Goal: Task Accomplishment & Management: Manage account settings

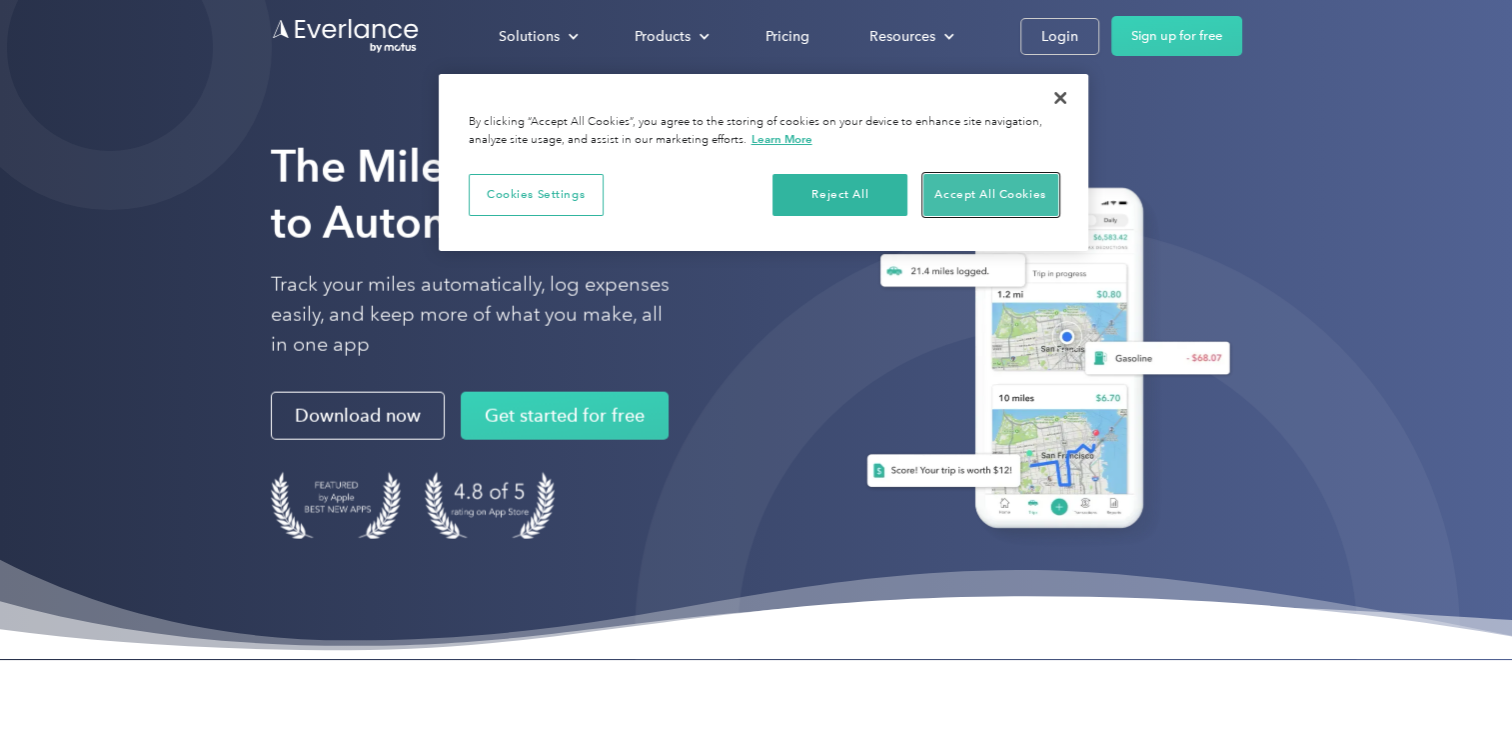
click at [1005, 181] on button "Accept All Cookies" at bounding box center [991, 195] width 135 height 42
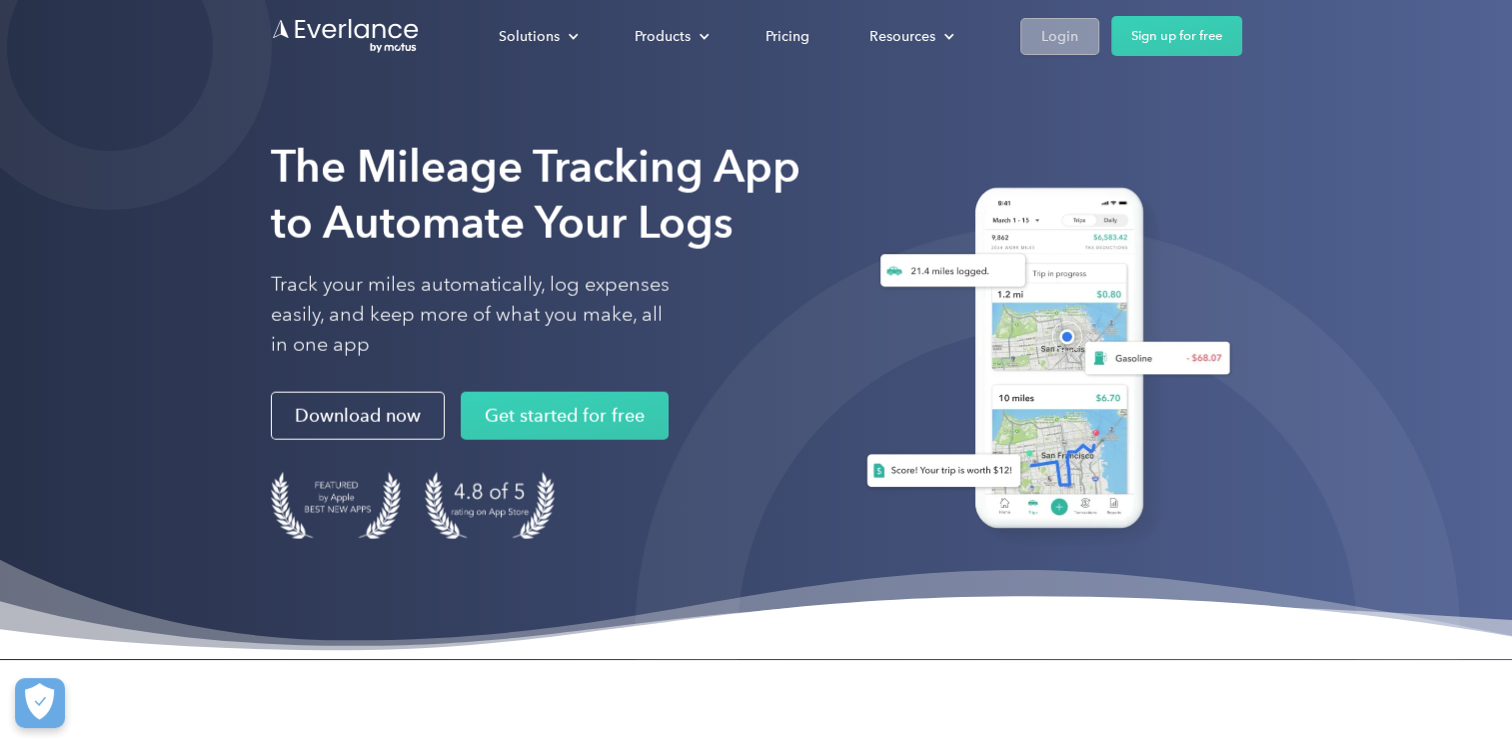
click at [1065, 47] on div "Login" at bounding box center [1060, 36] width 37 height 25
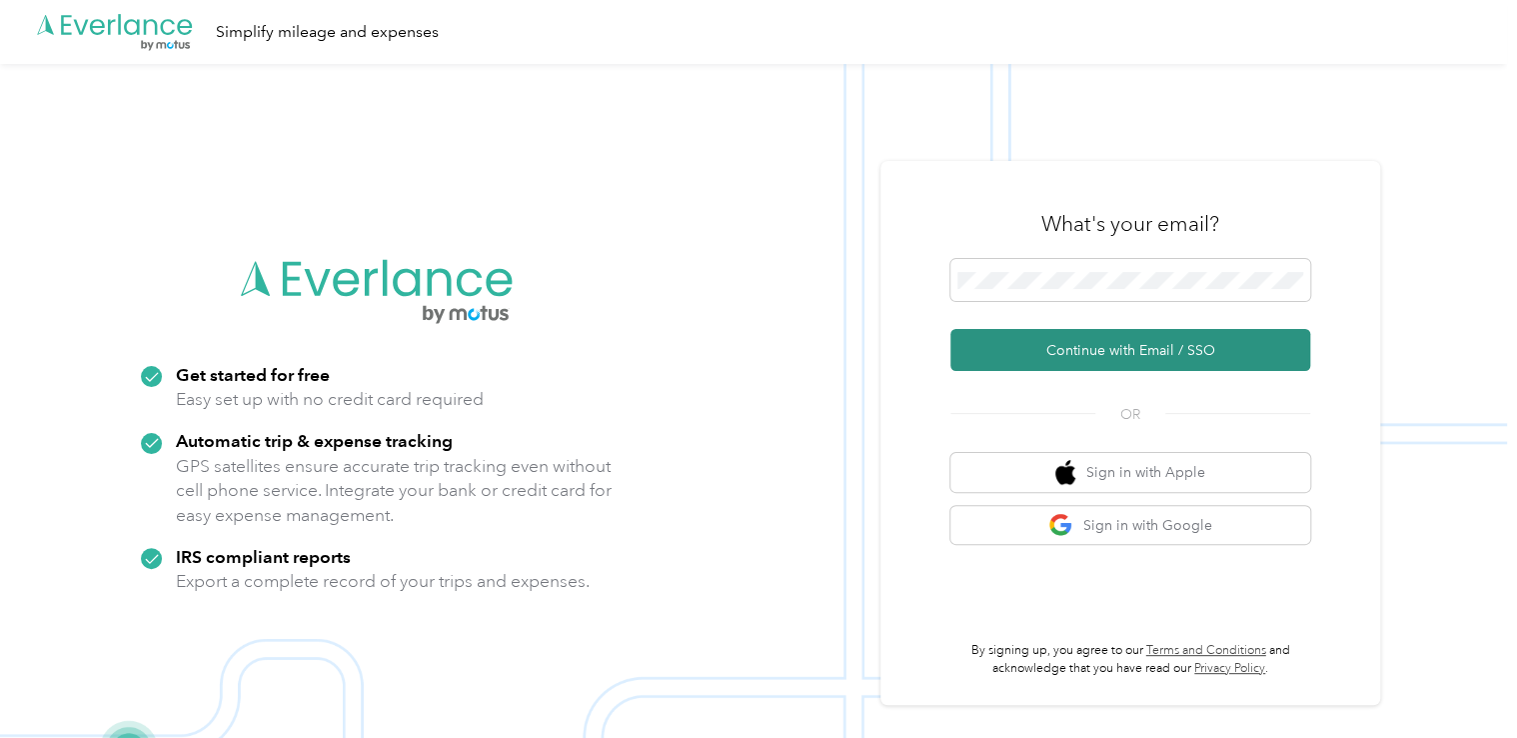
click at [1094, 350] on button "Continue with Email / SSO" at bounding box center [1131, 350] width 360 height 42
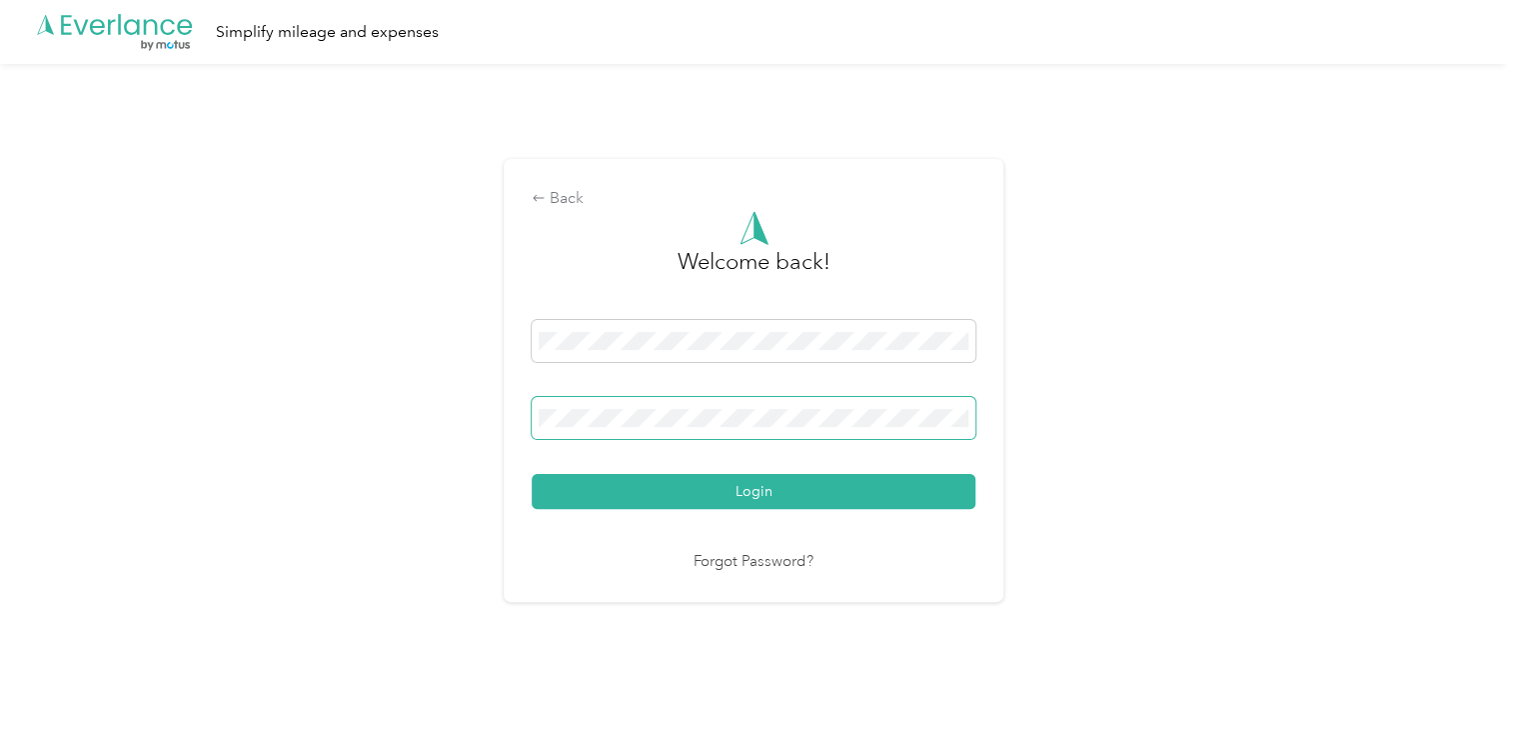
click at [824, 408] on span at bounding box center [754, 418] width 444 height 42
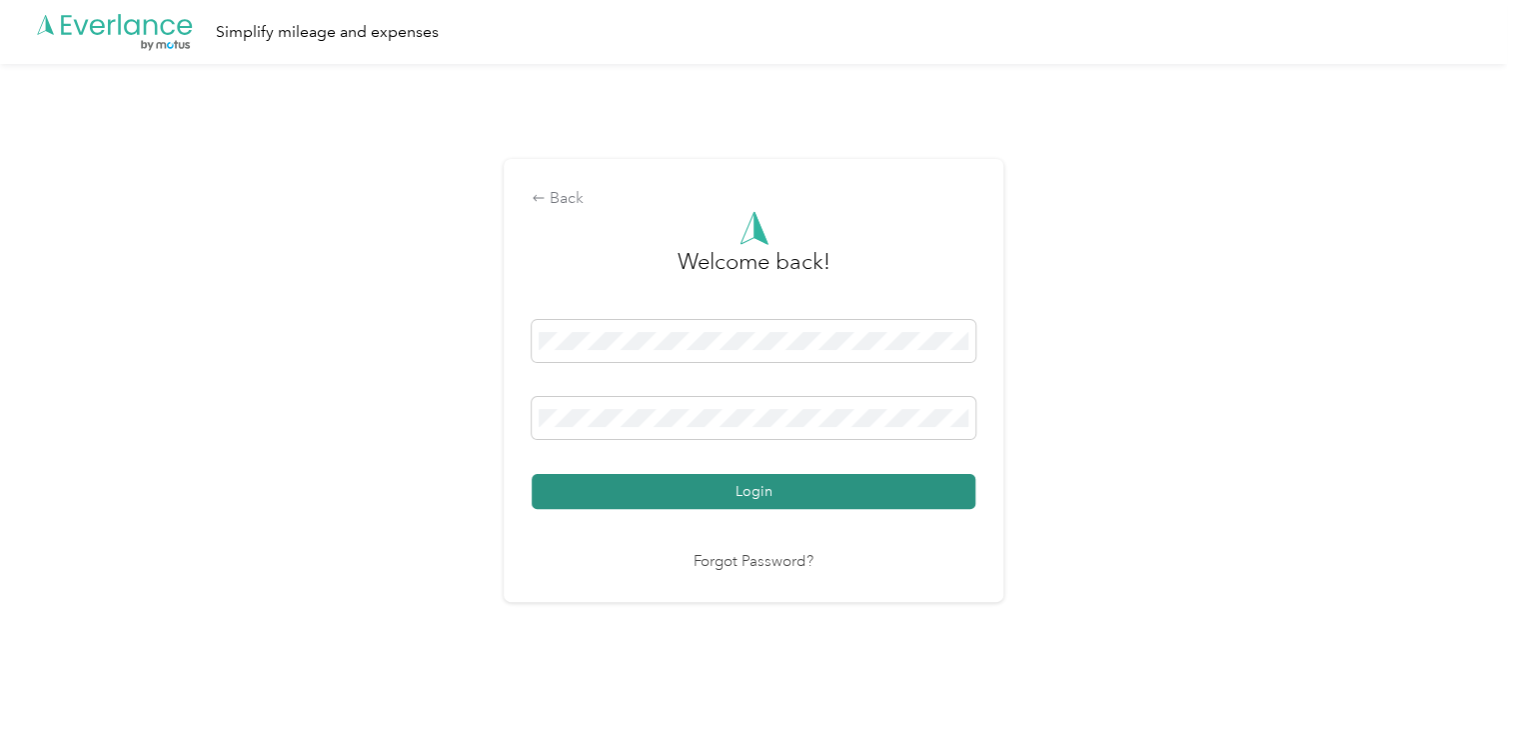
click at [776, 484] on button "Login" at bounding box center [754, 491] width 444 height 35
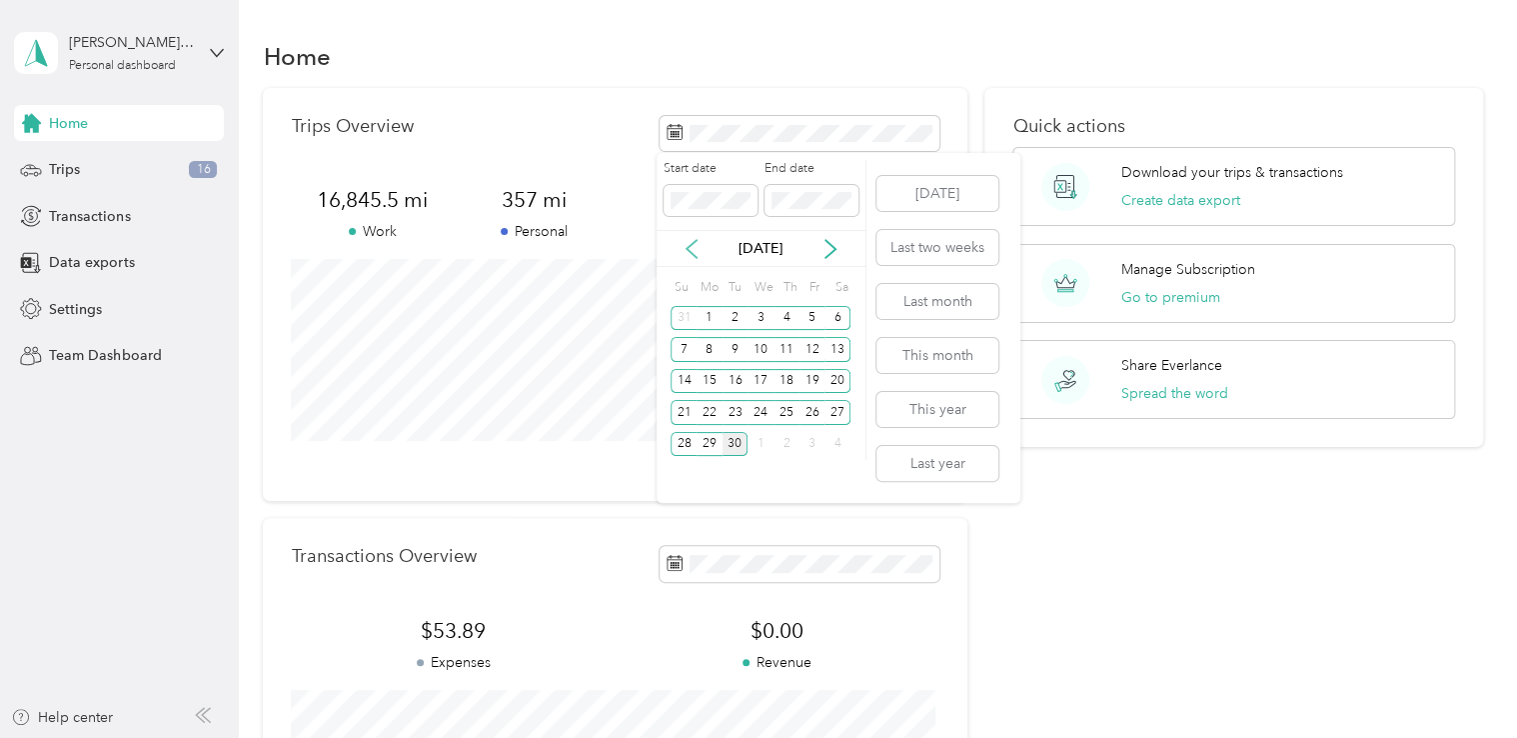
click at [690, 247] on icon at bounding box center [692, 249] width 20 height 20
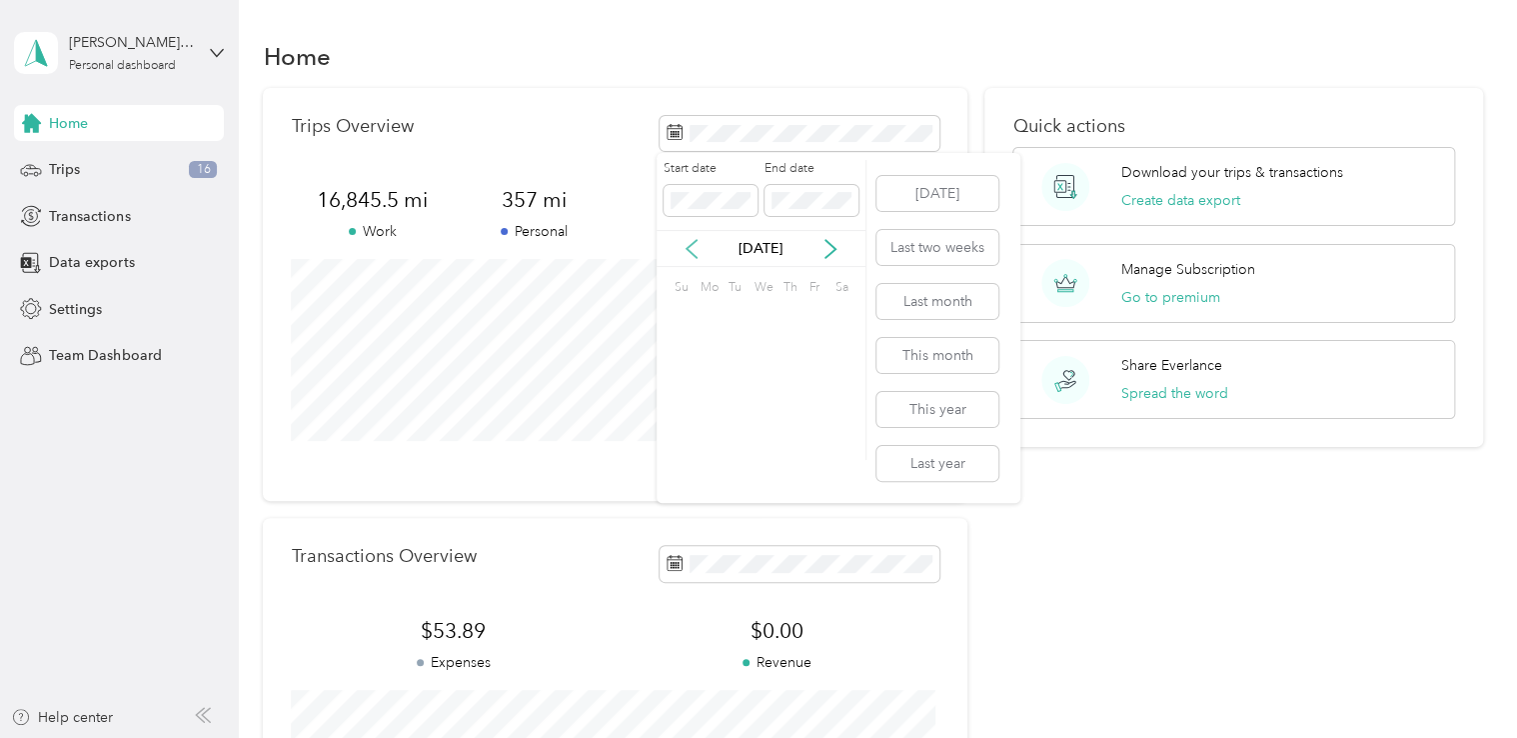
click at [690, 247] on icon at bounding box center [692, 249] width 20 height 20
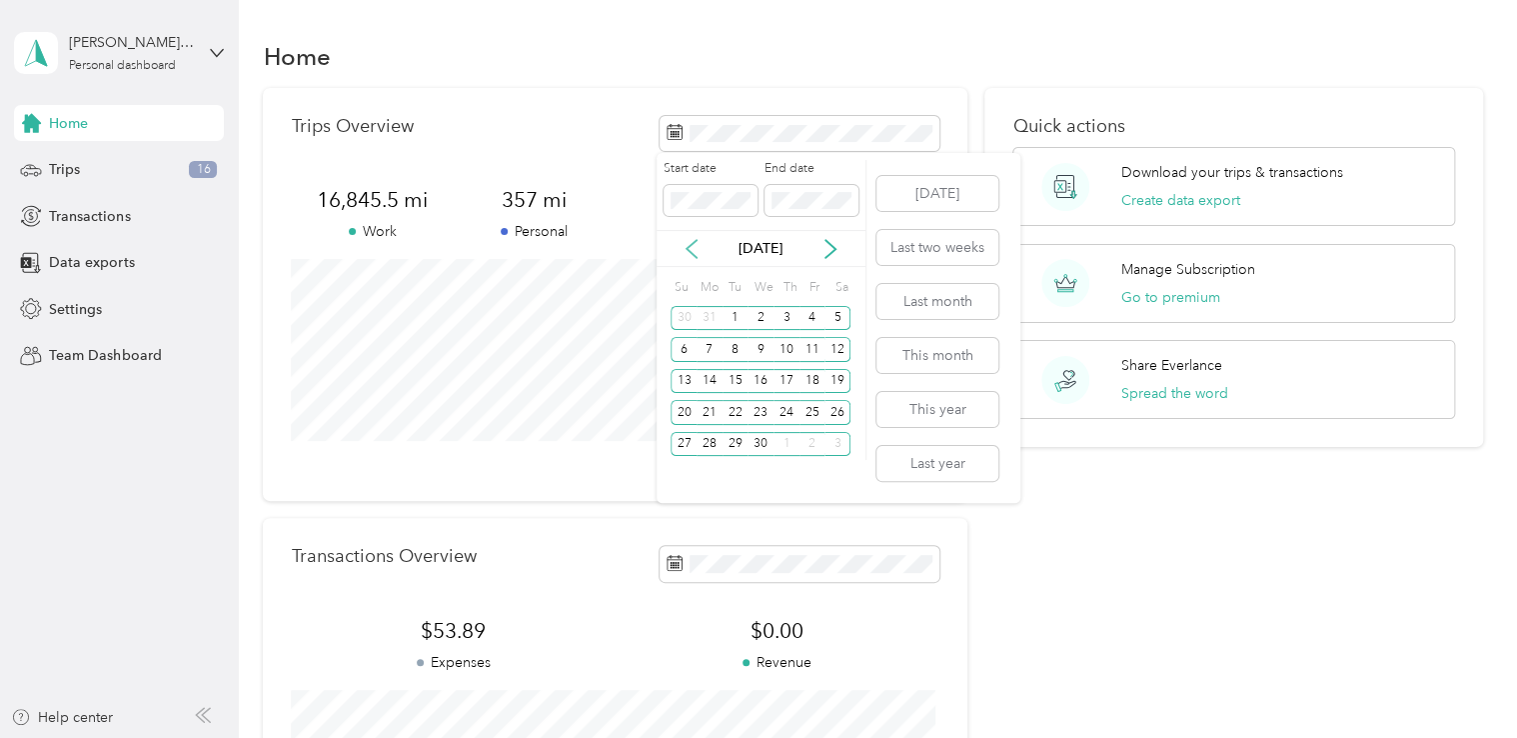
click at [690, 247] on icon at bounding box center [692, 249] width 20 height 20
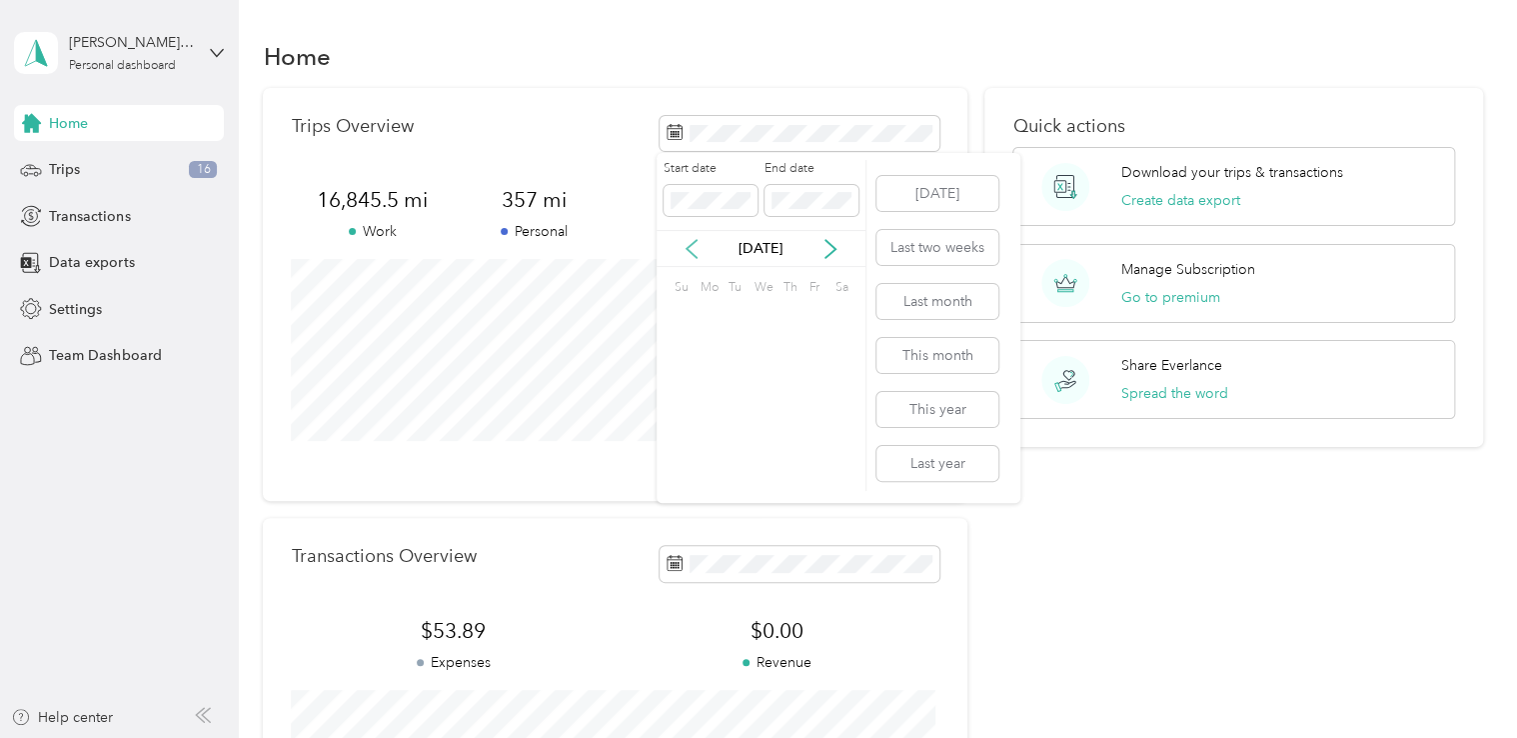
click at [690, 247] on icon at bounding box center [692, 249] width 20 height 20
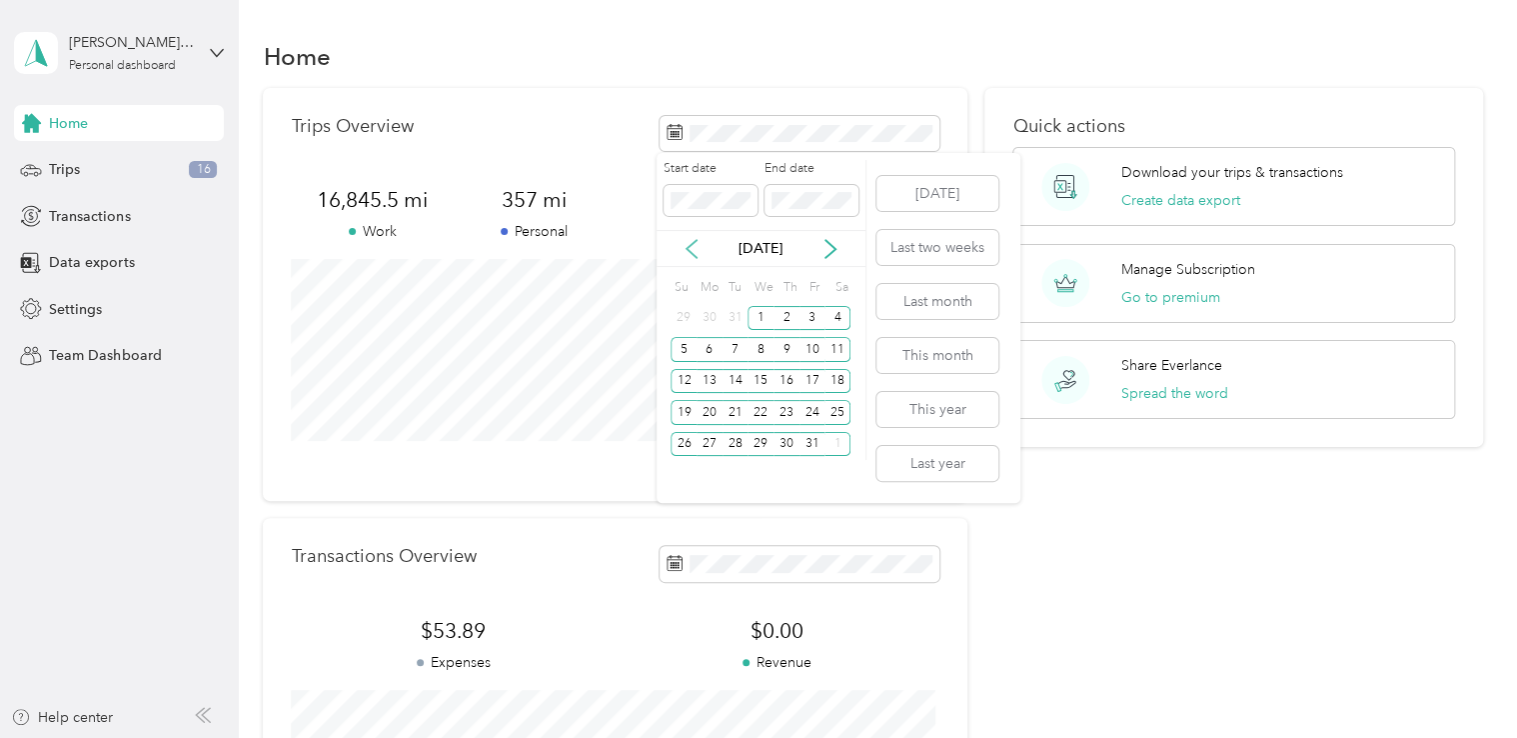
click at [690, 248] on icon at bounding box center [692, 249] width 20 height 20
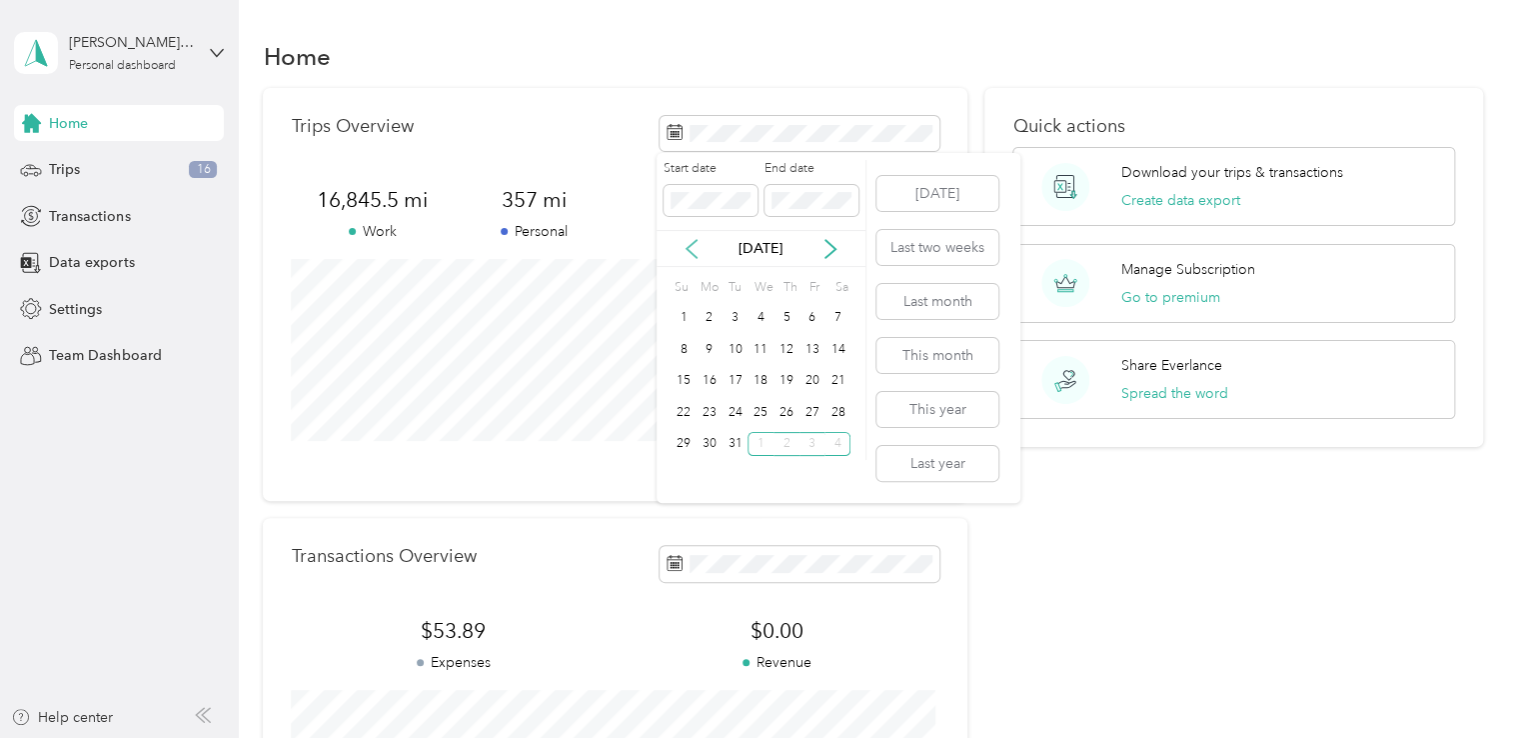
click at [690, 248] on icon at bounding box center [692, 249] width 20 height 20
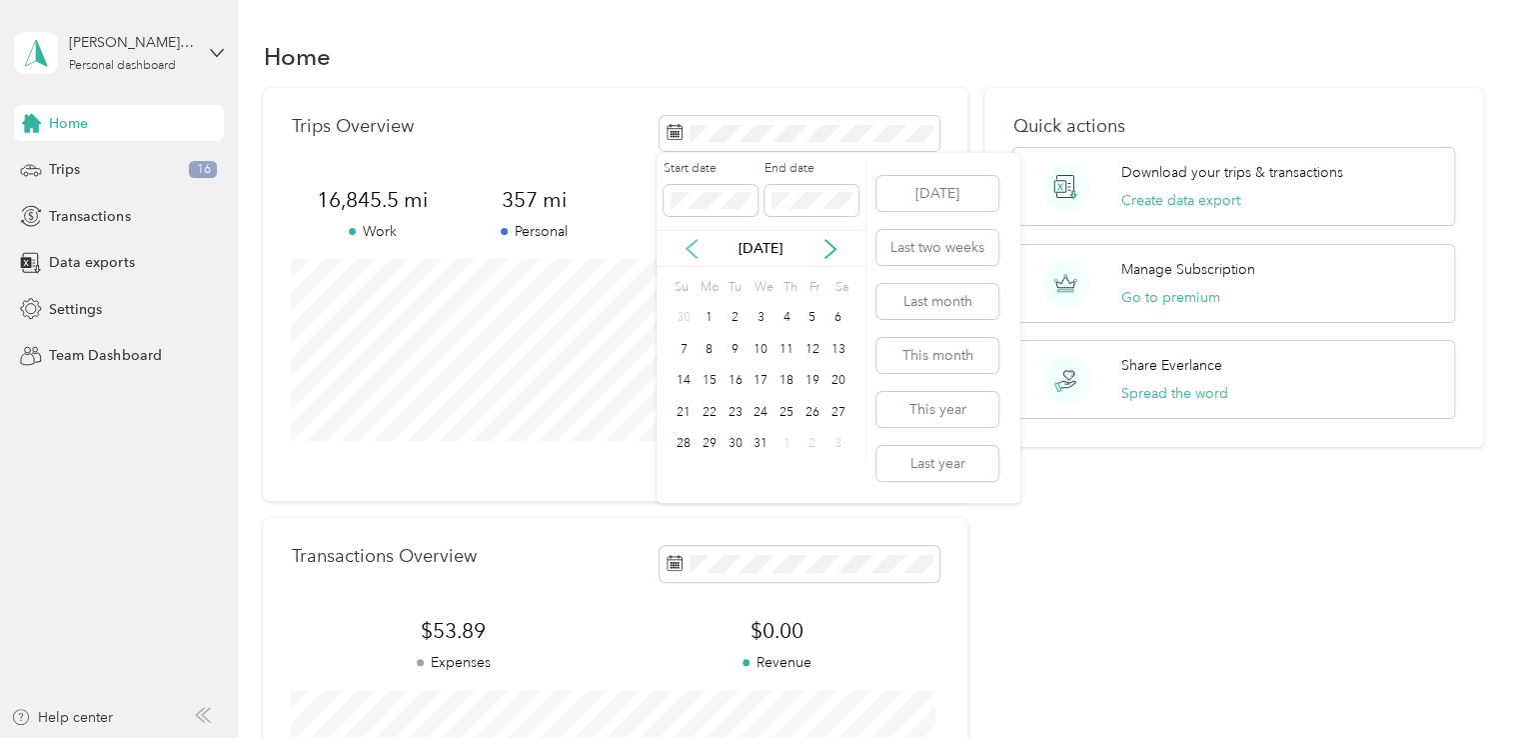
click at [690, 248] on icon at bounding box center [692, 249] width 20 height 20
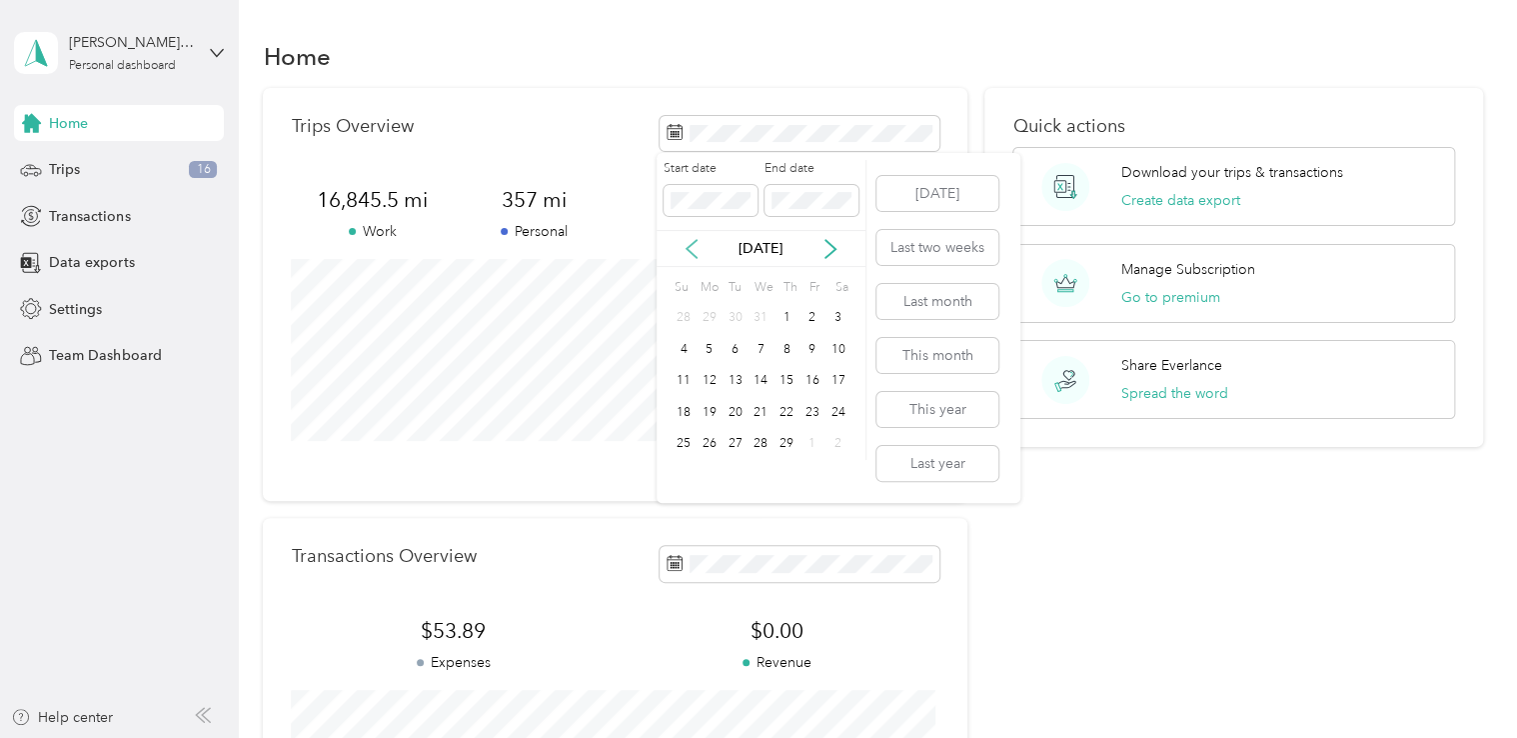
click at [690, 250] on icon at bounding box center [692, 249] width 20 height 20
click at [701, 323] on div "1" at bounding box center [710, 318] width 26 height 25
click at [837, 253] on icon at bounding box center [831, 249] width 20 height 20
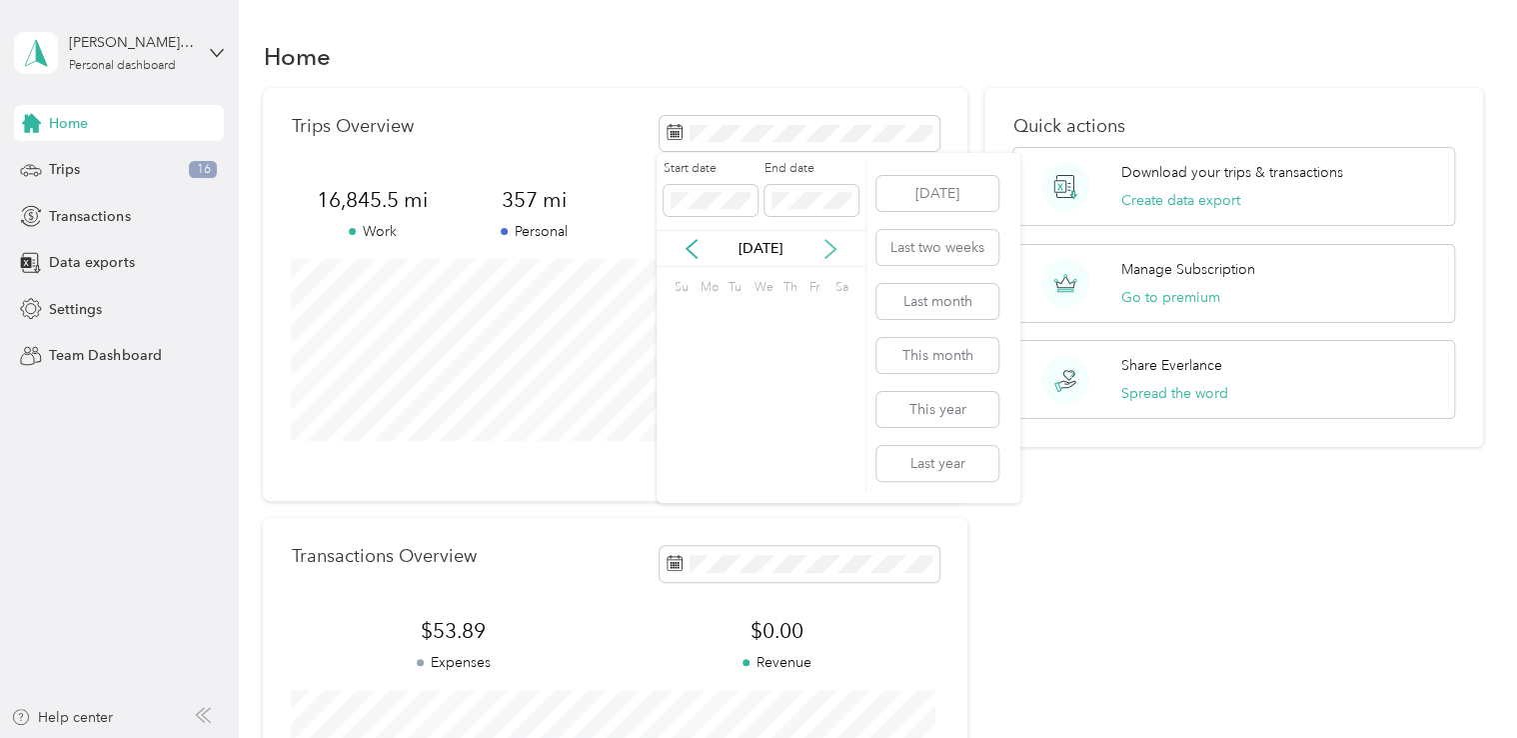
click at [837, 253] on icon at bounding box center [831, 249] width 20 height 20
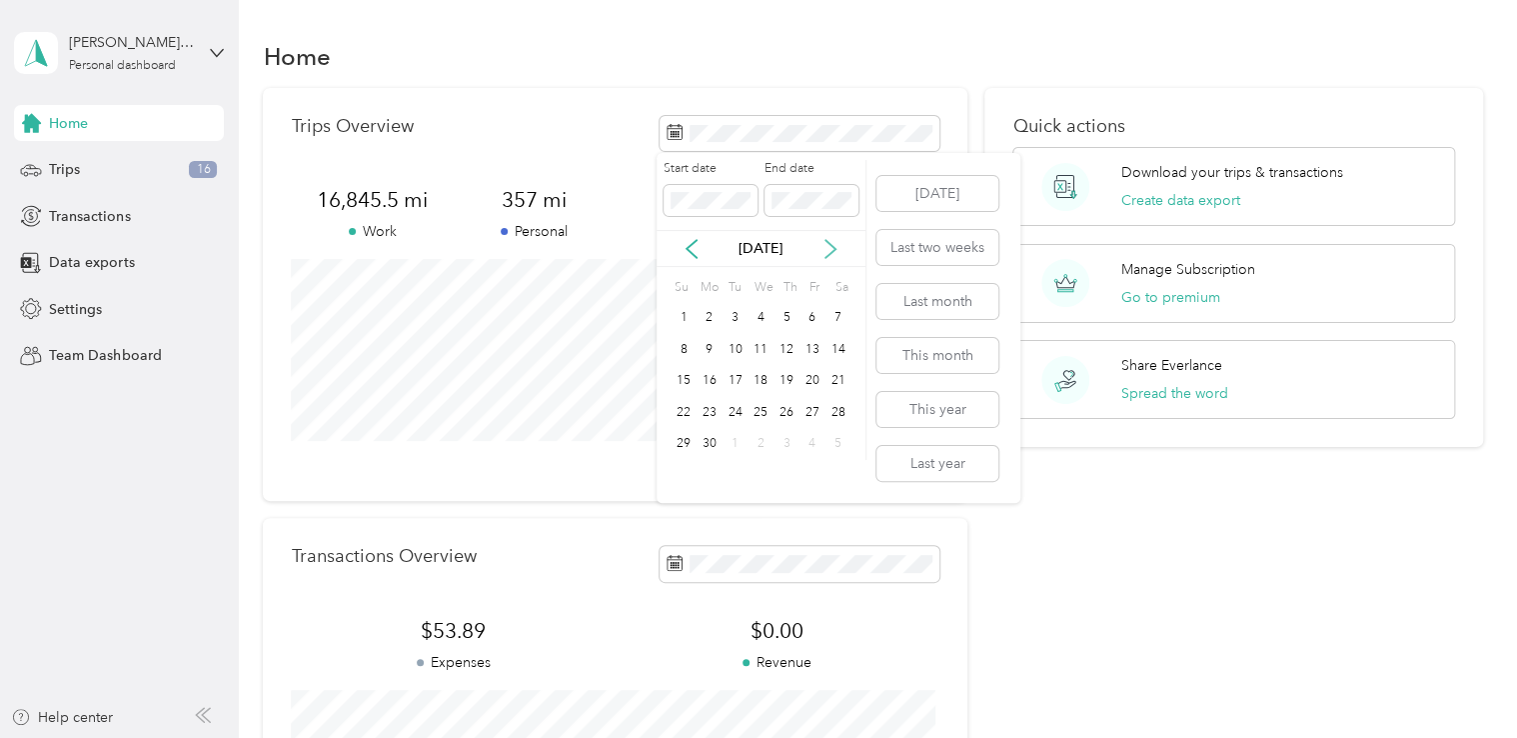
click at [837, 253] on icon at bounding box center [831, 249] width 20 height 20
click at [832, 250] on icon at bounding box center [831, 249] width 10 height 18
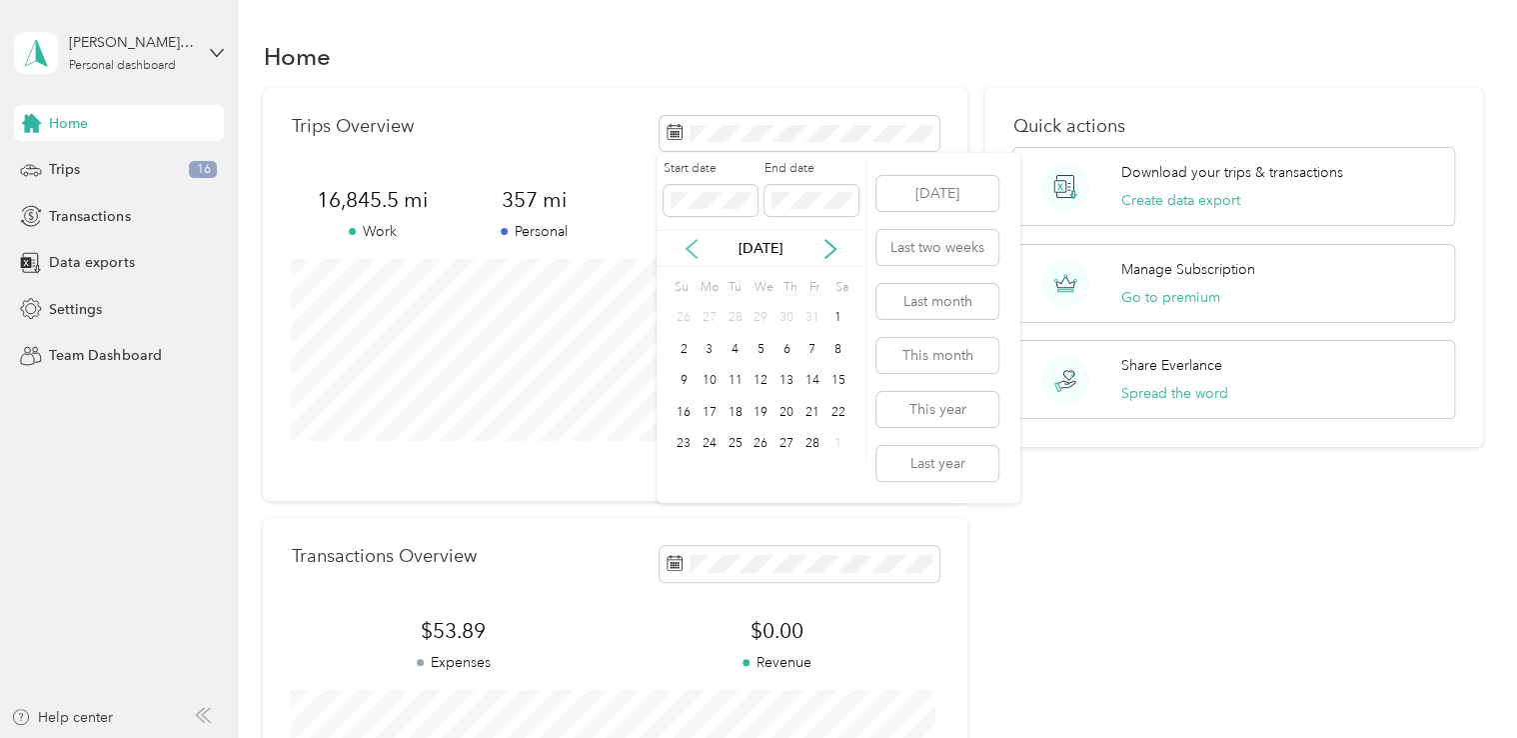
click at [691, 251] on icon at bounding box center [692, 249] width 10 height 18
click at [730, 444] on div "31" at bounding box center [736, 444] width 26 height 25
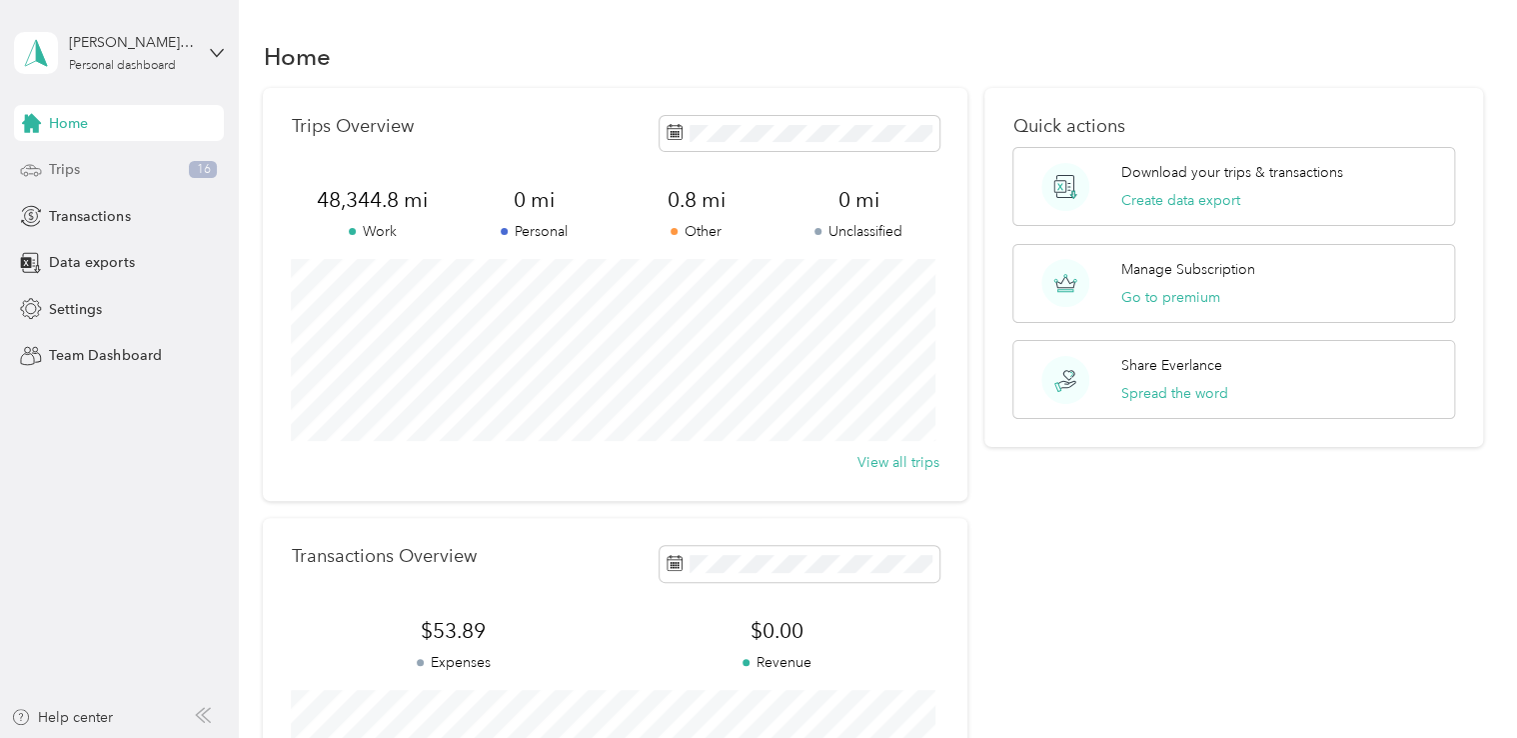
click at [96, 166] on div "Trips 16" at bounding box center [119, 170] width 210 height 36
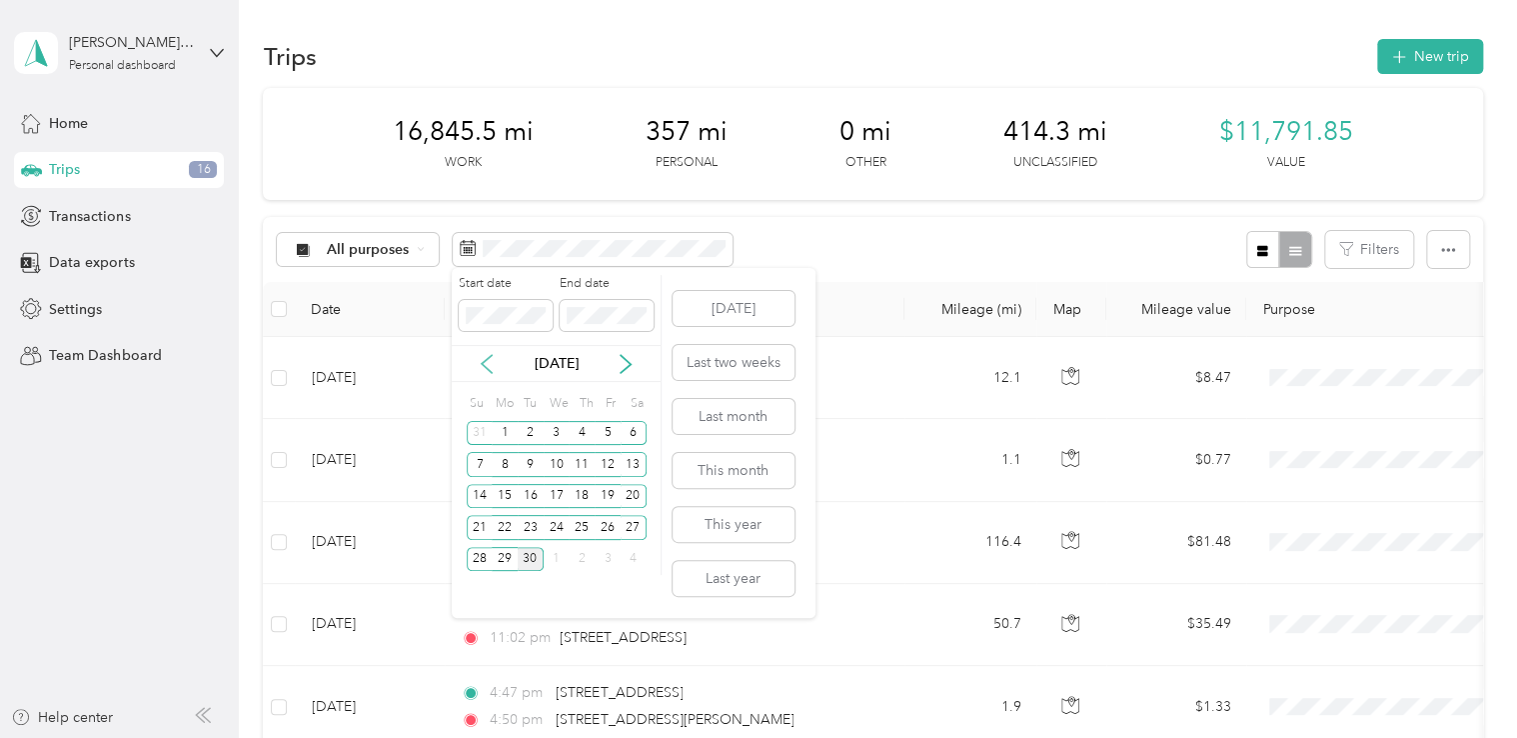
click at [480, 368] on icon at bounding box center [487, 364] width 20 height 20
click at [484, 370] on icon at bounding box center [487, 364] width 20 height 20
click at [485, 371] on icon at bounding box center [487, 364] width 20 height 20
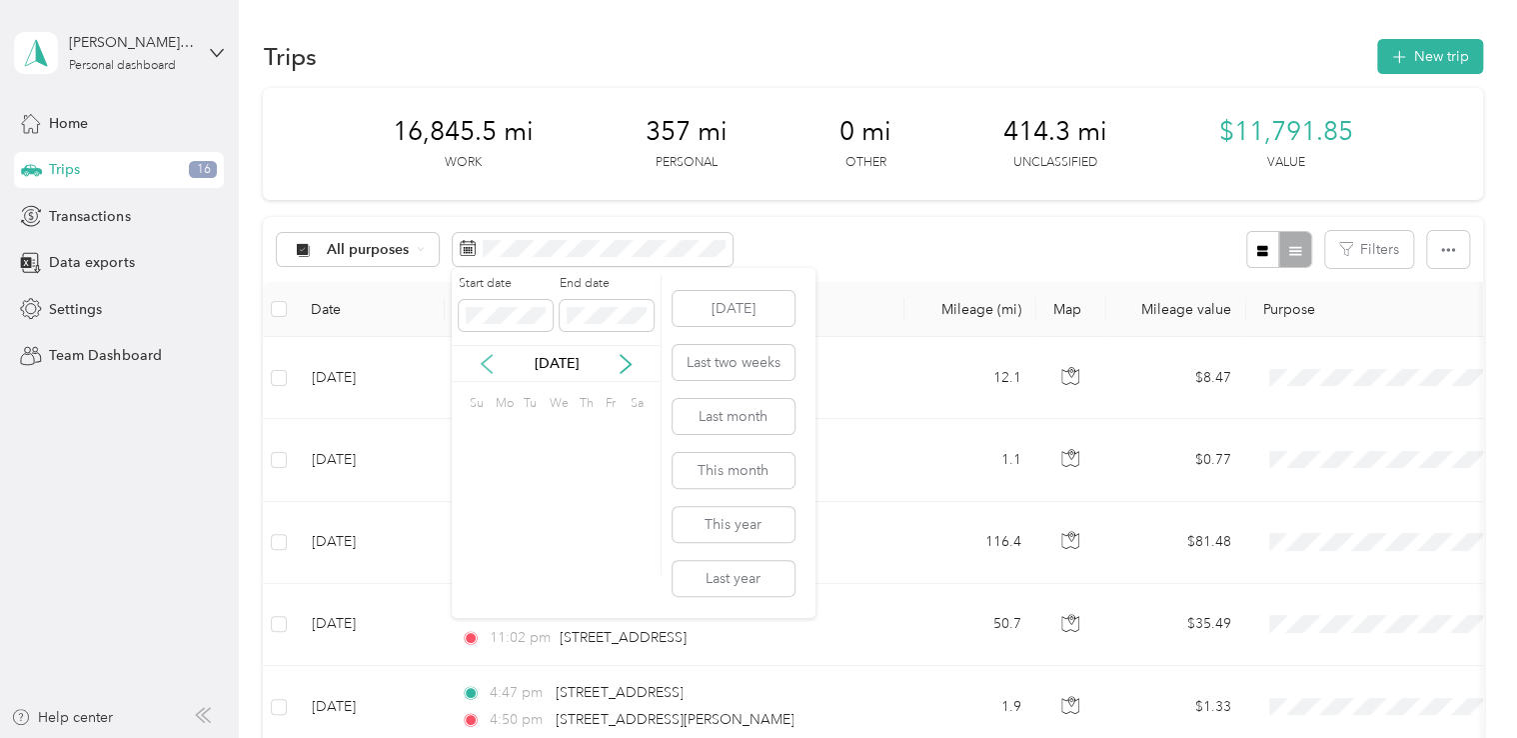
click at [487, 373] on icon at bounding box center [487, 364] width 20 height 20
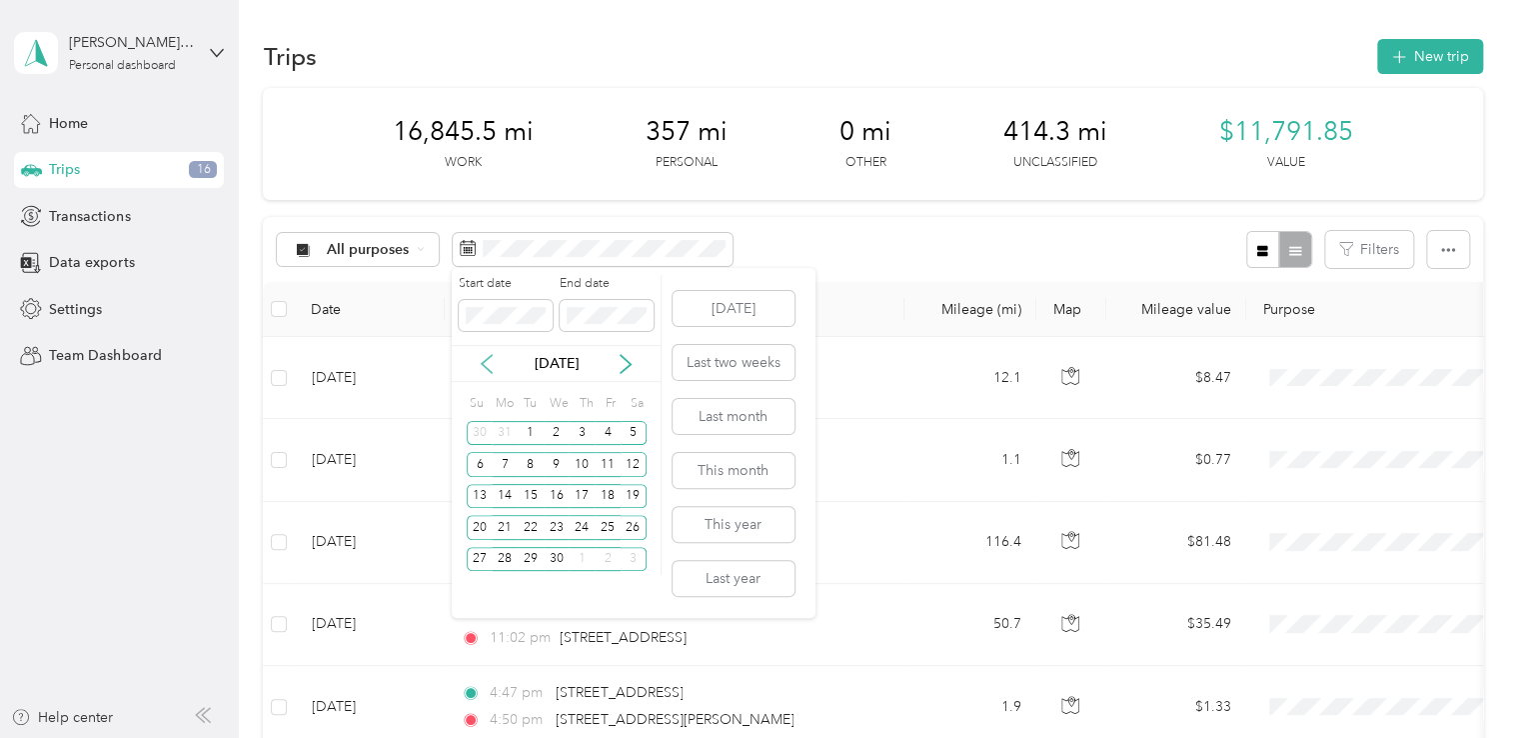
click at [487, 373] on icon at bounding box center [487, 364] width 20 height 20
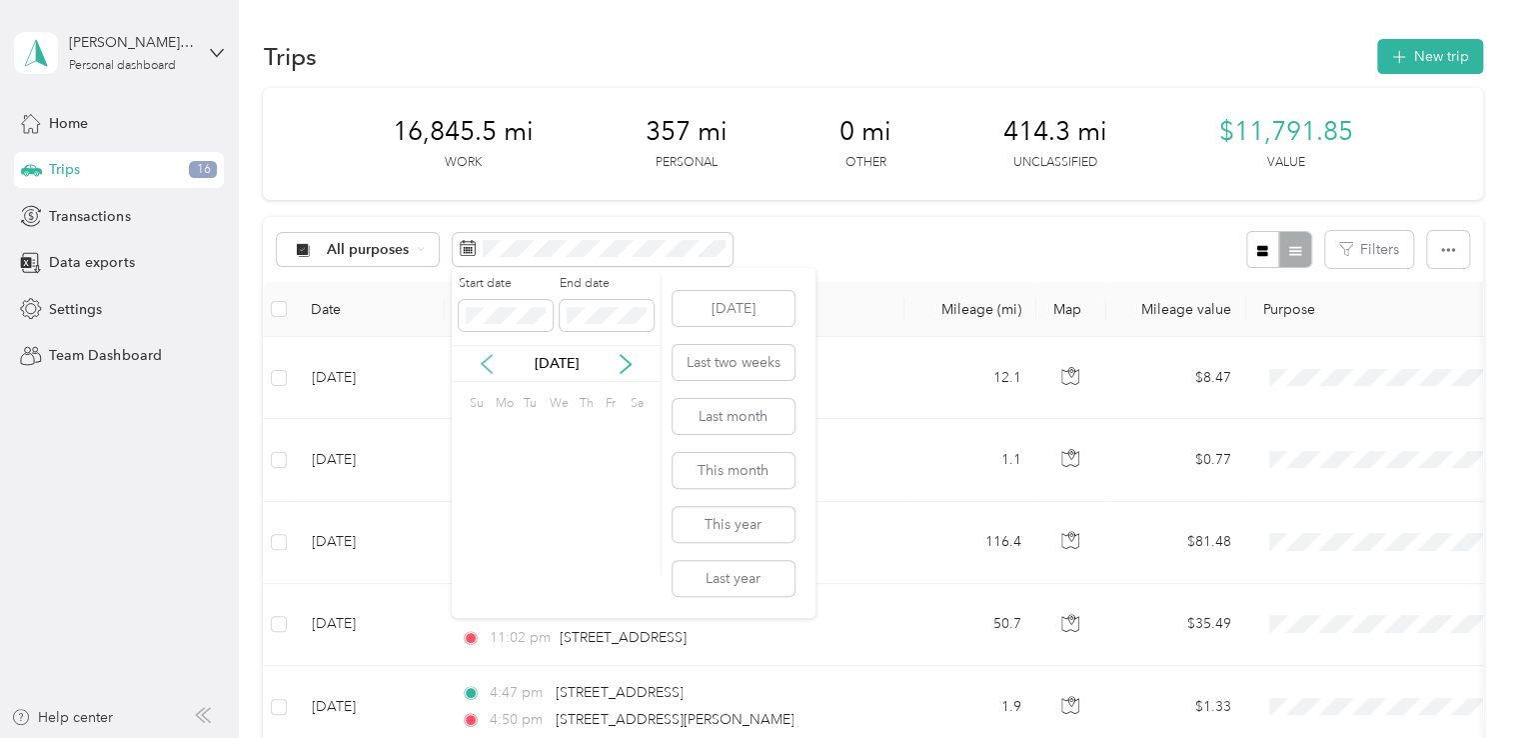
click at [487, 373] on icon at bounding box center [487, 364] width 20 height 20
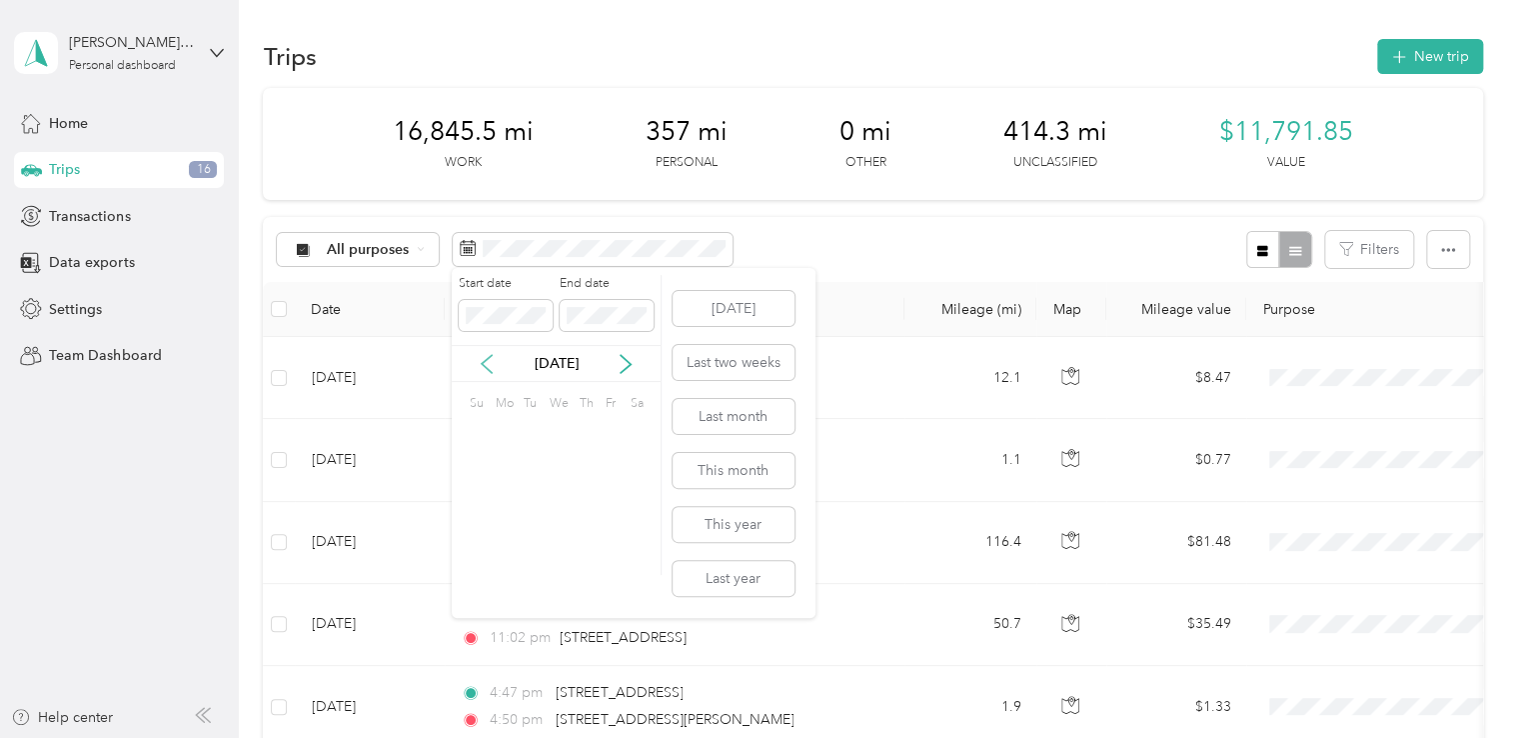
click at [487, 373] on icon at bounding box center [487, 364] width 20 height 20
click at [494, 368] on icon at bounding box center [487, 364] width 20 height 20
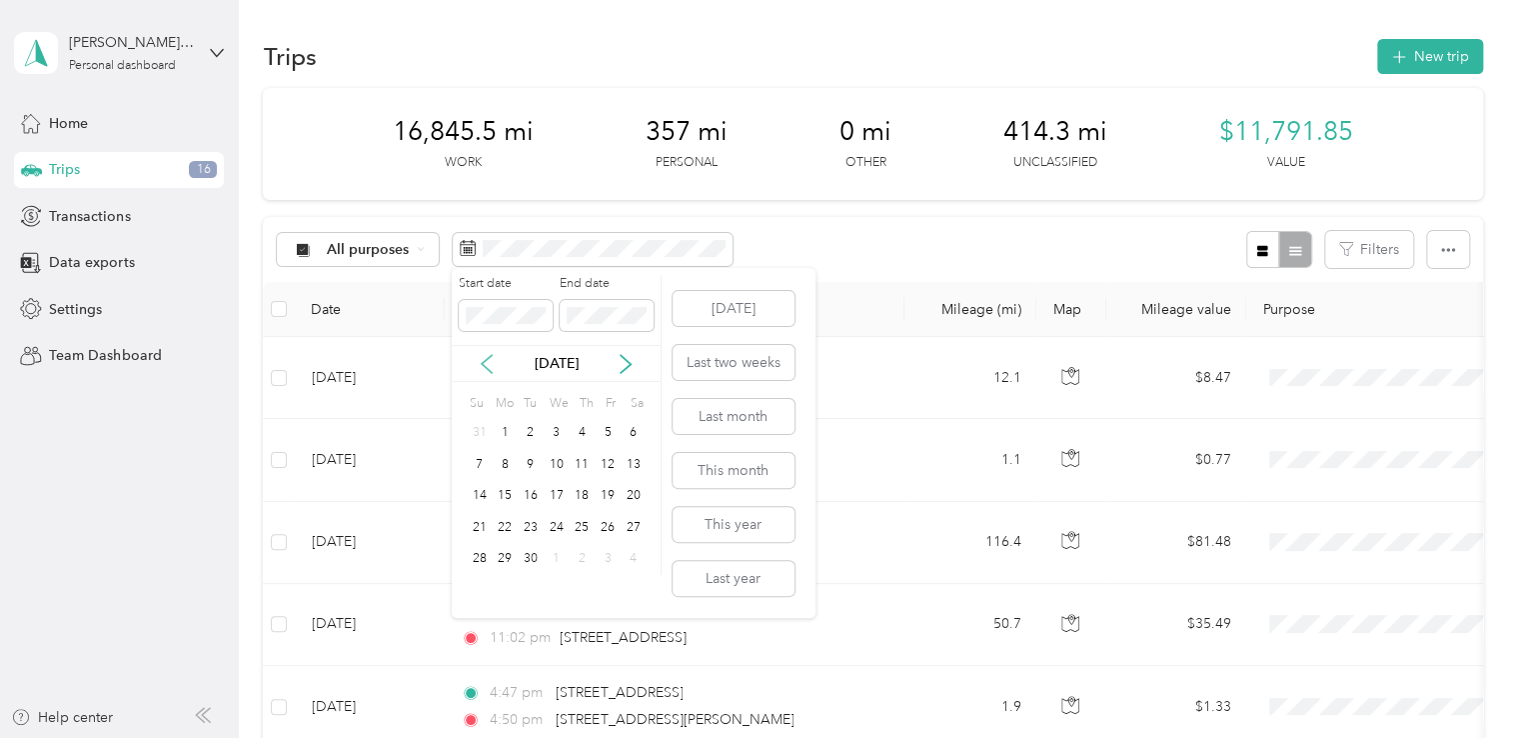
click at [493, 366] on icon at bounding box center [487, 364] width 20 height 20
click at [492, 366] on icon at bounding box center [487, 364] width 20 height 20
click at [489, 367] on icon at bounding box center [487, 364] width 20 height 20
click at [510, 435] on div "1" at bounding box center [505, 433] width 26 height 25
click at [621, 369] on icon at bounding box center [626, 364] width 20 height 20
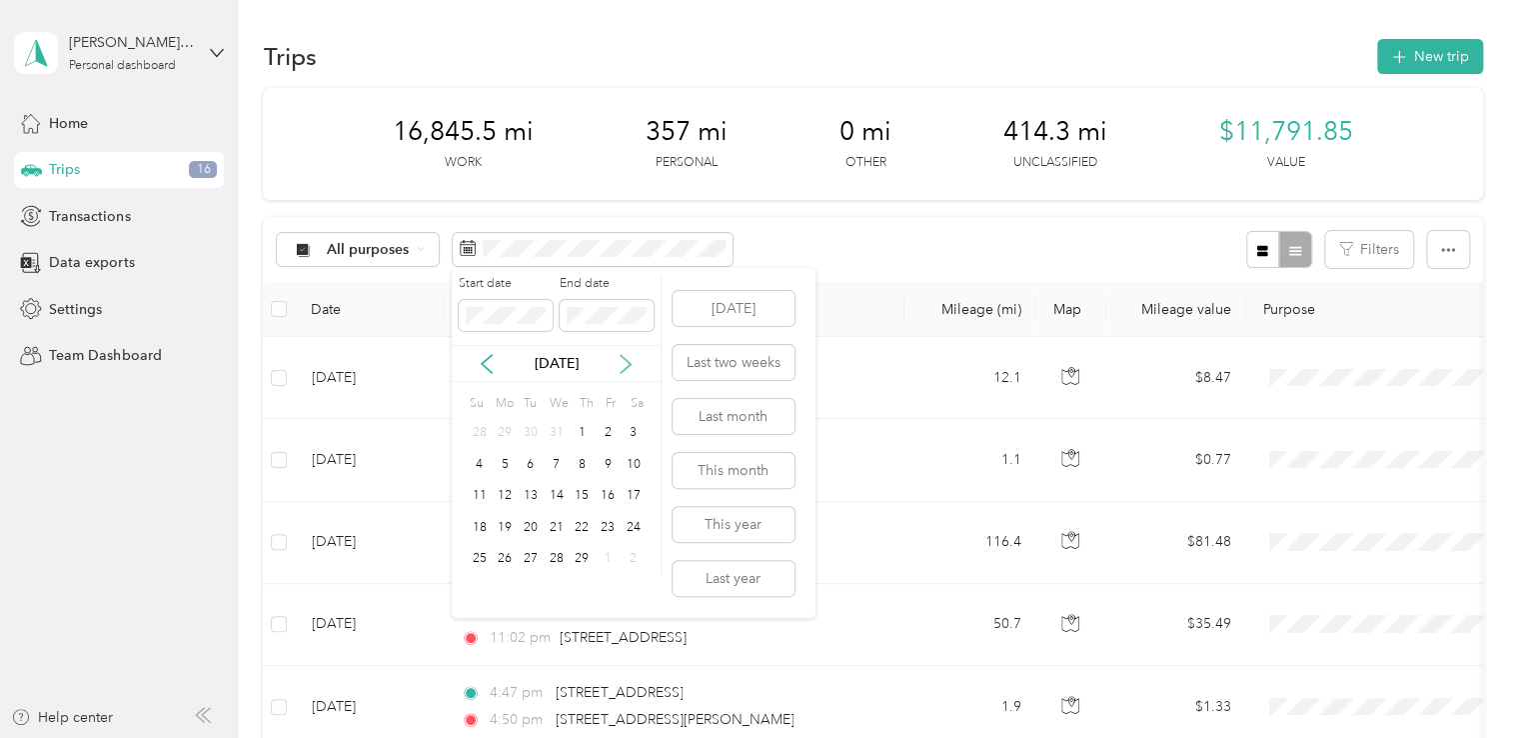
click at [623, 369] on icon at bounding box center [626, 364] width 20 height 20
click at [623, 371] on icon at bounding box center [626, 364] width 10 height 18
click at [623, 372] on icon at bounding box center [626, 364] width 20 height 20
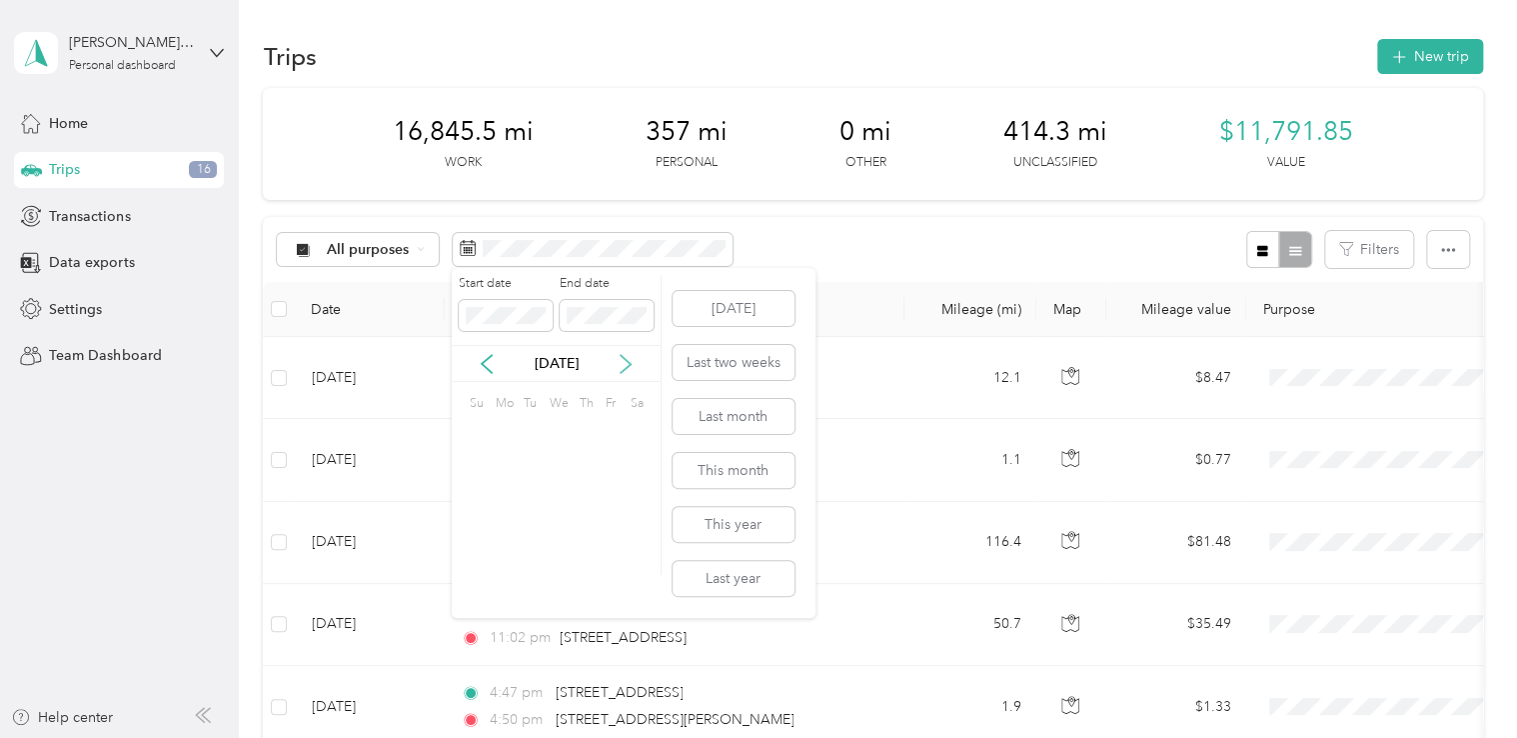
click at [623, 372] on icon at bounding box center [626, 364] width 20 height 20
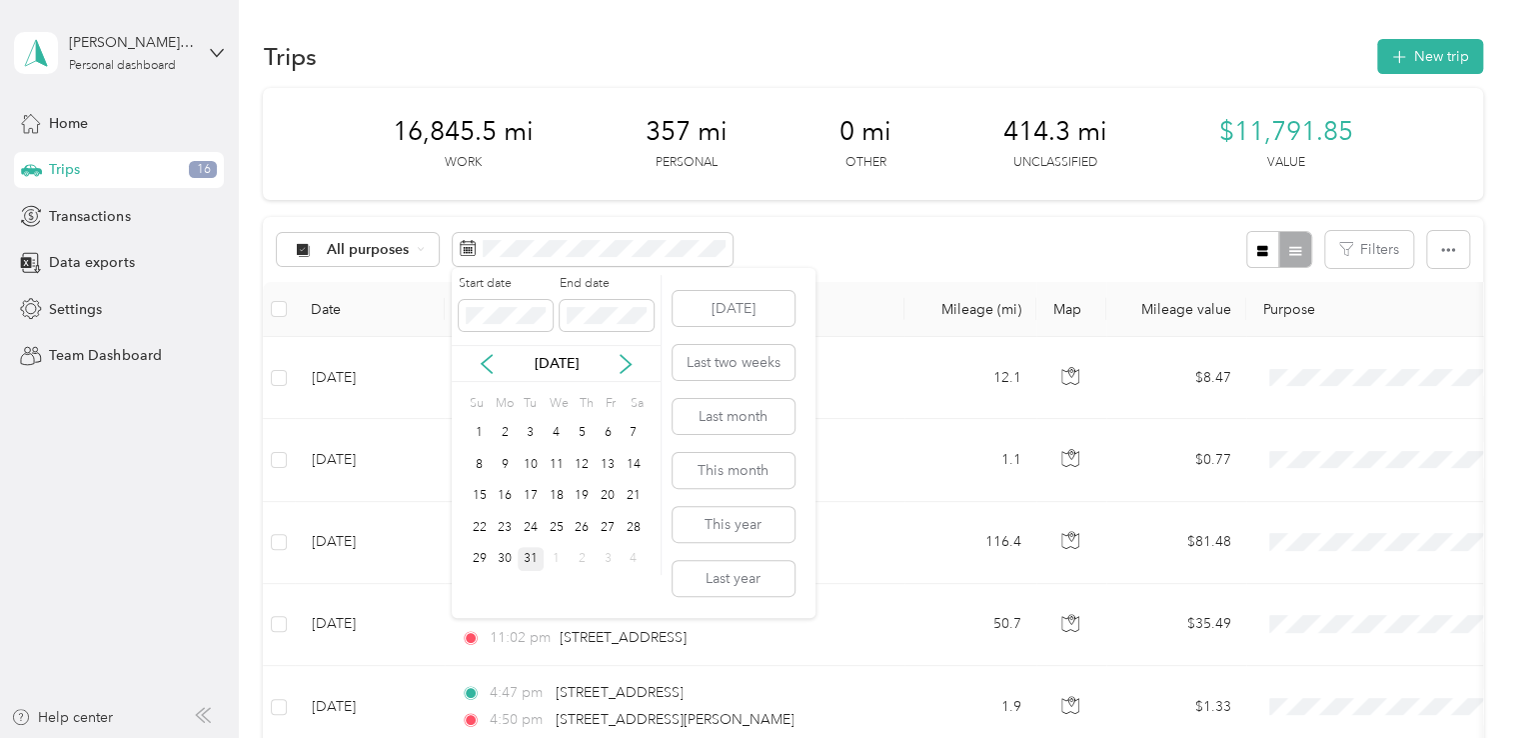
click at [533, 556] on div "31" at bounding box center [531, 559] width 26 height 25
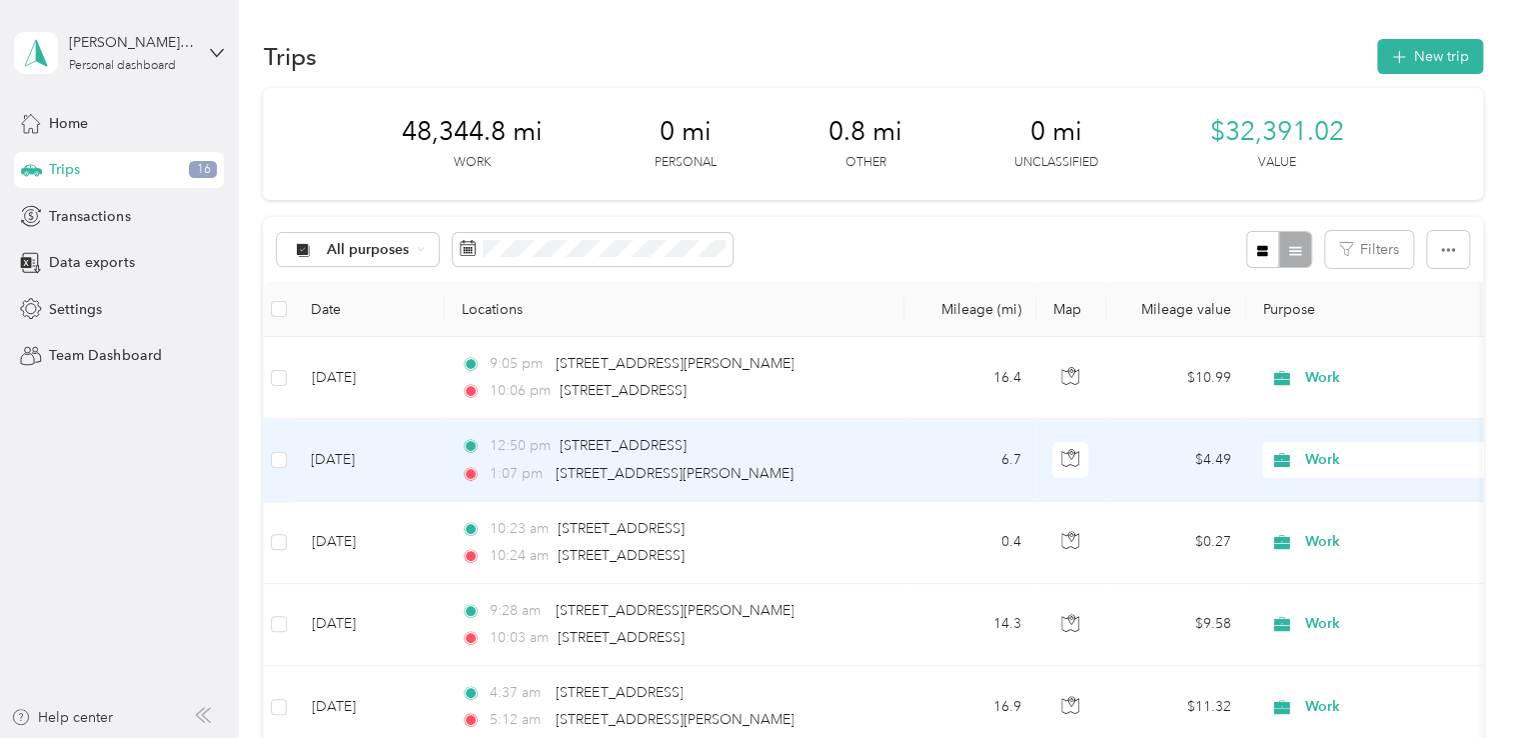
click at [1317, 466] on span "Work" at bounding box center [1397, 460] width 183 height 22
click at [1311, 537] on li "Personal" at bounding box center [1388, 527] width 248 height 35
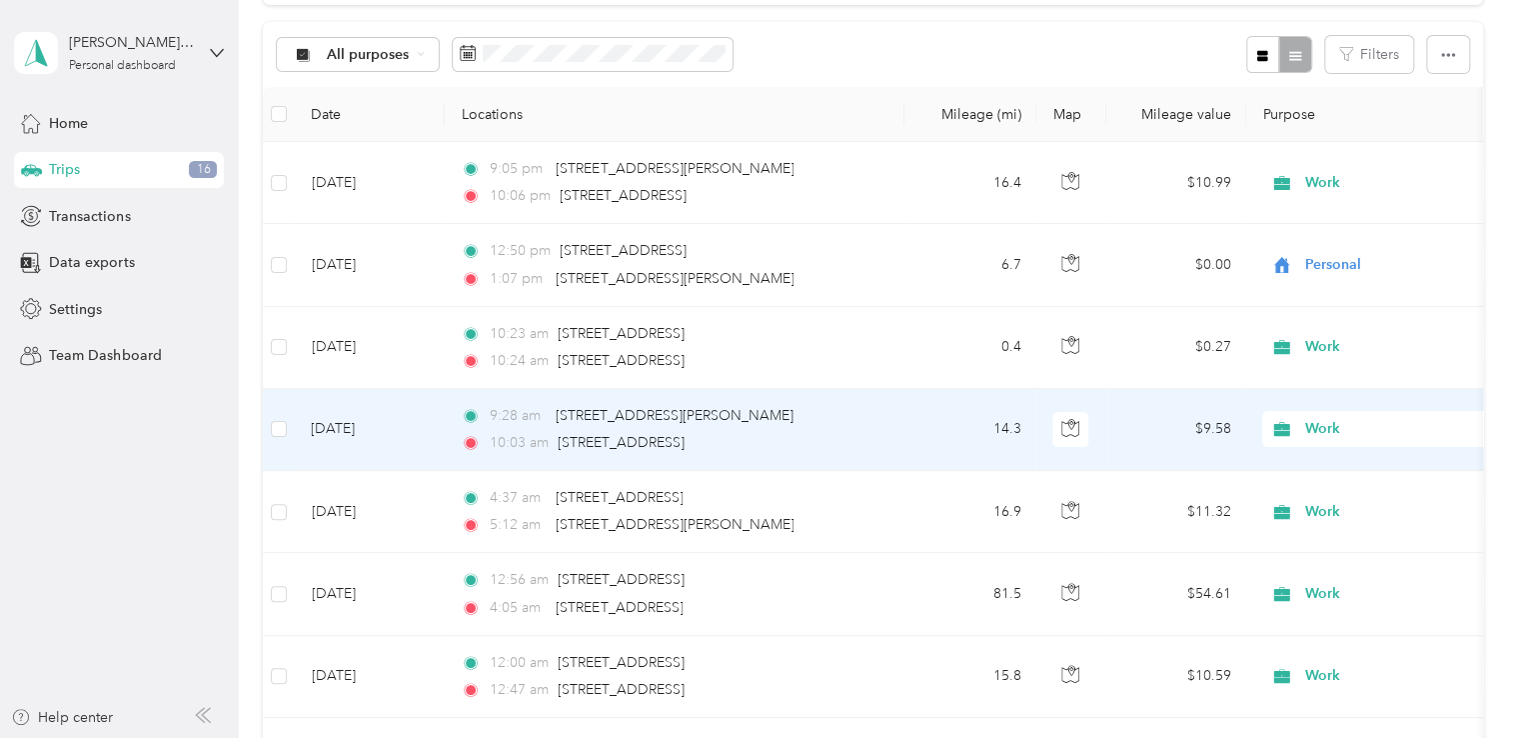
scroll to position [200, 0]
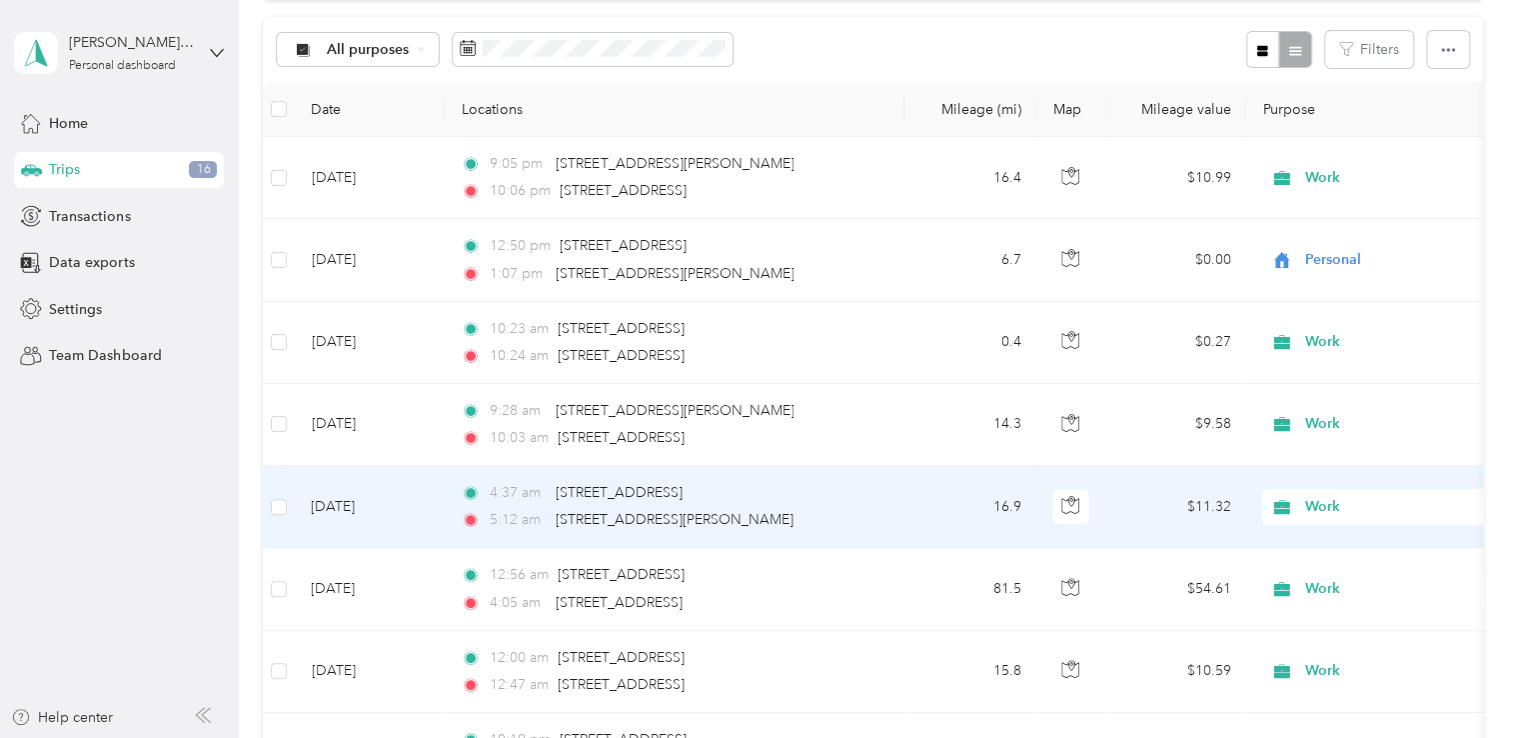
click at [1296, 509] on span "Work" at bounding box center [1379, 507] width 218 height 22
click at [1344, 291] on span "Personal" at bounding box center [1405, 292] width 185 height 21
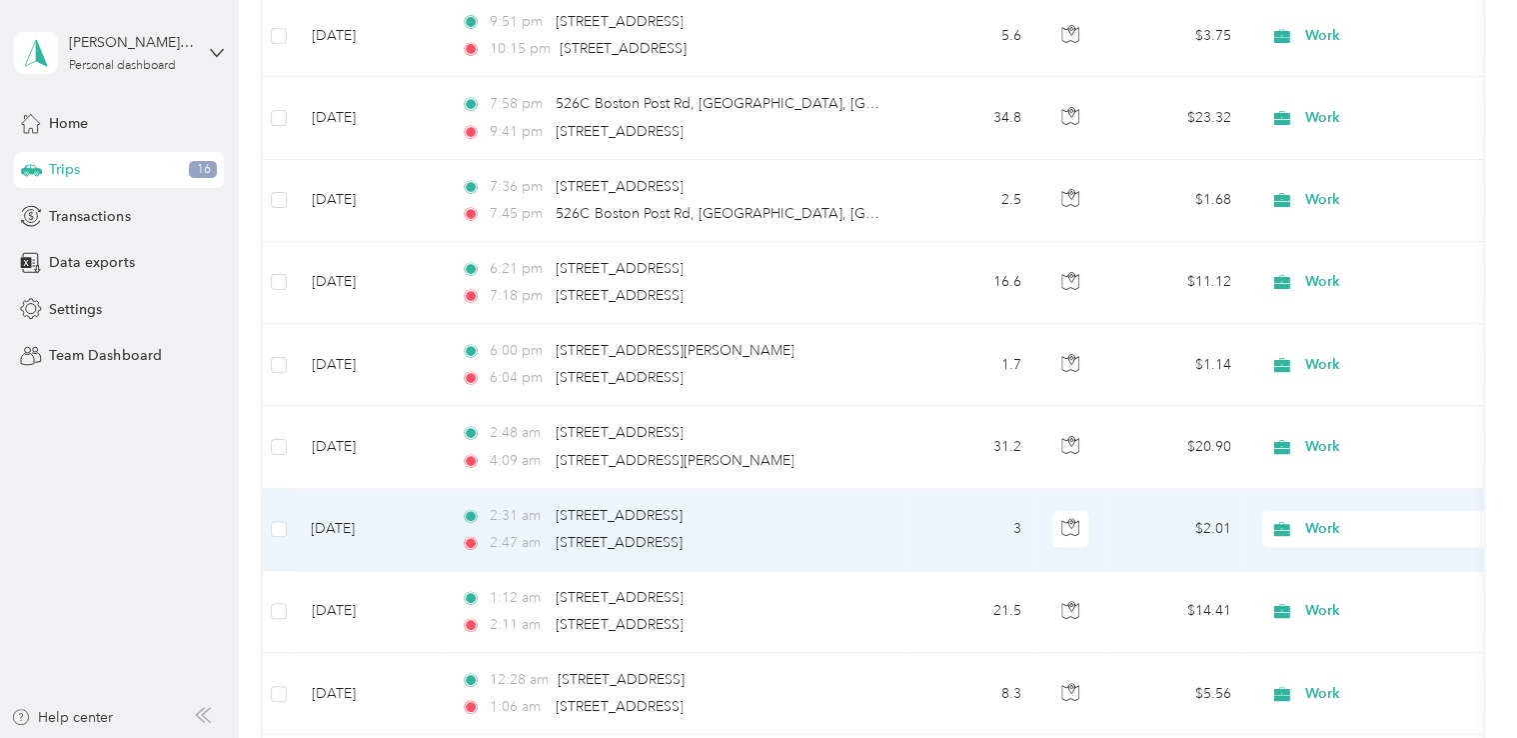
scroll to position [1100, 0]
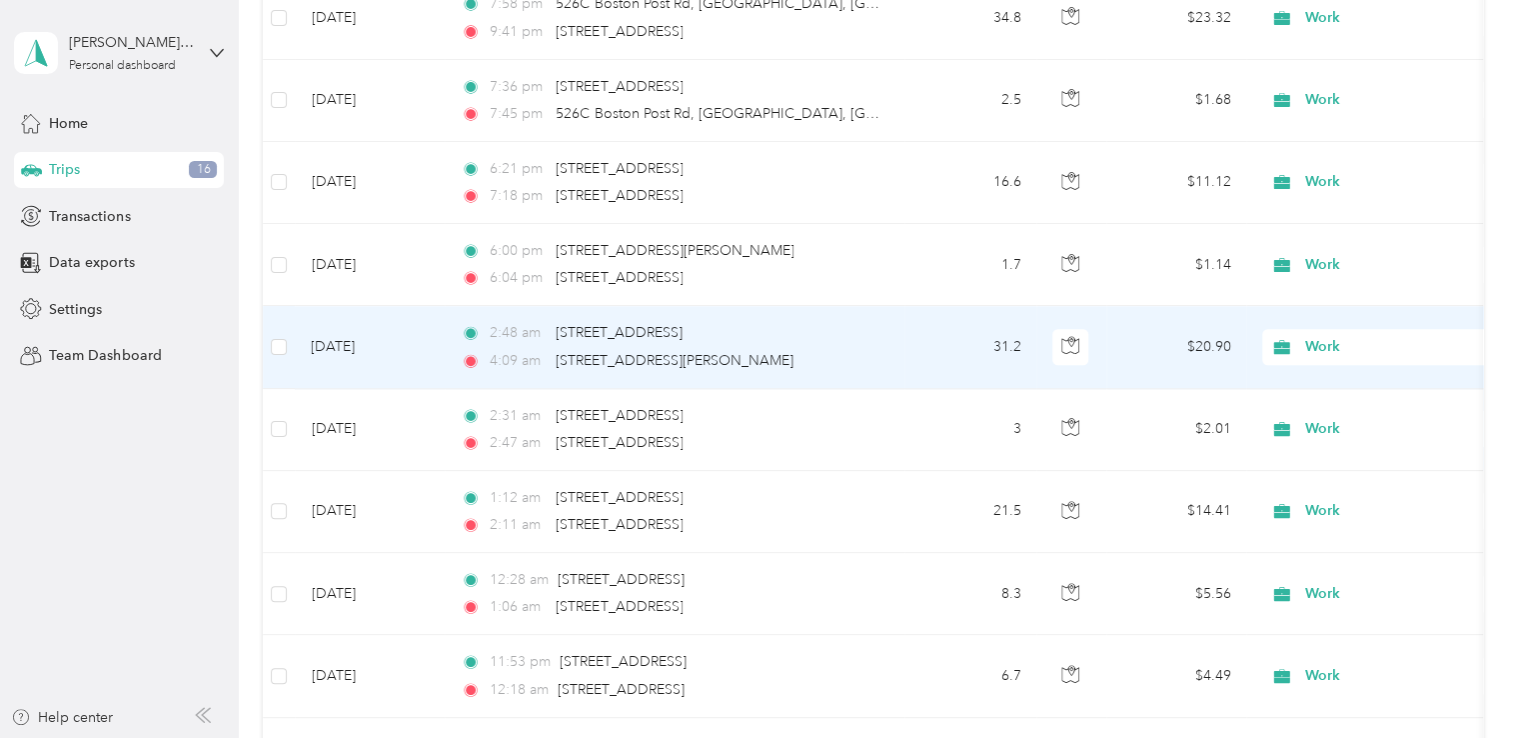
click at [824, 352] on div "4:09 am 9 Marjorie St, Hudson, MA" at bounding box center [671, 361] width 420 height 22
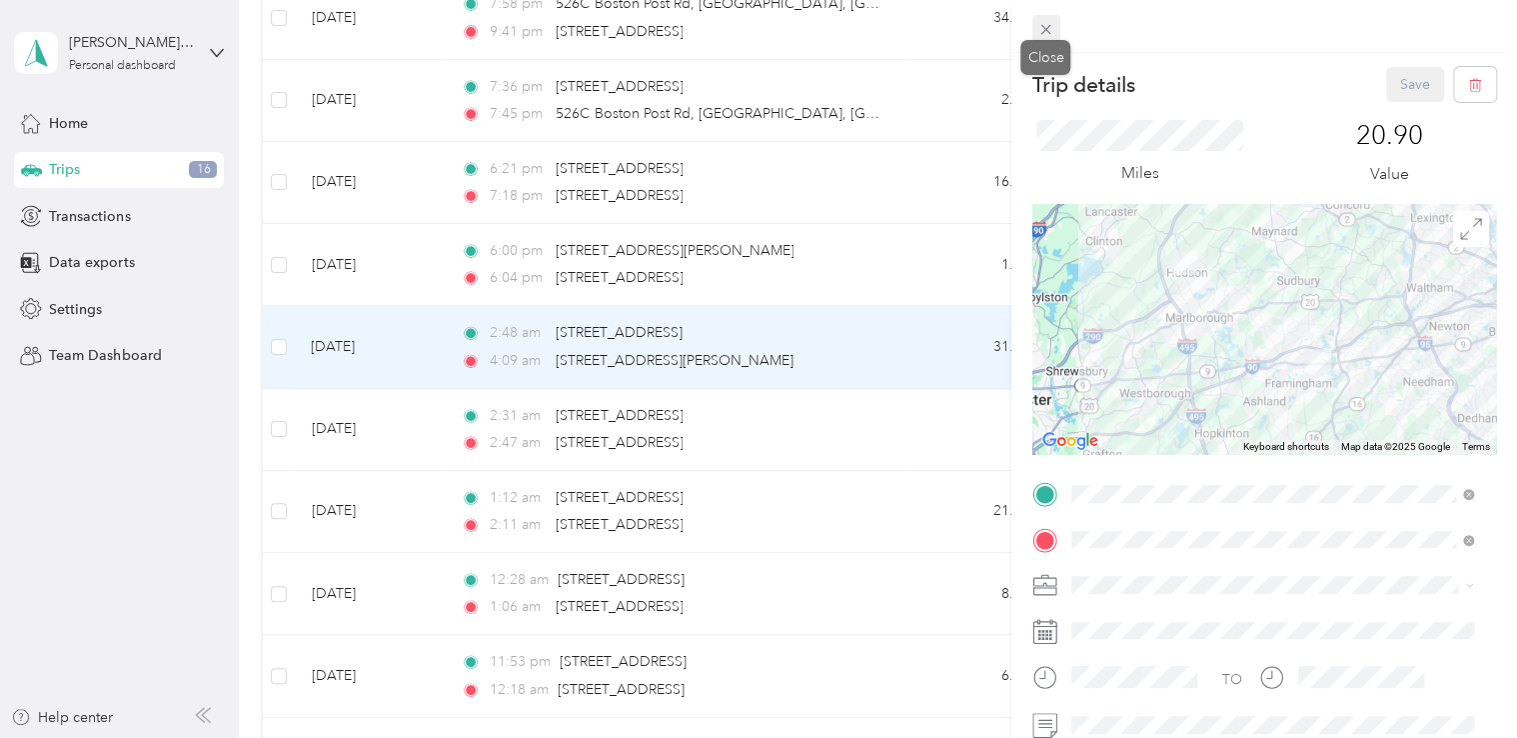
click at [1042, 30] on icon at bounding box center [1046, 29] width 17 height 17
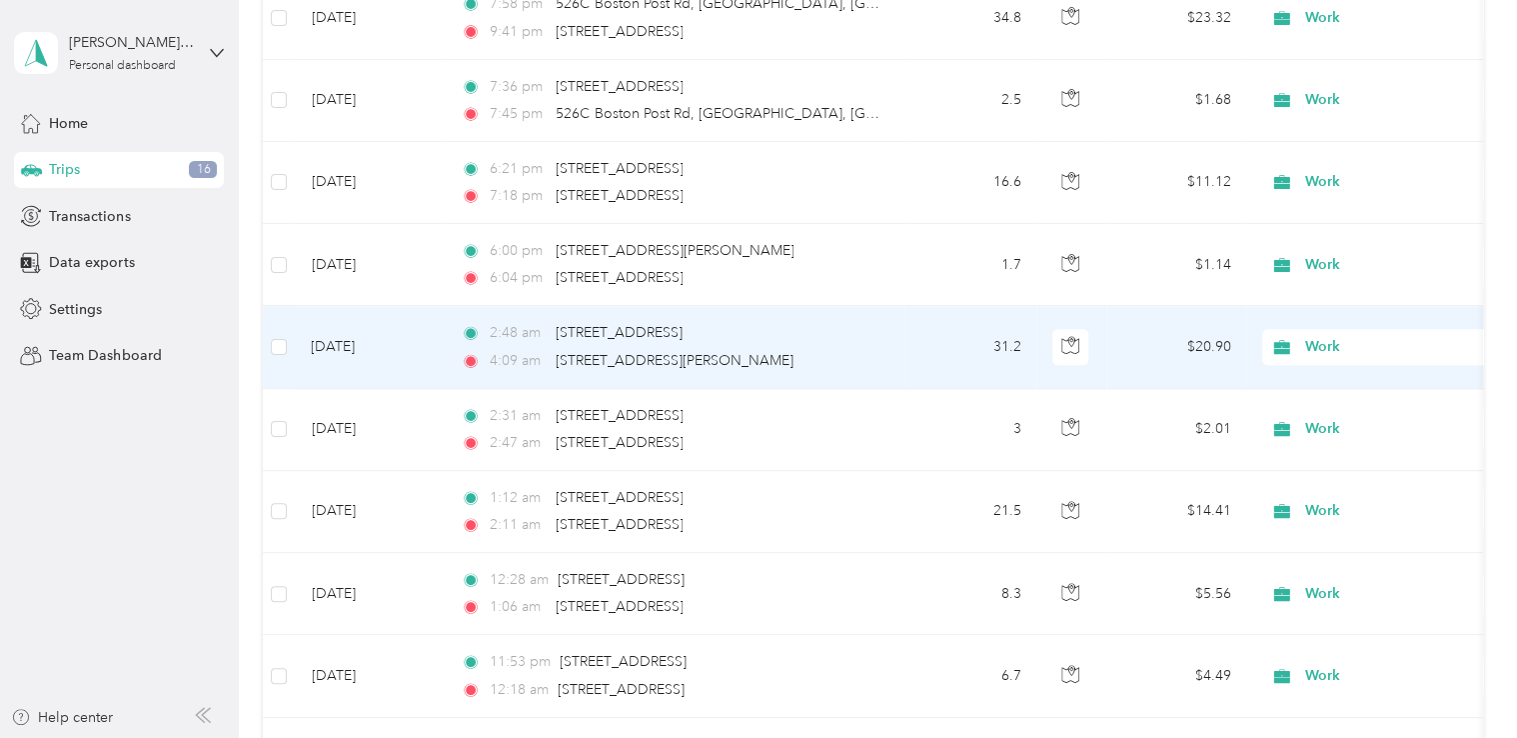
click at [1320, 344] on span "Work" at bounding box center [1397, 347] width 183 height 22
click at [1341, 406] on span "Personal" at bounding box center [1405, 416] width 185 height 21
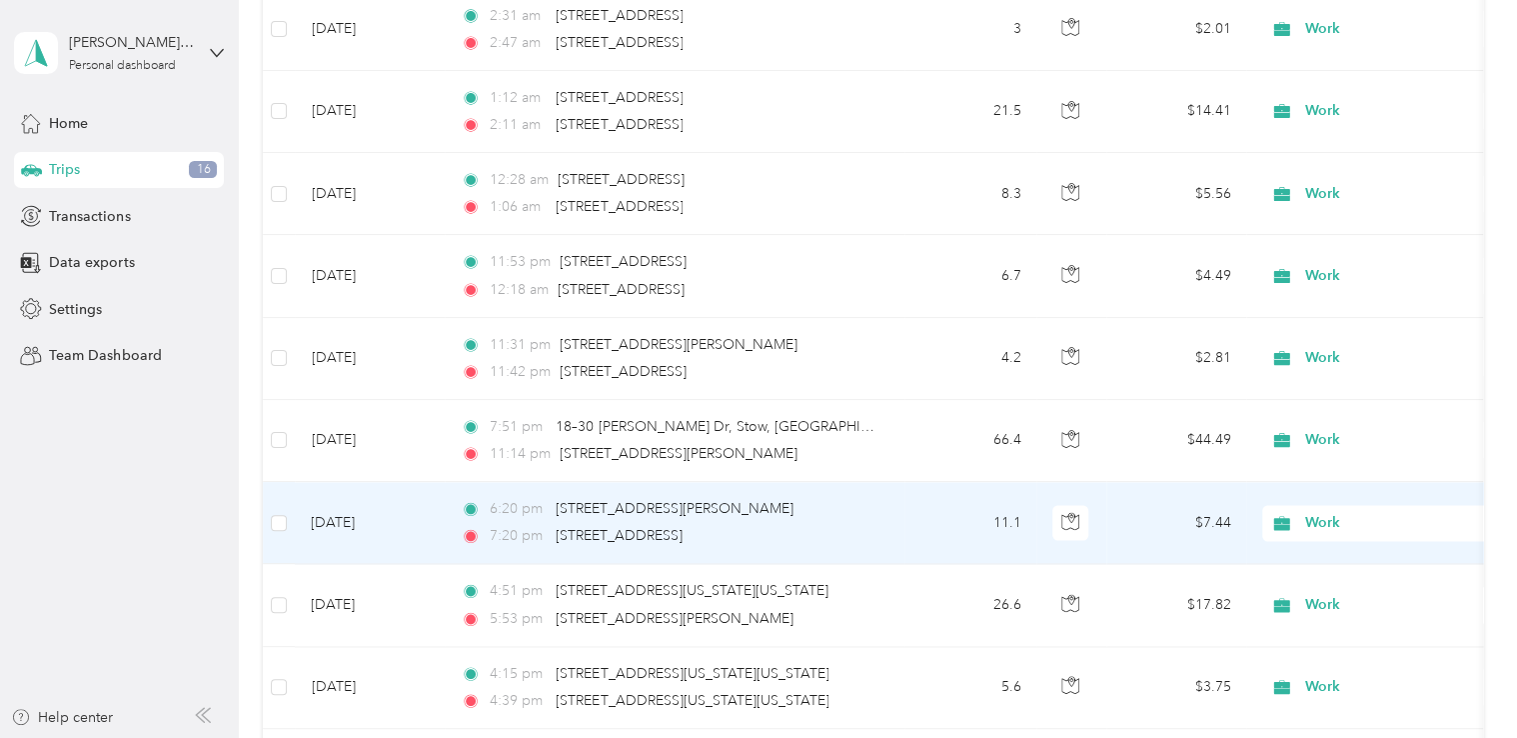
scroll to position [1599, 0]
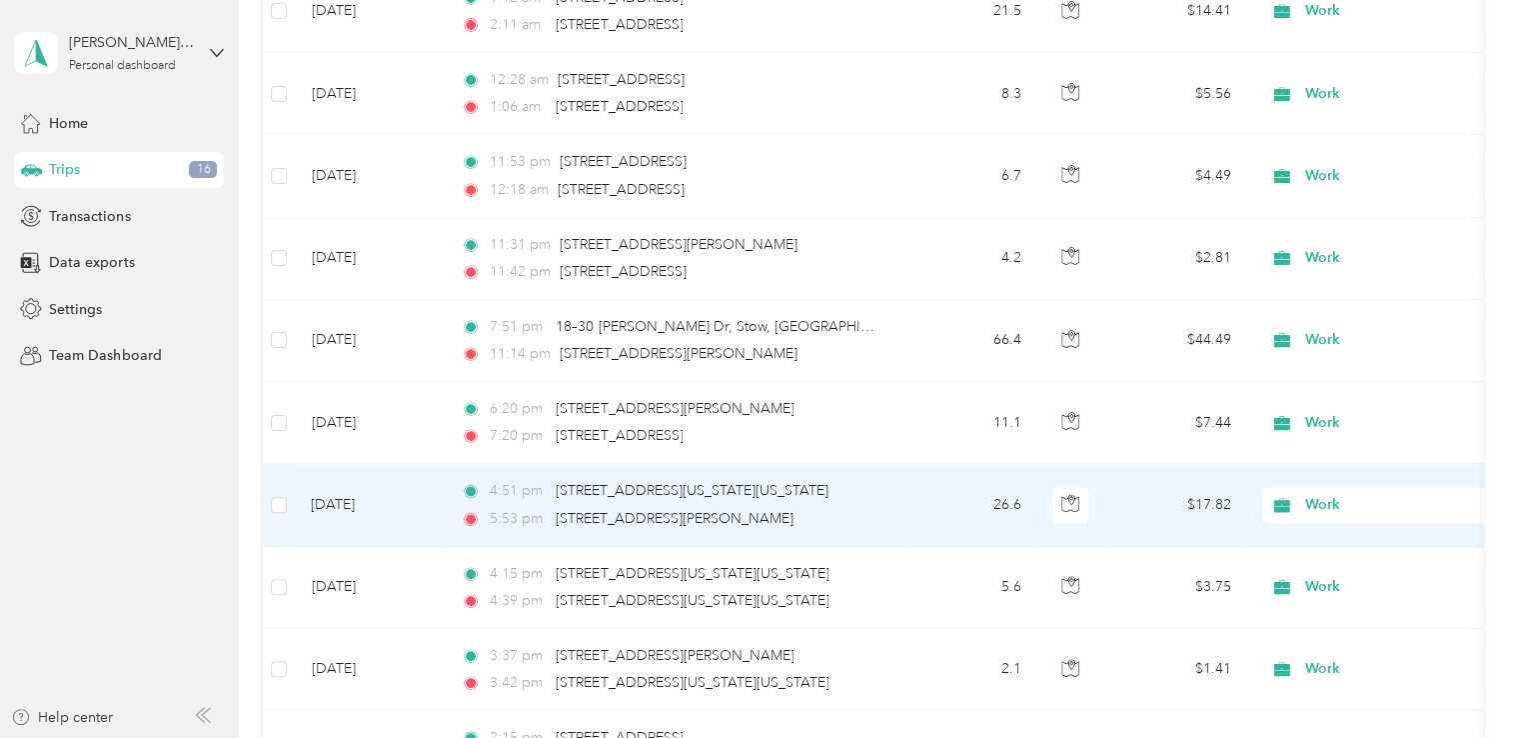
click at [1312, 496] on span "Work" at bounding box center [1397, 505] width 183 height 22
click at [1324, 291] on span "Personal" at bounding box center [1405, 287] width 185 height 21
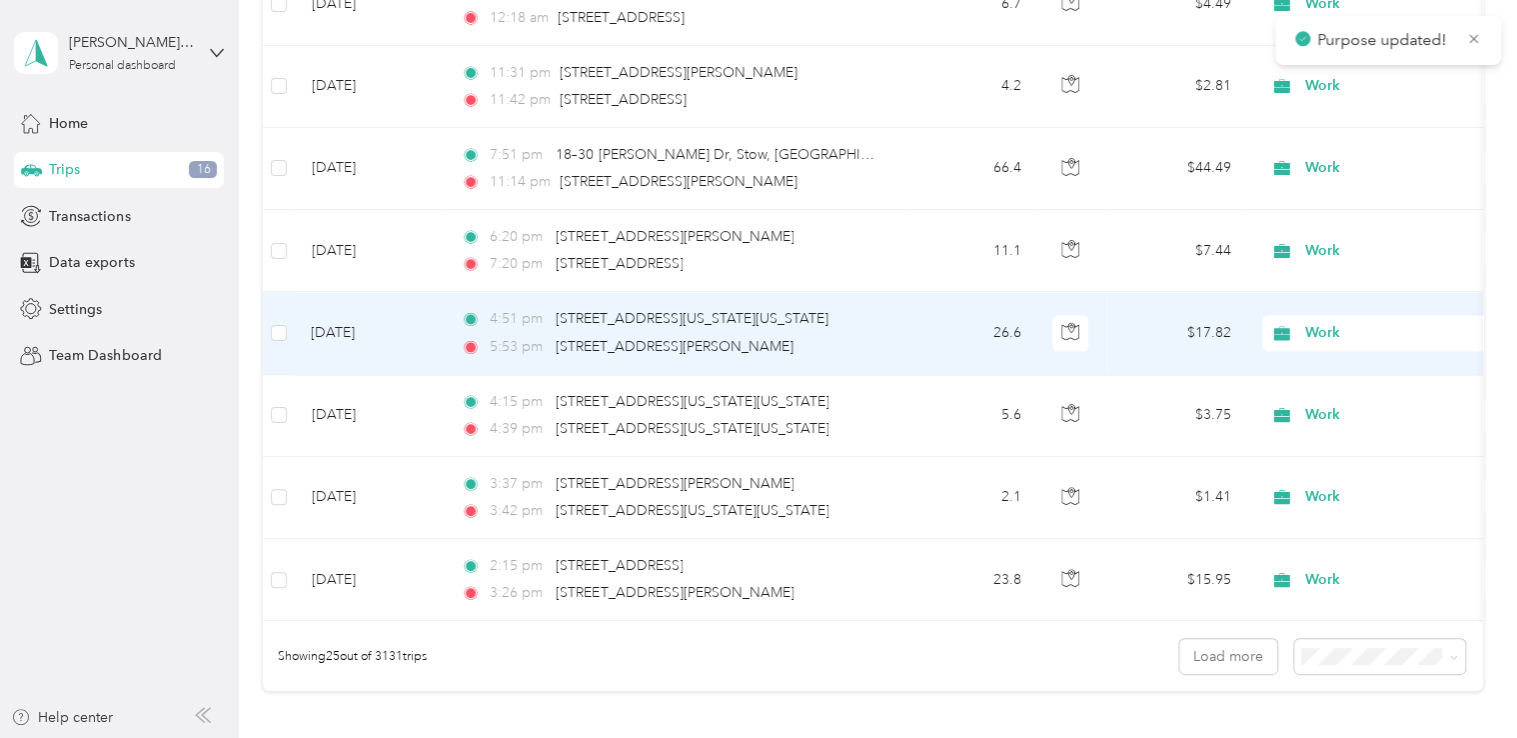
scroll to position [1799, 0]
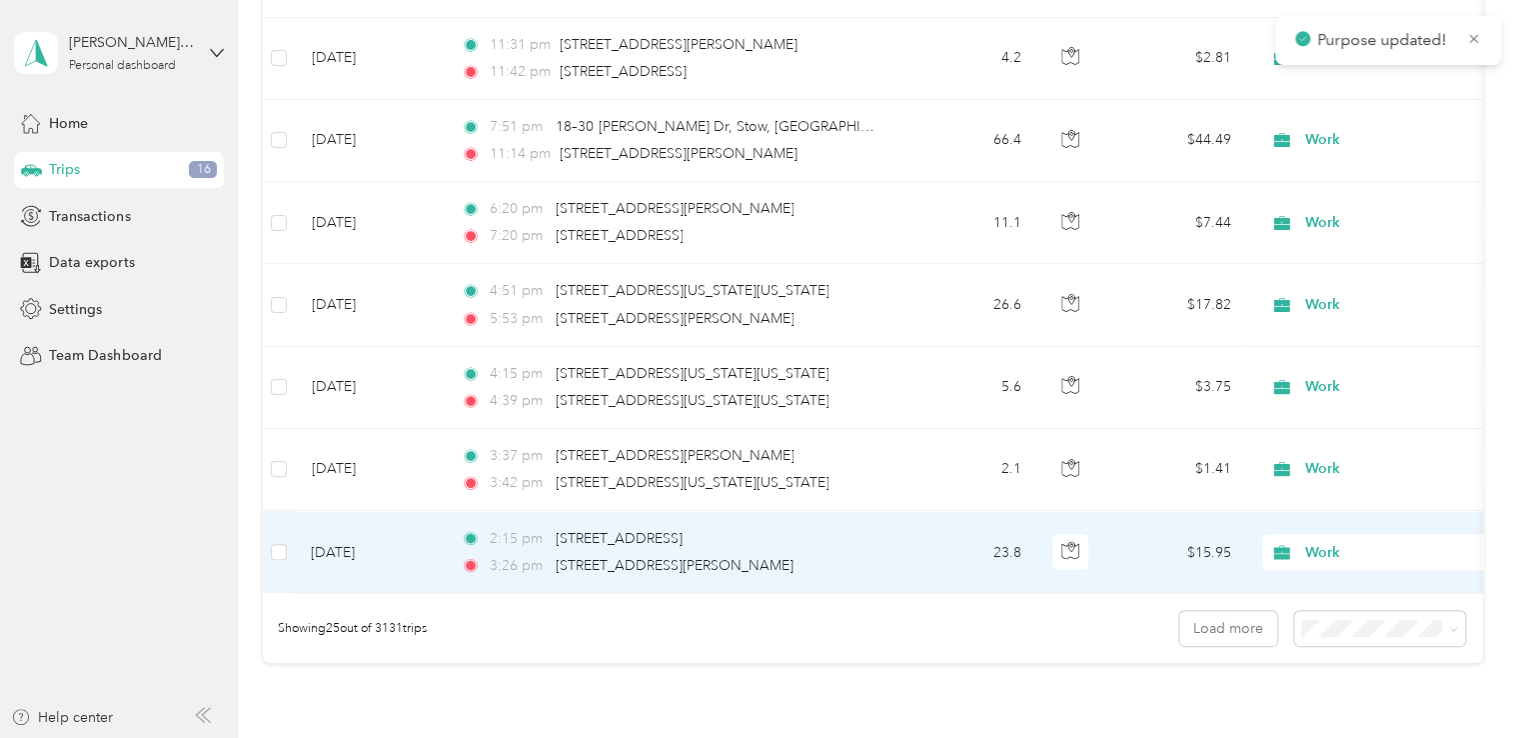
click at [1318, 546] on span "Work" at bounding box center [1397, 552] width 183 height 22
click at [1346, 332] on span "Personal" at bounding box center [1405, 333] width 185 height 21
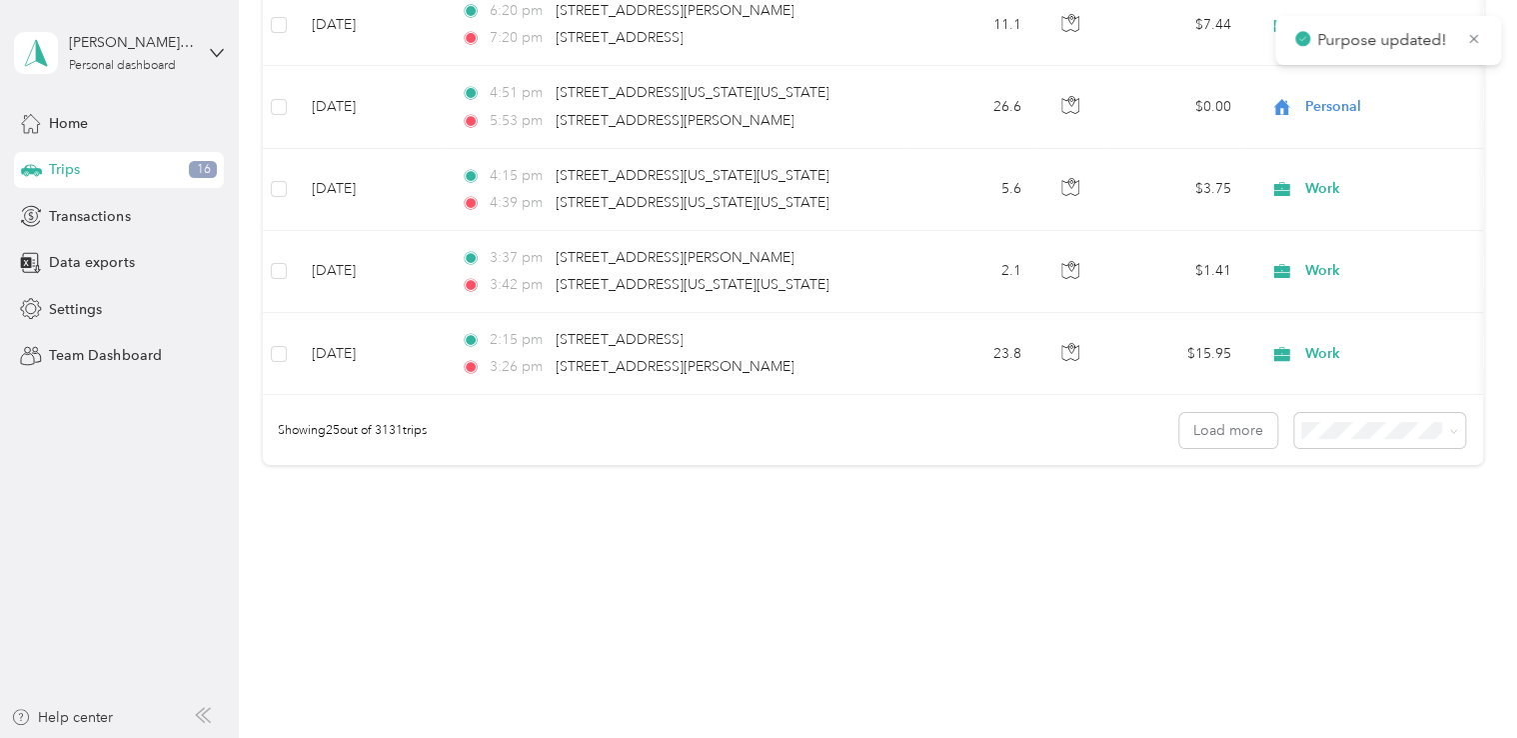
scroll to position [1999, 0]
click at [1449, 434] on icon at bounding box center [1453, 429] width 9 height 9
click at [1367, 539] on span "100 per load" at bounding box center [1345, 544] width 82 height 17
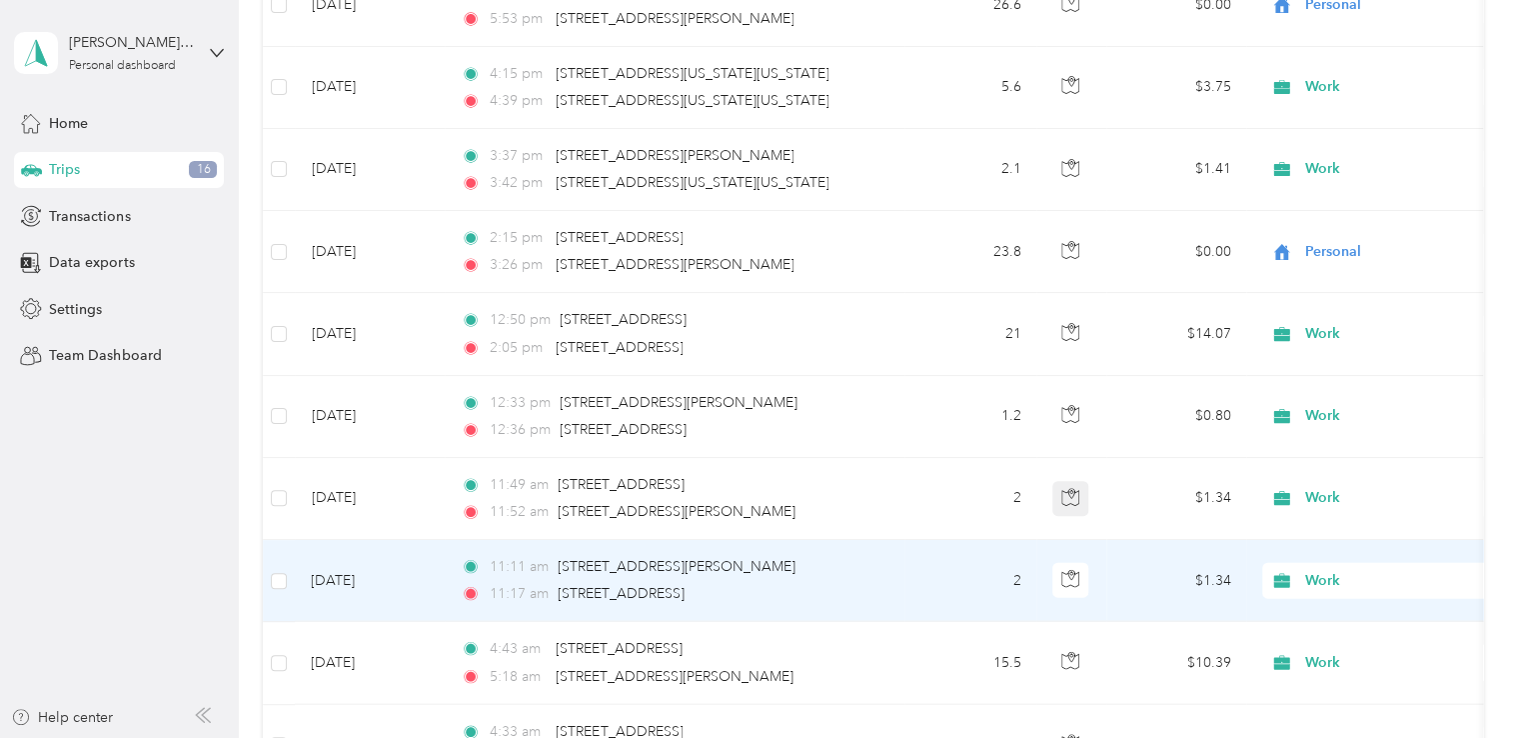
scroll to position [2299, 0]
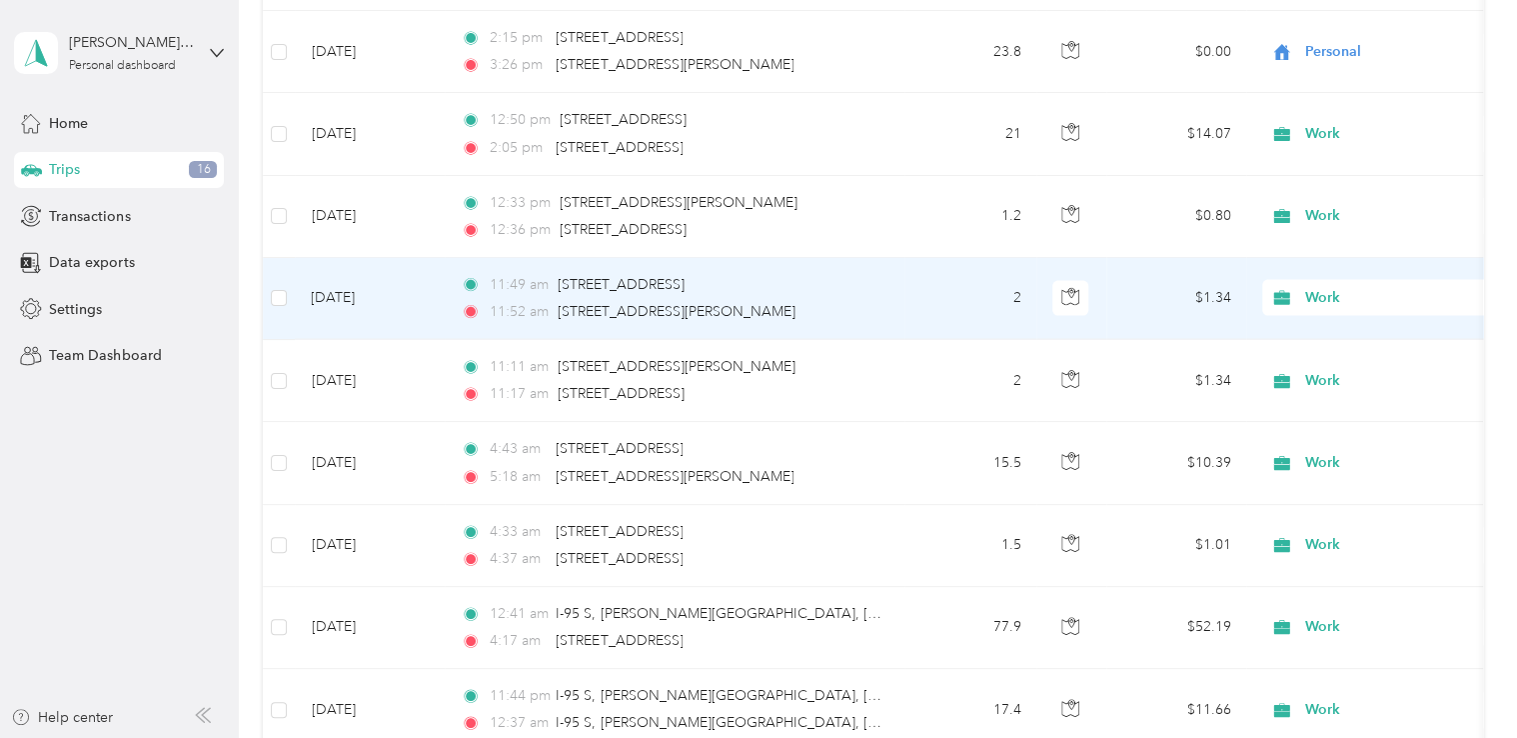
click at [1318, 299] on span "Work" at bounding box center [1397, 298] width 183 height 22
click at [1306, 358] on span "Personal" at bounding box center [1388, 364] width 220 height 21
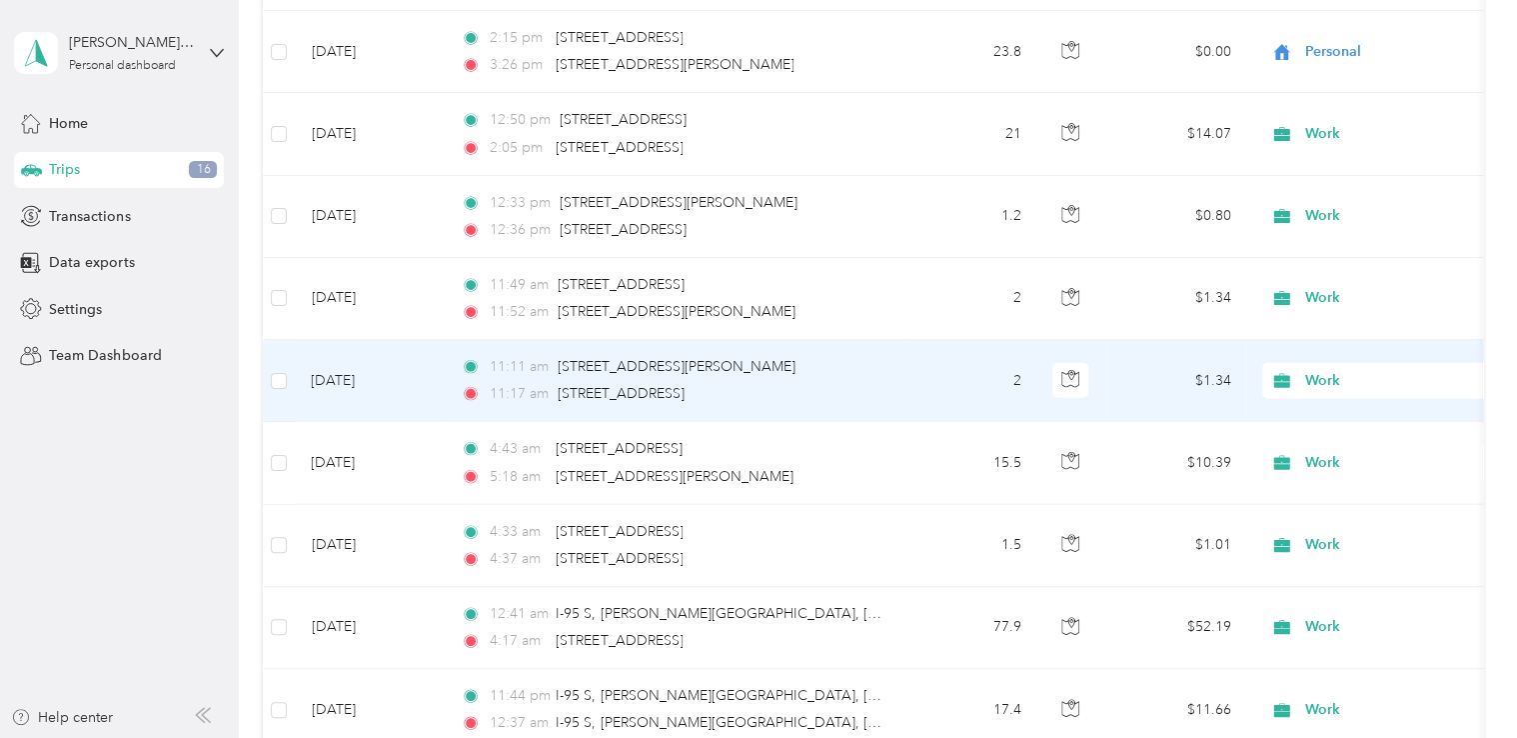
click at [1315, 384] on span "Work" at bounding box center [1397, 381] width 183 height 22
click at [1315, 446] on span "Personal" at bounding box center [1405, 446] width 185 height 21
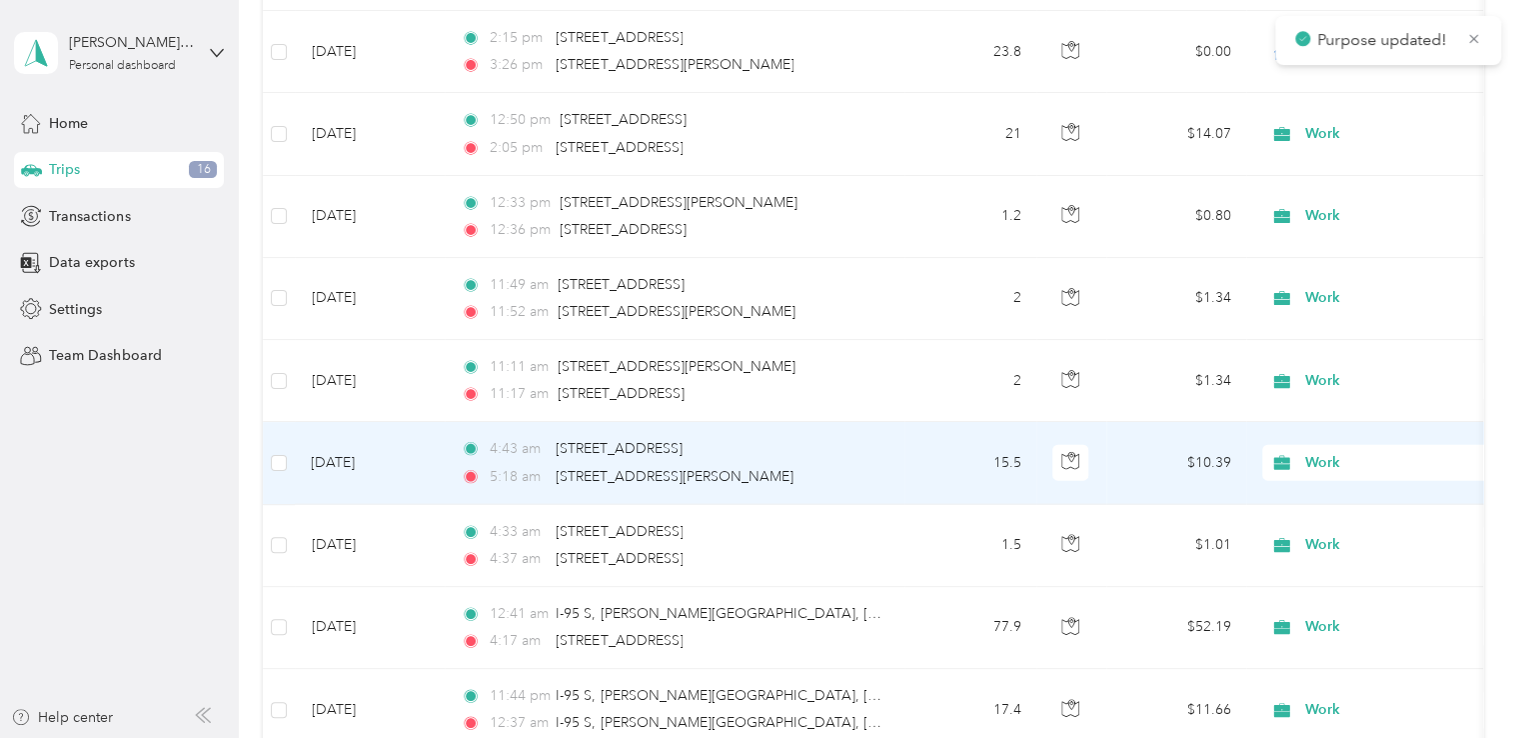
click at [1321, 452] on span "Work" at bounding box center [1397, 463] width 183 height 22
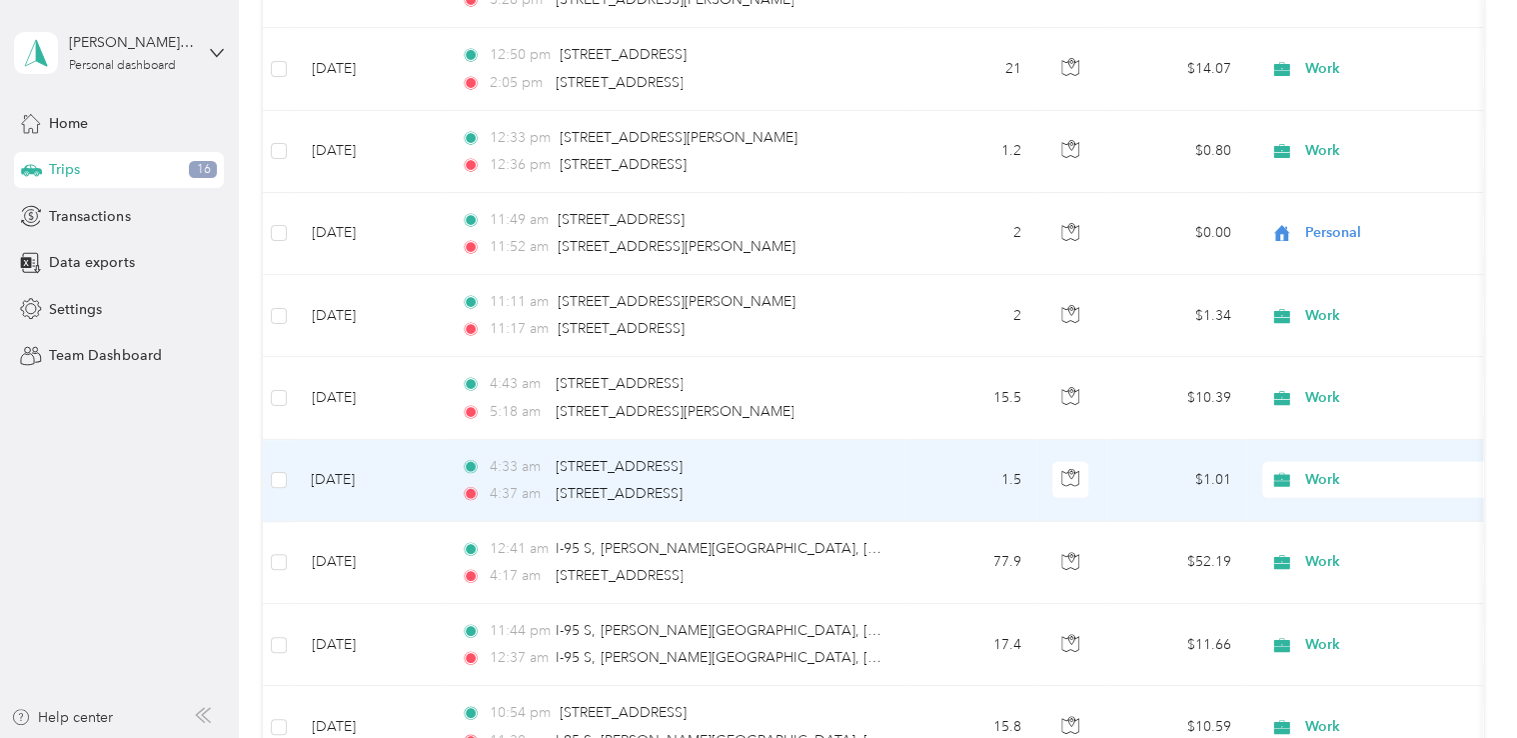
scroll to position [2444, 0]
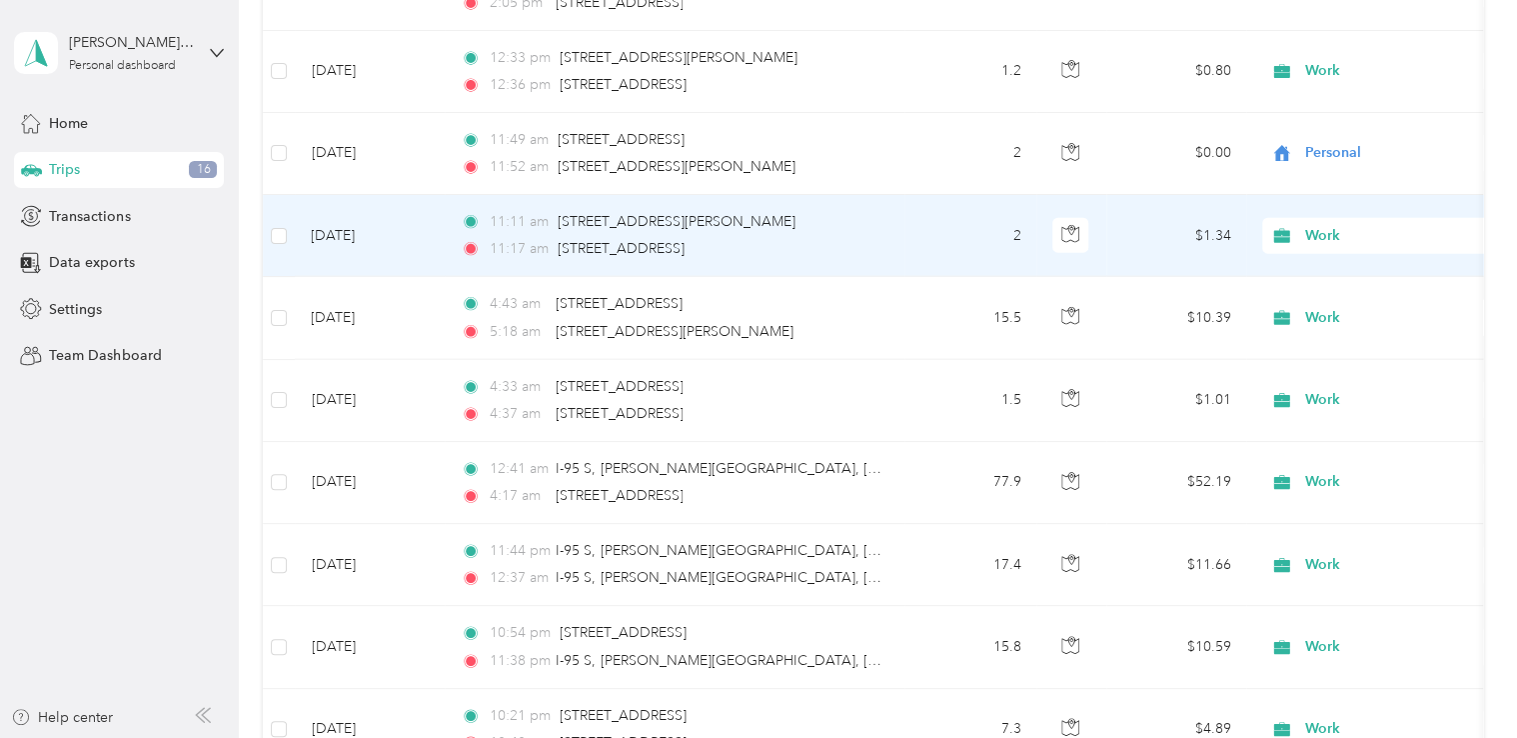
click at [1326, 230] on span "Work" at bounding box center [1397, 236] width 183 height 22
click at [1339, 295] on span "Personal" at bounding box center [1405, 301] width 185 height 21
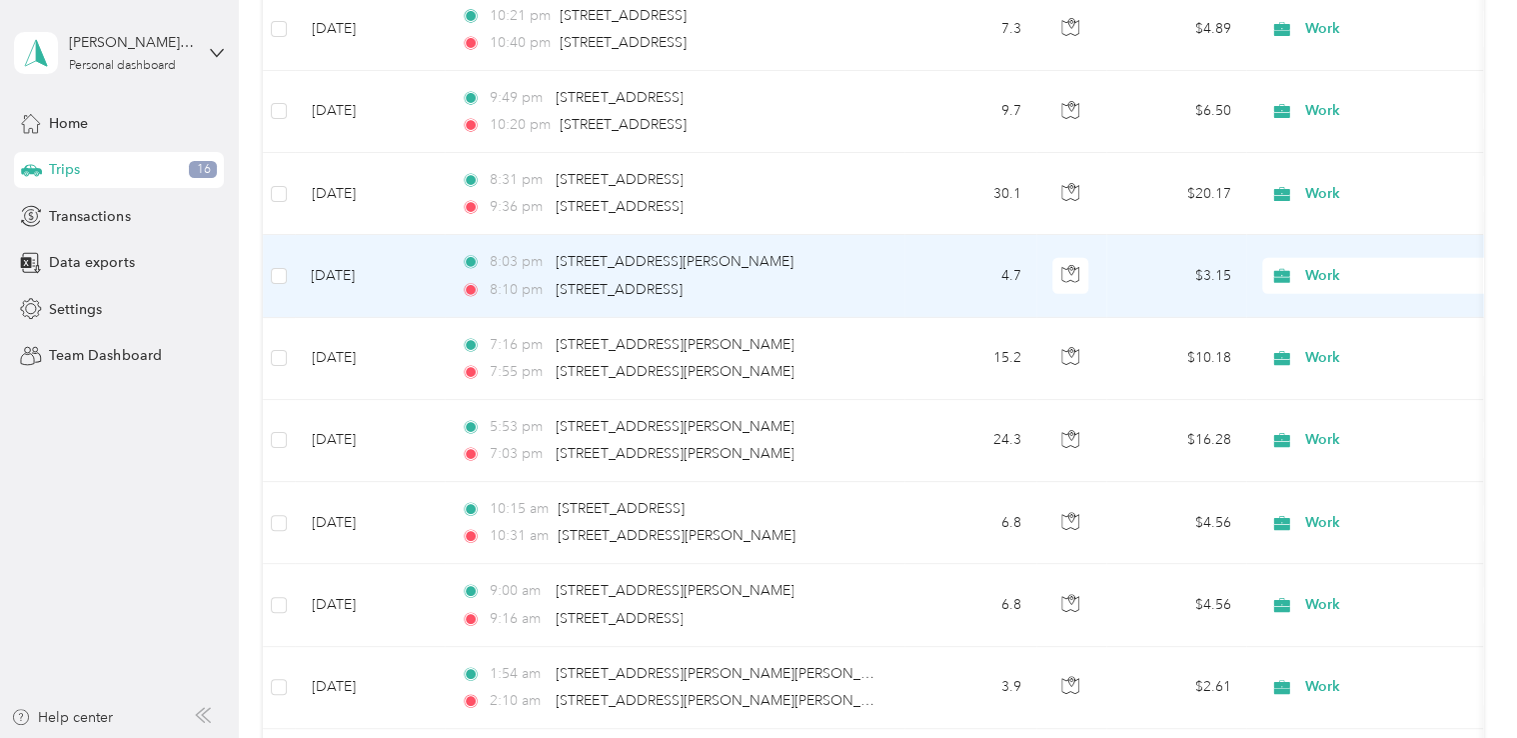
scroll to position [3344, 0]
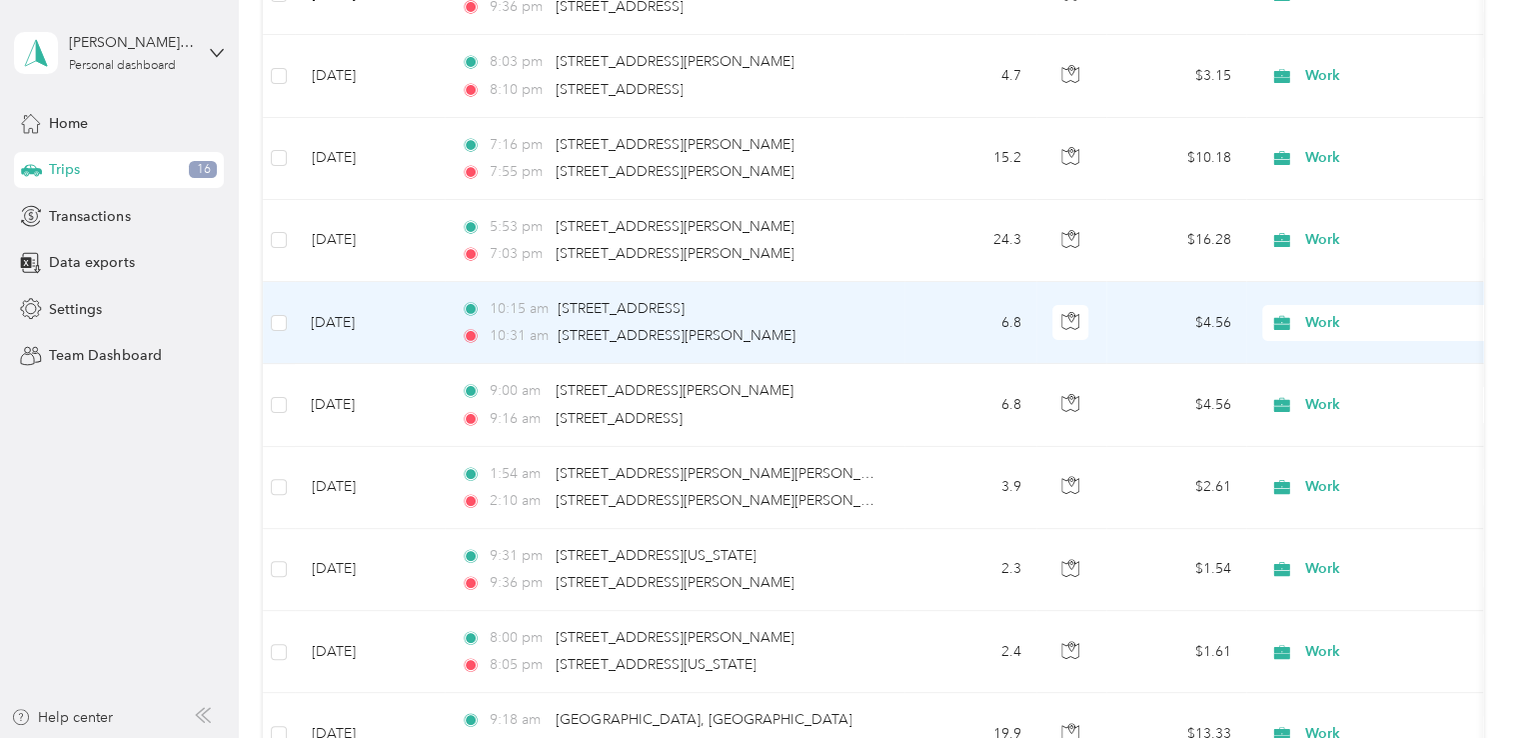
click at [1320, 312] on span "Work" at bounding box center [1397, 323] width 183 height 22
click at [1318, 378] on span "Personal" at bounding box center [1405, 385] width 185 height 21
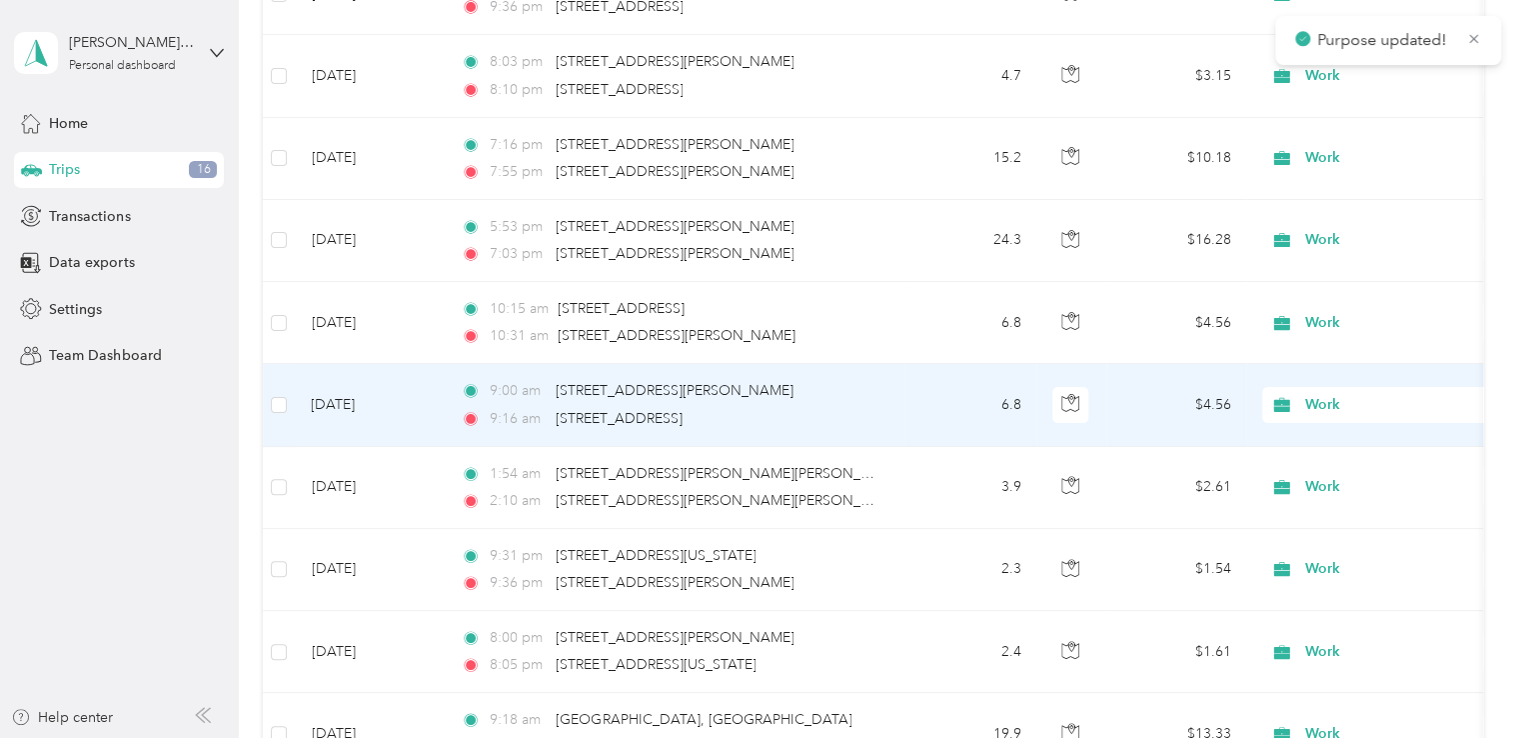
click at [1308, 394] on span "Work" at bounding box center [1397, 405] width 183 height 22
click at [1310, 469] on span "Personal" at bounding box center [1388, 467] width 220 height 21
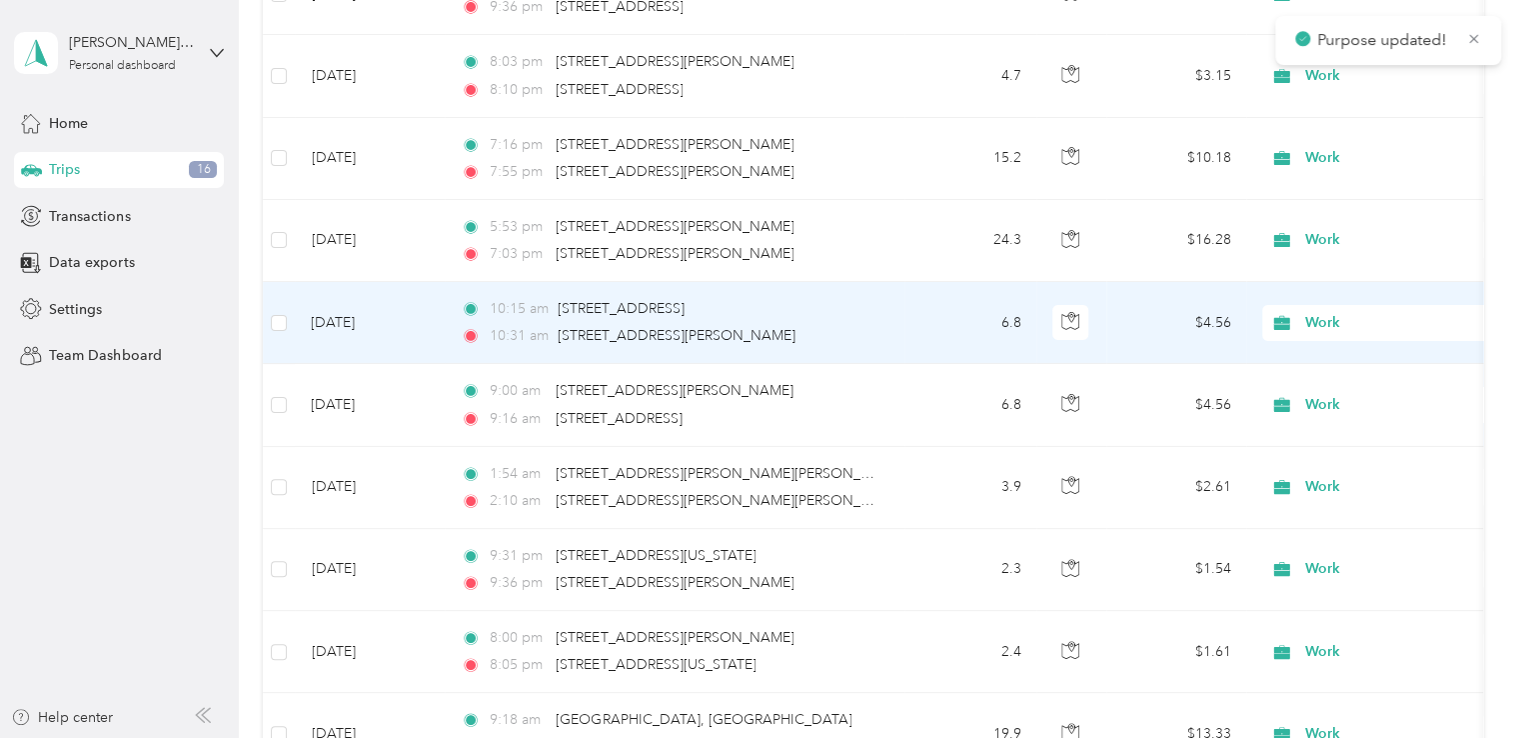
click at [1335, 312] on span "Work" at bounding box center [1397, 323] width 183 height 22
click at [1312, 383] on span "Personal" at bounding box center [1388, 385] width 220 height 21
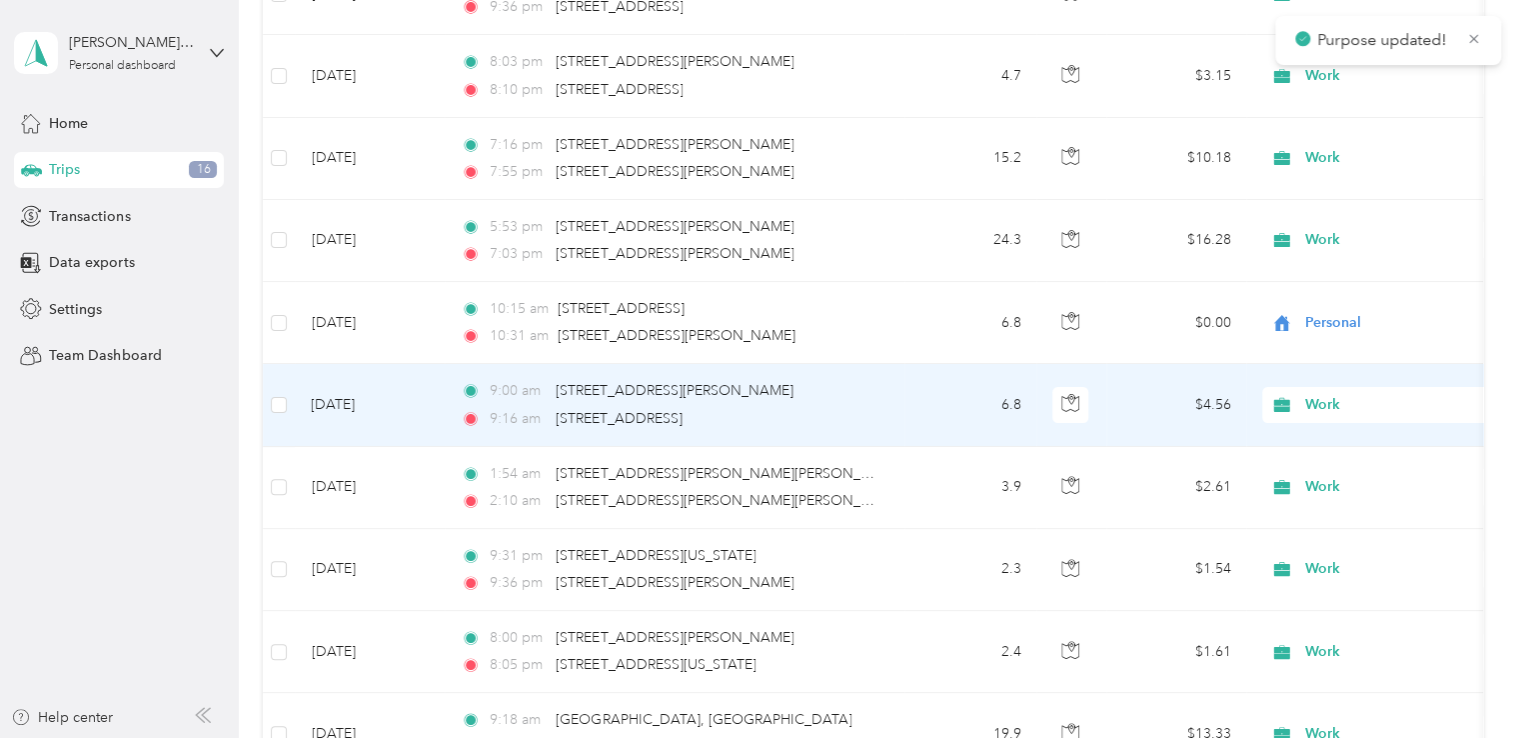
click at [1308, 394] on span "Work" at bounding box center [1397, 405] width 183 height 22
click at [1328, 471] on li "Personal" at bounding box center [1388, 467] width 248 height 35
click at [1308, 394] on span "Work" at bounding box center [1397, 405] width 183 height 22
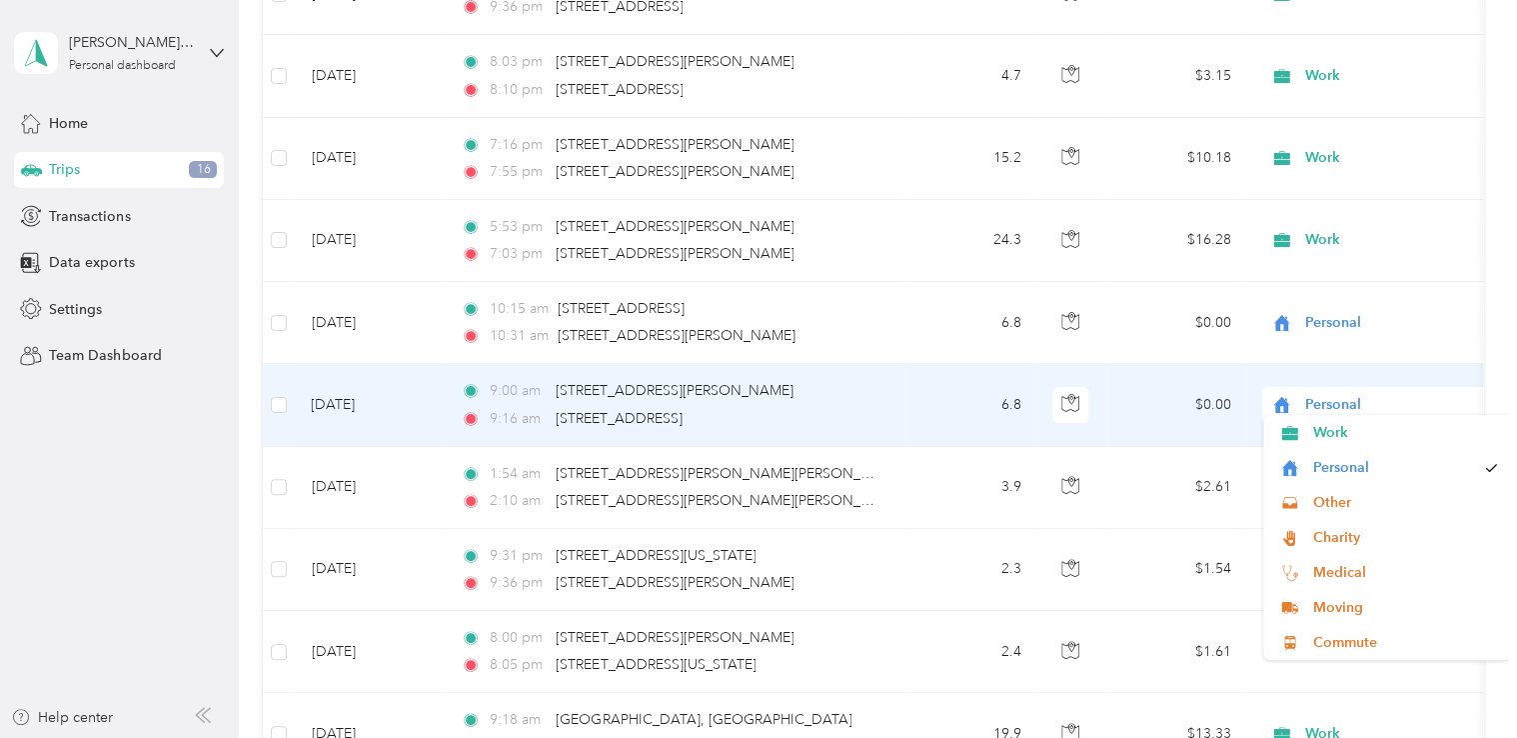
click at [1328, 394] on span "Personal" at bounding box center [1397, 405] width 183 height 22
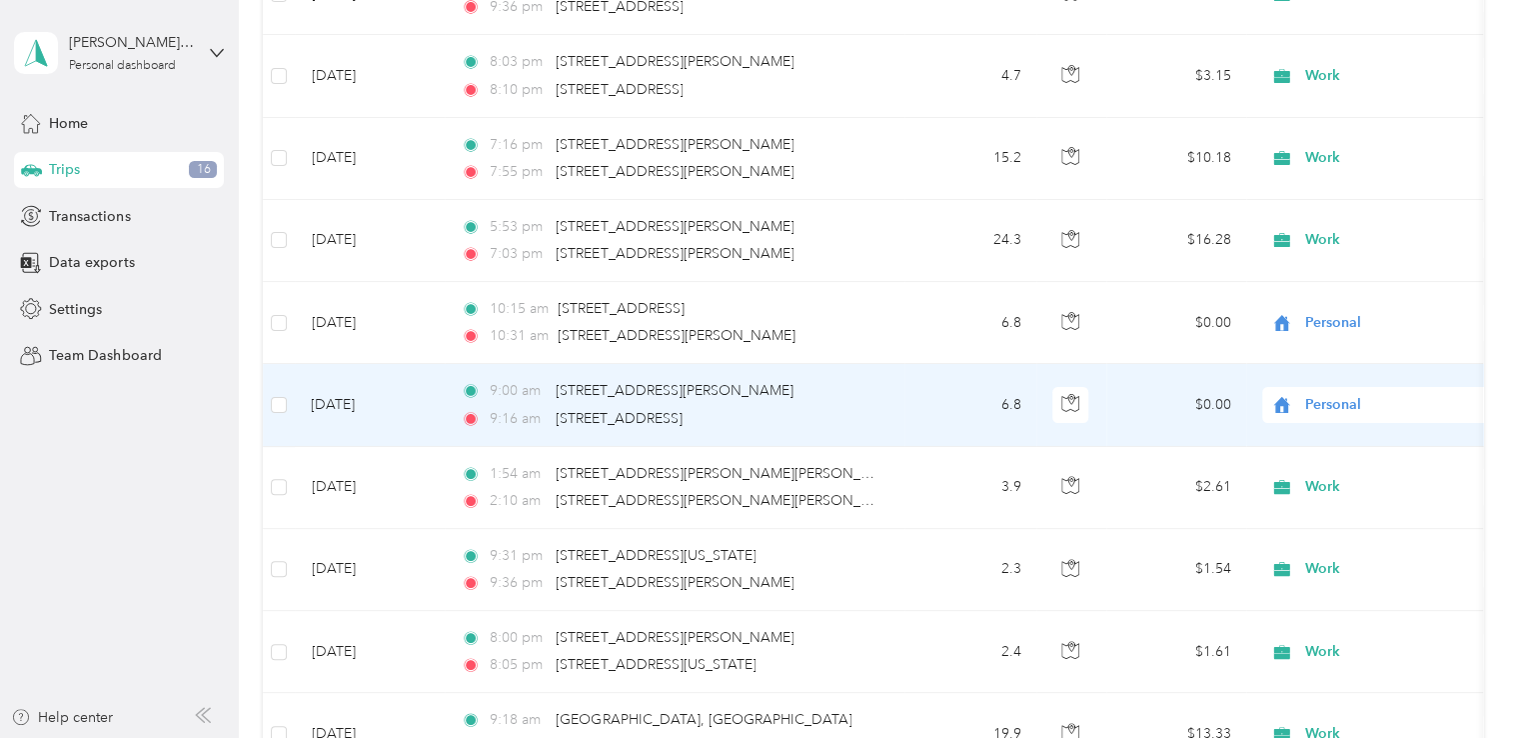
click at [1352, 465] on span "Personal" at bounding box center [1394, 467] width 162 height 21
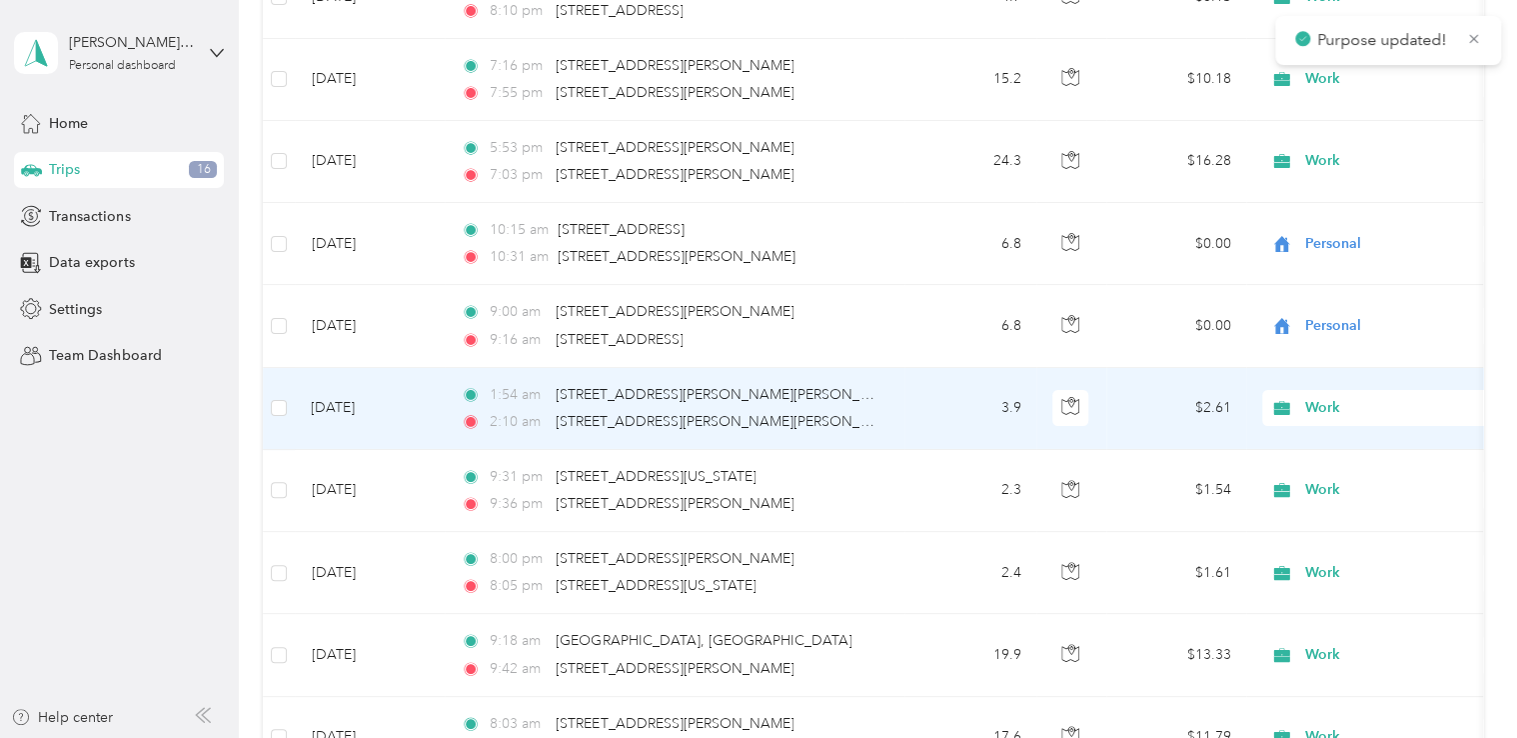
scroll to position [3444, 0]
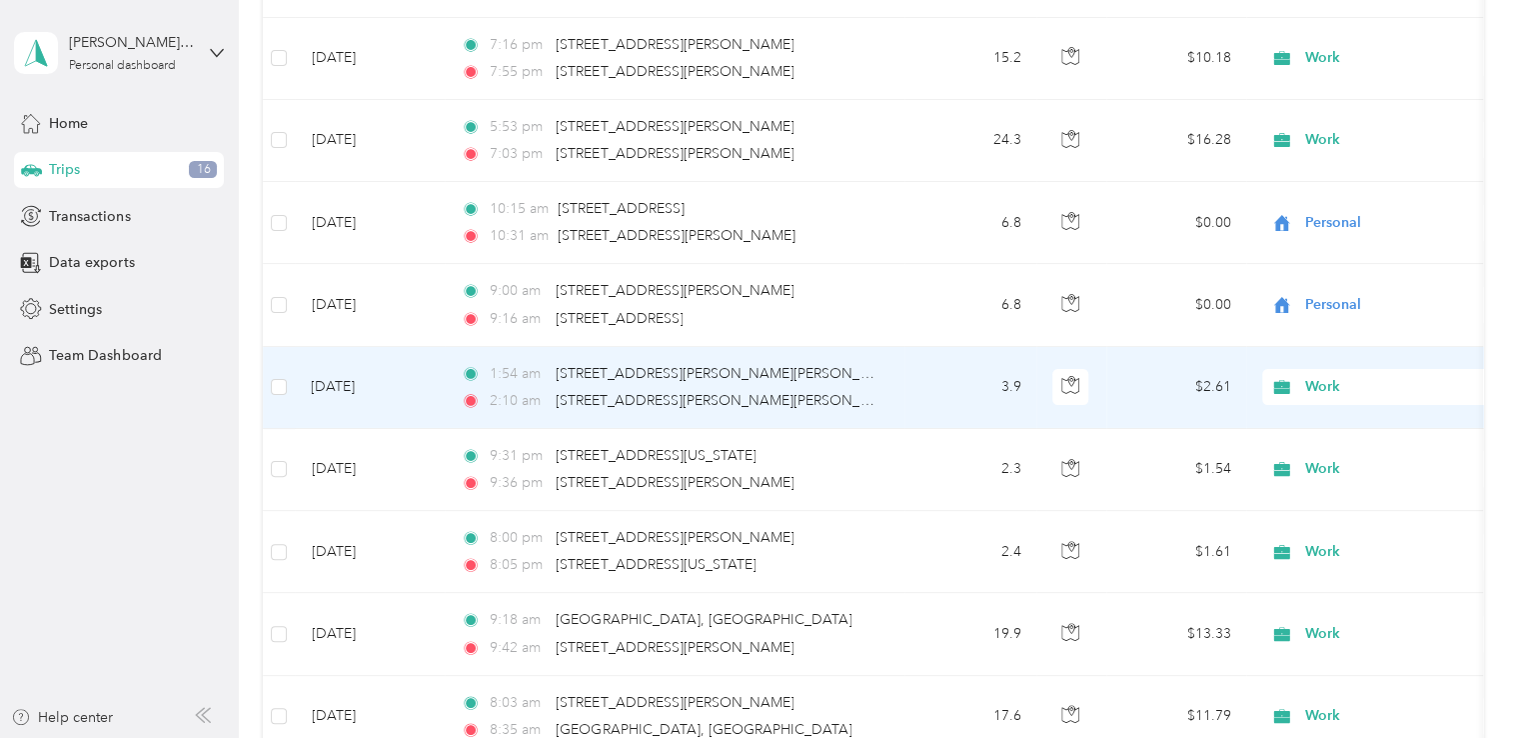
click at [1321, 378] on span "Work" at bounding box center [1397, 387] width 183 height 22
click at [1316, 442] on span "Personal" at bounding box center [1405, 450] width 185 height 21
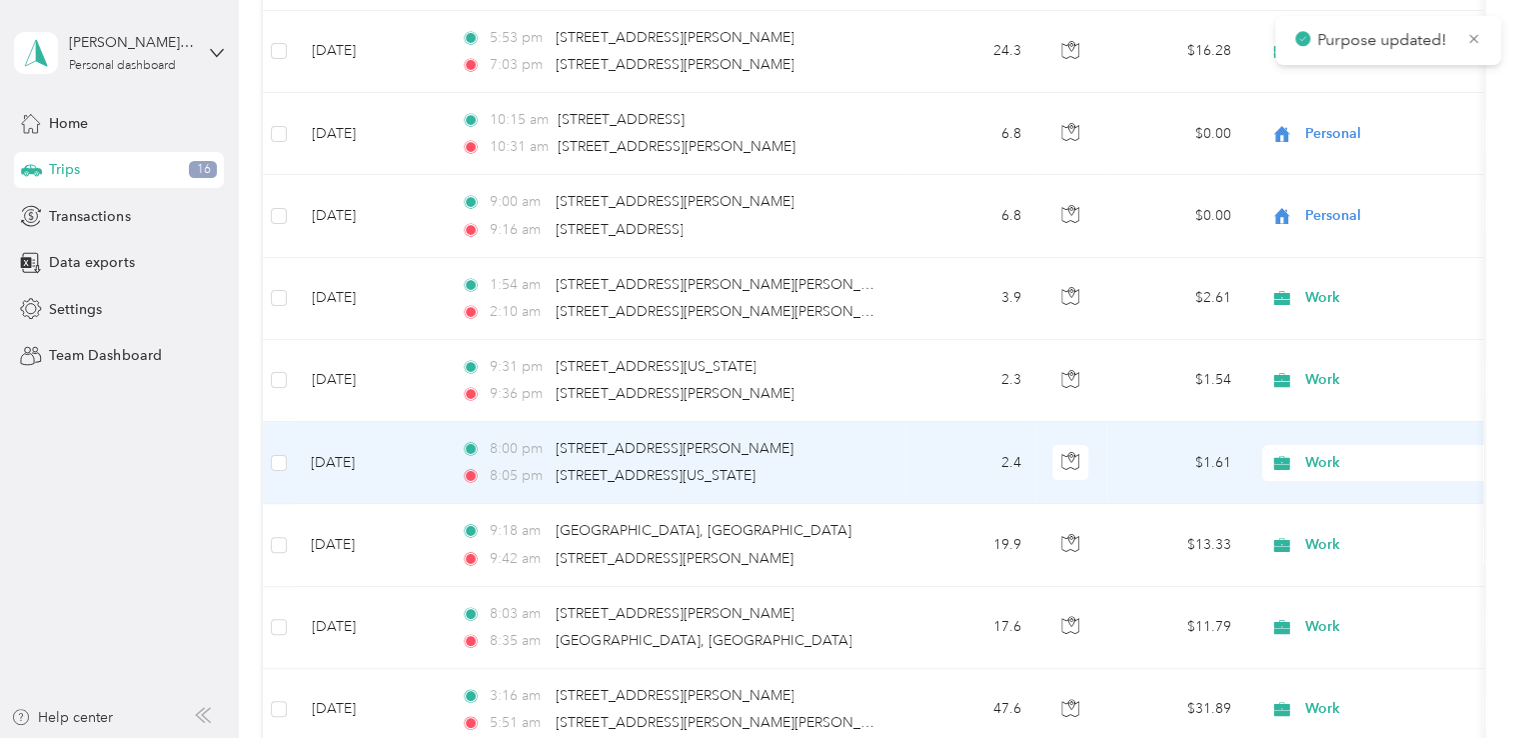
scroll to position [3544, 0]
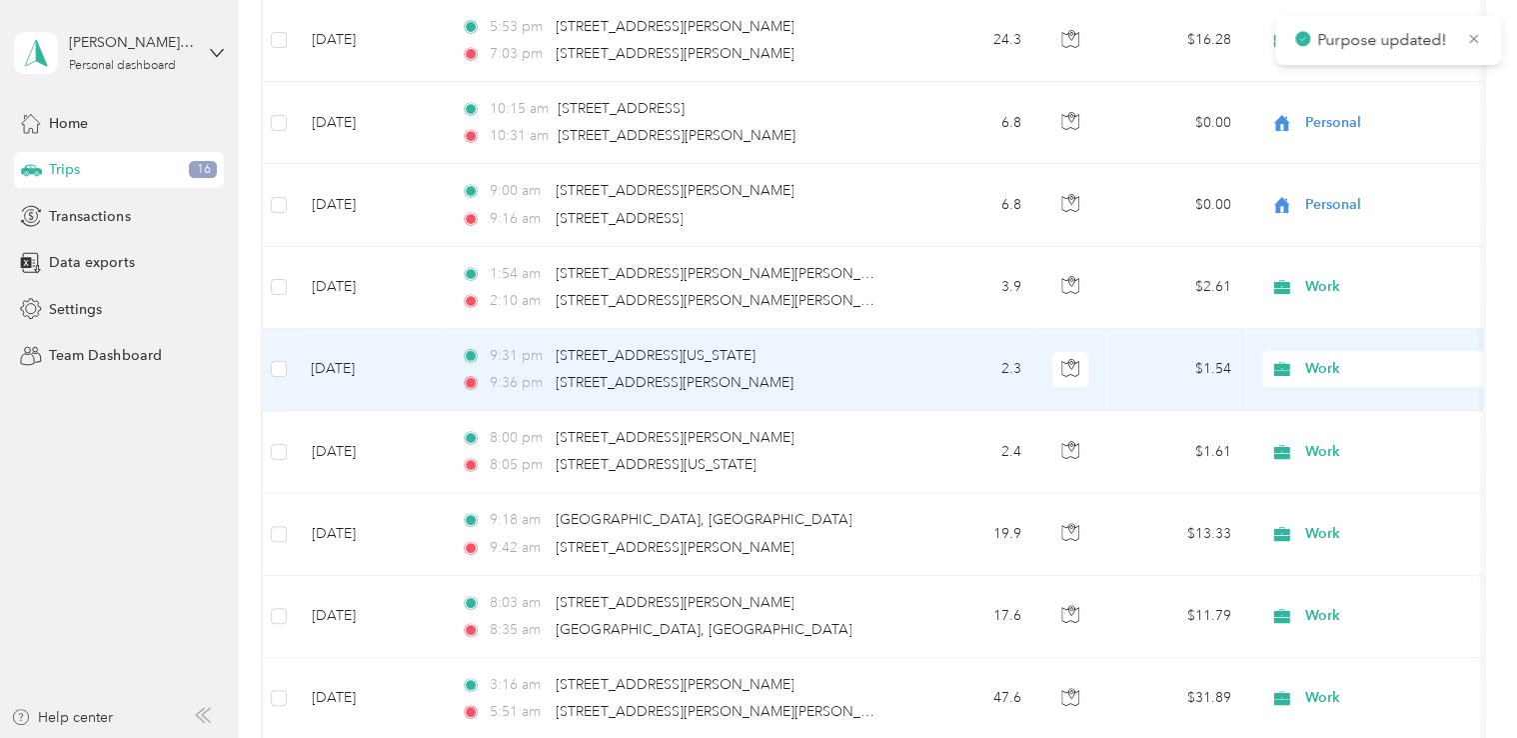
click at [1320, 364] on span "Work" at bounding box center [1397, 369] width 183 height 22
click at [1320, 430] on span "Personal" at bounding box center [1405, 431] width 185 height 21
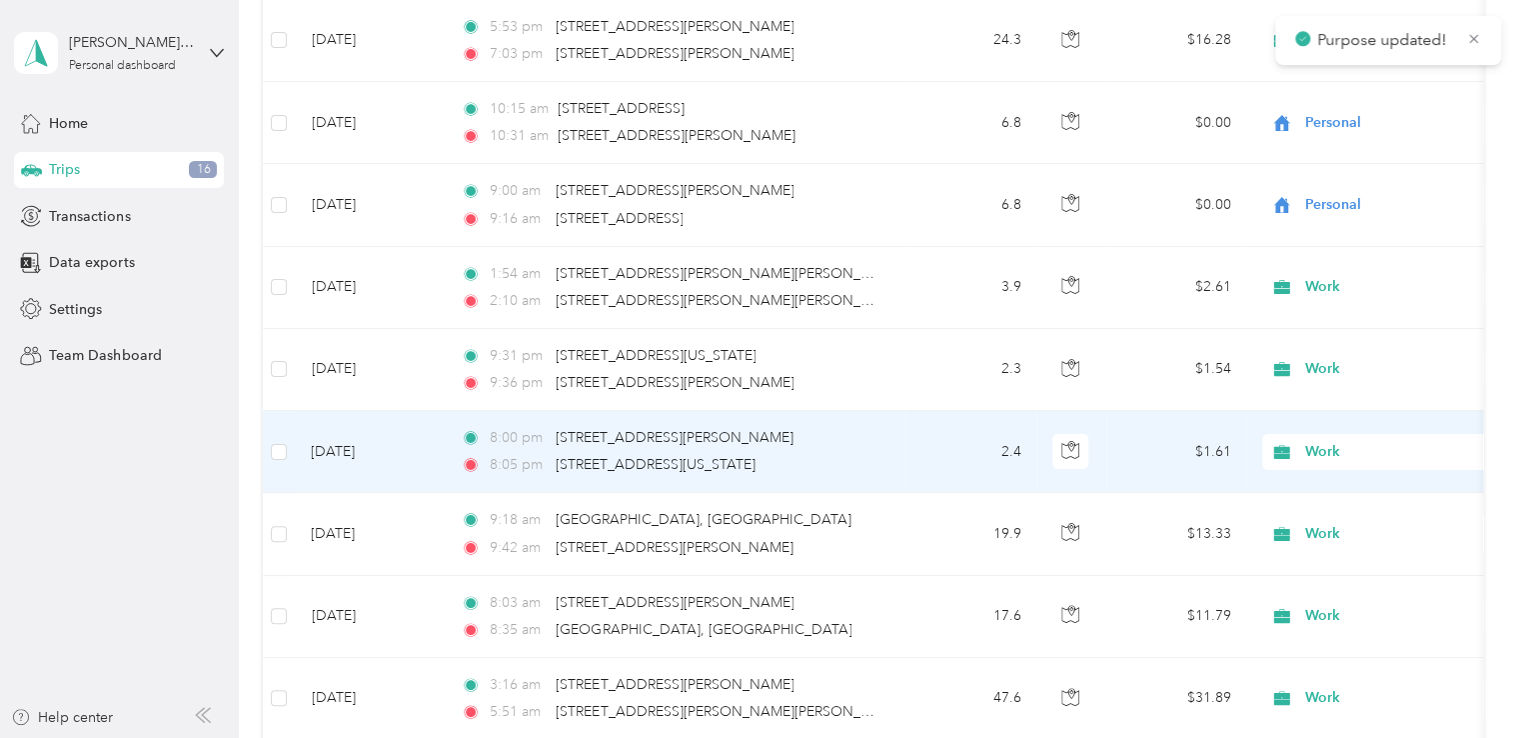
click at [1316, 441] on span "Work" at bounding box center [1397, 452] width 183 height 22
click at [1350, 510] on span "Personal" at bounding box center [1405, 514] width 185 height 21
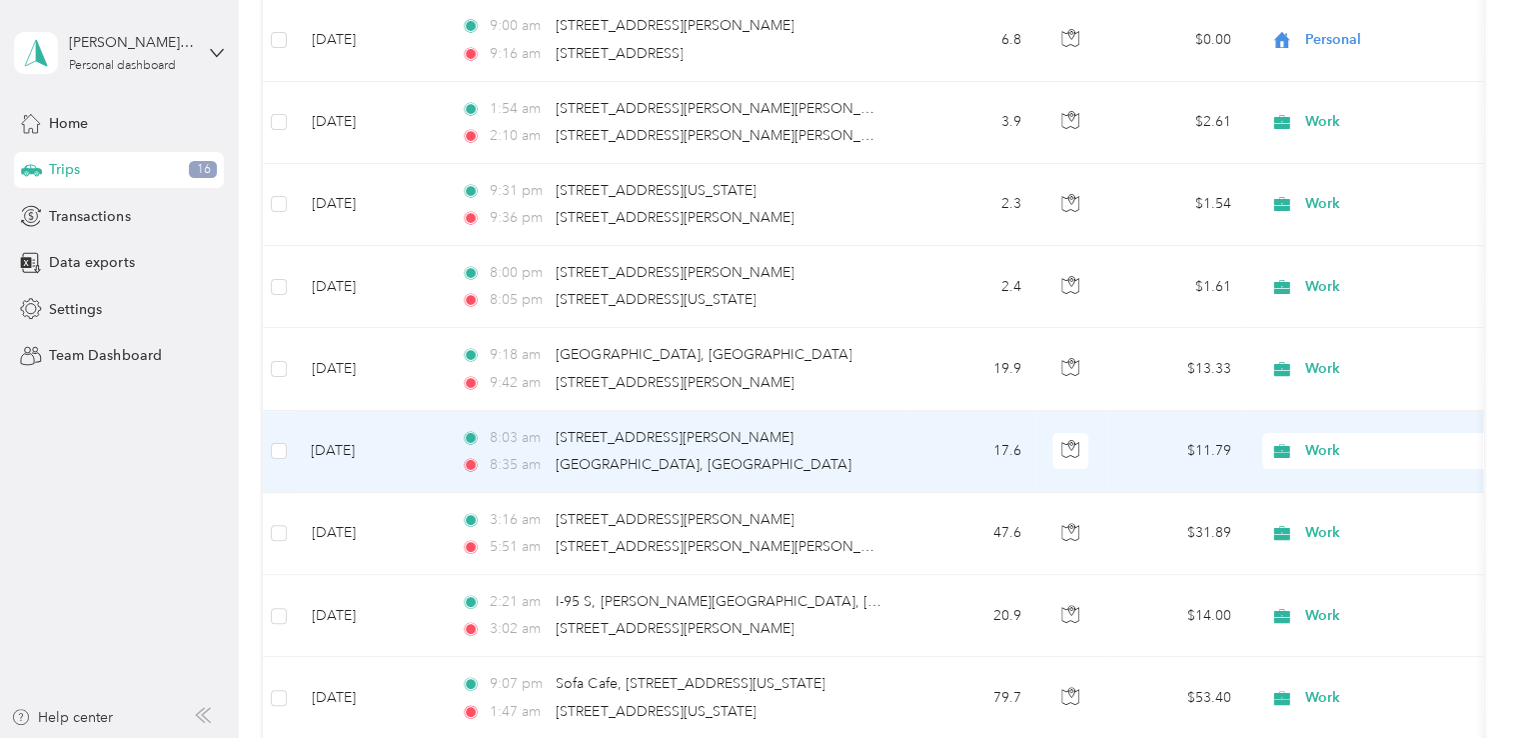
scroll to position [3744, 0]
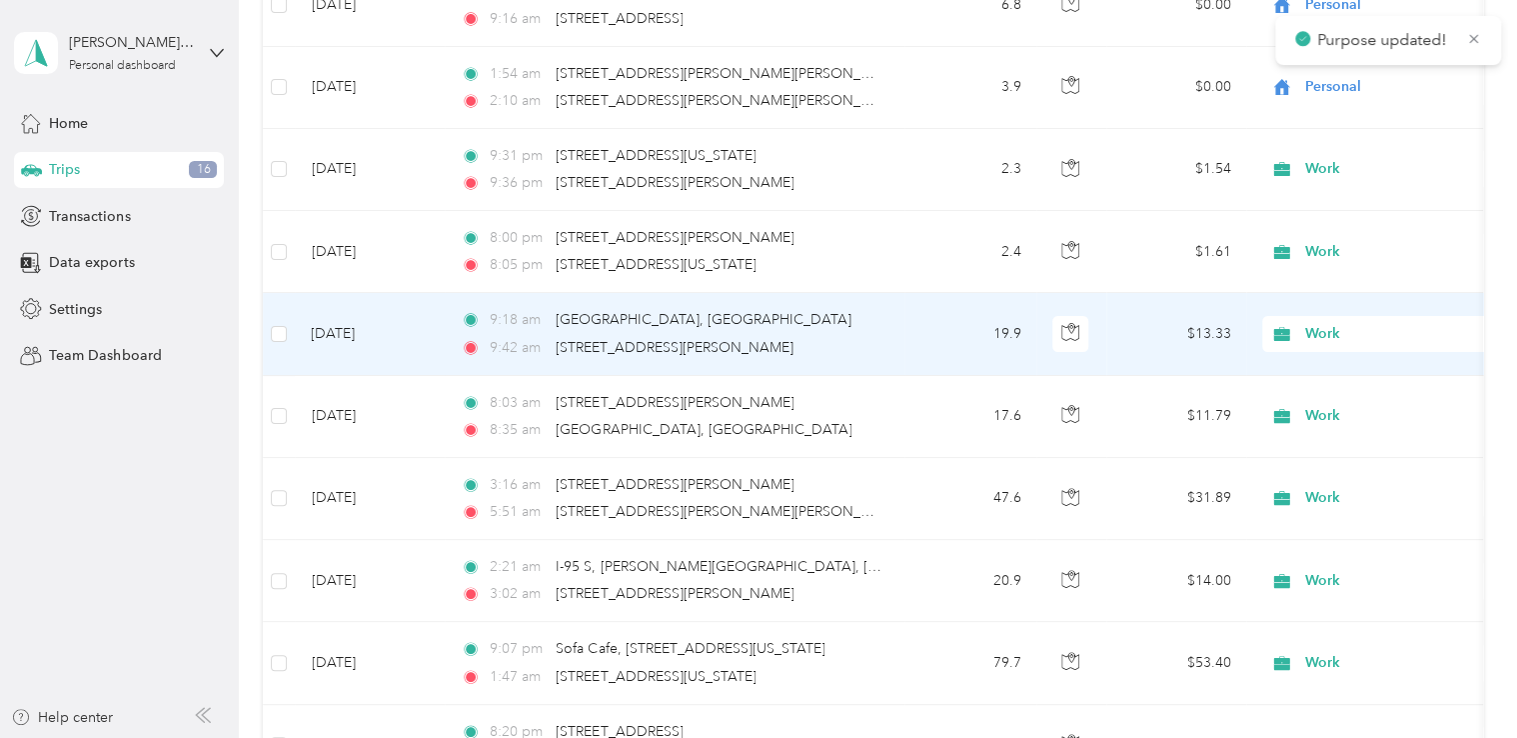
click at [1326, 323] on span "Work" at bounding box center [1397, 334] width 183 height 22
click at [1315, 398] on span "Personal" at bounding box center [1405, 395] width 185 height 21
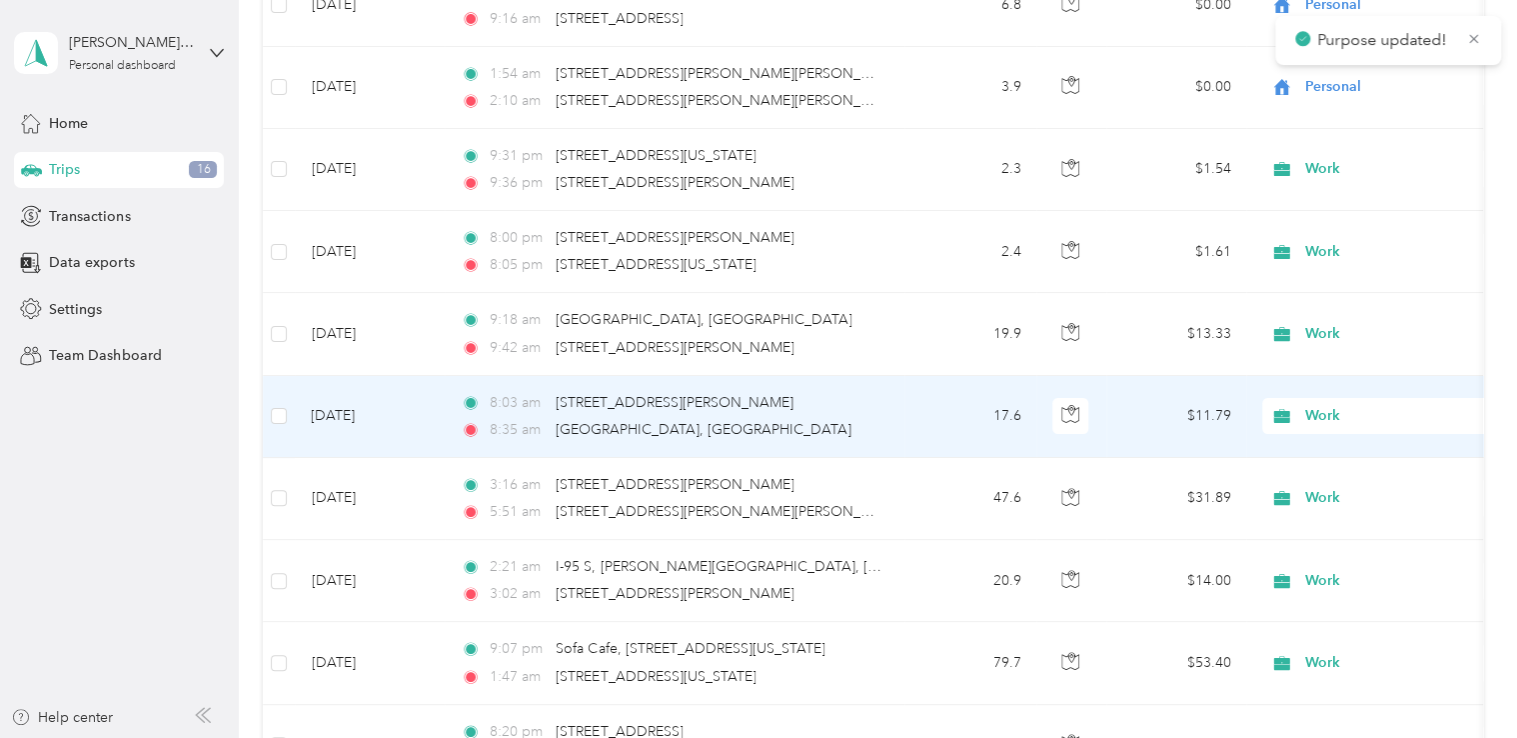
click at [1313, 405] on span "Work" at bounding box center [1397, 416] width 183 height 22
click at [1335, 481] on li "Personal" at bounding box center [1388, 478] width 248 height 35
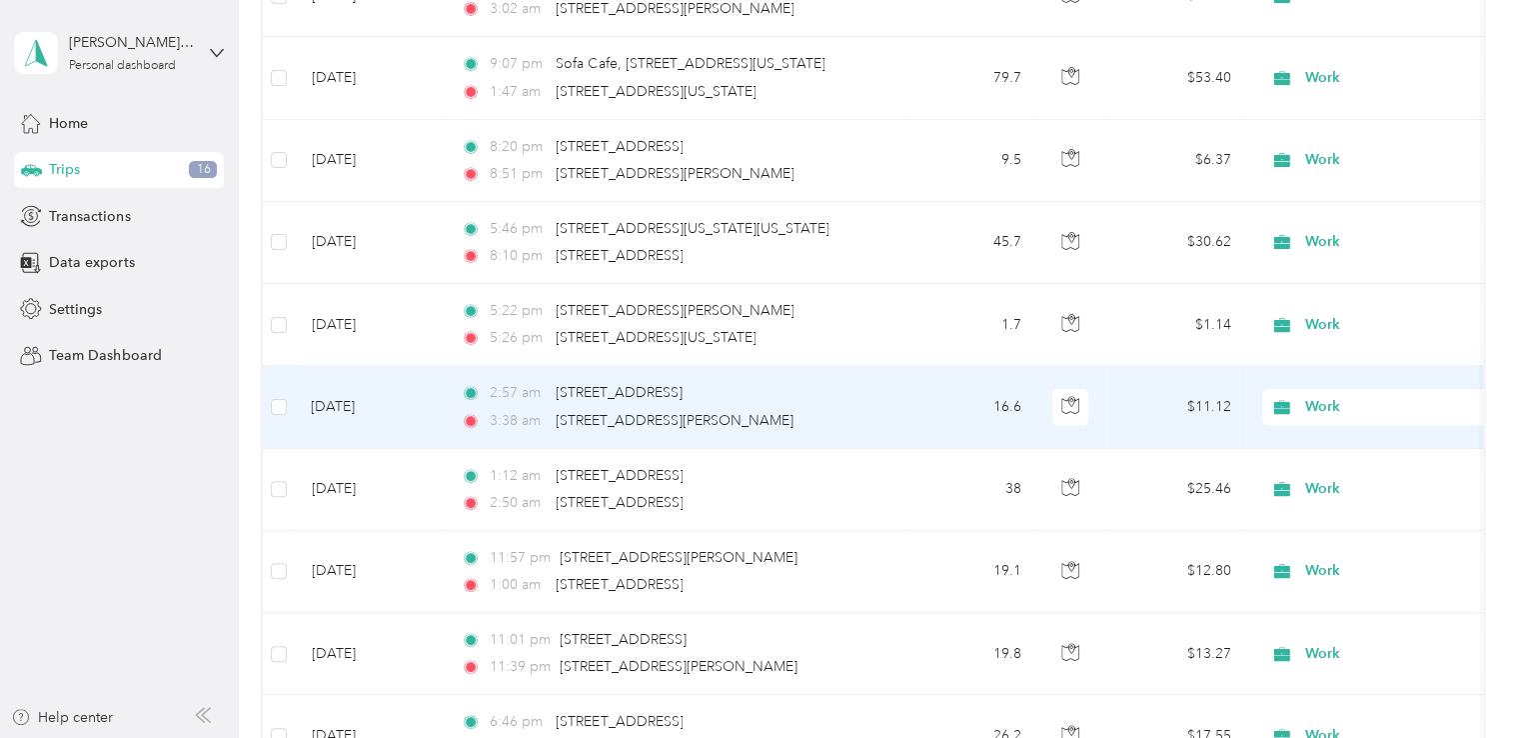
scroll to position [4343, 0]
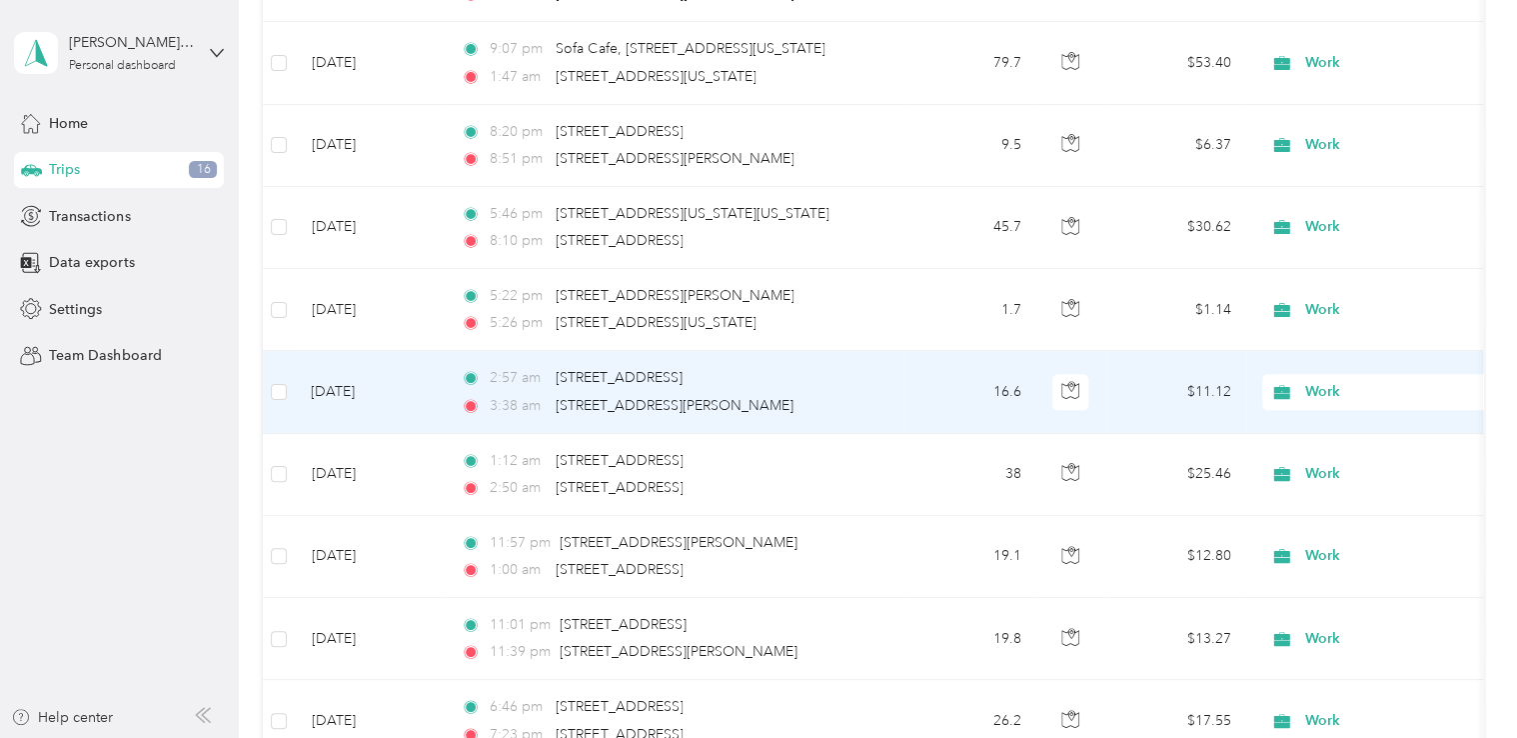
click at [1298, 383] on span "Work" at bounding box center [1379, 392] width 218 height 22
click at [1316, 450] on span "Personal" at bounding box center [1405, 448] width 185 height 21
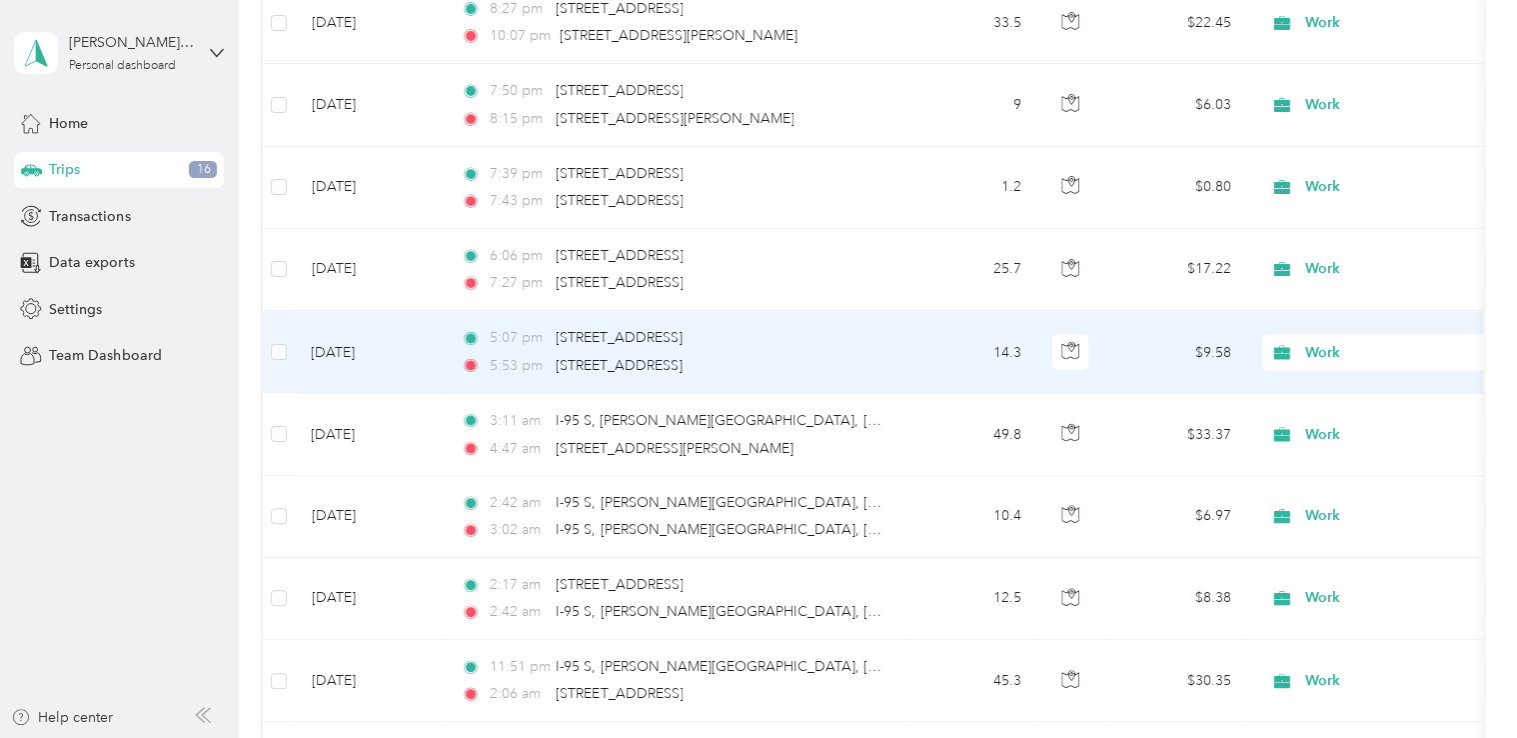
scroll to position [5643, 0]
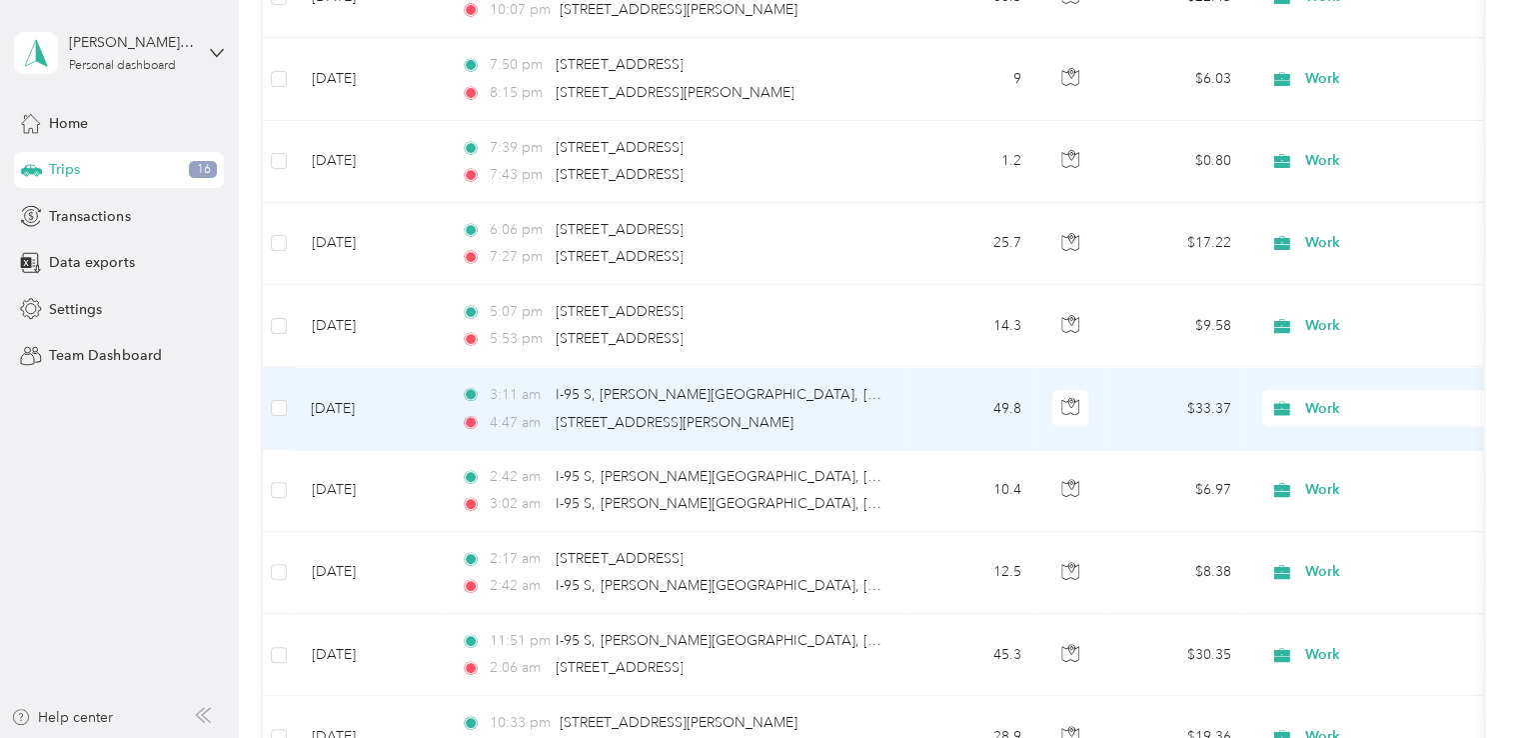
click at [1312, 397] on span "Work" at bounding box center [1397, 408] width 183 height 22
click at [1317, 460] on span "Personal" at bounding box center [1405, 465] width 185 height 21
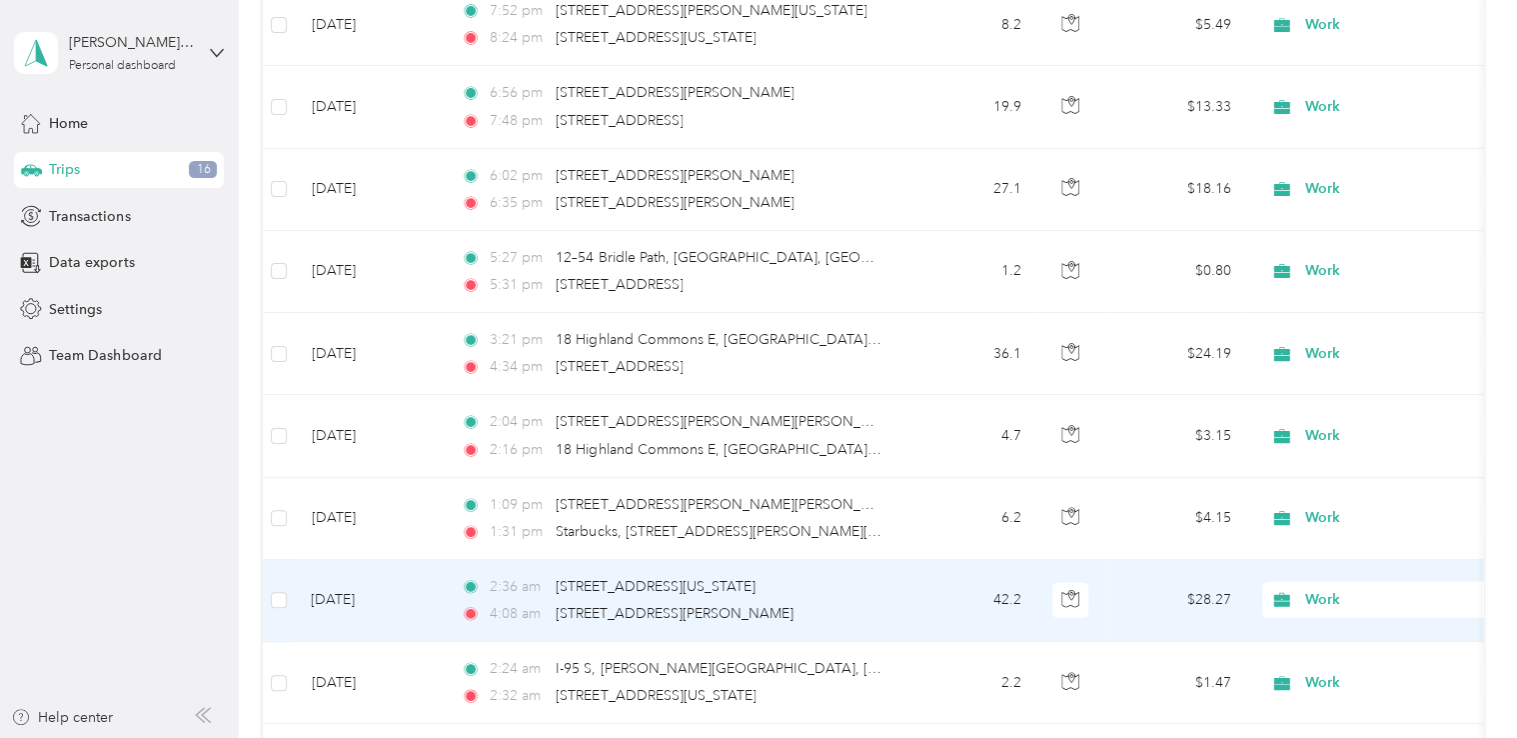
scroll to position [6643, 0]
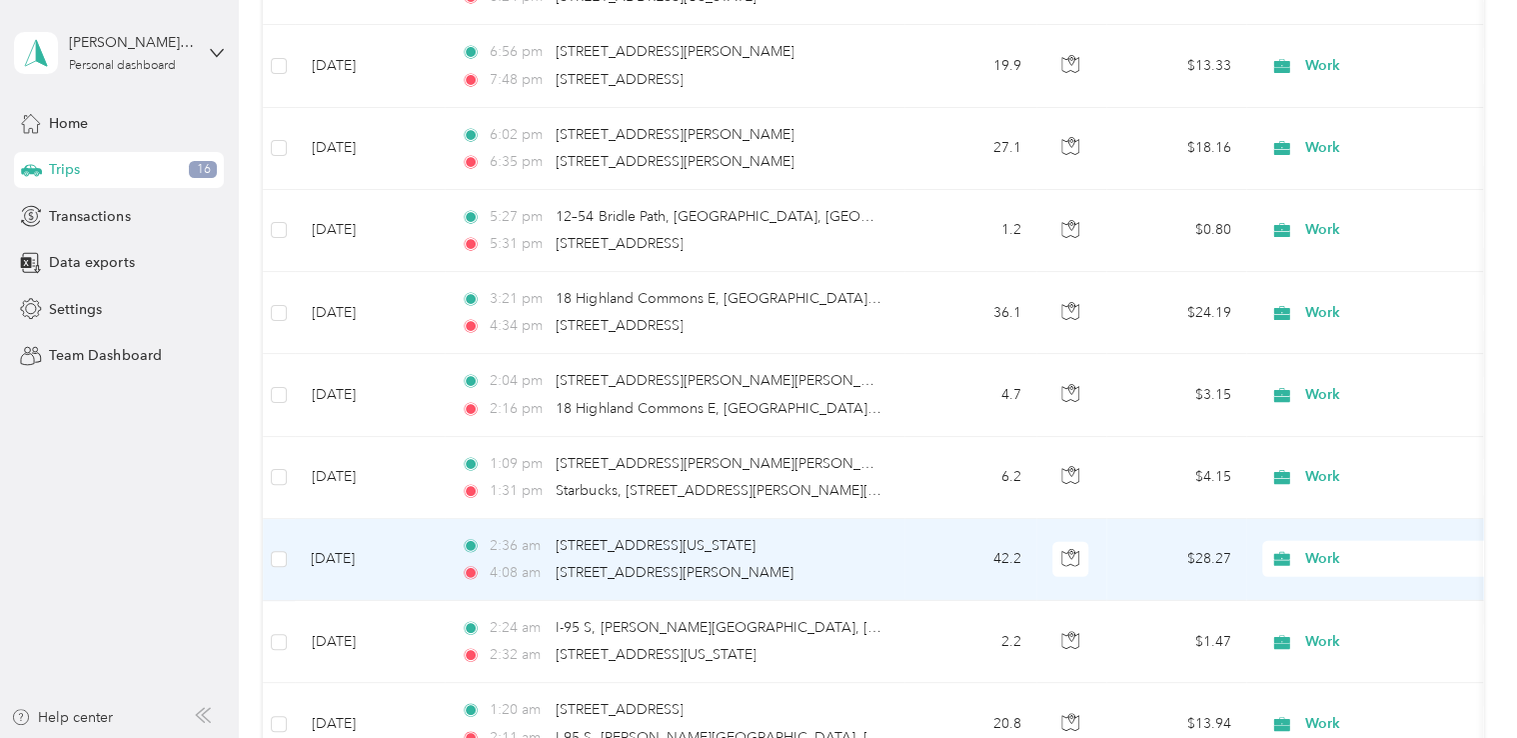
click at [1316, 548] on span "Work" at bounding box center [1397, 559] width 183 height 22
click at [1346, 327] on span "Personal" at bounding box center [1405, 329] width 185 height 21
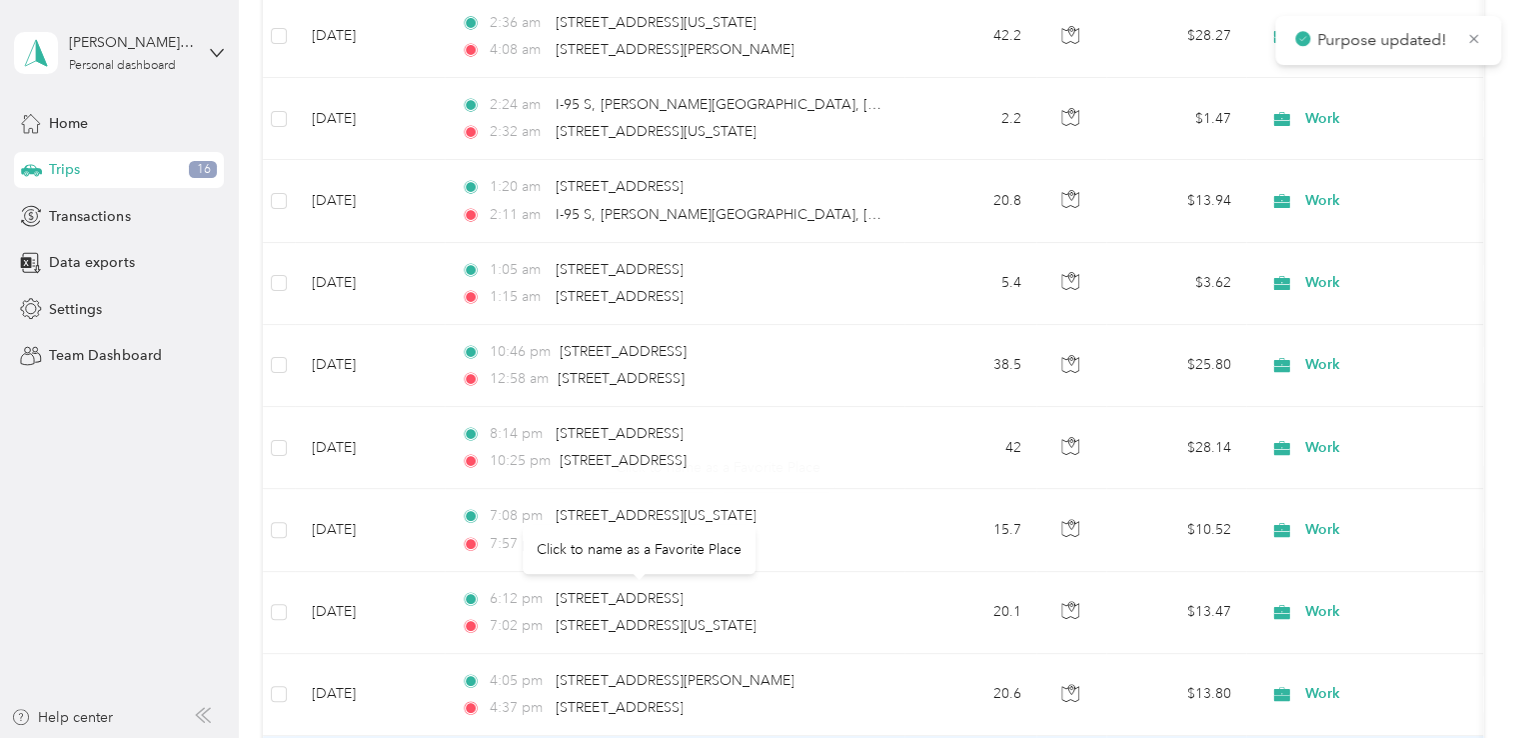
scroll to position [7342, 0]
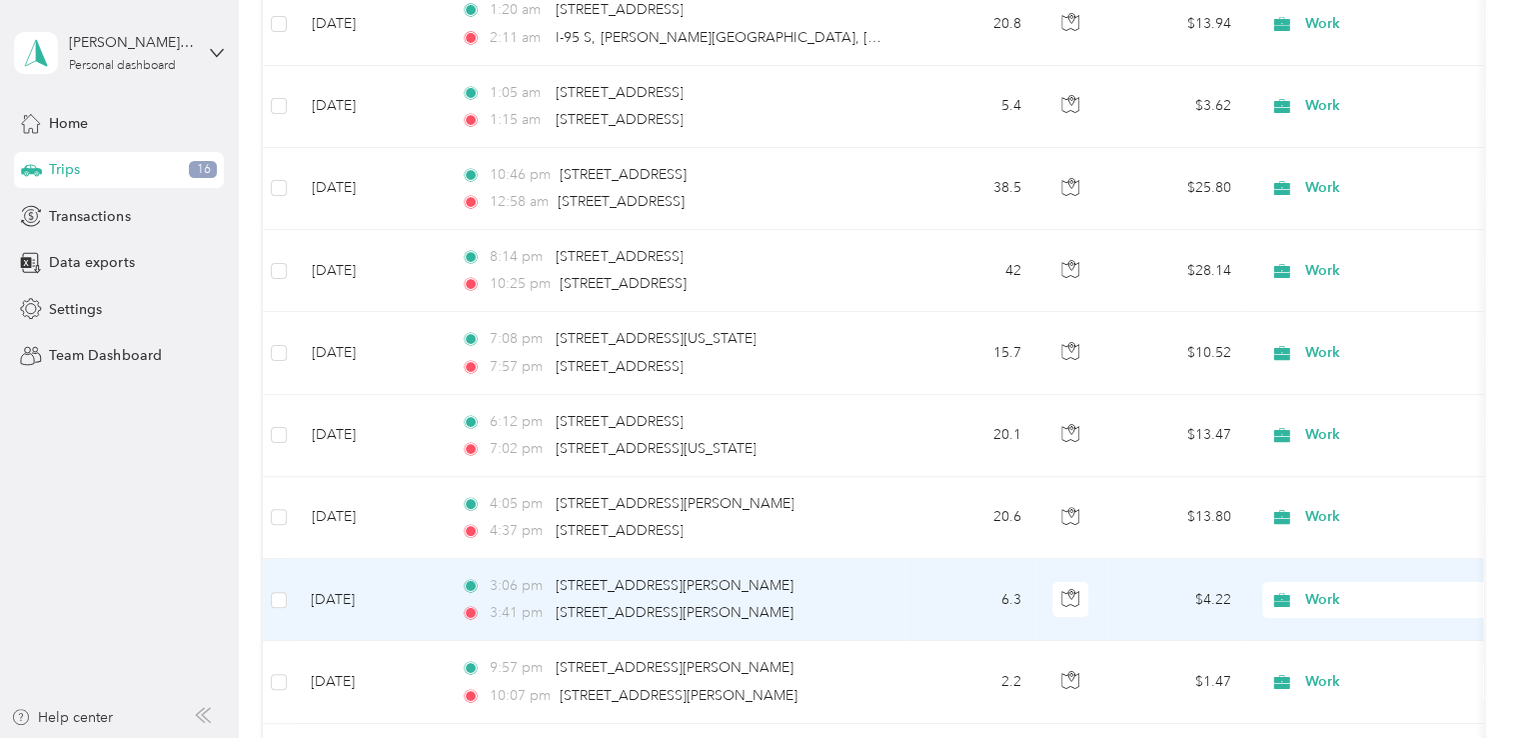
click at [1328, 589] on span "Work" at bounding box center [1397, 600] width 183 height 22
click at [1347, 374] on li "Personal" at bounding box center [1388, 367] width 248 height 35
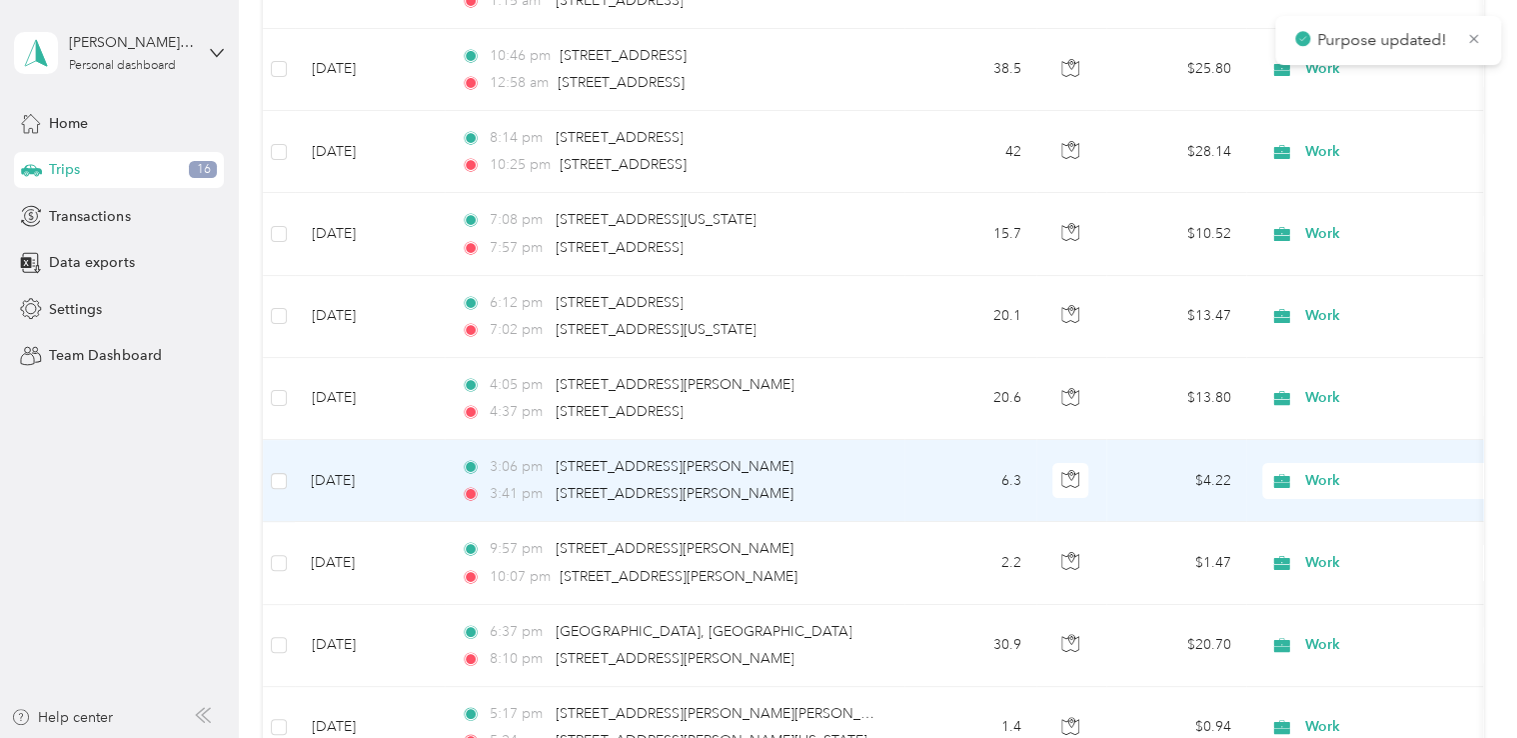
scroll to position [7542, 0]
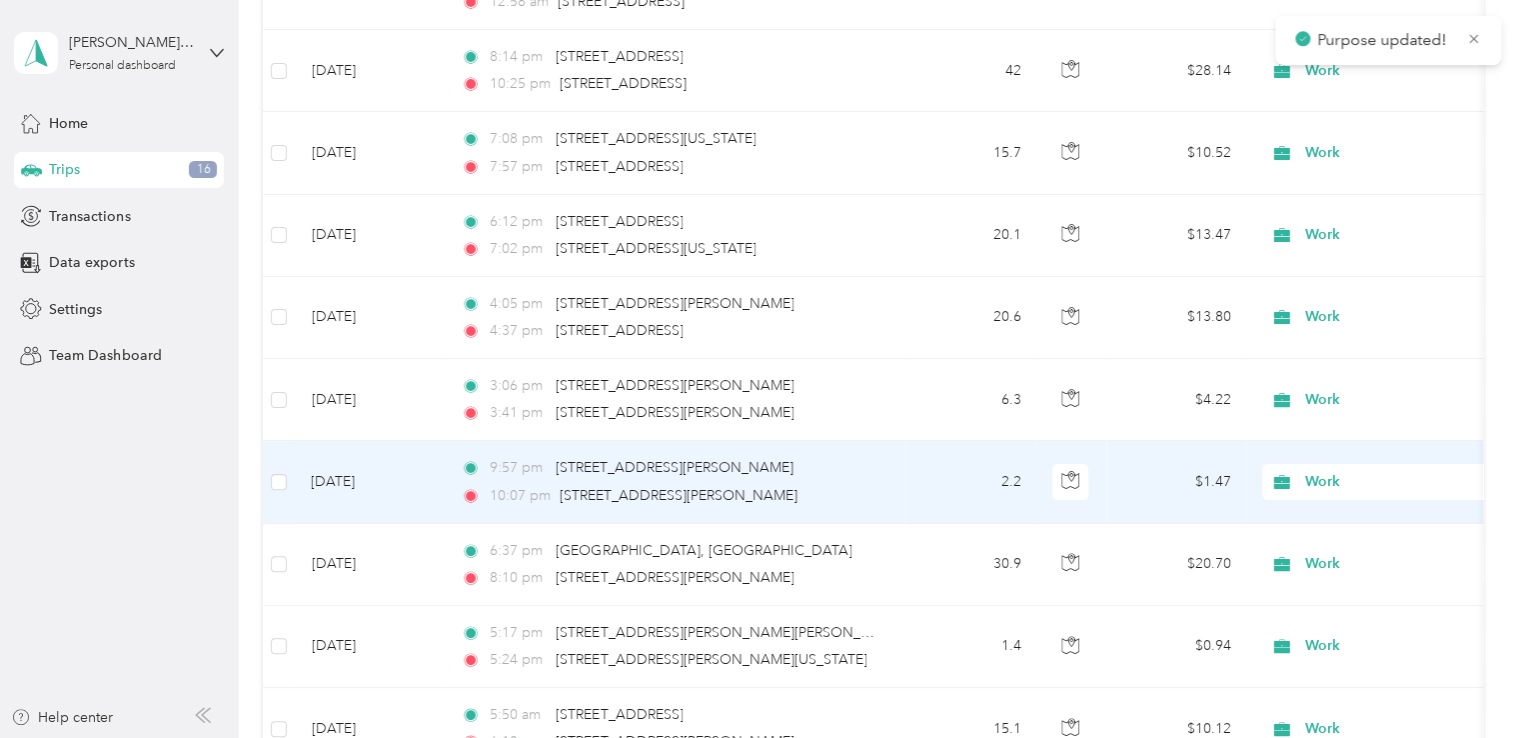
click at [1316, 471] on span "Work" at bounding box center [1397, 482] width 183 height 22
click at [1318, 527] on span "Personal" at bounding box center [1405, 534] width 185 height 21
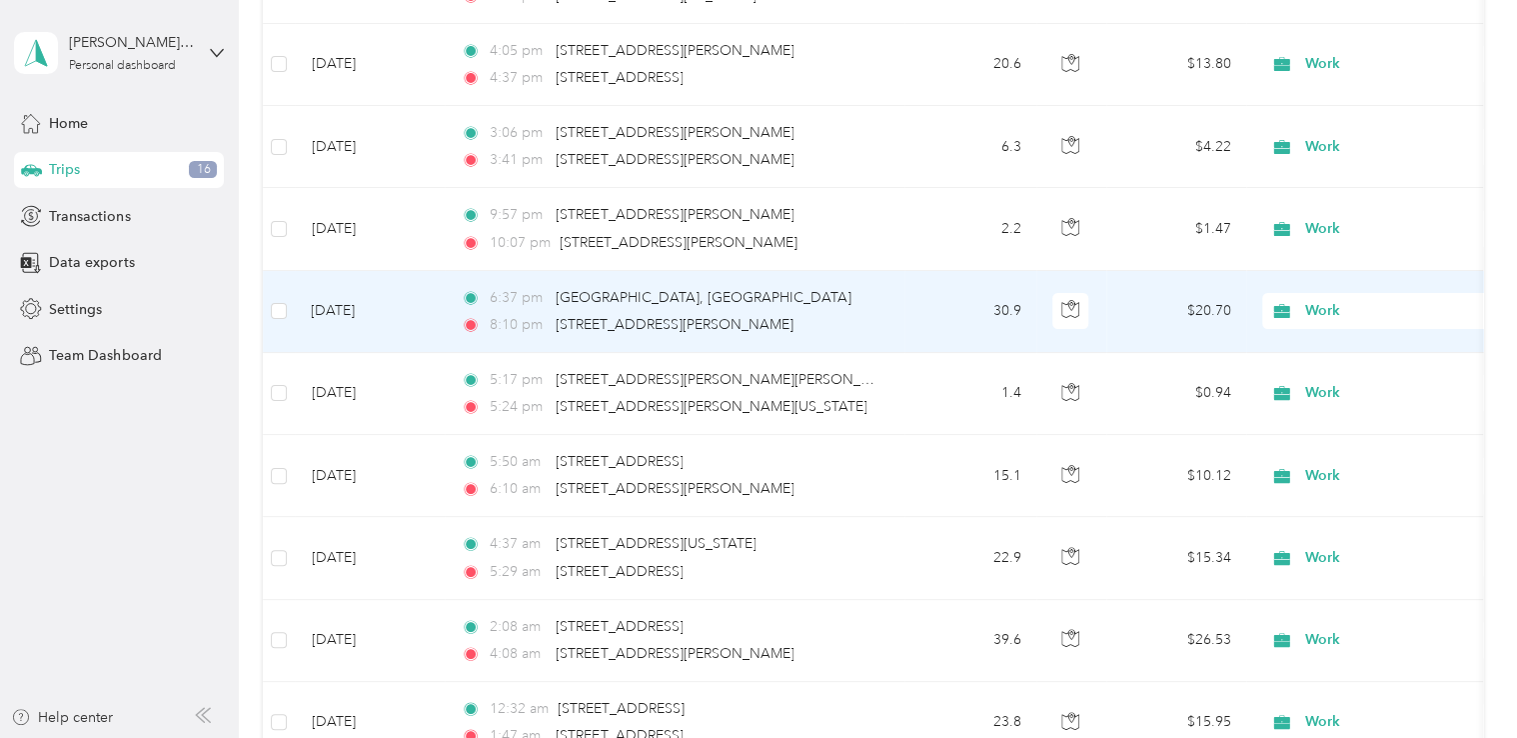
scroll to position [7842, 0]
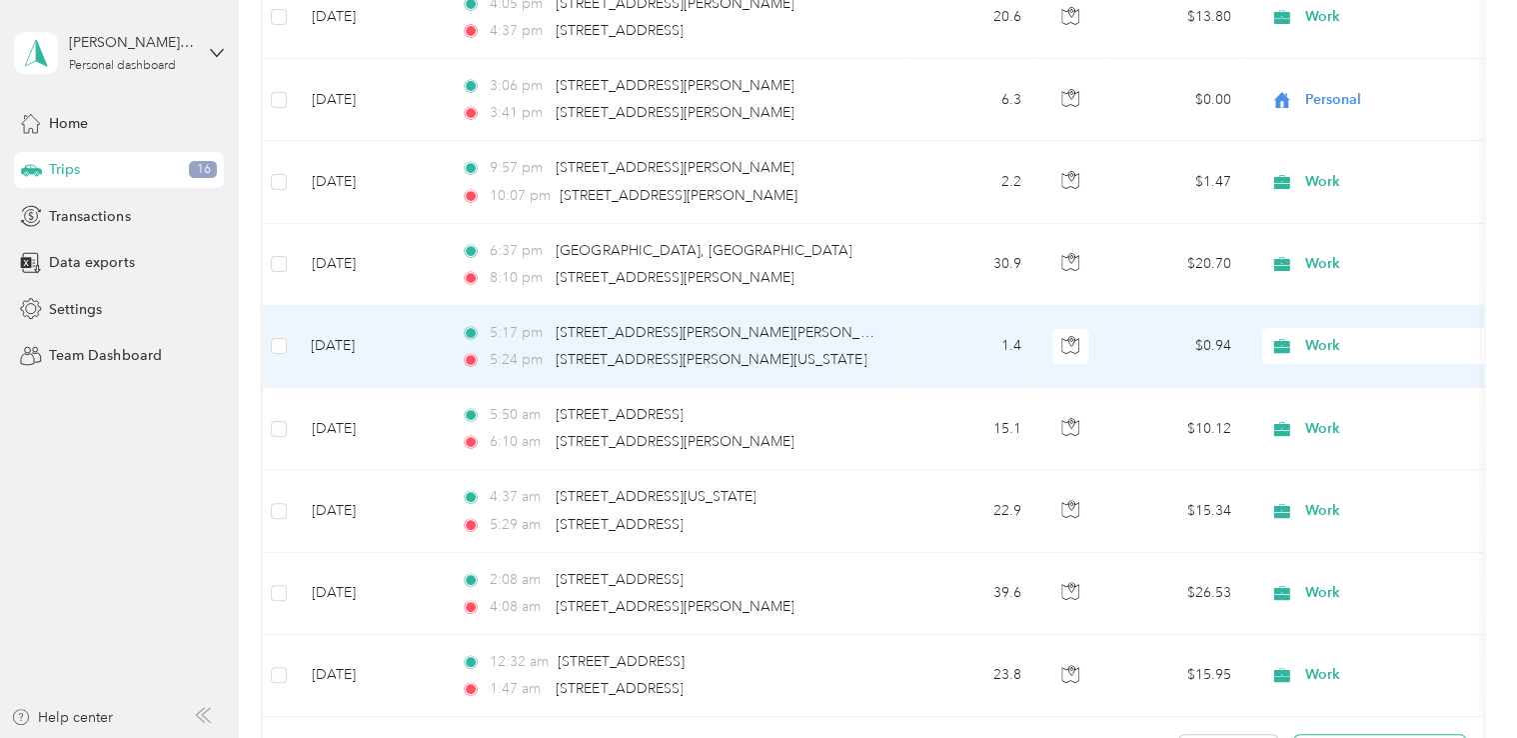
click at [1327, 335] on span "Work" at bounding box center [1397, 346] width 183 height 22
click at [1327, 398] on span "Personal" at bounding box center [1405, 398] width 185 height 21
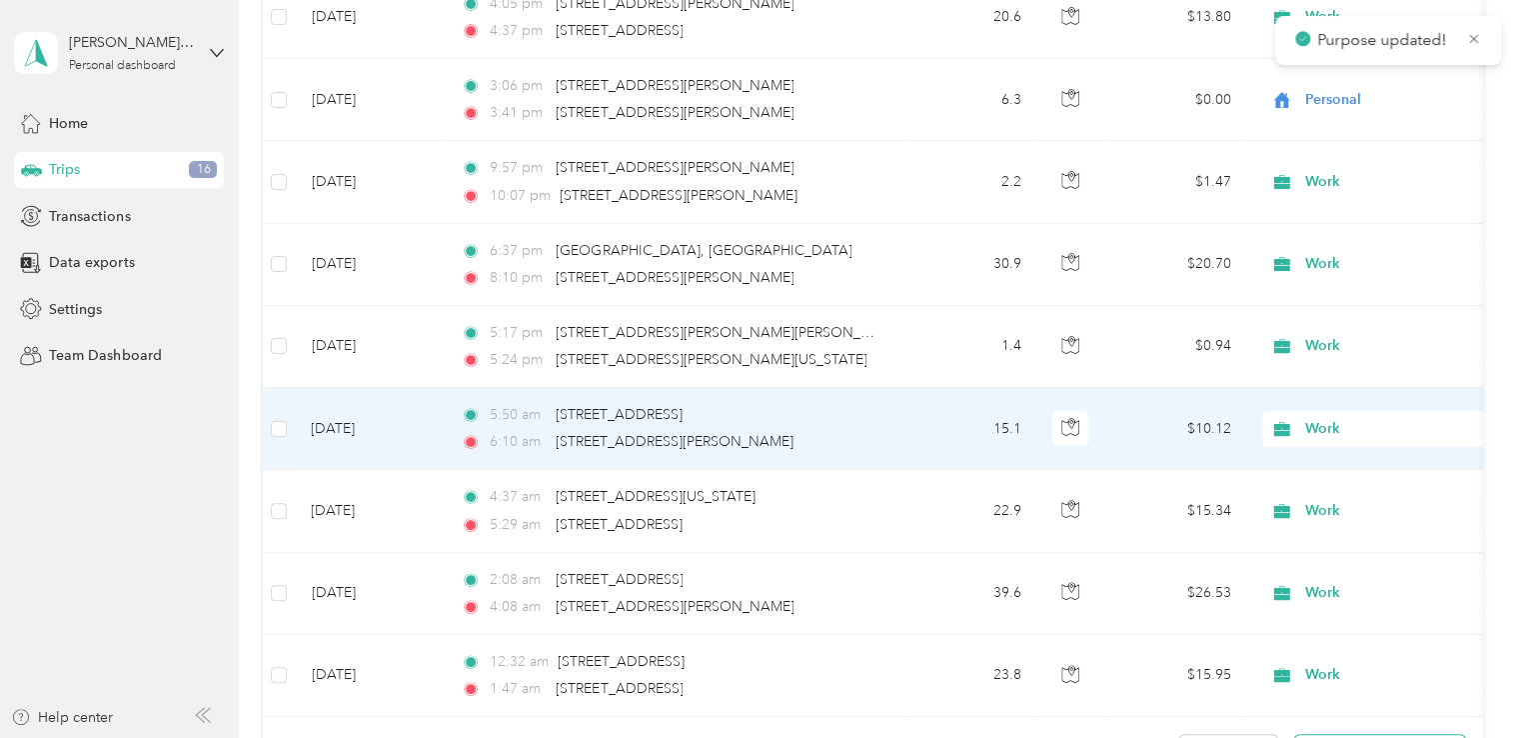
click at [1309, 418] on span "Work" at bounding box center [1397, 429] width 183 height 22
click at [1339, 474] on span "Personal" at bounding box center [1405, 480] width 185 height 21
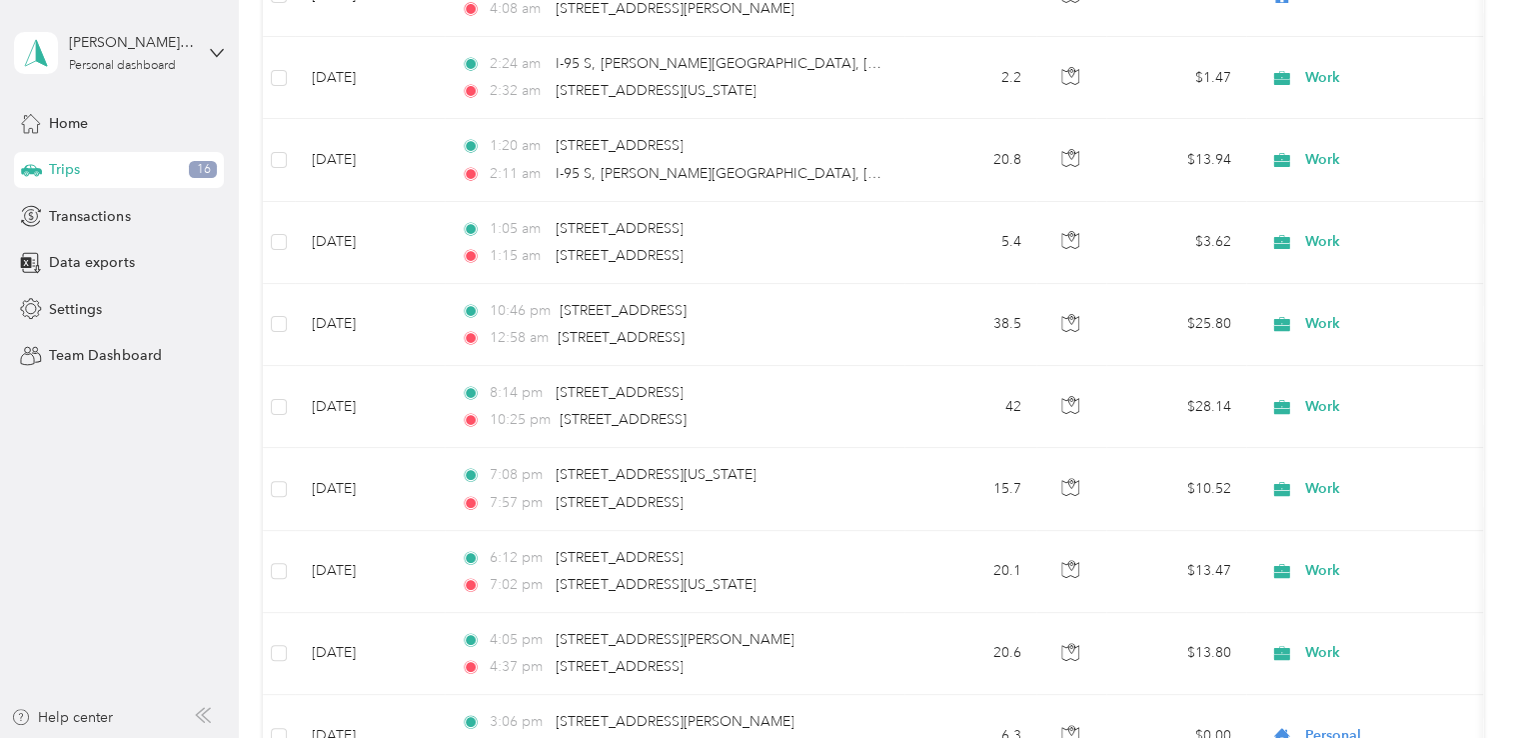
scroll to position [8161, 0]
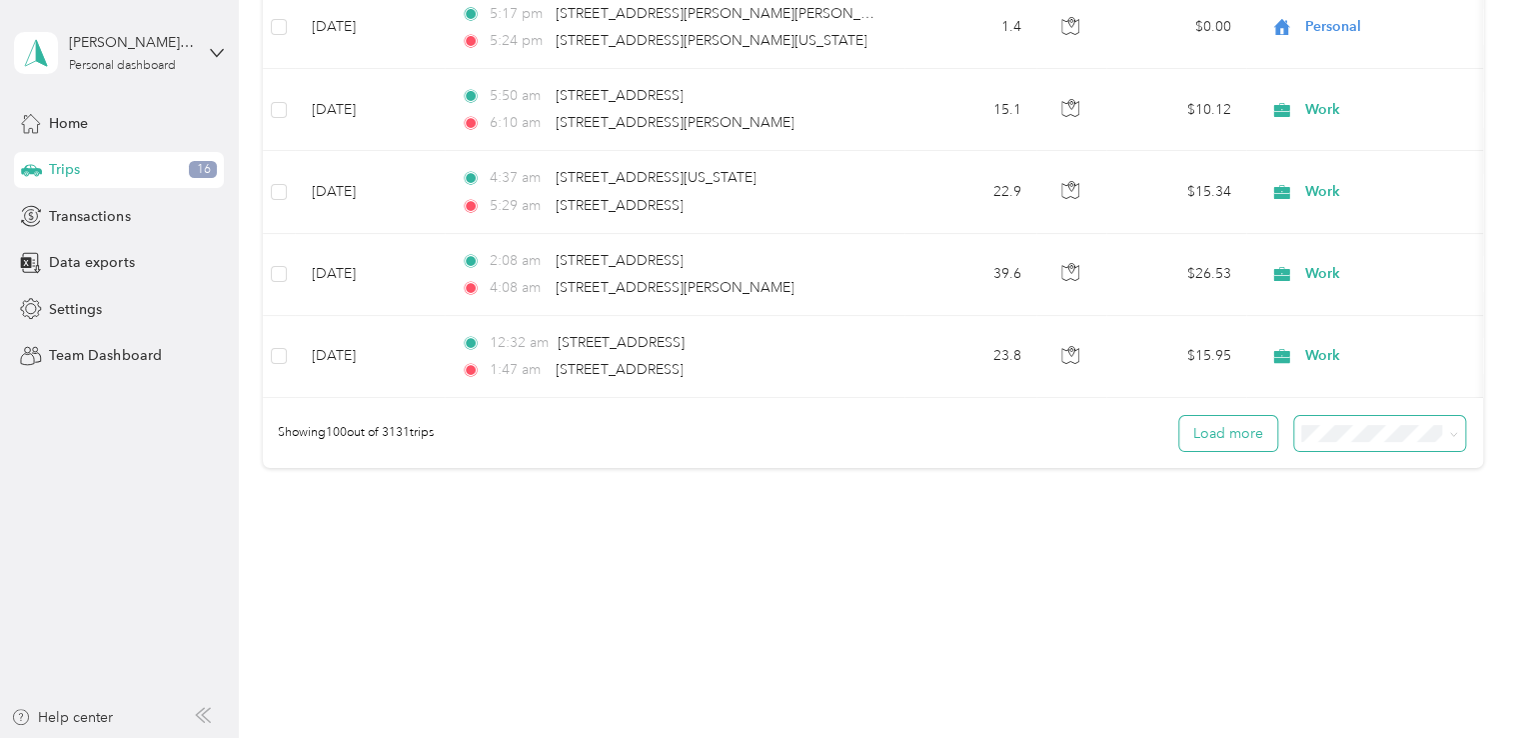
click at [1213, 435] on button "Load more" at bounding box center [1229, 433] width 98 height 35
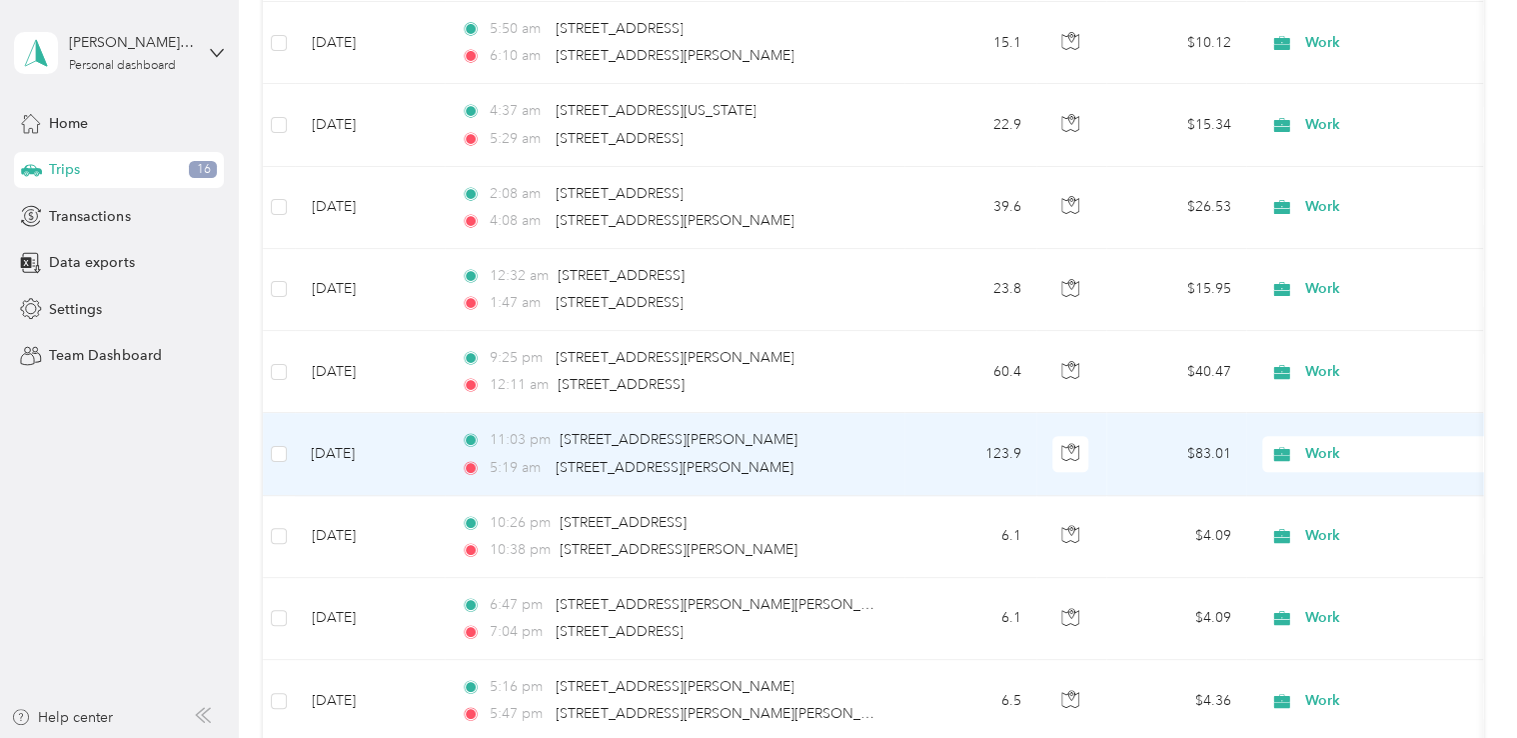
scroll to position [8261, 0]
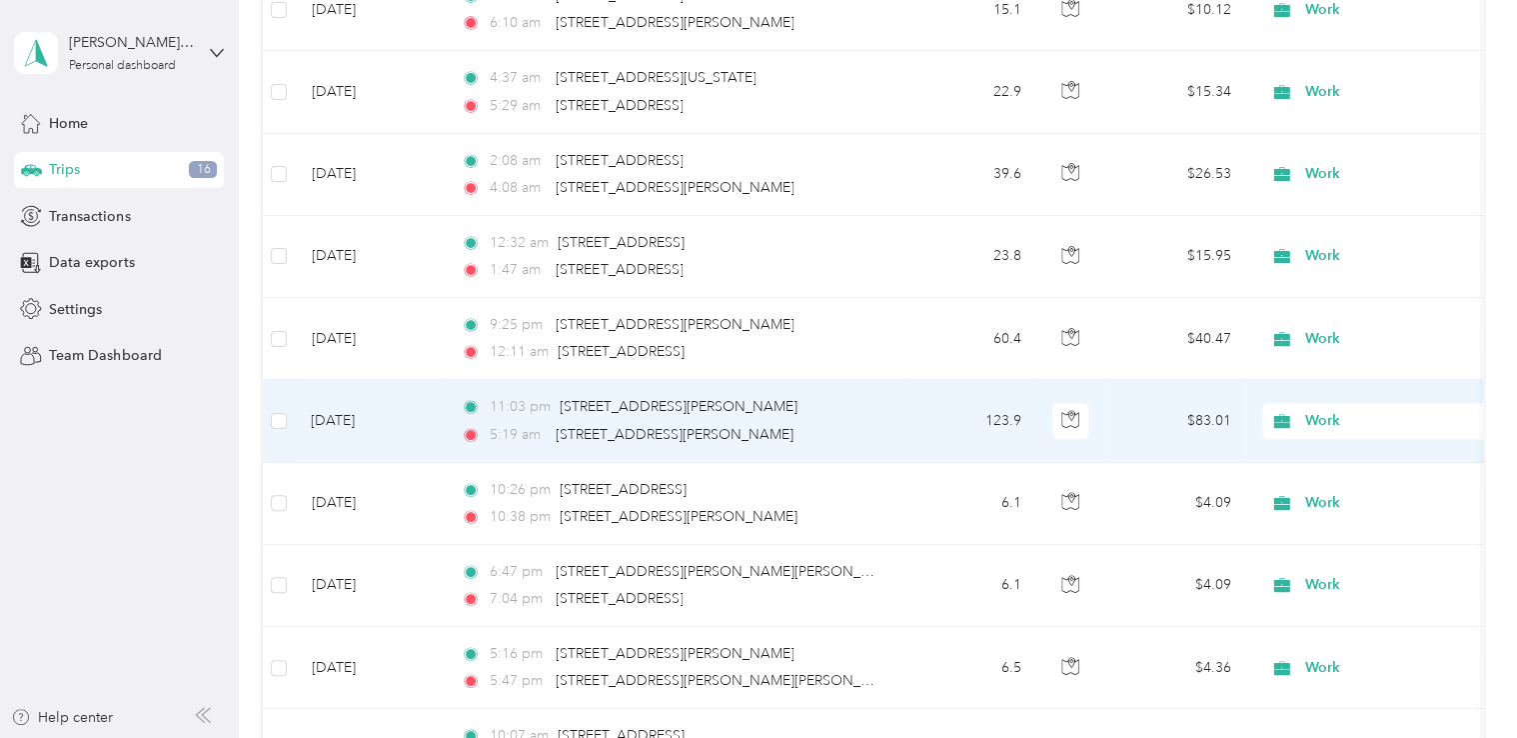
click at [836, 424] on div "5:19 am 9 Marjorie St, Hudson, MA" at bounding box center [671, 435] width 420 height 22
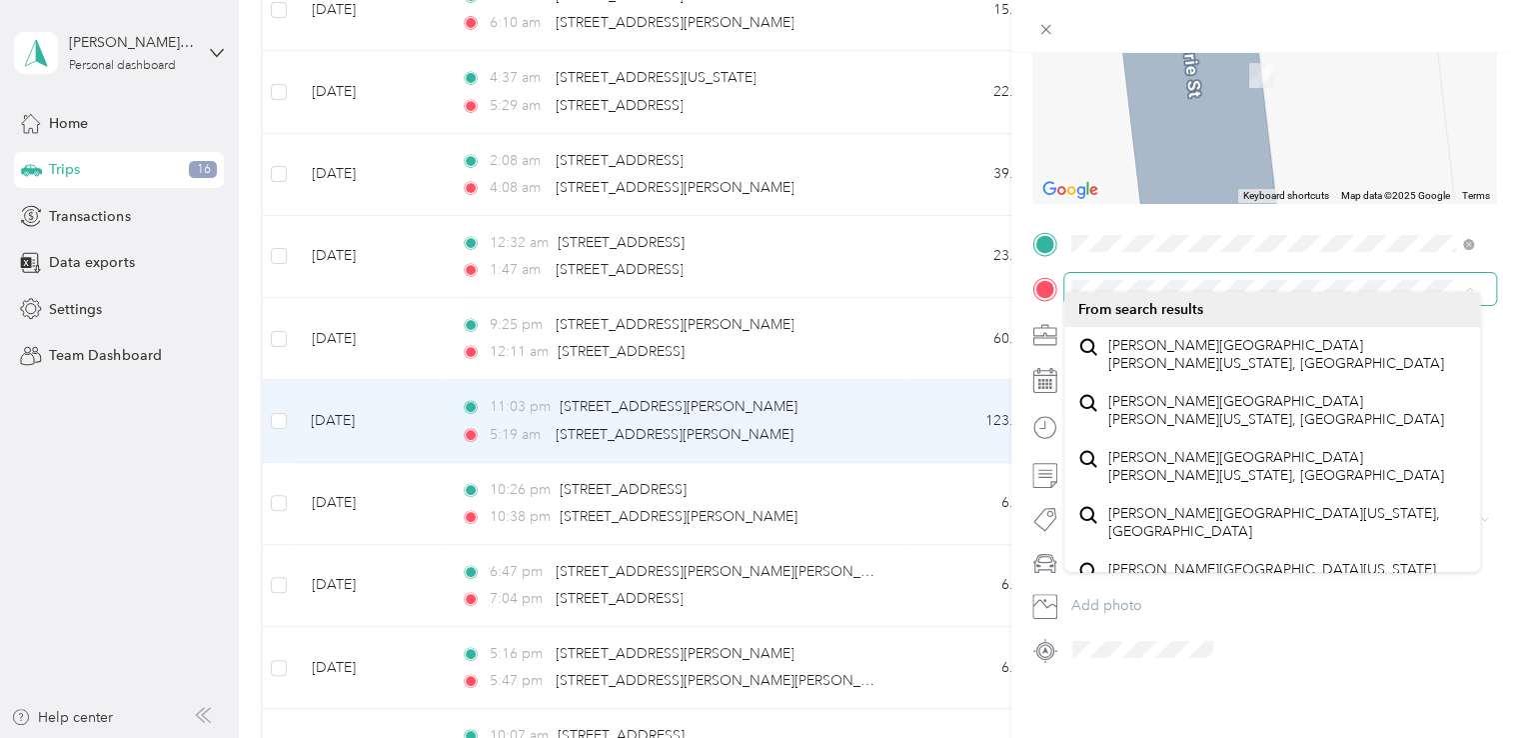
scroll to position [264, 0]
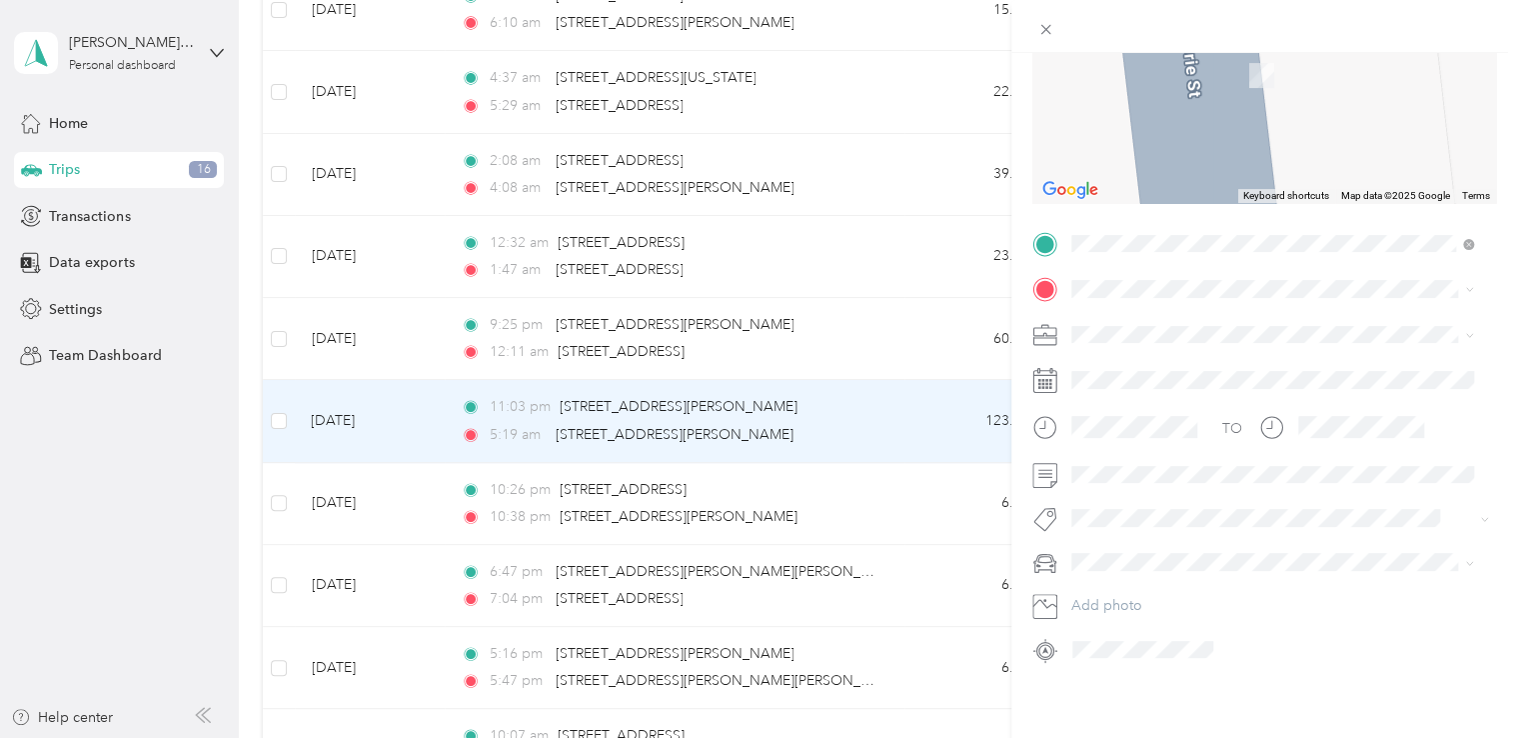
click at [1182, 354] on span "173 Washington Street Hudson, Massachusetts 01749, United States" at bounding box center [1245, 345] width 273 height 18
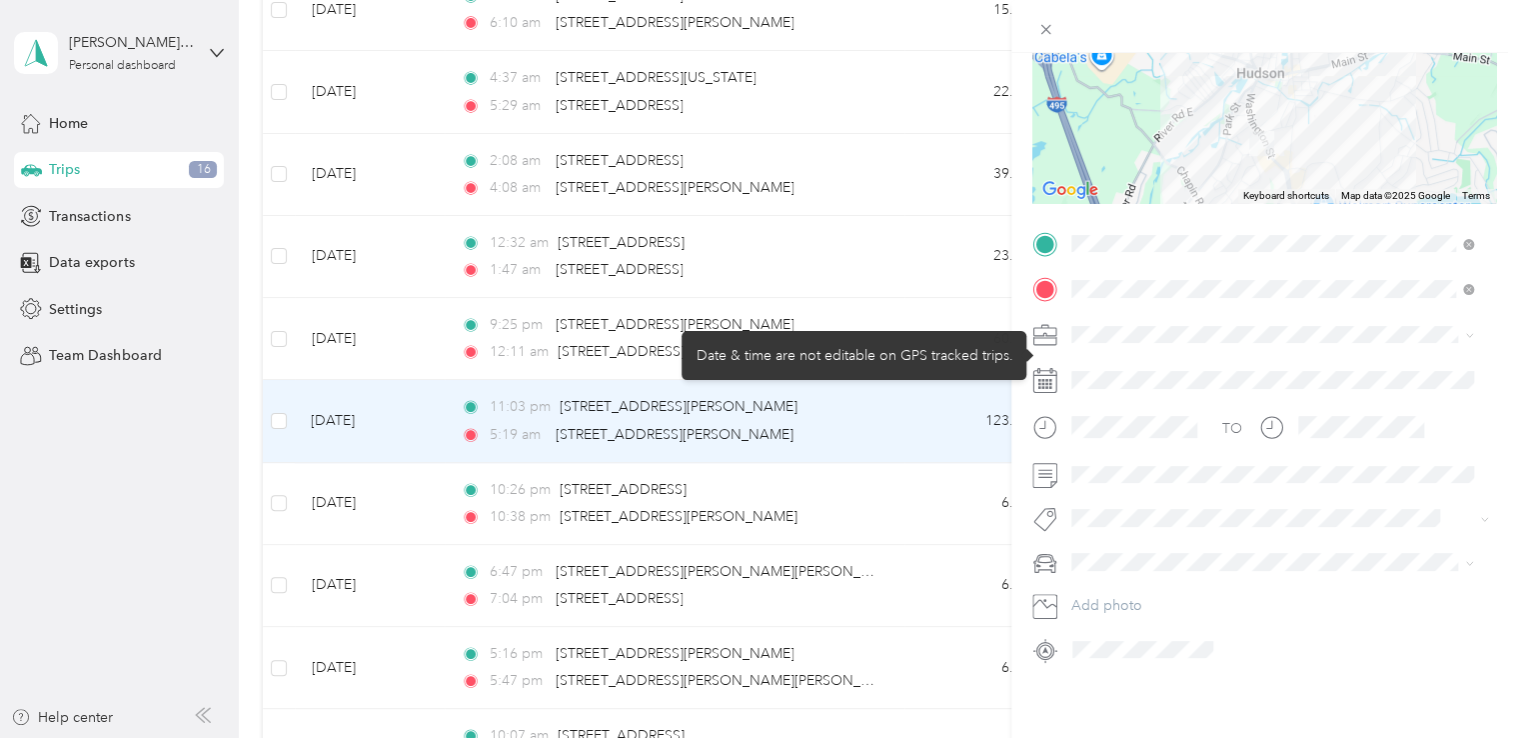
scroll to position [64, 0]
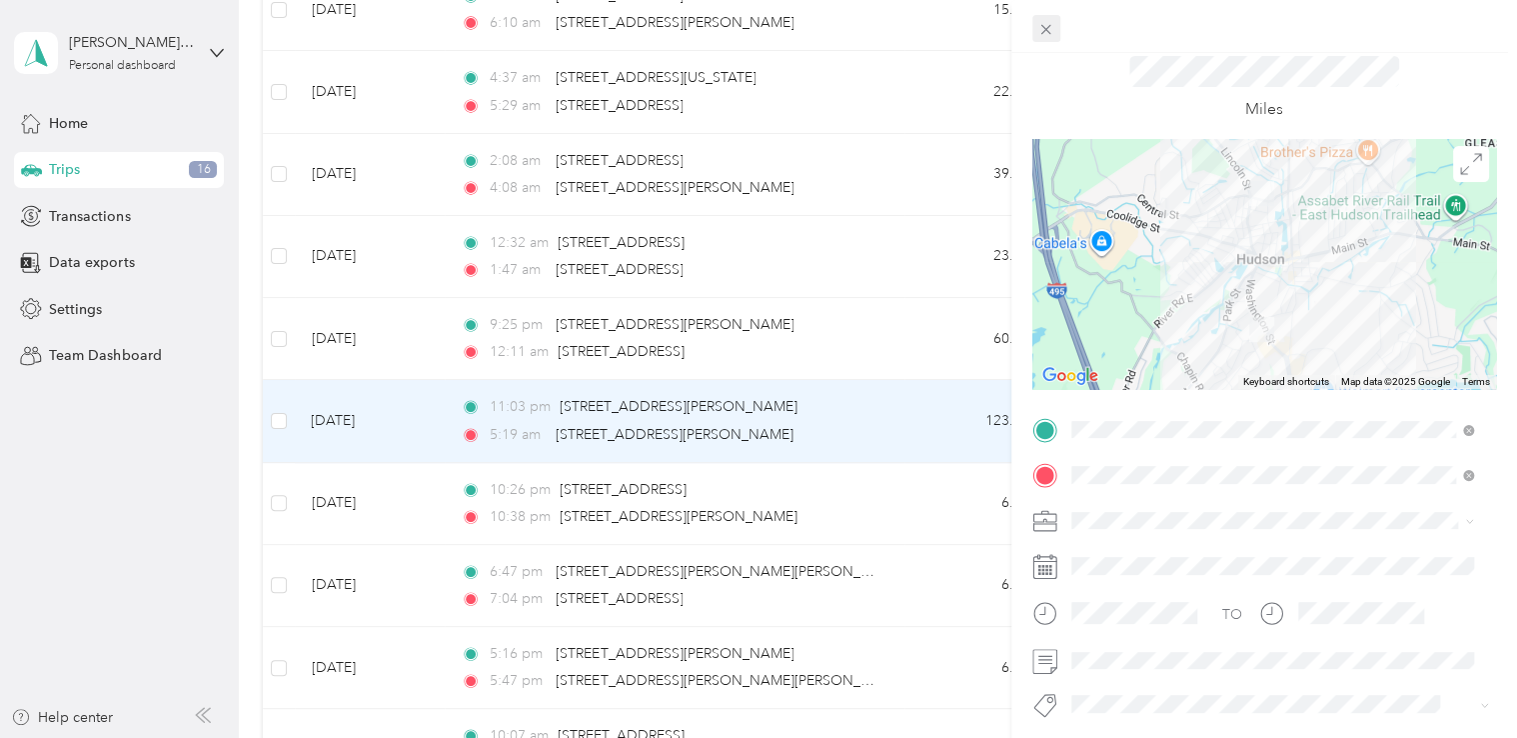
click at [1044, 38] on icon at bounding box center [1046, 29] width 17 height 17
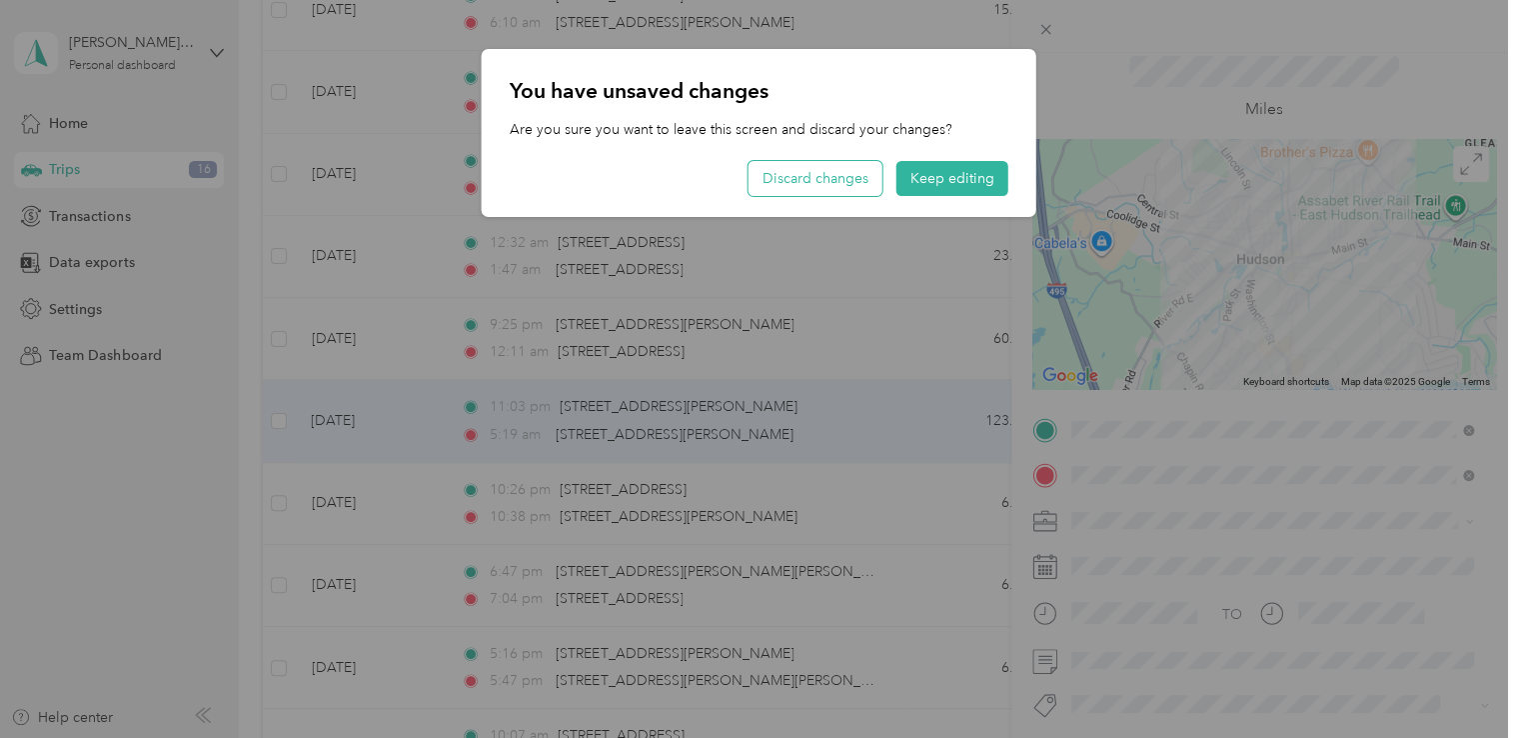
click at [868, 179] on button "Discard changes" at bounding box center [816, 178] width 134 height 35
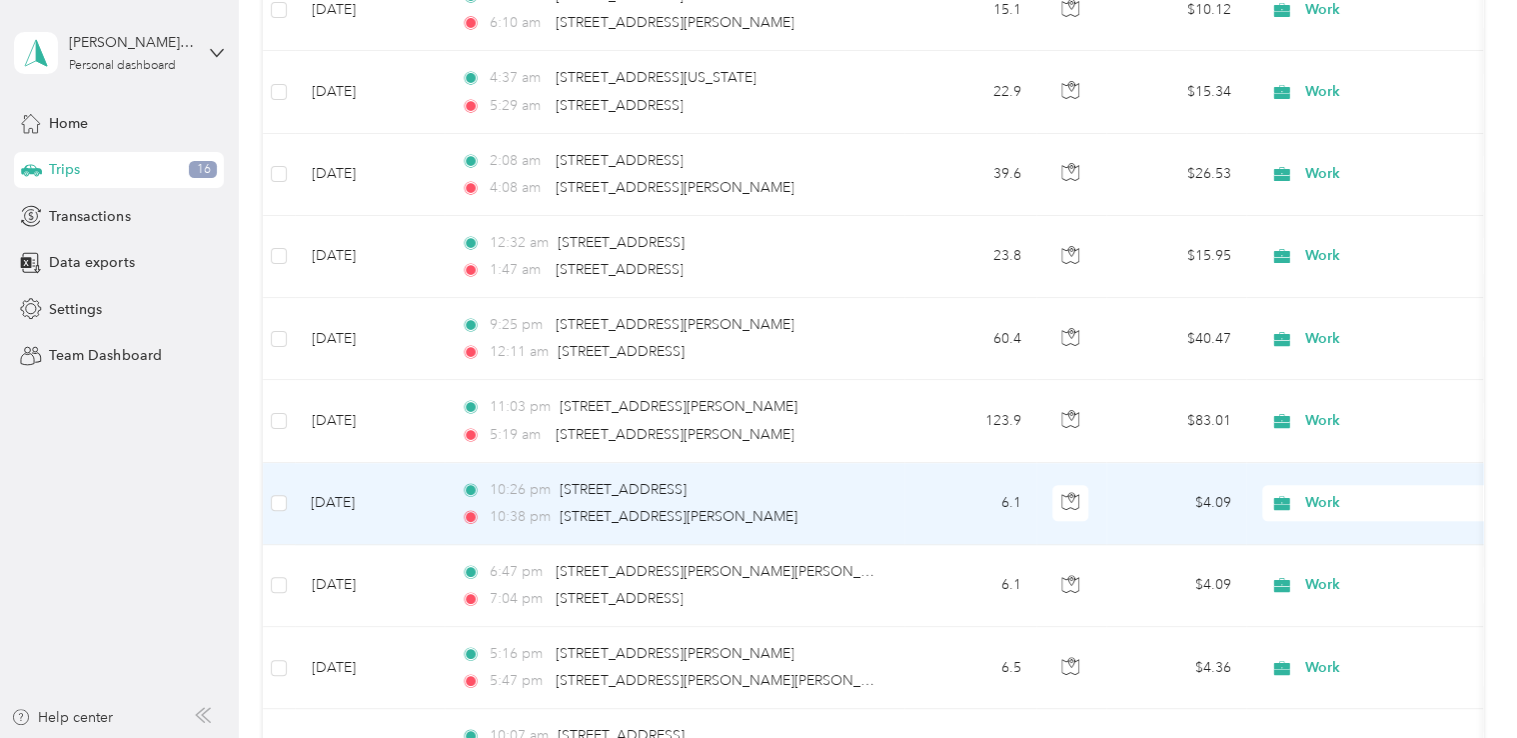
click at [1320, 492] on span "Work" at bounding box center [1397, 503] width 183 height 22
click at [1335, 262] on span "Personal" at bounding box center [1405, 268] width 185 height 21
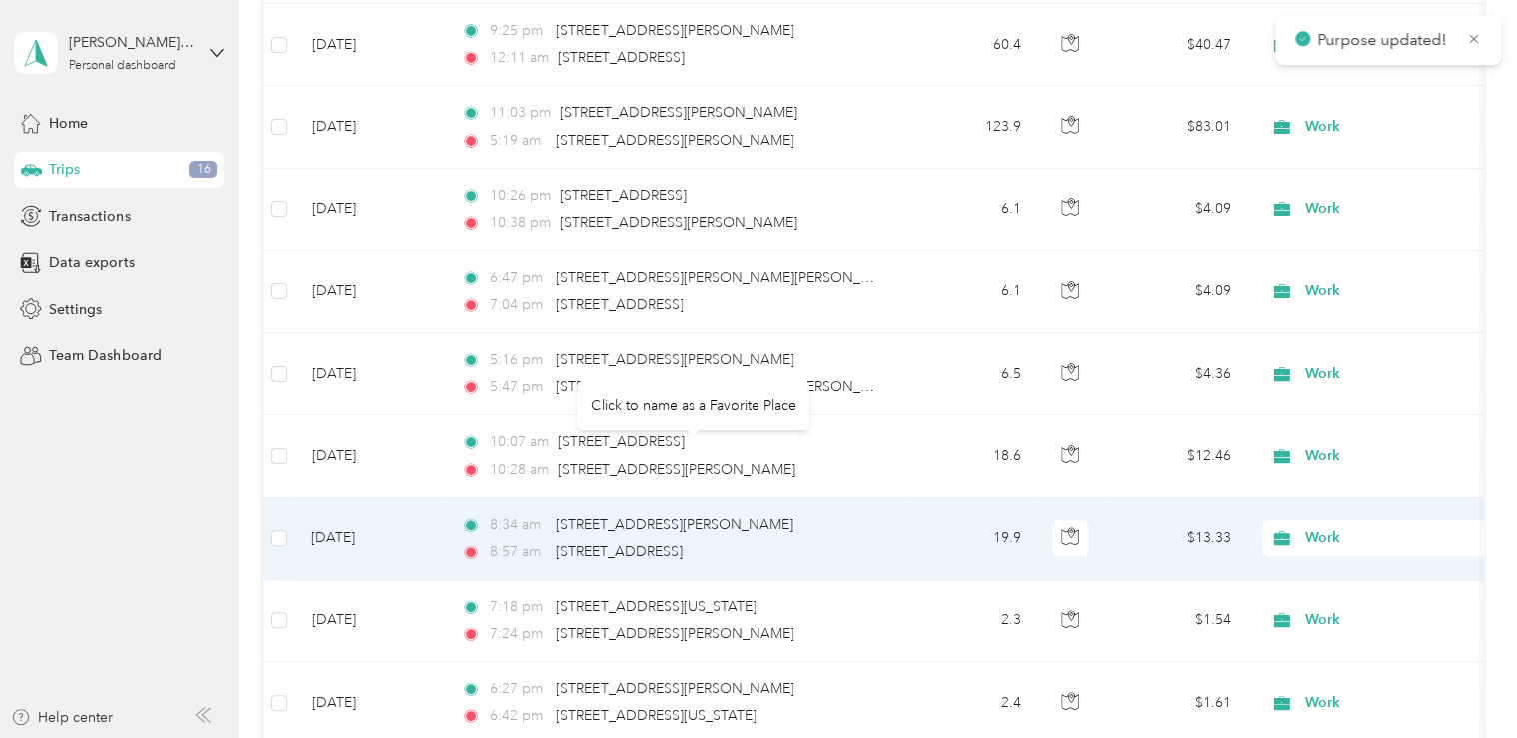
scroll to position [8561, 0]
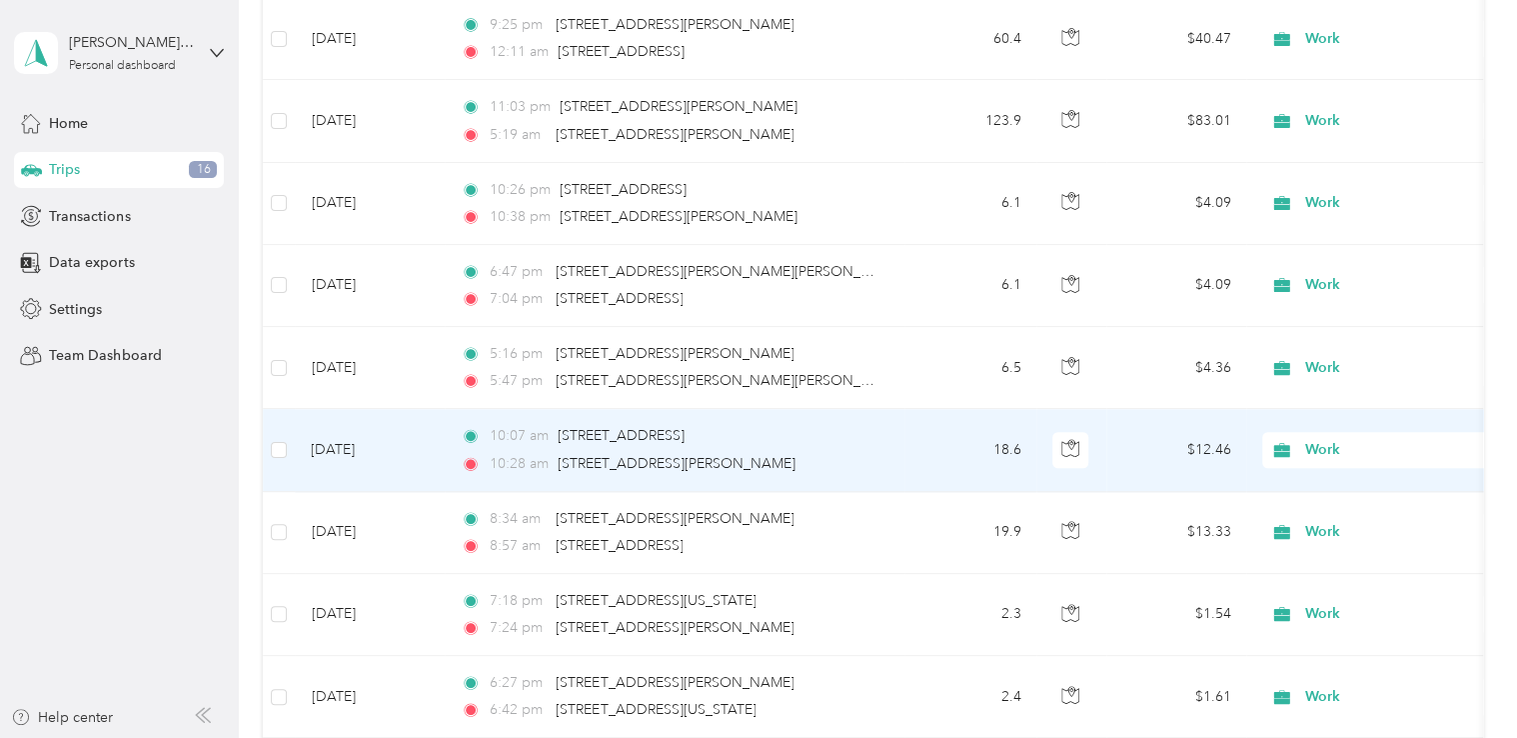
click at [1338, 439] on span "Work" at bounding box center [1397, 450] width 183 height 22
click at [1331, 491] on span "Personal" at bounding box center [1405, 499] width 185 height 21
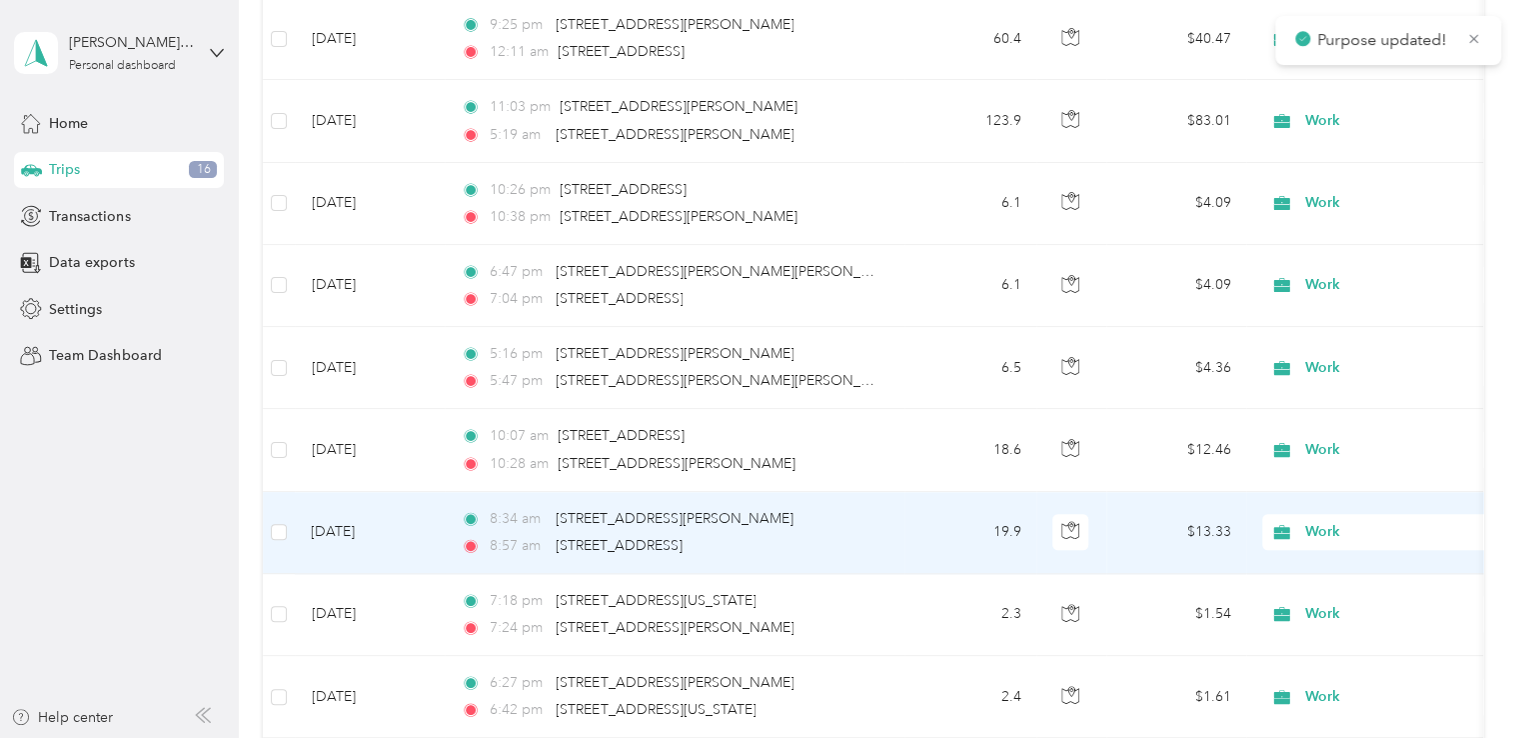
click at [1327, 521] on span "Work" at bounding box center [1397, 532] width 183 height 22
click at [1340, 288] on span "Personal" at bounding box center [1405, 294] width 185 height 21
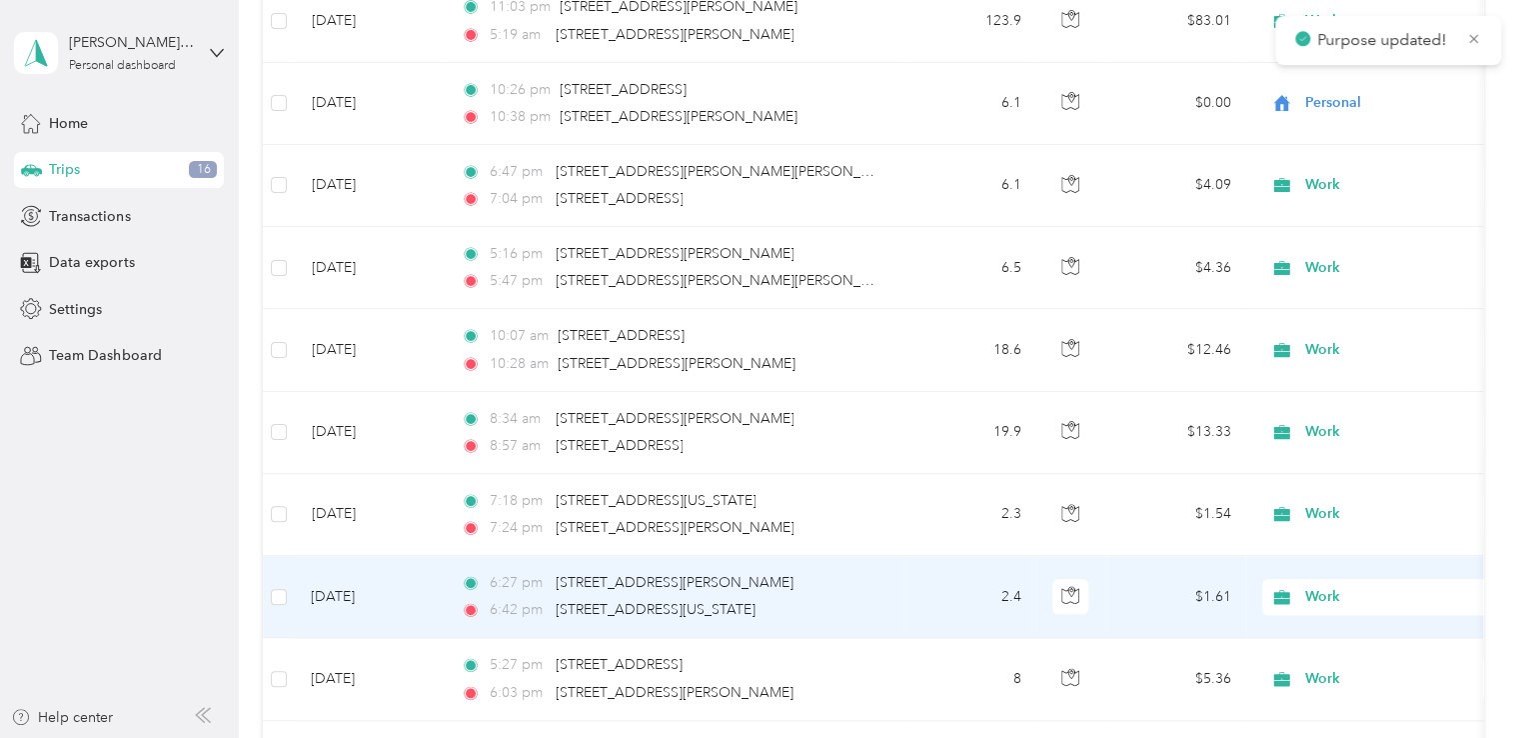
scroll to position [8761, 0]
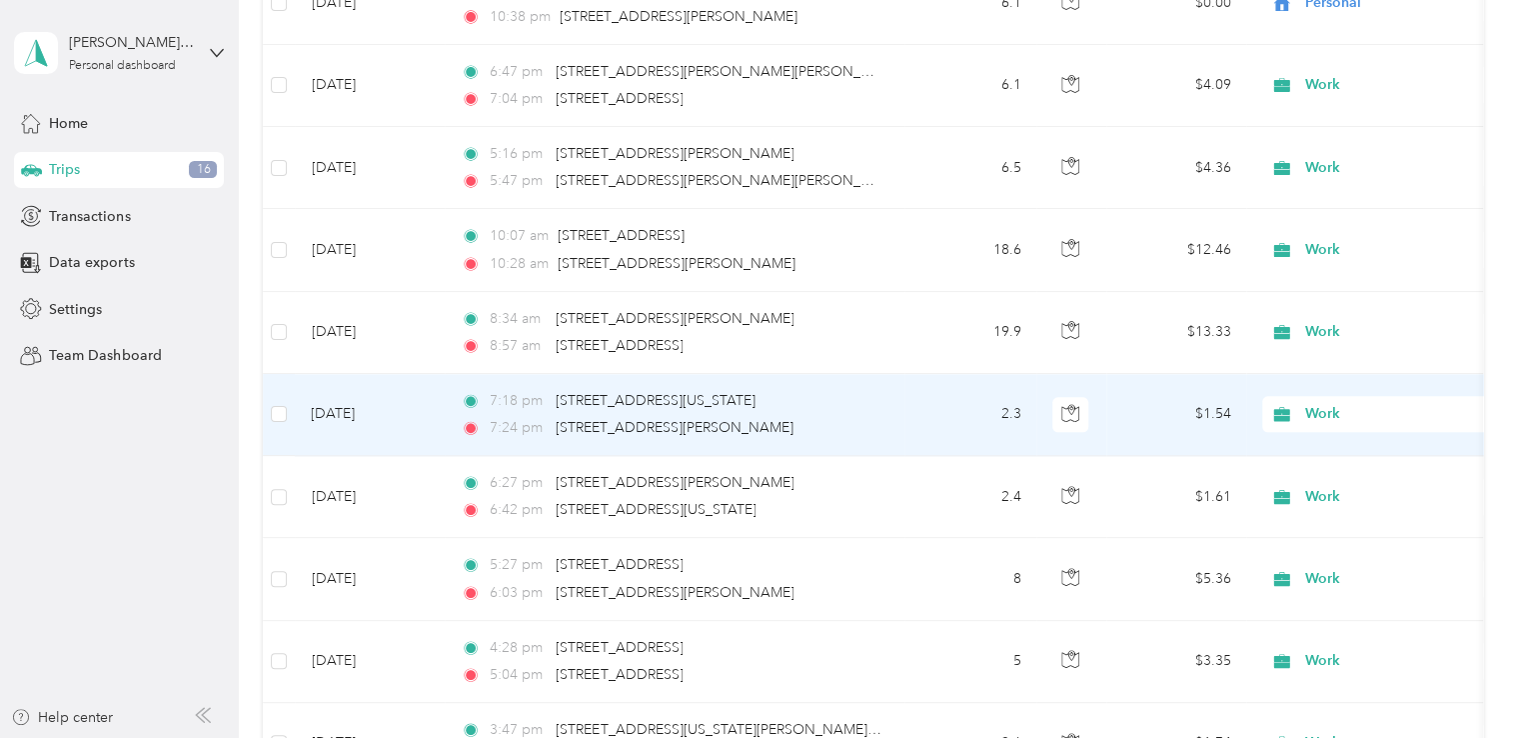
click at [1315, 403] on span "Work" at bounding box center [1397, 414] width 183 height 22
click at [1318, 458] on span "Personal" at bounding box center [1405, 464] width 185 height 21
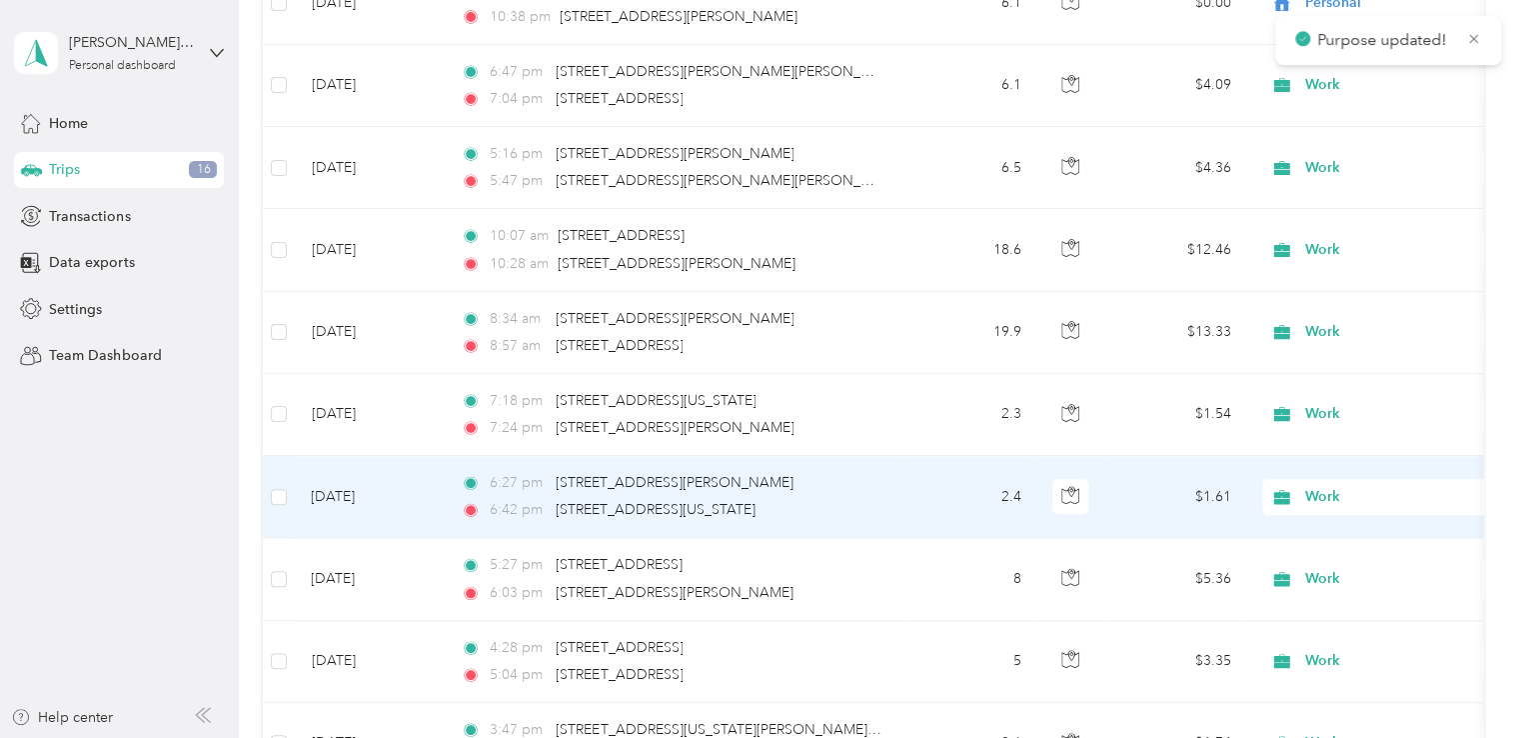
click at [1311, 486] on span "Work" at bounding box center [1397, 497] width 183 height 22
click at [1339, 263] on span "Personal" at bounding box center [1405, 261] width 185 height 21
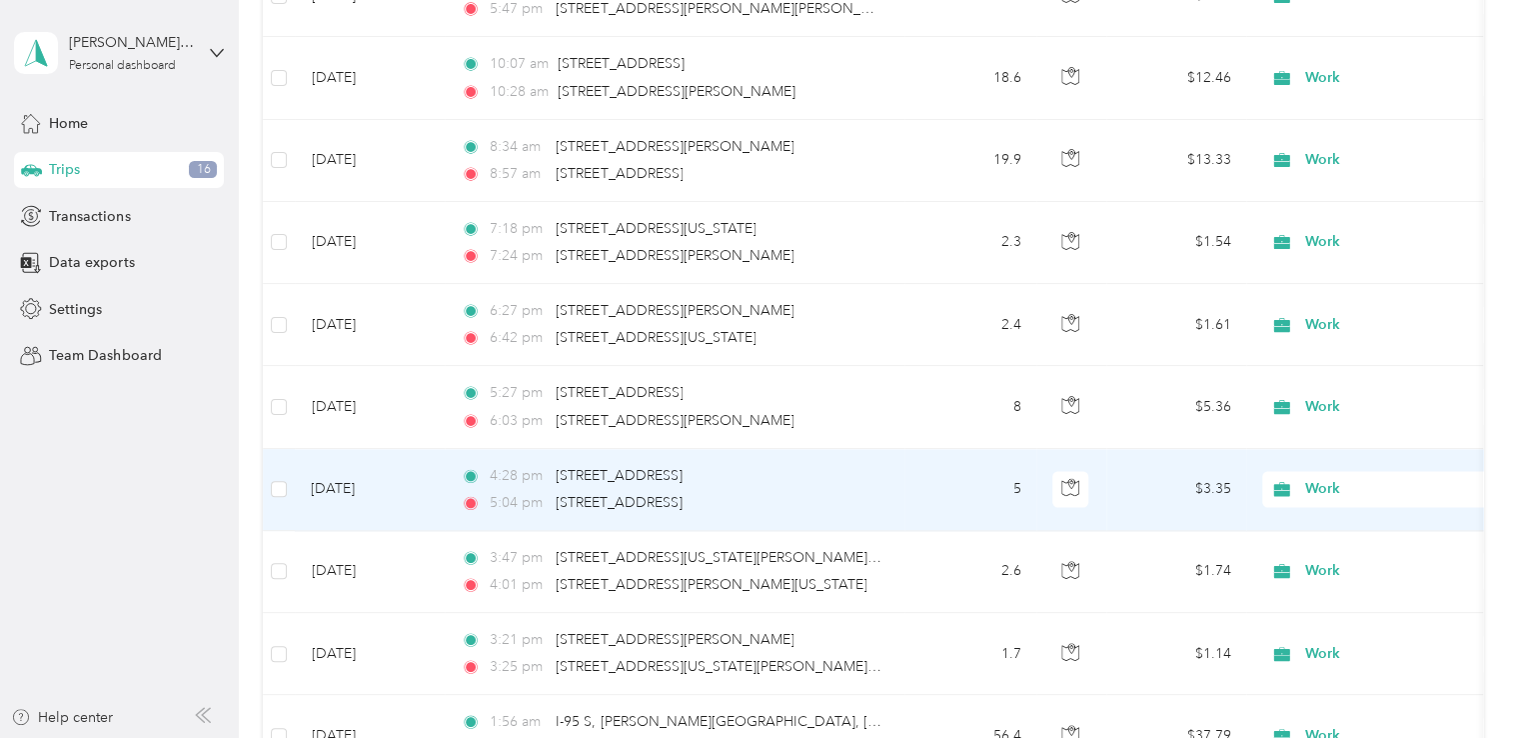
scroll to position [8961, 0]
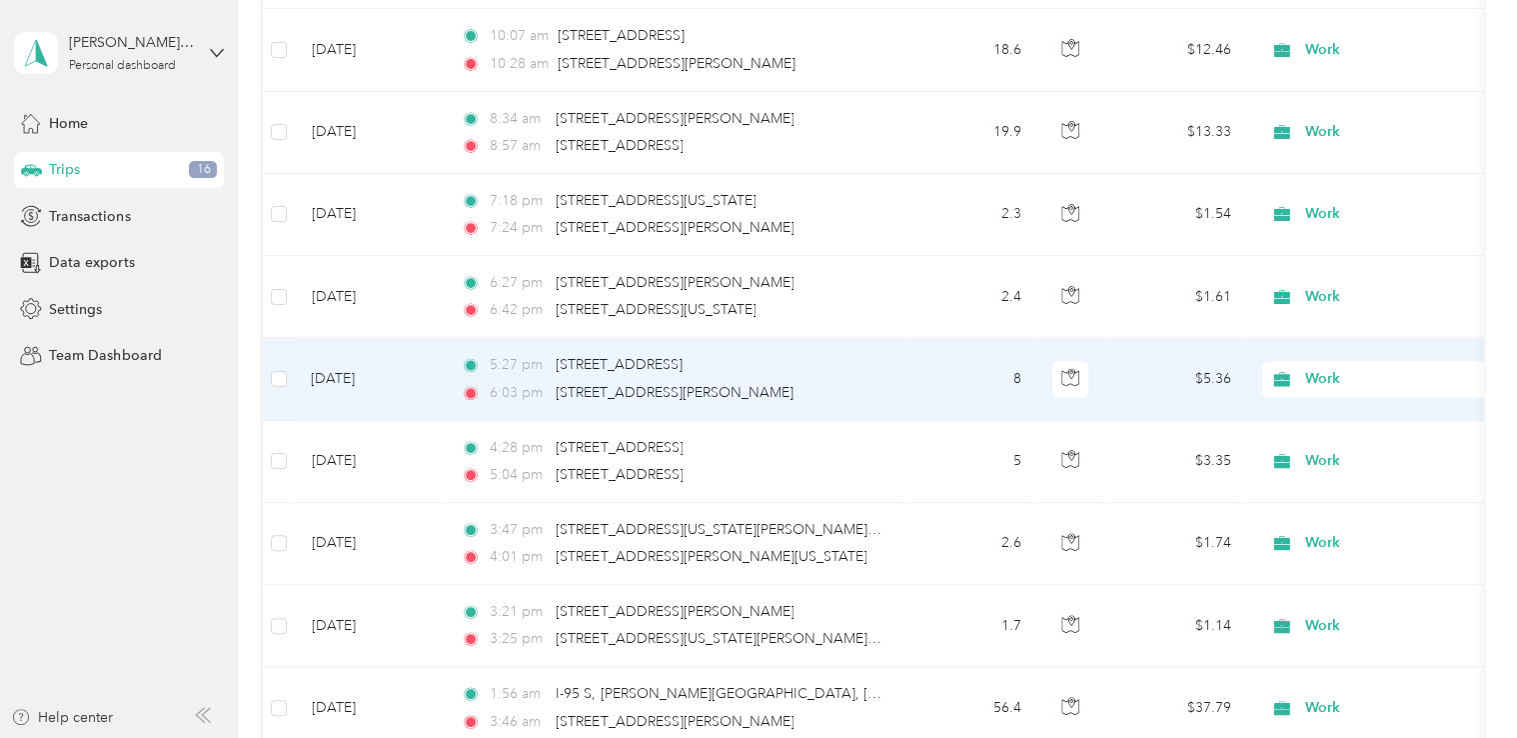
click at [1317, 368] on span "Work" at bounding box center [1397, 379] width 183 height 22
click at [1336, 426] on span "Personal" at bounding box center [1405, 428] width 185 height 21
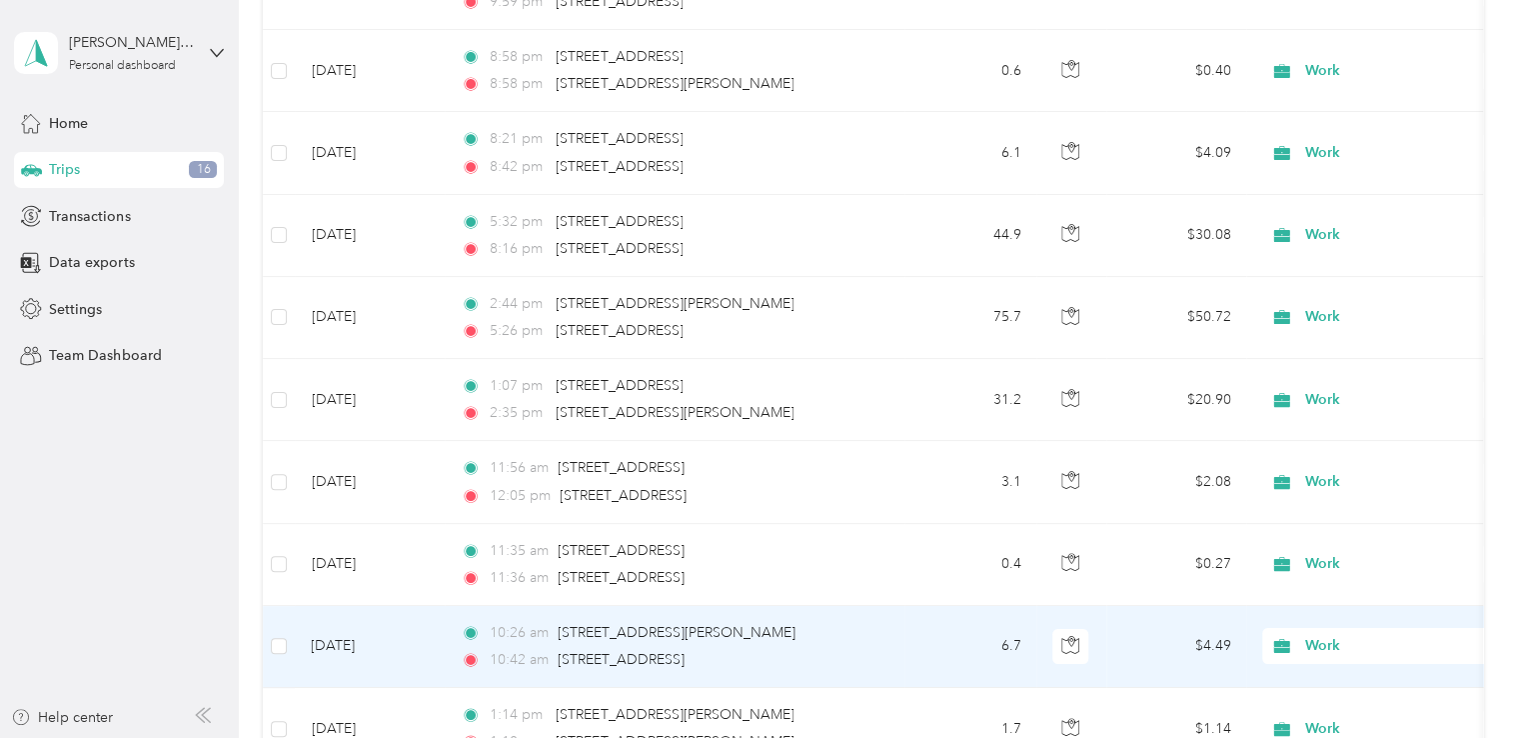
scroll to position [11260, 0]
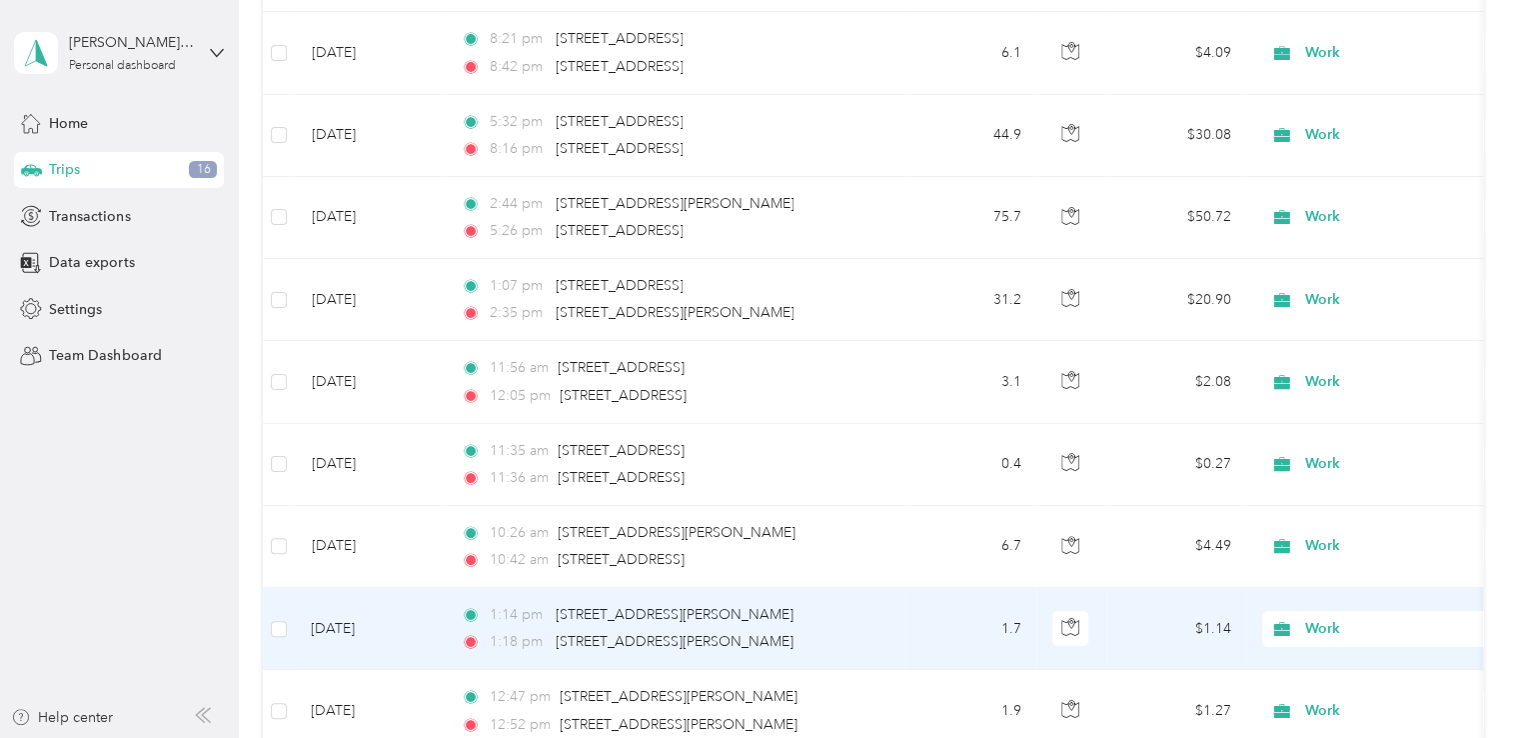
click at [1322, 618] on span "Work" at bounding box center [1397, 629] width 183 height 22
click at [1336, 393] on li "Personal" at bounding box center [1388, 386] width 248 height 35
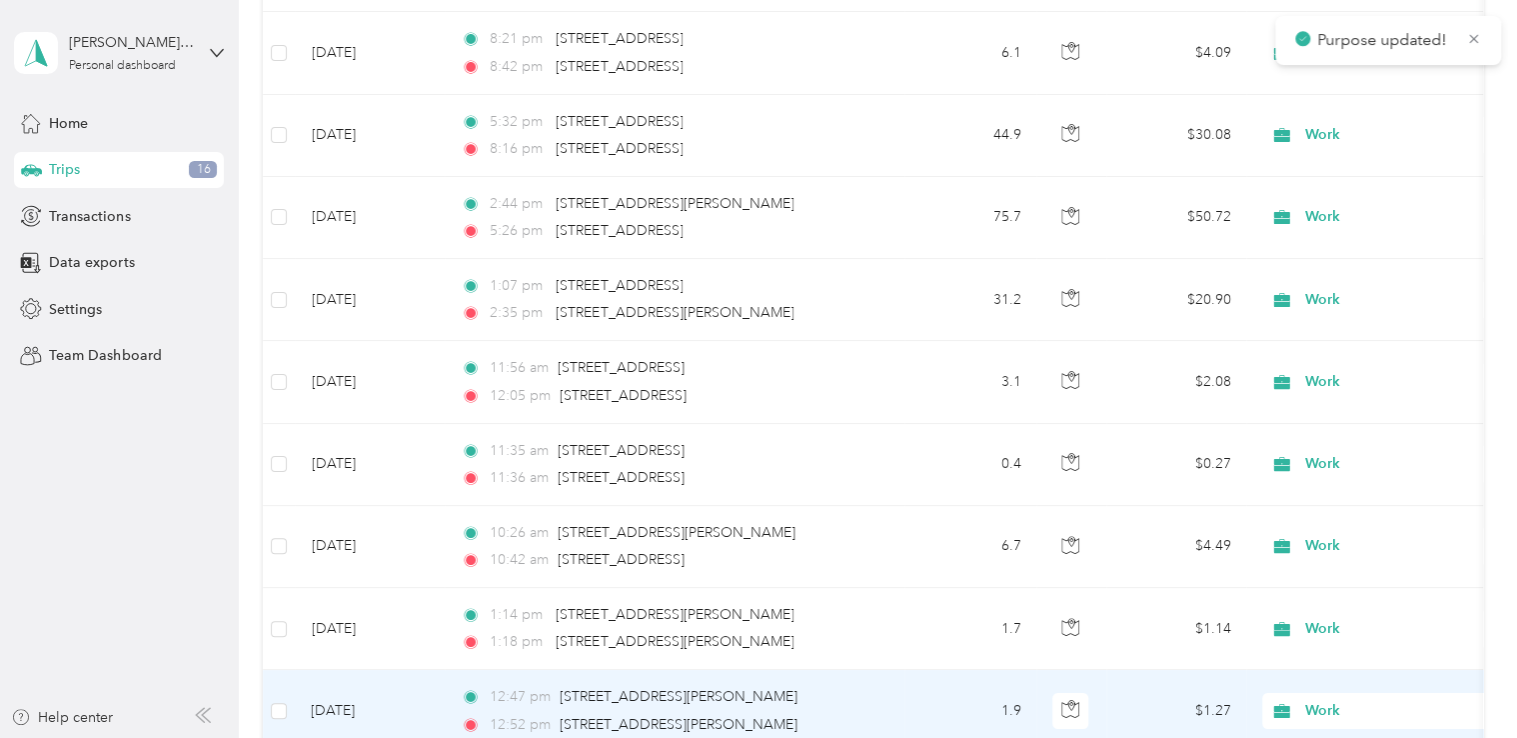
scroll to position [11460, 0]
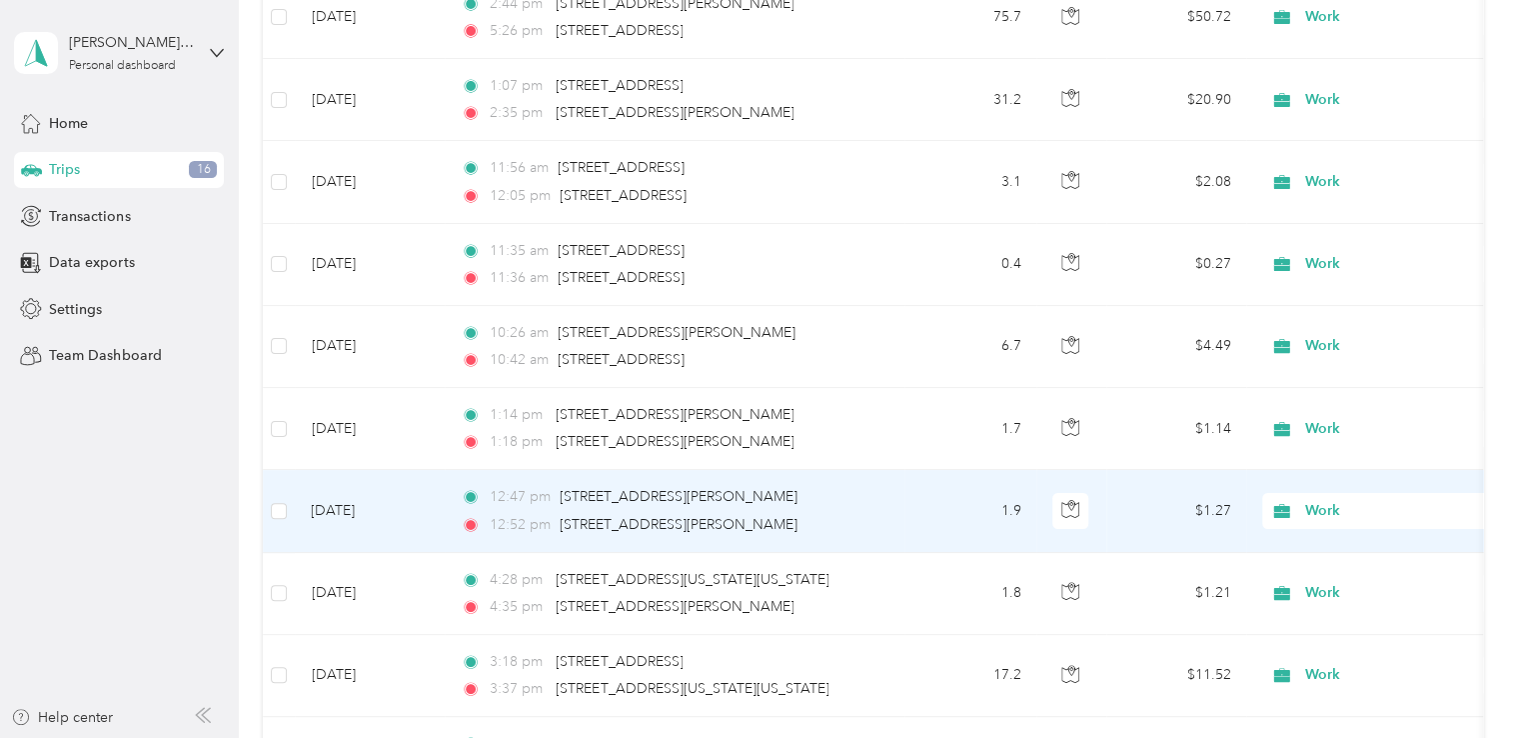
click at [1326, 500] on span "Work" at bounding box center [1397, 511] width 183 height 22
click at [1335, 269] on span "Personal" at bounding box center [1405, 267] width 185 height 21
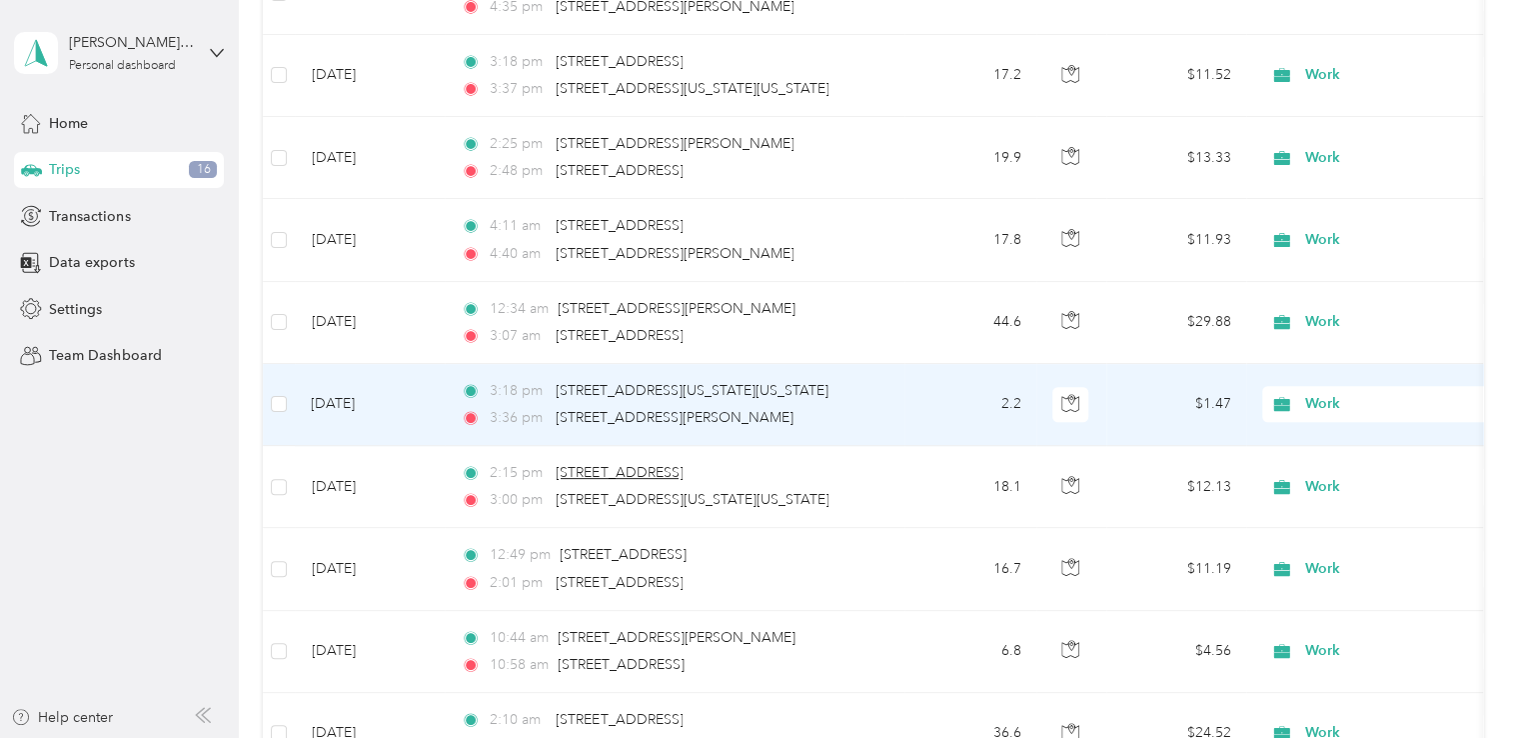
scroll to position [12159, 0]
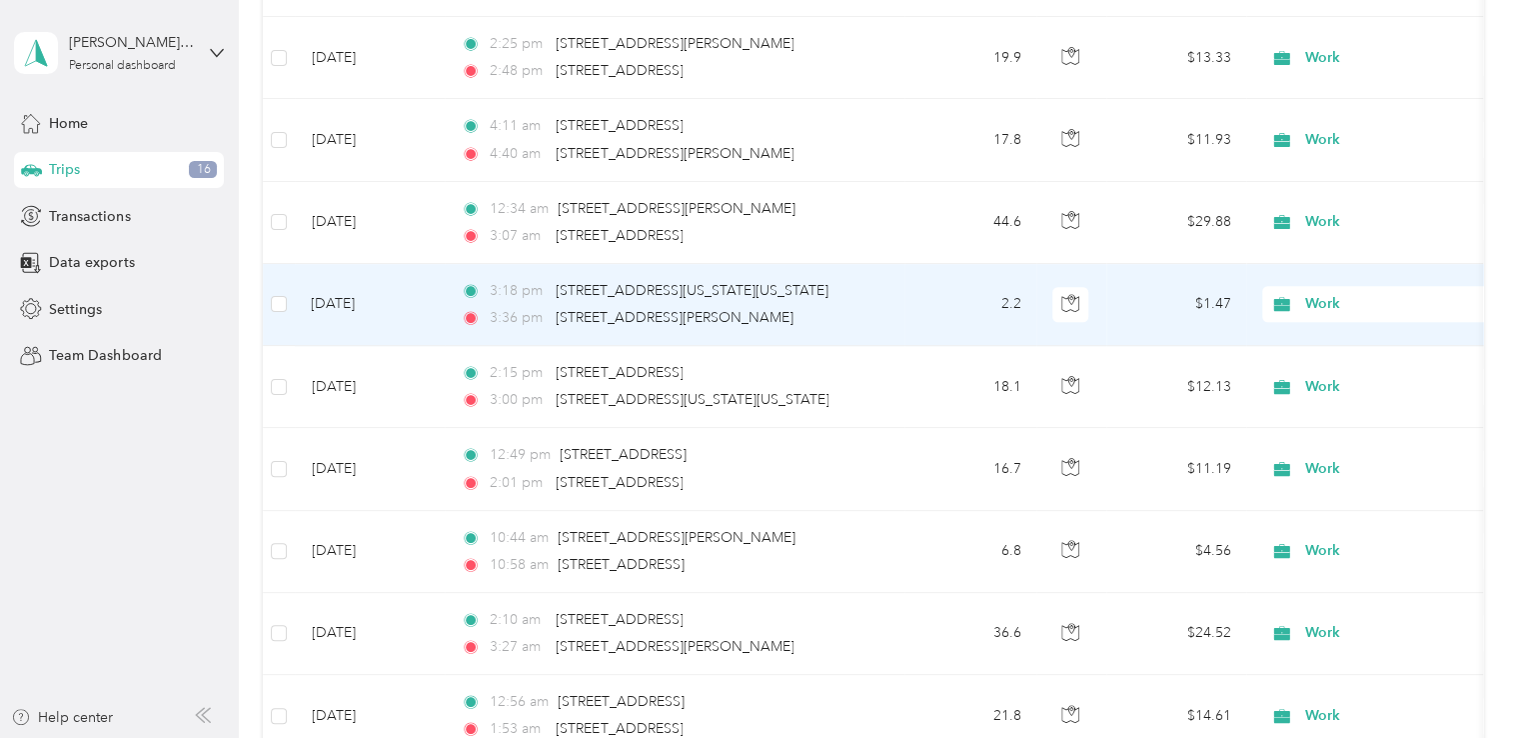
click at [1329, 293] on span "Work" at bounding box center [1397, 304] width 183 height 22
click at [1327, 350] on span "Personal" at bounding box center [1405, 344] width 185 height 21
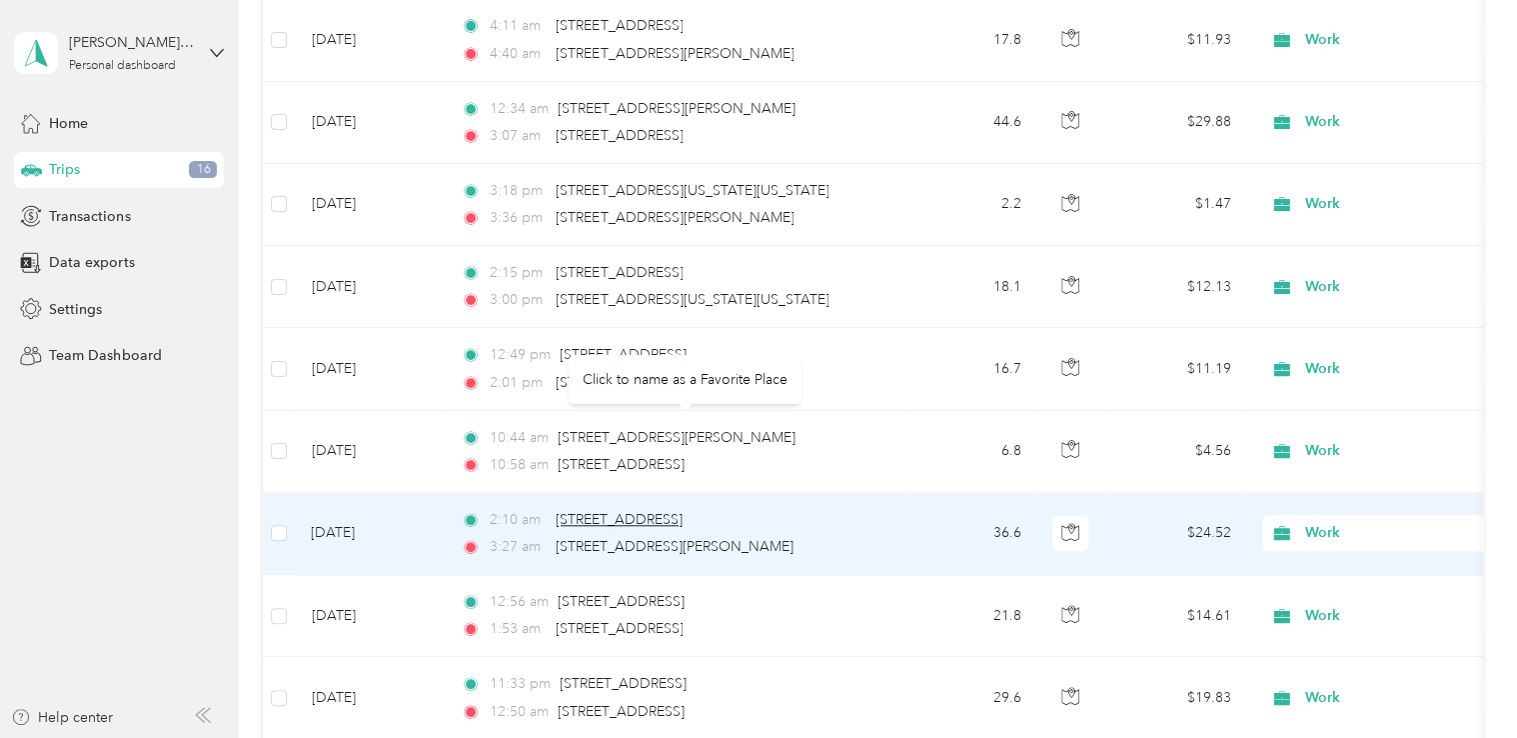
scroll to position [12359, 0]
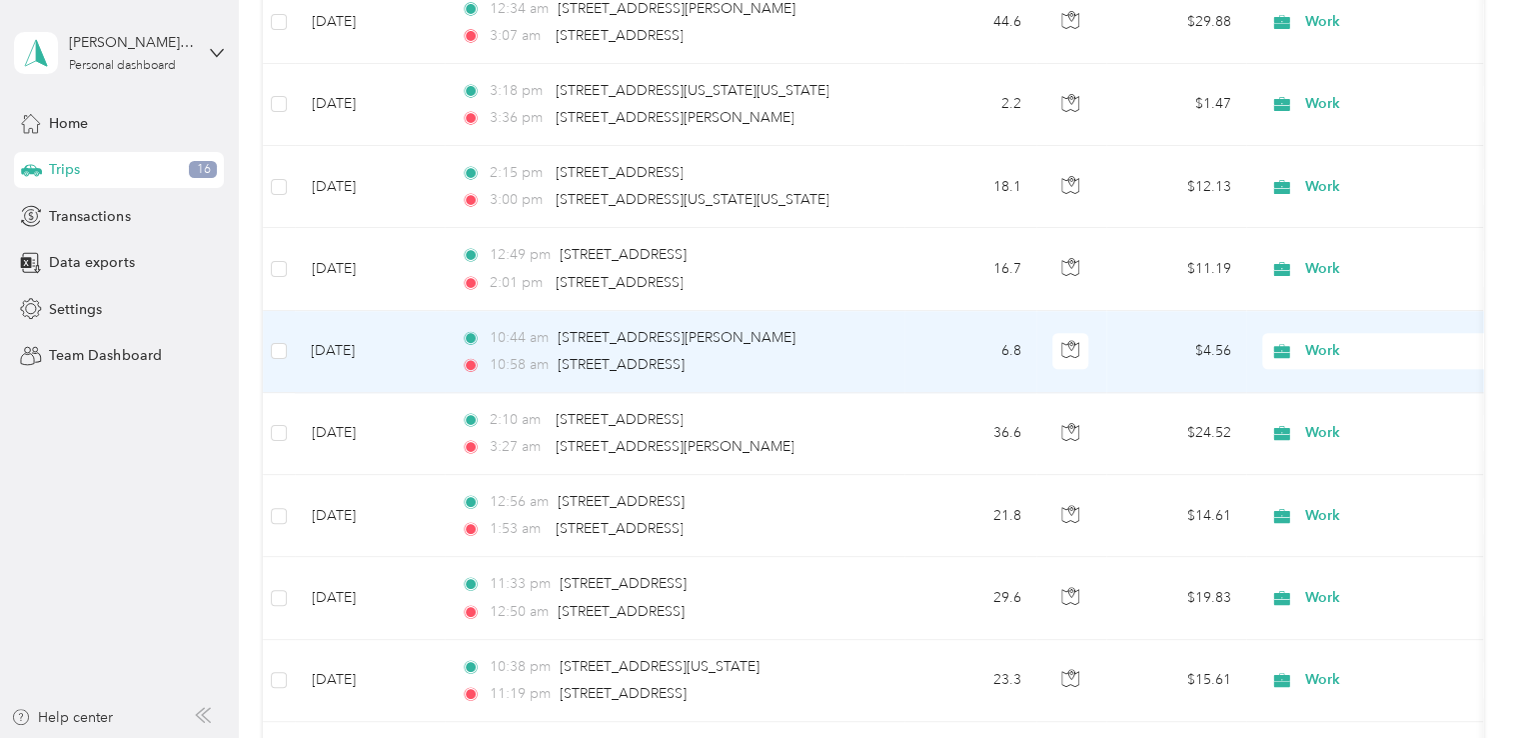
click at [1300, 340] on span "Work" at bounding box center [1379, 351] width 218 height 22
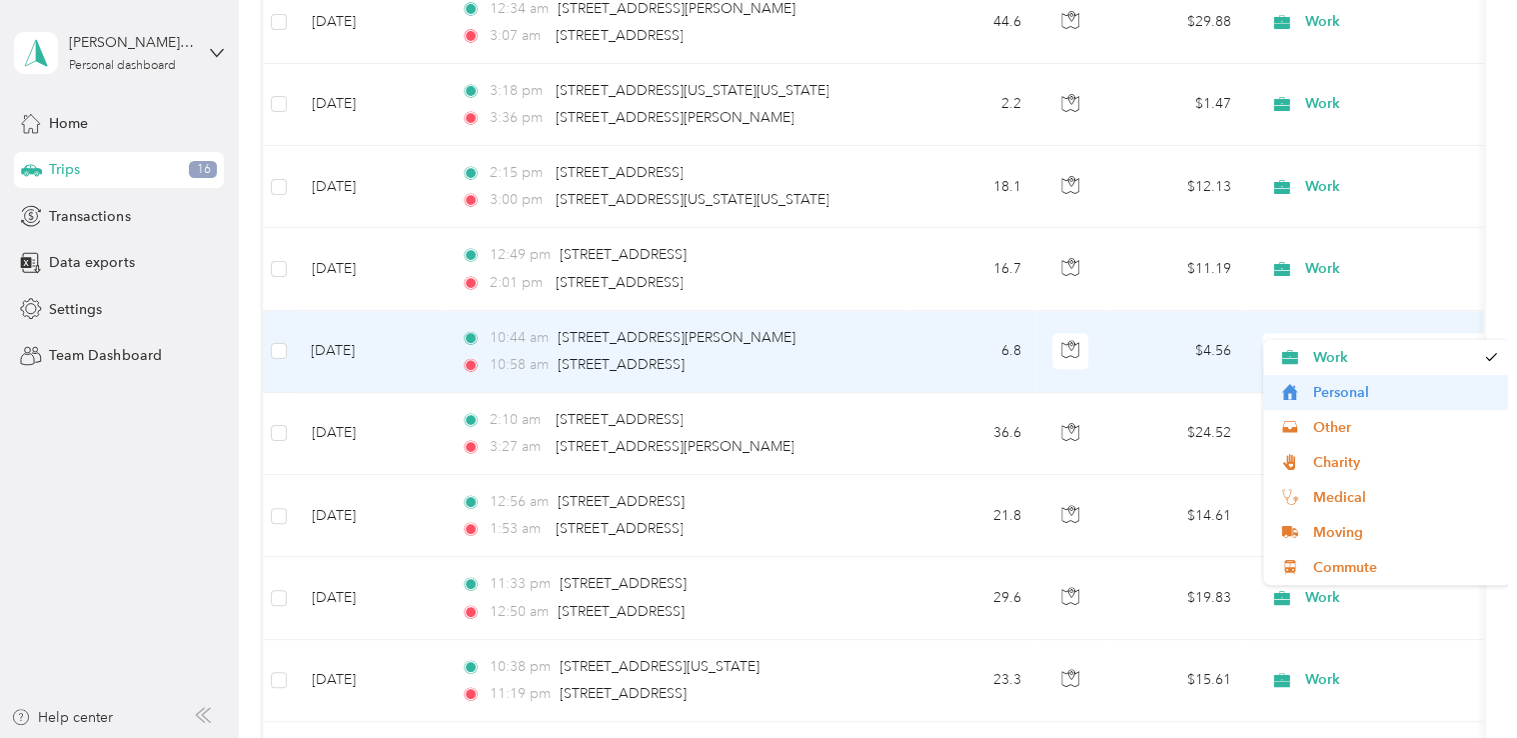
click at [1303, 400] on span "Personal" at bounding box center [1388, 392] width 220 height 21
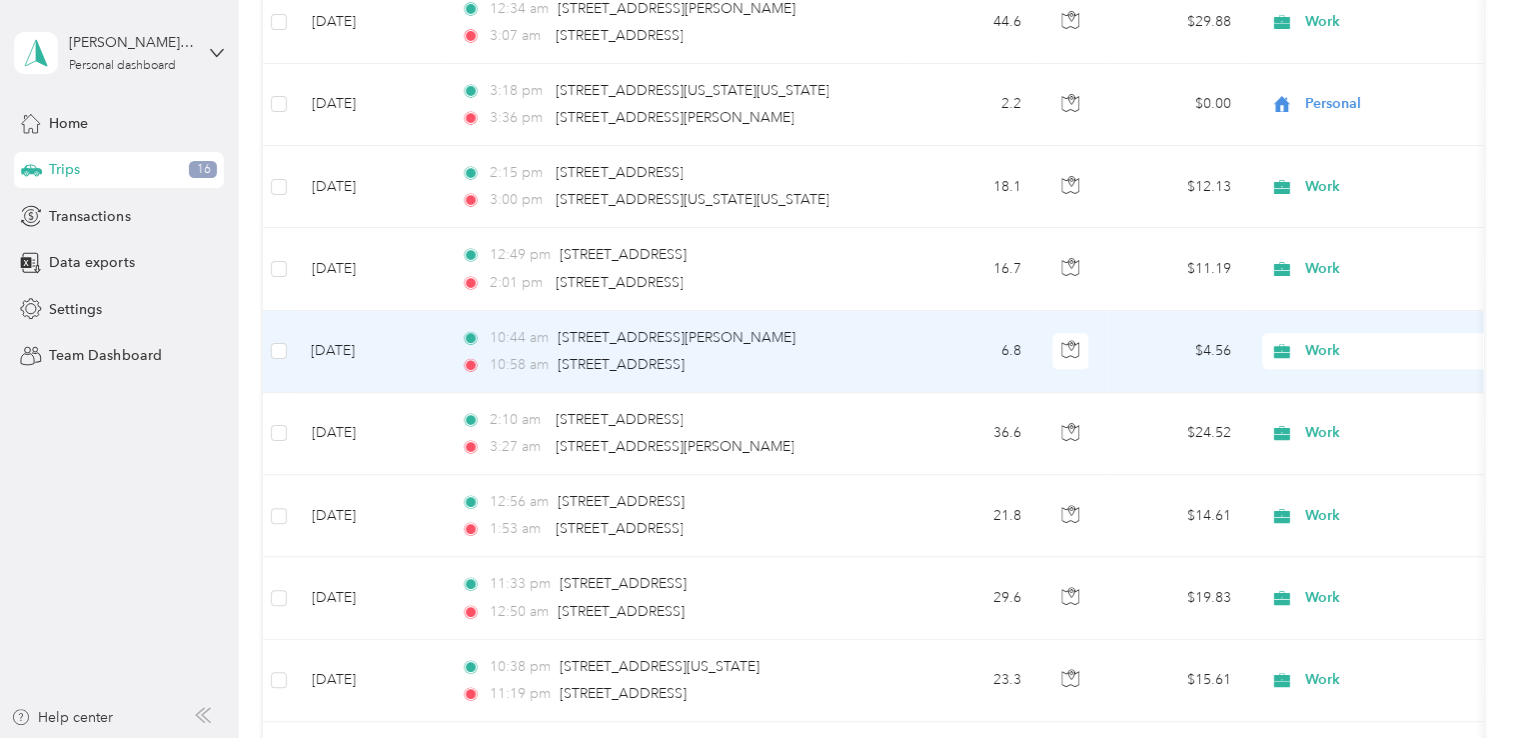
click at [1304, 340] on span "Work" at bounding box center [1379, 351] width 218 height 22
click at [1319, 390] on span "Personal" at bounding box center [1405, 392] width 185 height 21
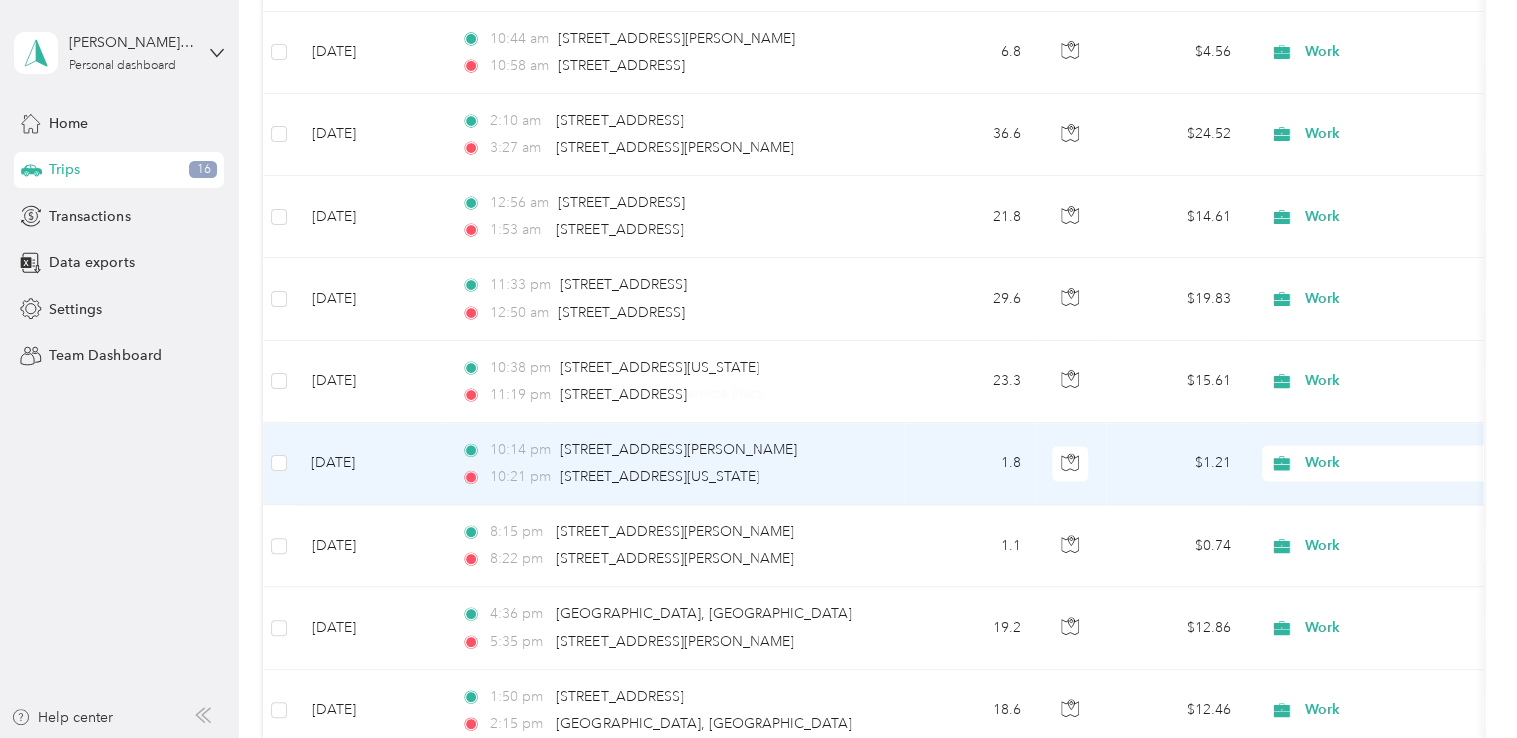
scroll to position [12659, 0]
click at [1334, 451] on span "Work" at bounding box center [1397, 462] width 183 height 22
click at [1317, 494] on span "Personal" at bounding box center [1405, 502] width 185 height 21
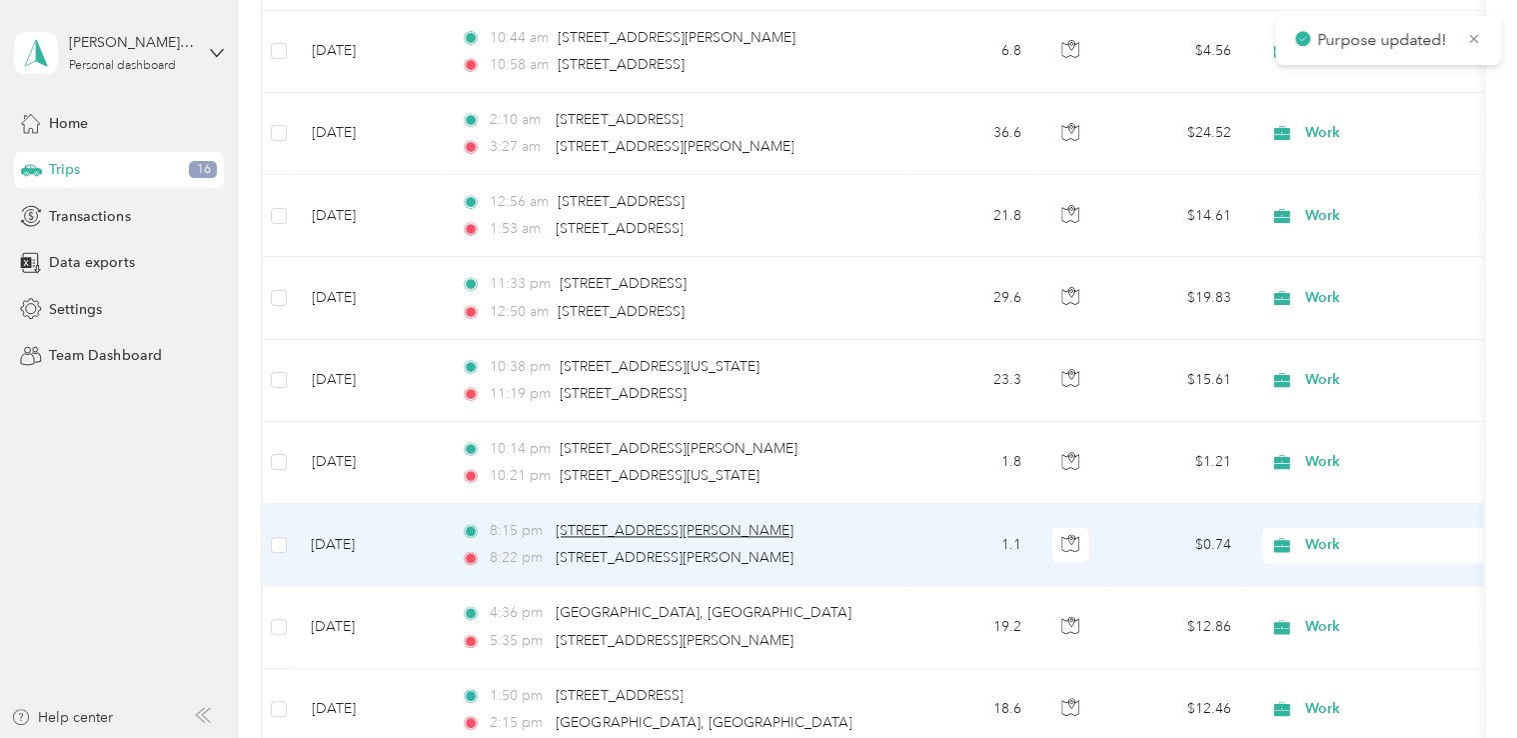
scroll to position [12759, 0]
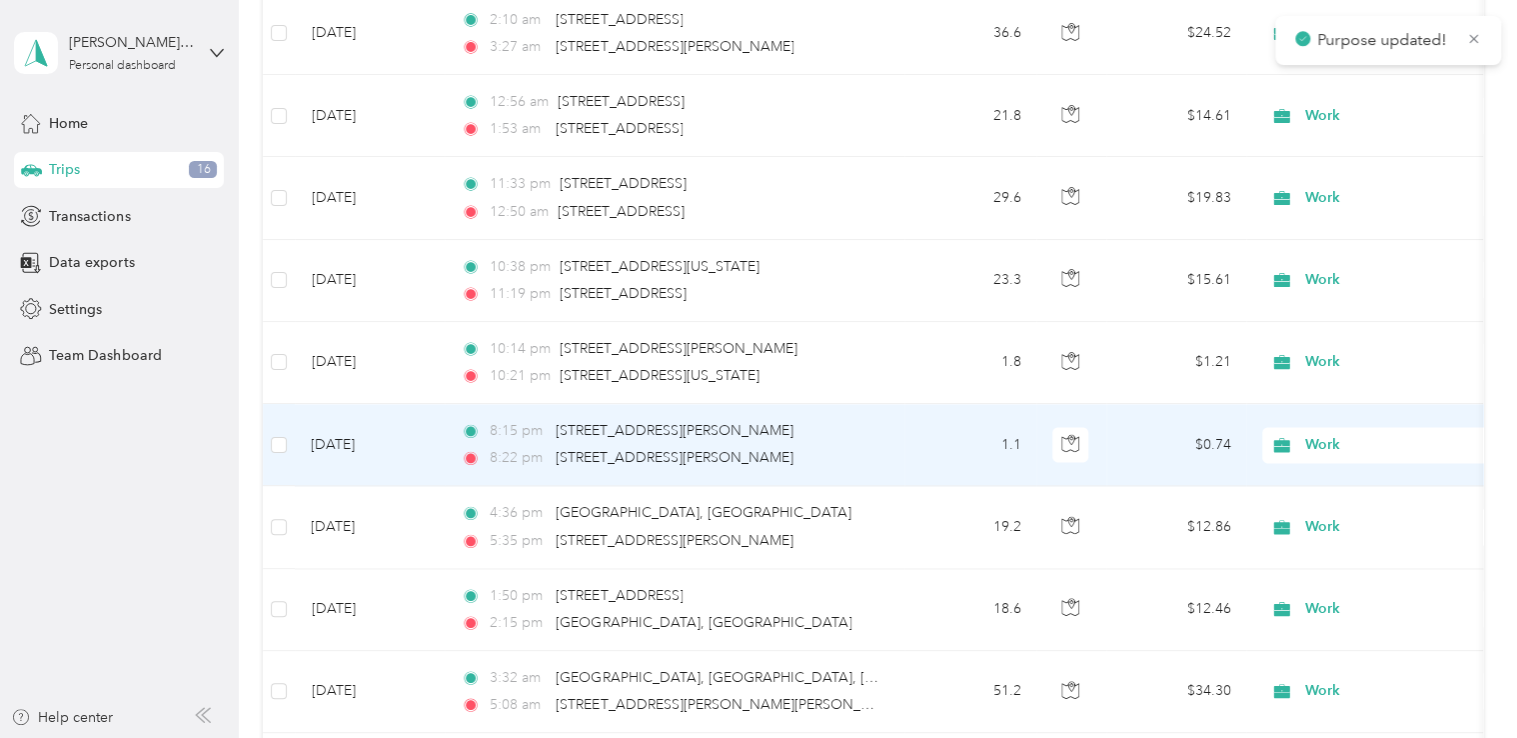
click at [1307, 434] on span "Work" at bounding box center [1397, 445] width 183 height 22
click at [1313, 485] on span "Personal" at bounding box center [1405, 484] width 185 height 21
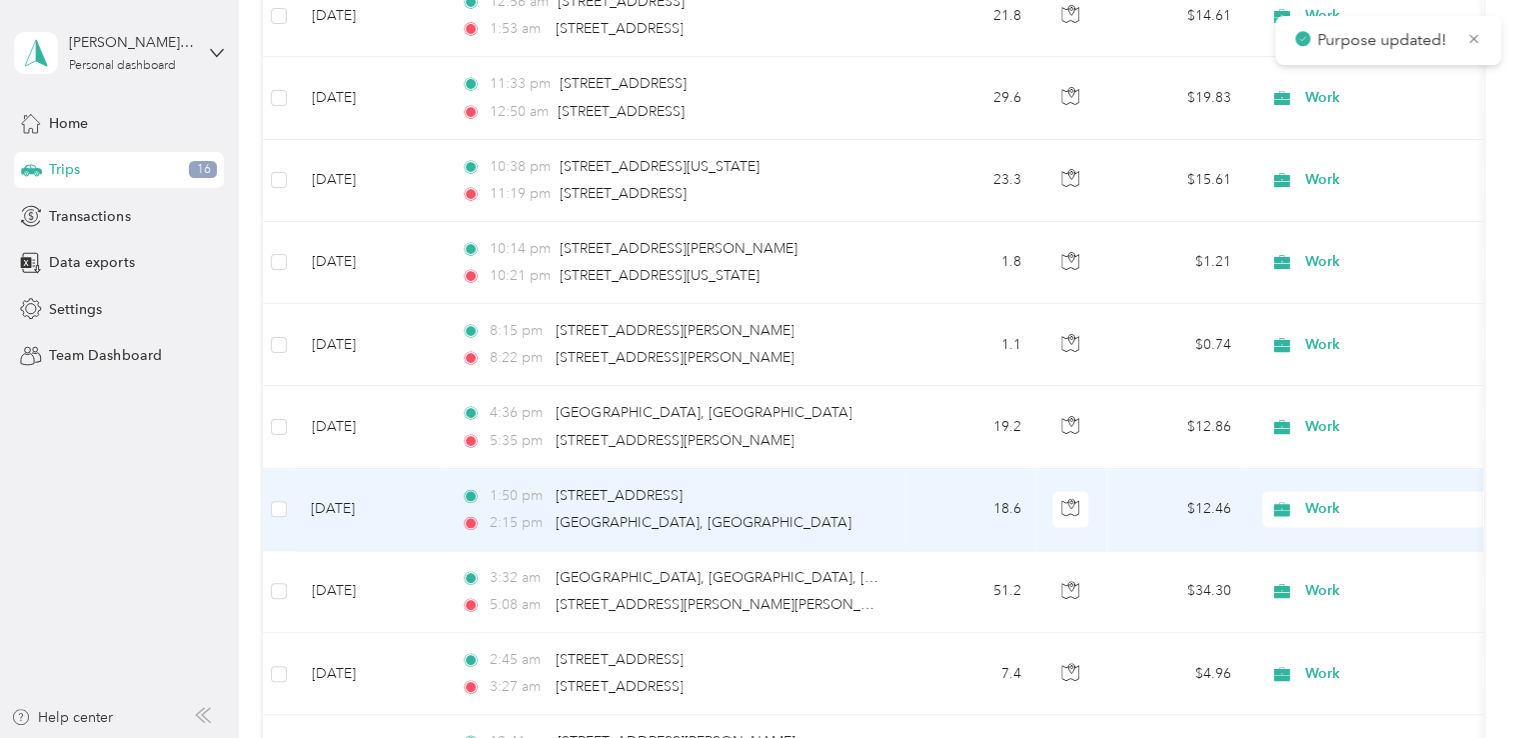
scroll to position [12959, 0]
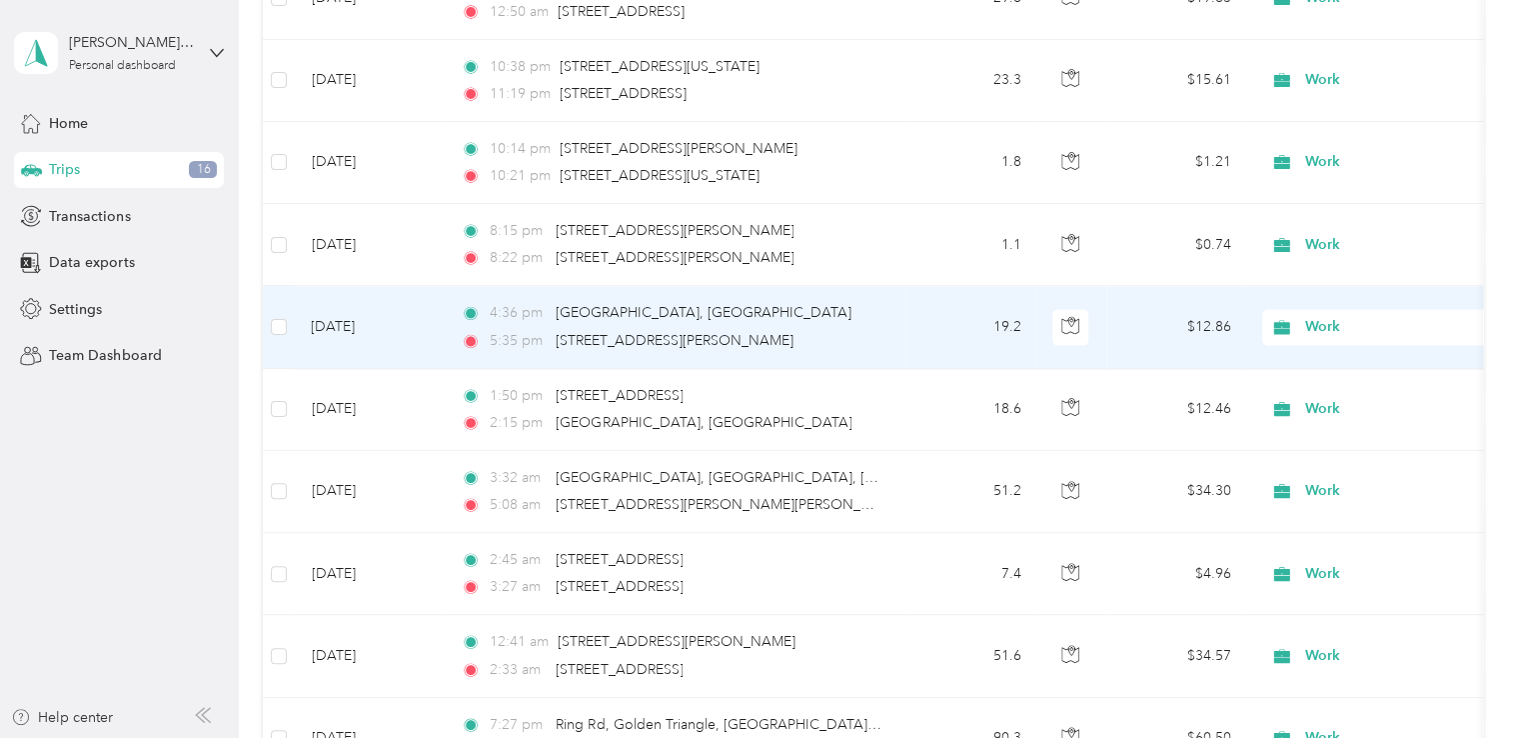
click at [1320, 316] on span "Work" at bounding box center [1397, 327] width 183 height 22
click at [1339, 363] on span "Personal" at bounding box center [1405, 362] width 185 height 21
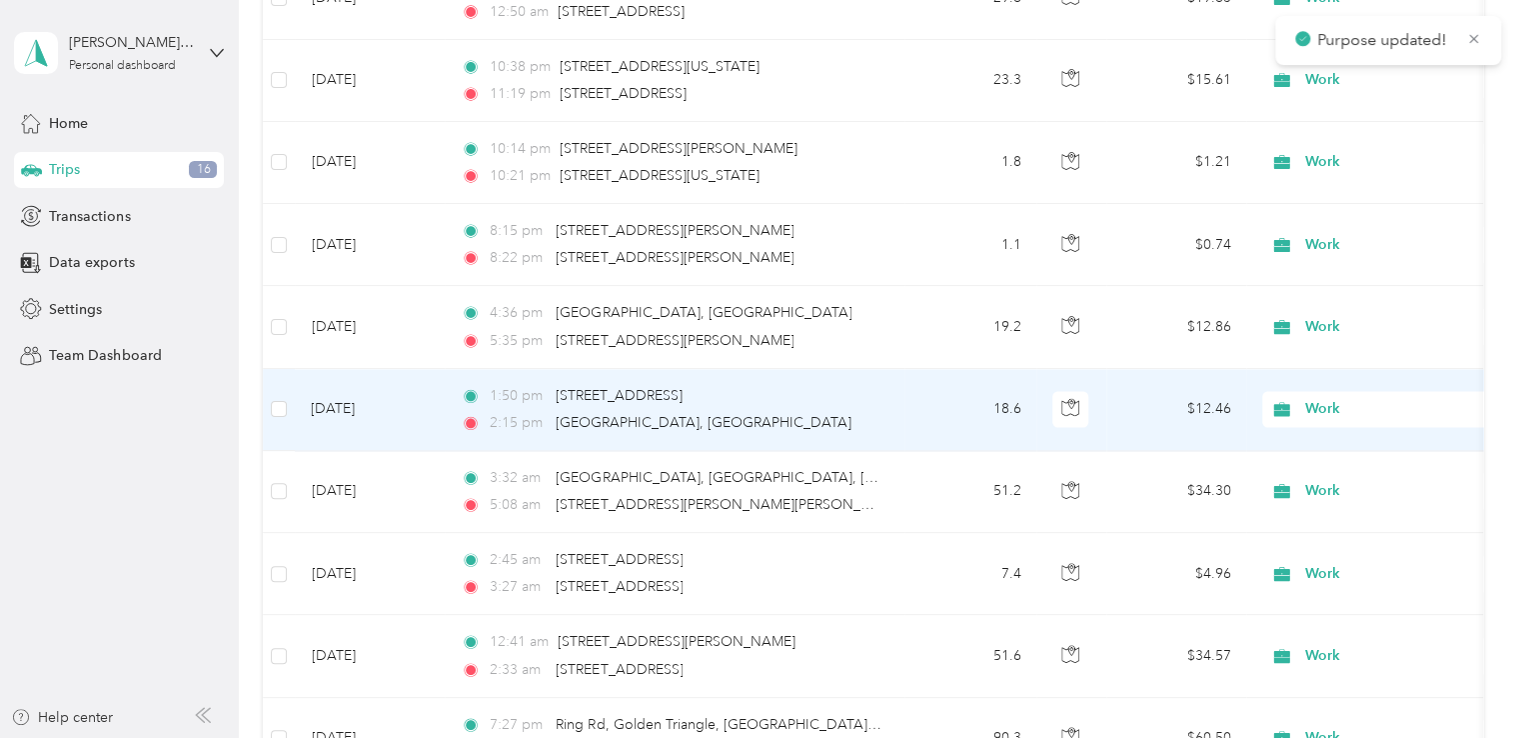
click at [1300, 398] on span "Work" at bounding box center [1379, 409] width 218 height 22
drag, startPoint x: 1328, startPoint y: 445, endPoint x: 1069, endPoint y: 441, distance: 258.9
click at [1328, 446] on span "Personal" at bounding box center [1405, 448] width 185 height 21
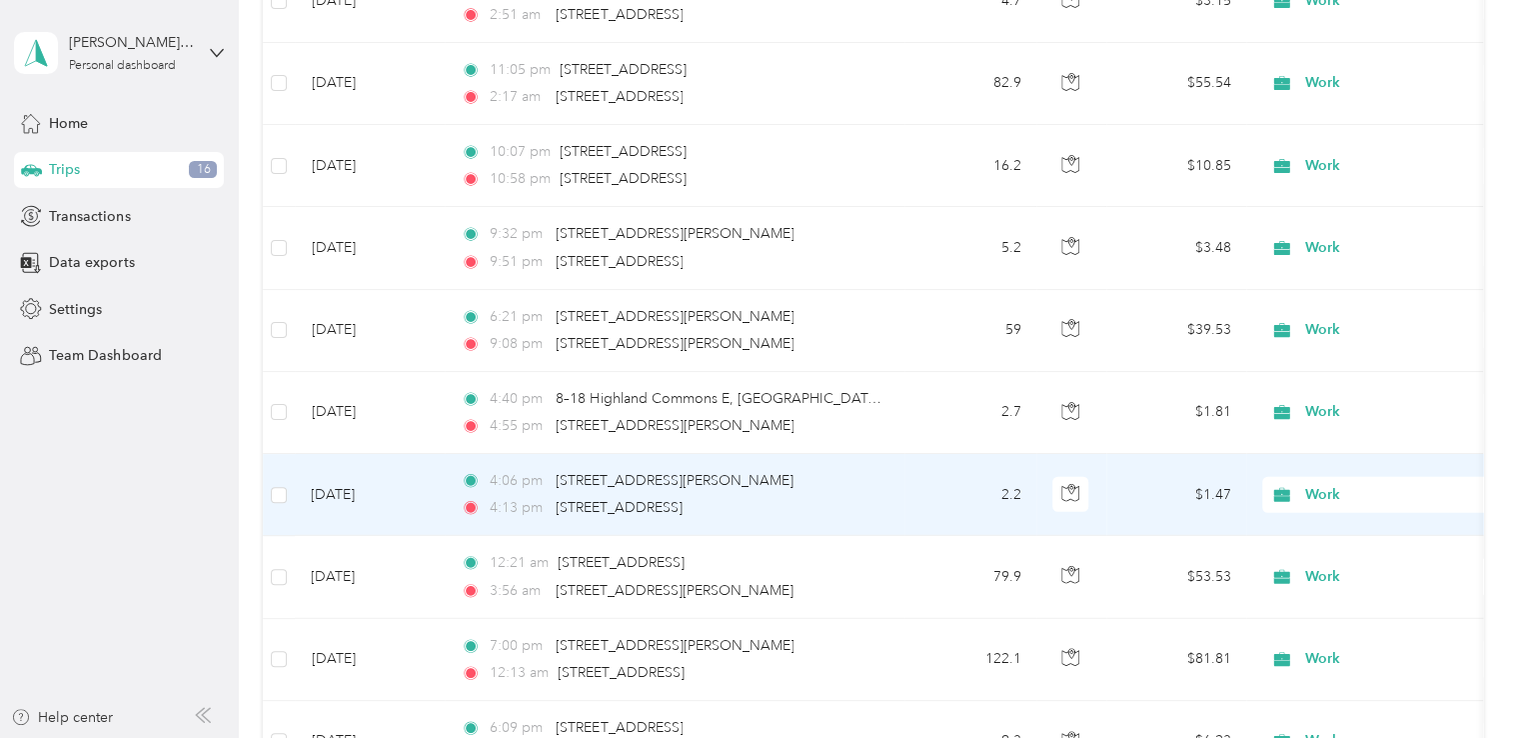
scroll to position [14059, 0]
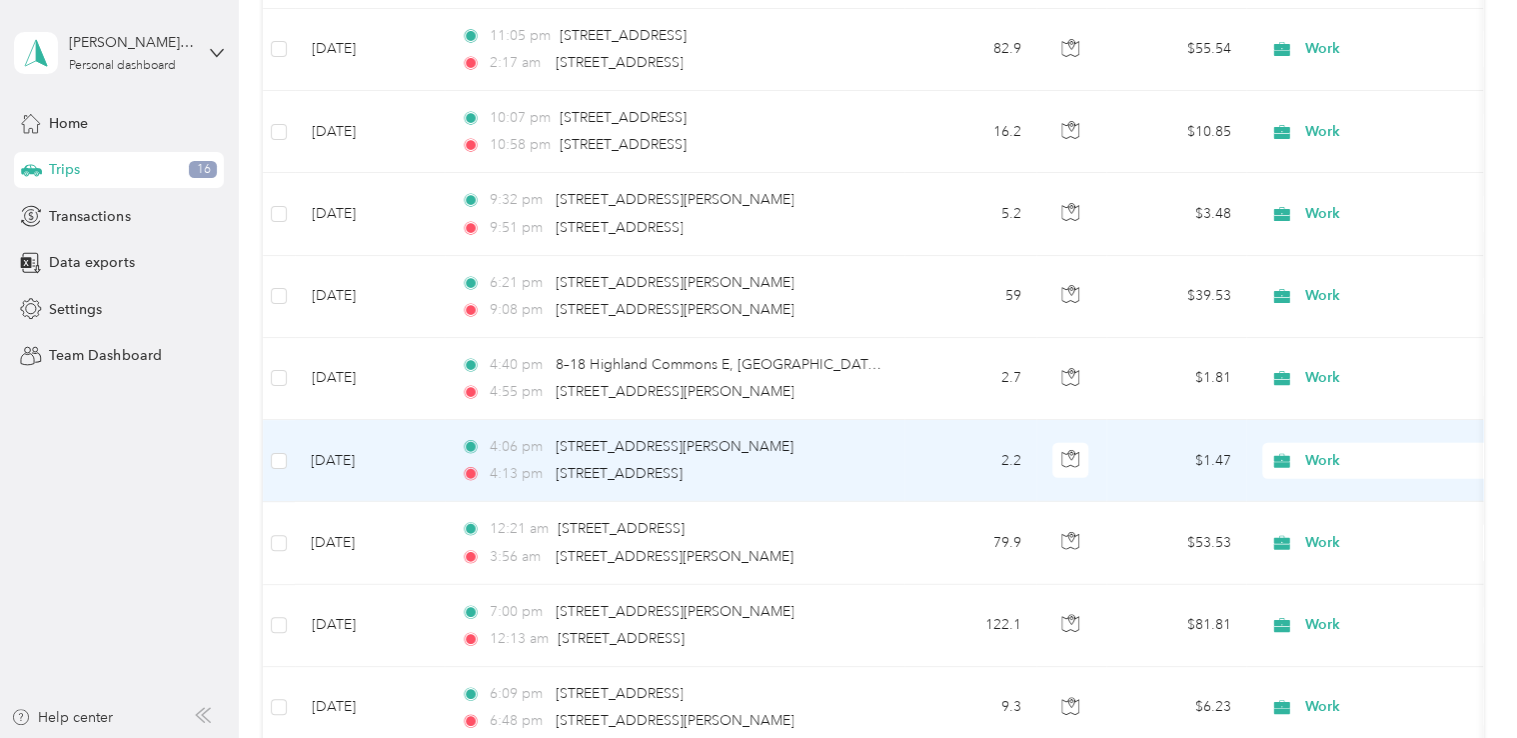
click at [1289, 454] on icon at bounding box center [1283, 461] width 16 height 14
click at [1311, 498] on span "Personal" at bounding box center [1388, 497] width 220 height 21
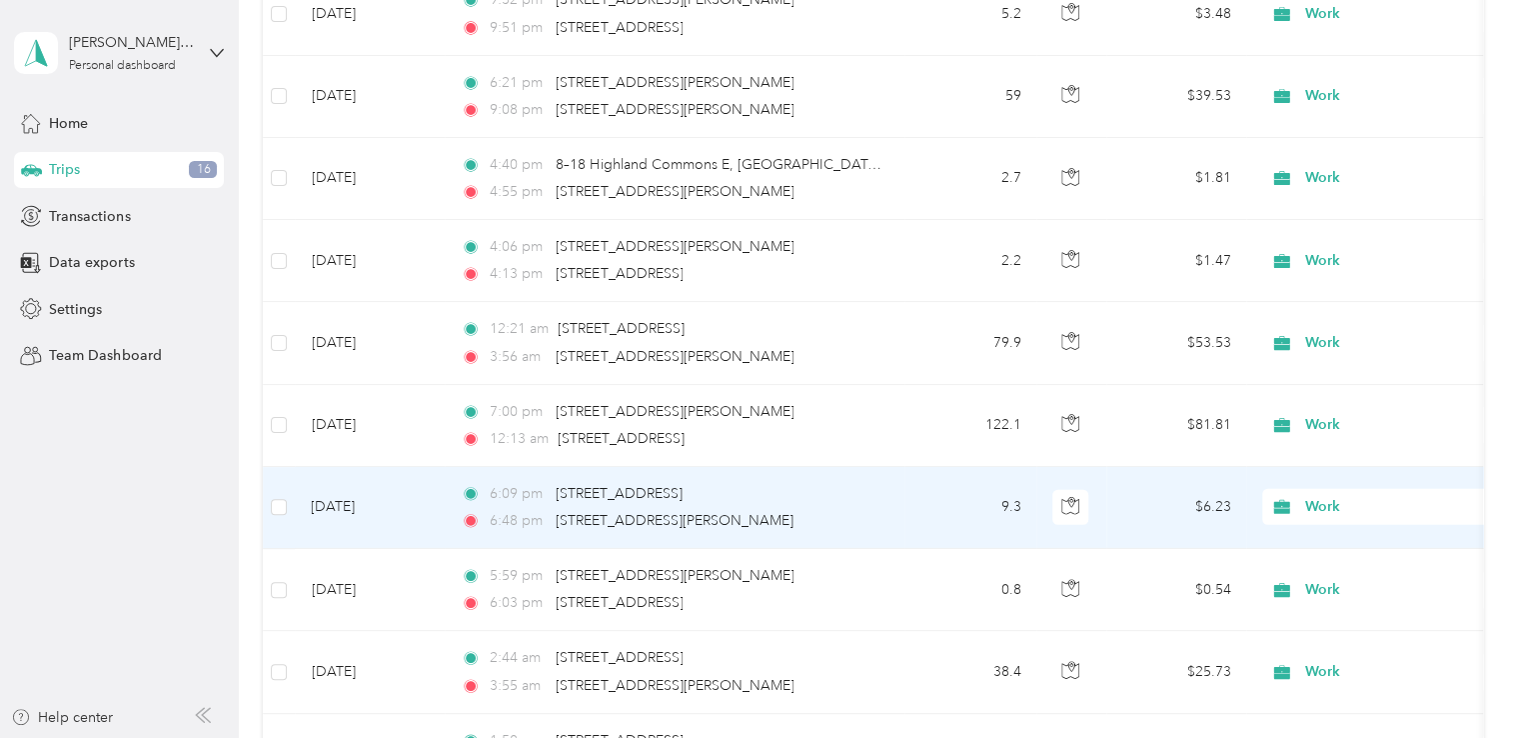
scroll to position [14359, 0]
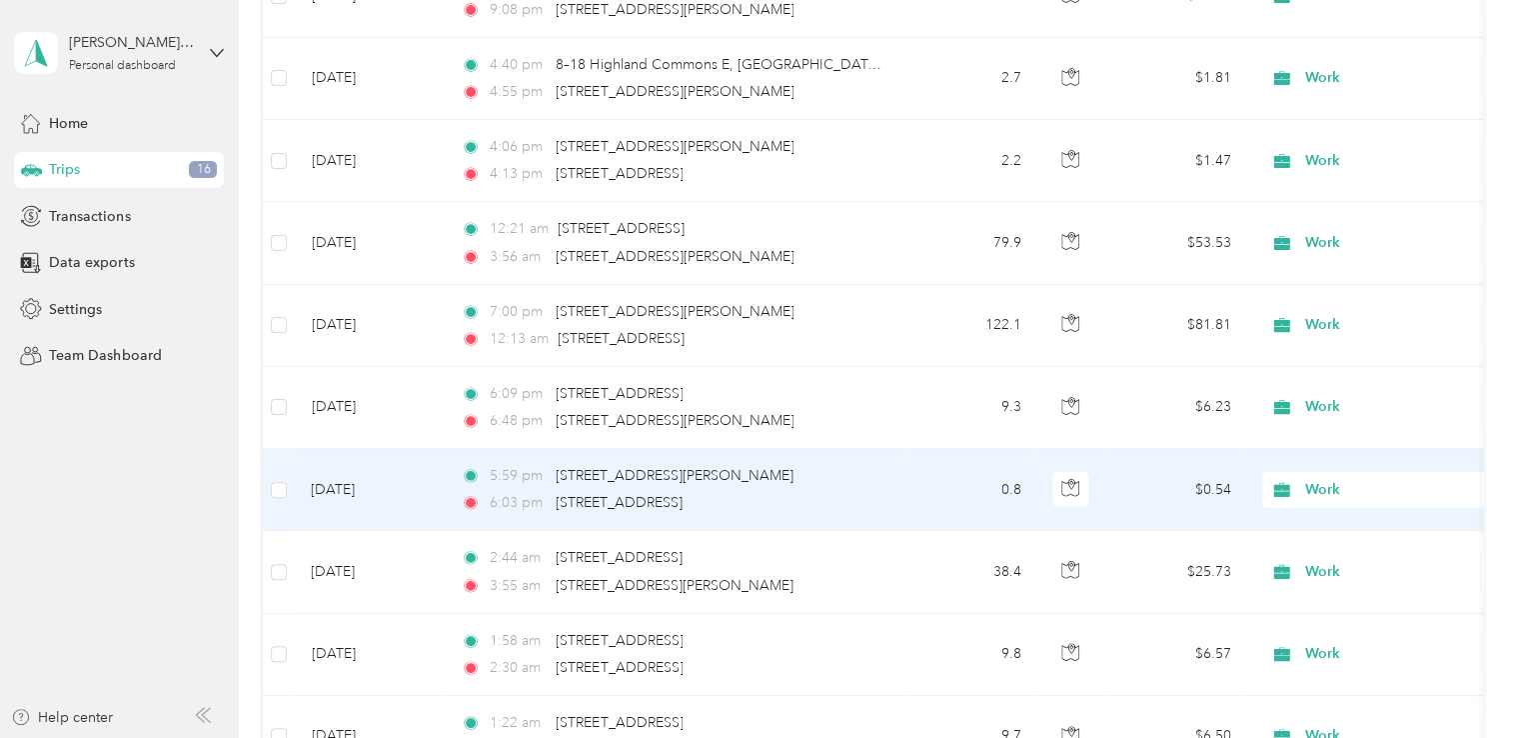
click at [1328, 479] on span "Work" at bounding box center [1397, 490] width 183 height 22
click at [1324, 522] on span "Personal" at bounding box center [1405, 525] width 185 height 21
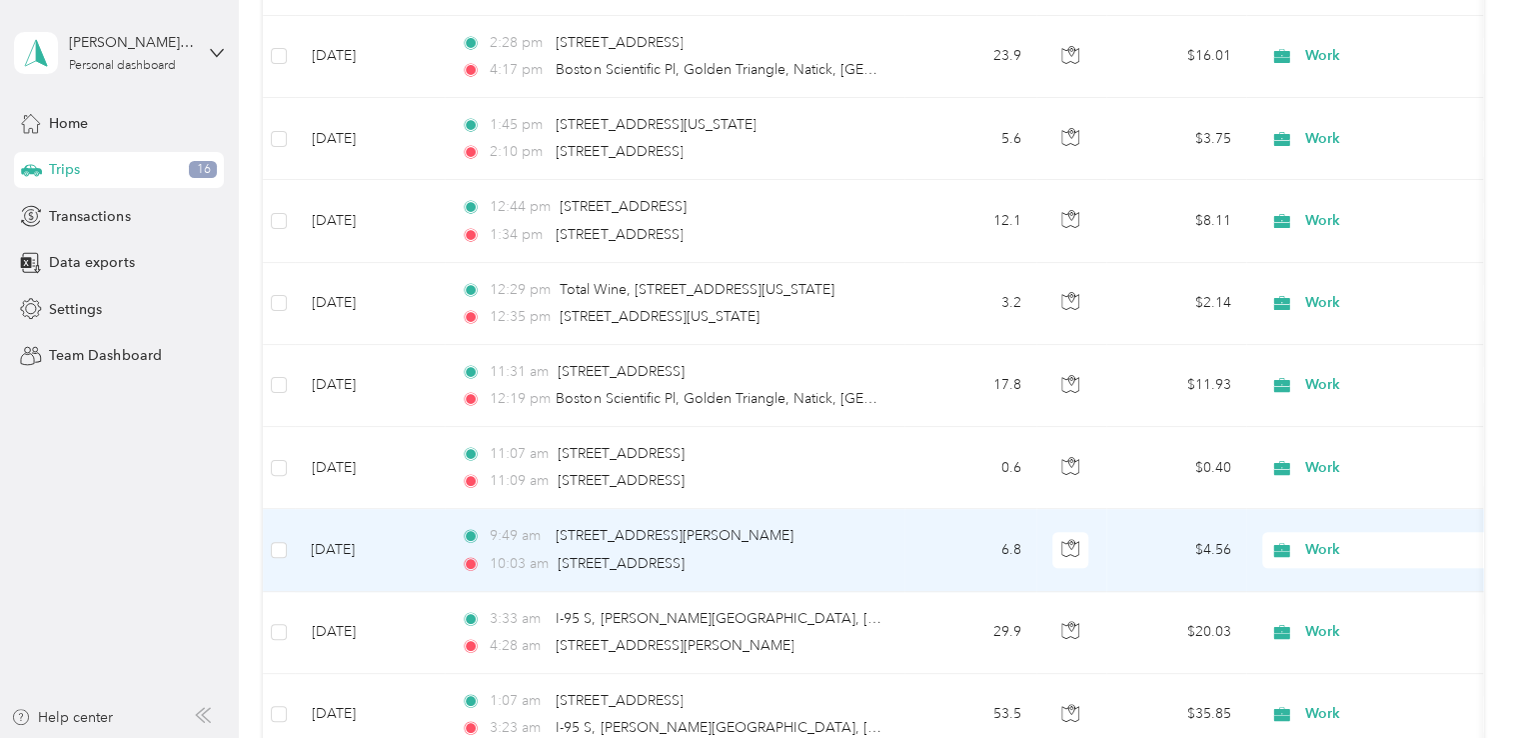
scroll to position [15758, 0]
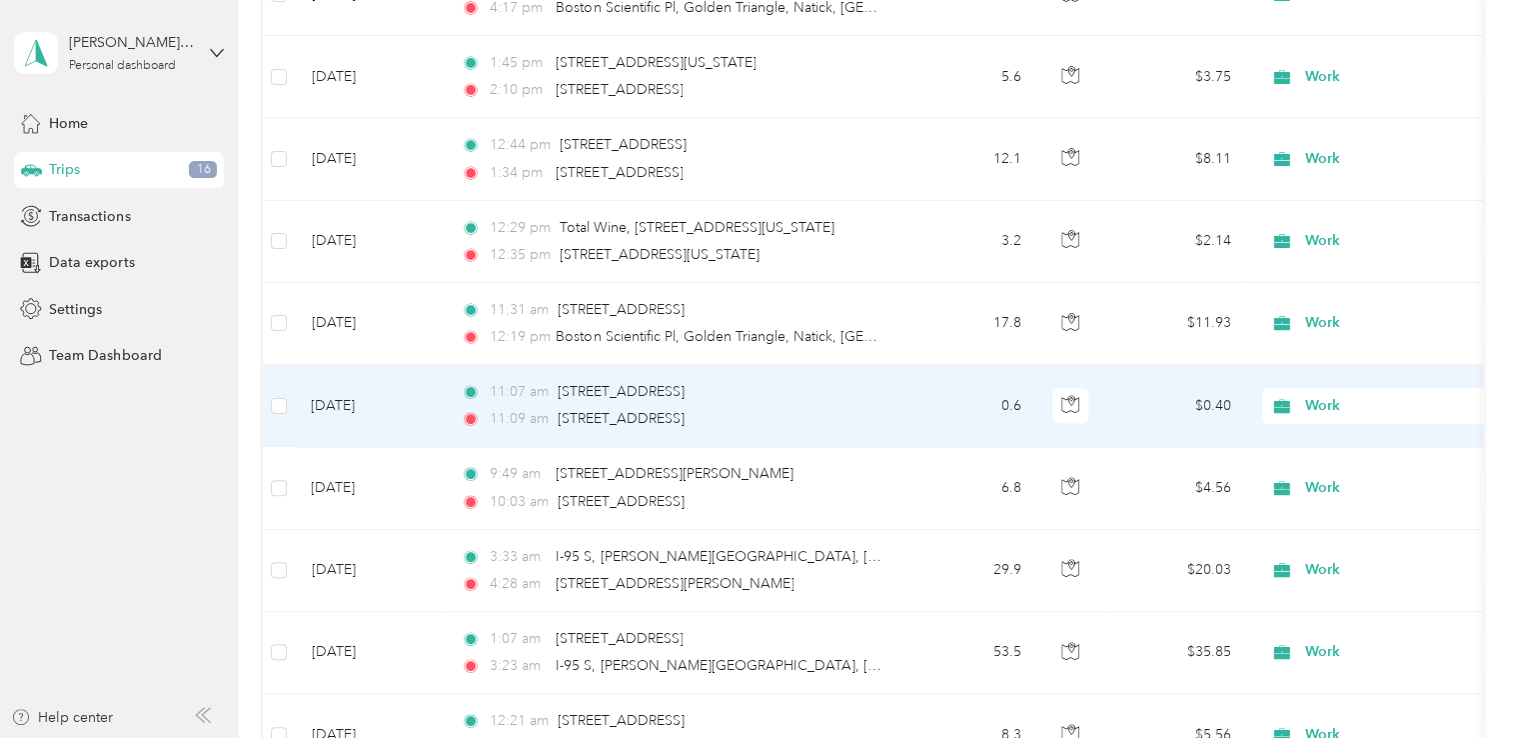
click at [1302, 395] on span "Work" at bounding box center [1379, 406] width 218 height 22
click at [1331, 432] on span "Personal" at bounding box center [1405, 438] width 185 height 21
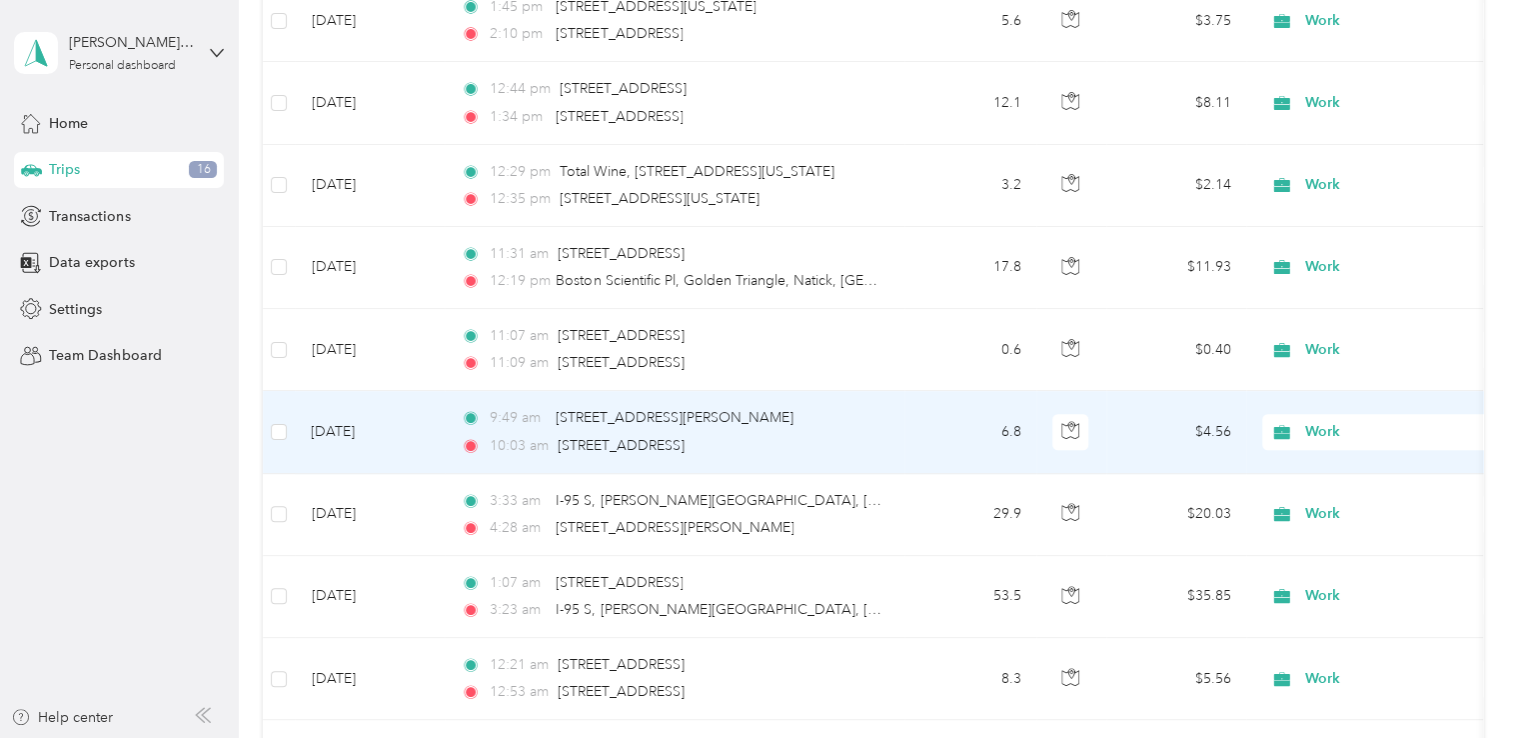
scroll to position [15858, 0]
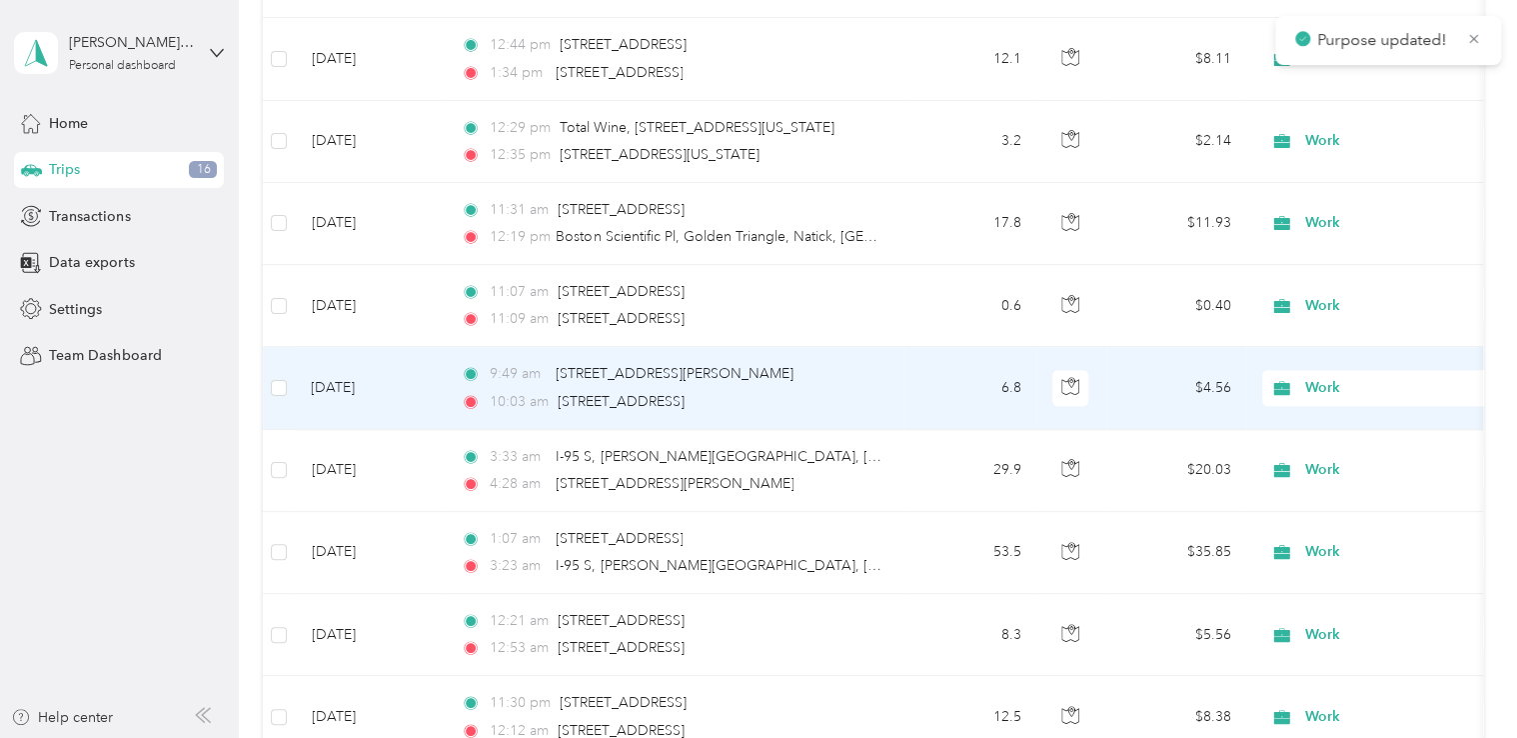
click at [1284, 381] on icon at bounding box center [1283, 388] width 16 height 14
click at [1306, 414] on span "Personal" at bounding box center [1388, 420] width 220 height 21
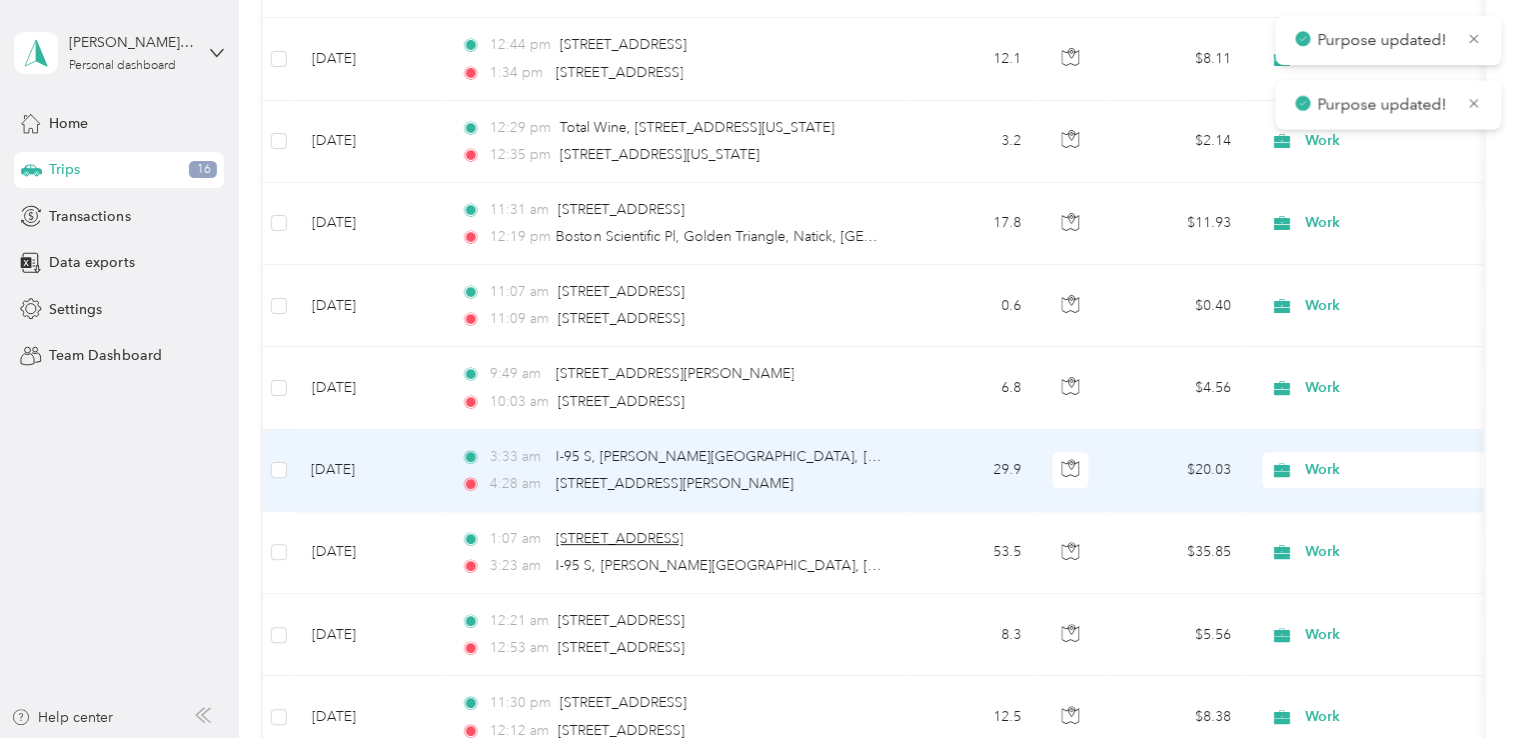
scroll to position [15958, 0]
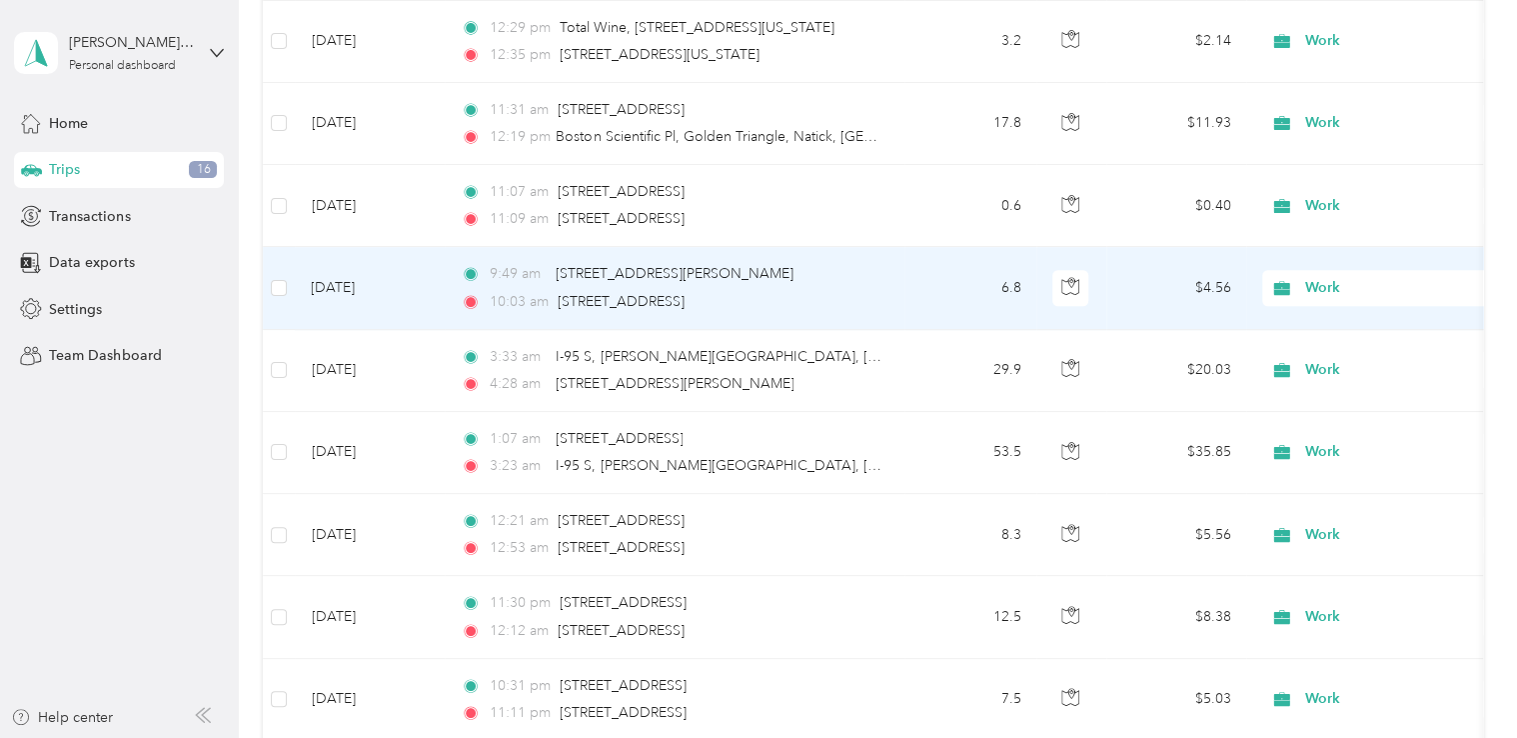
click at [1324, 277] on span "Work" at bounding box center [1397, 288] width 183 height 22
click at [1316, 326] on li "Personal" at bounding box center [1388, 320] width 248 height 35
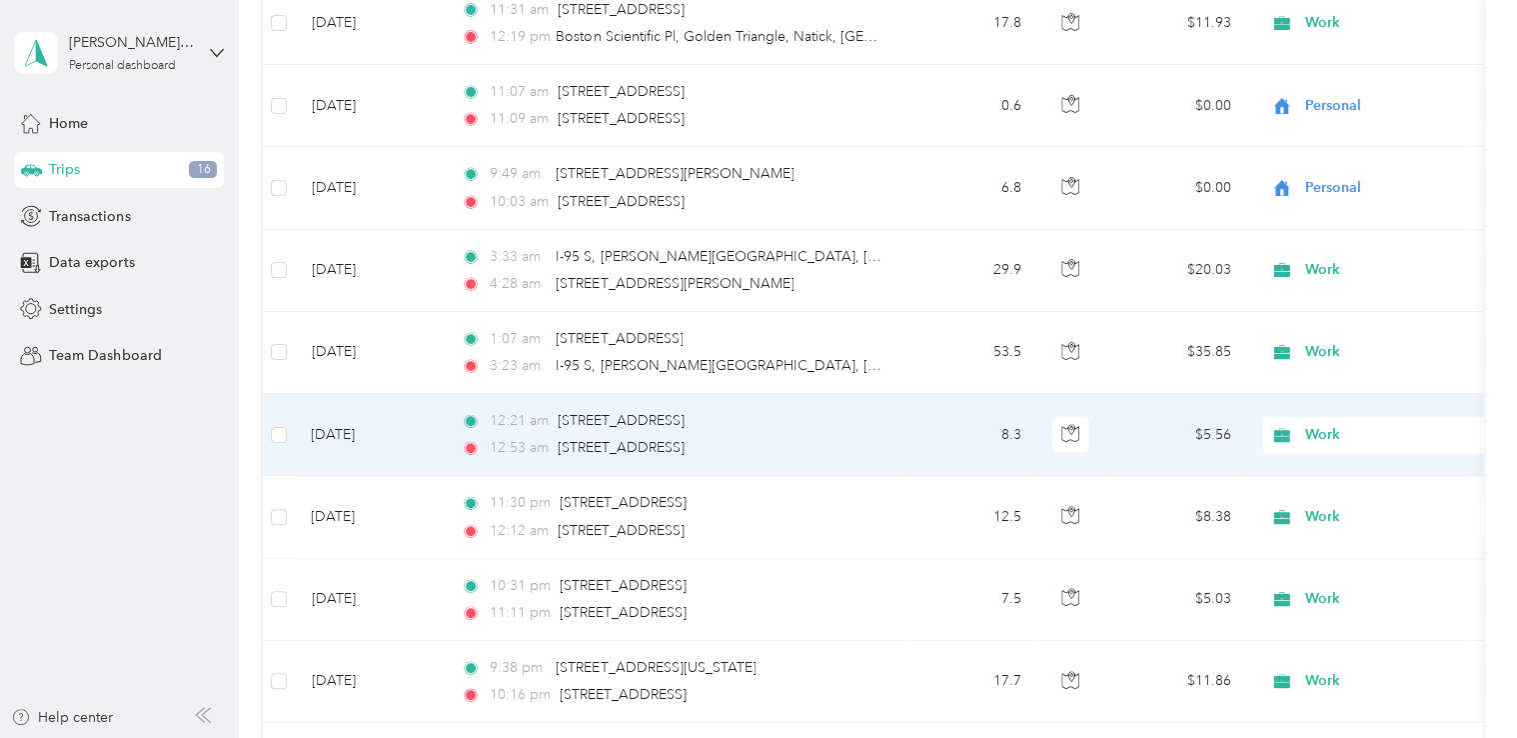
scroll to position [16158, 0]
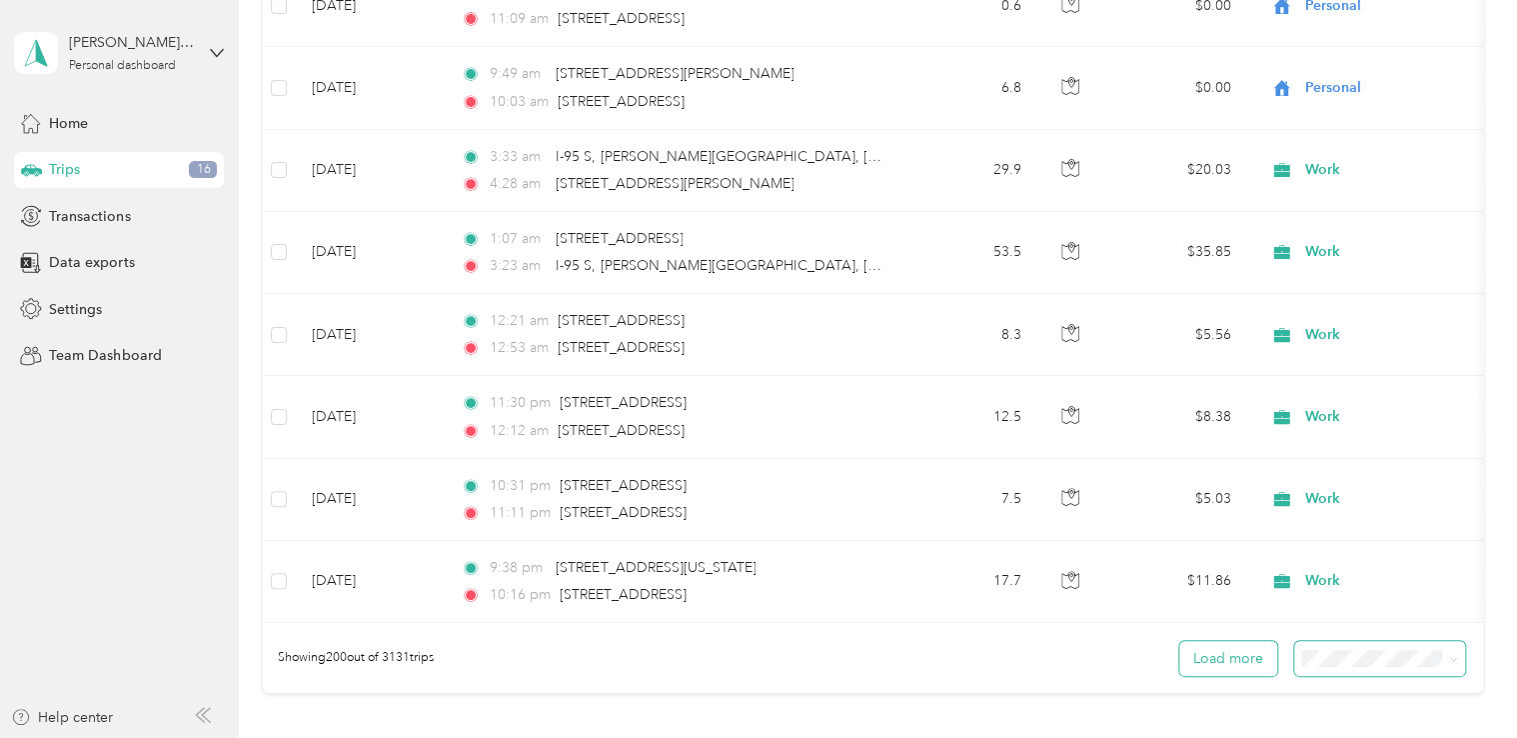
click at [1233, 641] on button "Load more" at bounding box center [1229, 658] width 98 height 35
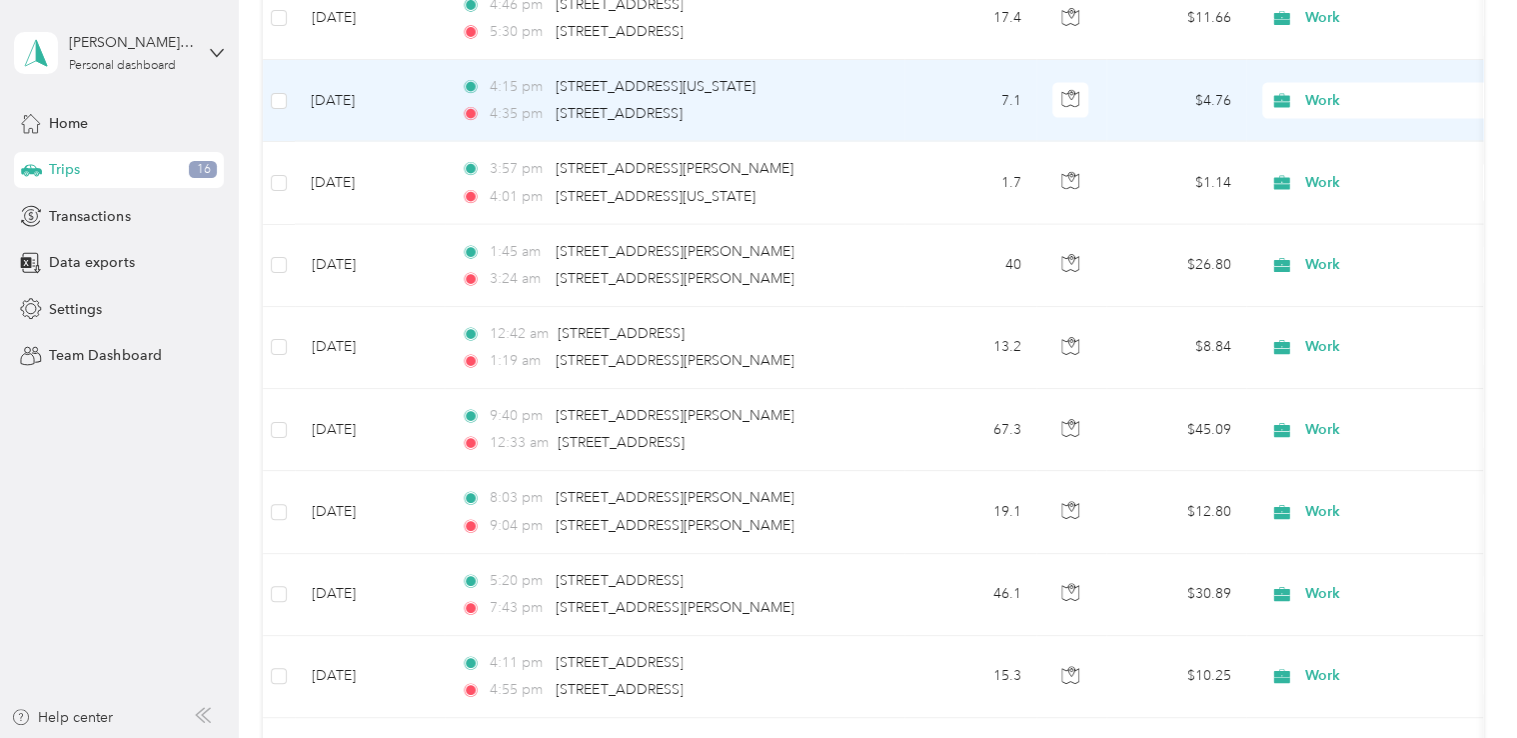
scroll to position [17358, 0]
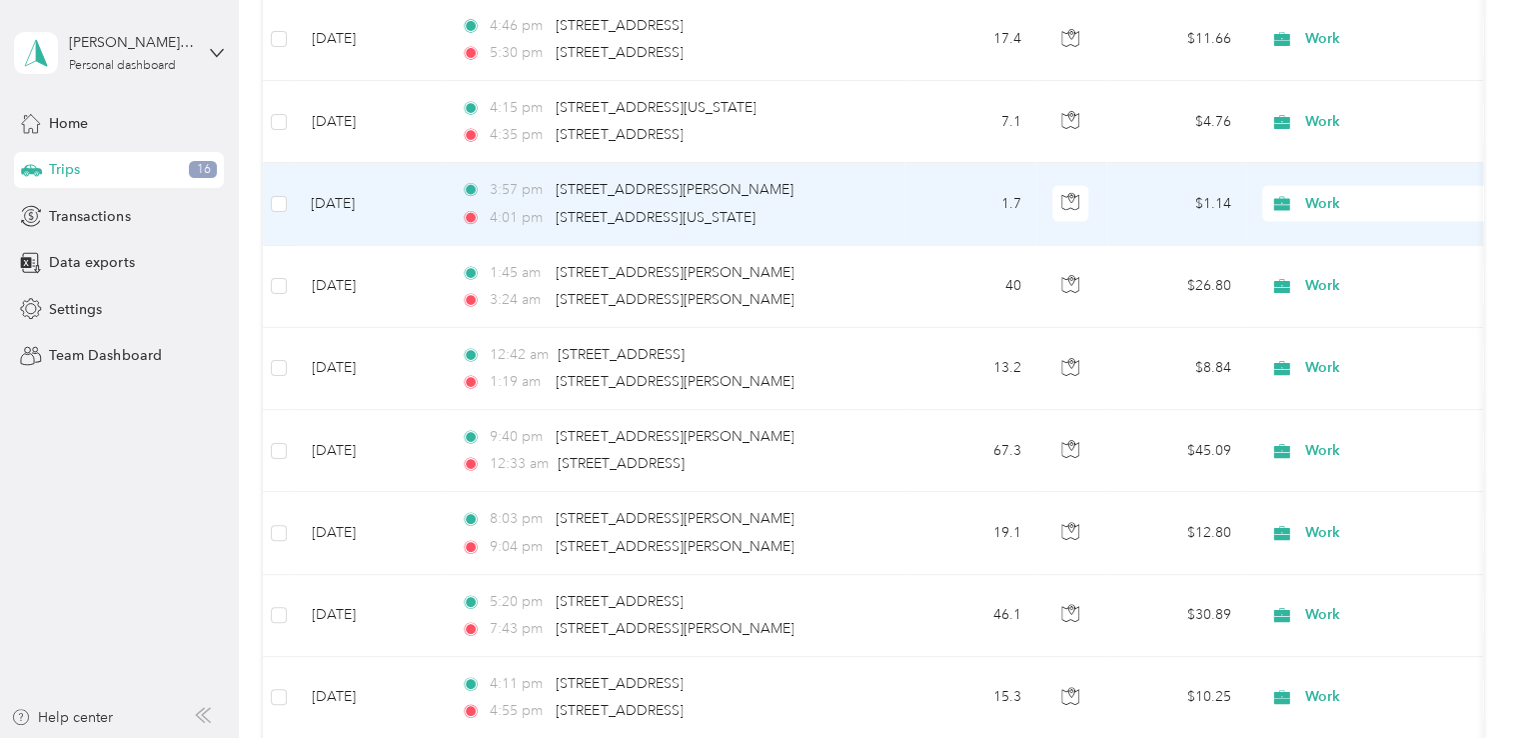
click at [1308, 193] on span "Work" at bounding box center [1397, 204] width 183 height 22
click at [1296, 237] on icon at bounding box center [1290, 233] width 16 height 16
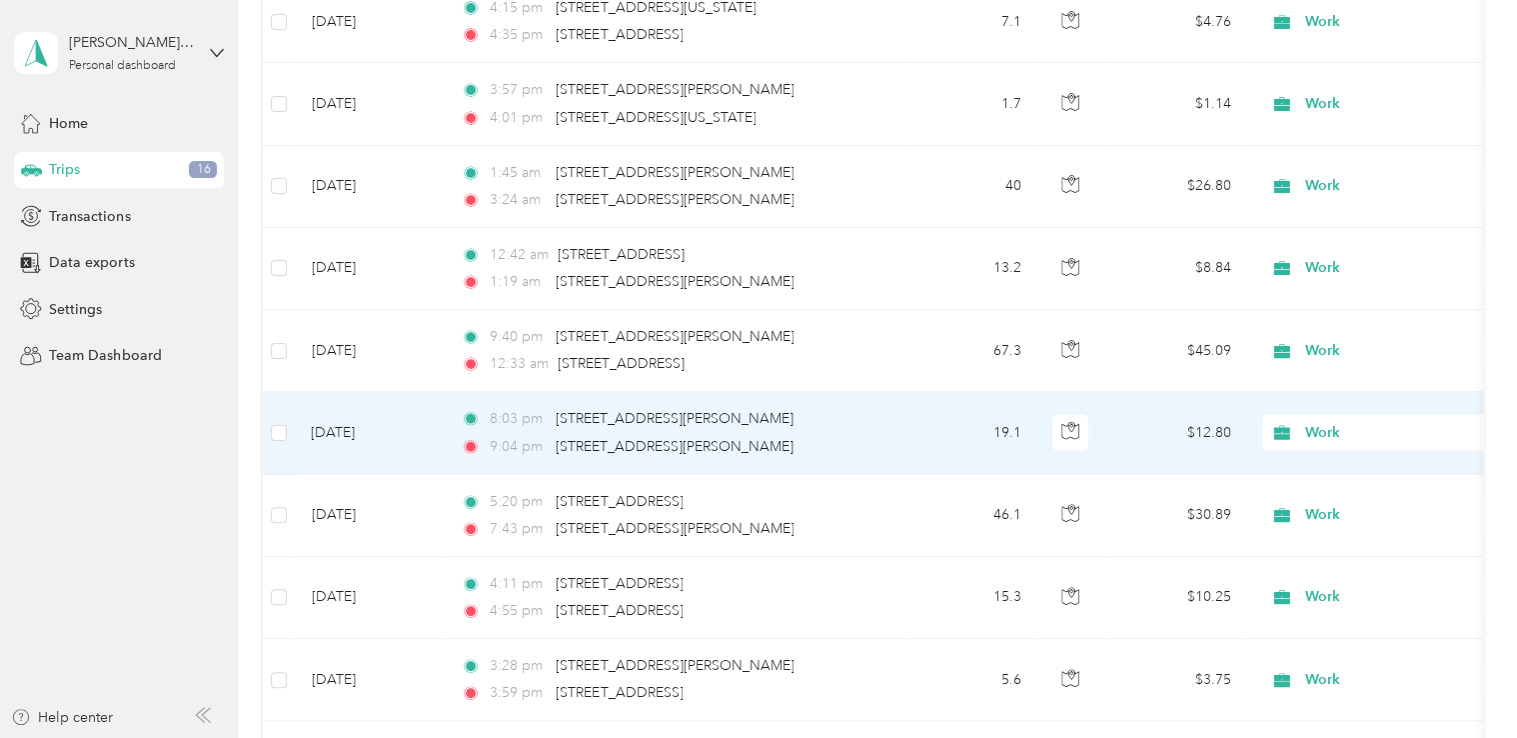
scroll to position [17557, 0]
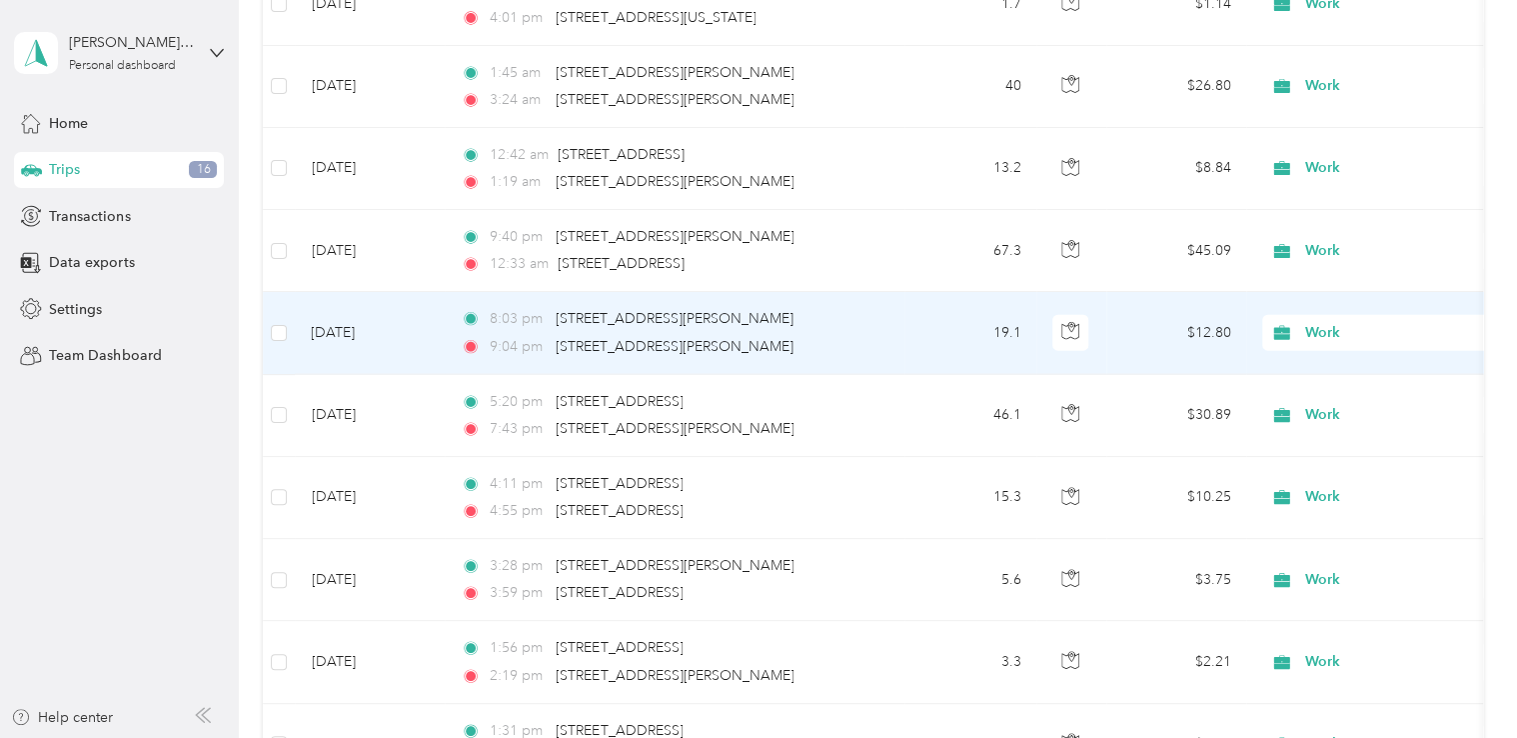
click at [1315, 322] on span "Work" at bounding box center [1397, 333] width 183 height 22
click at [1319, 359] on span "Personal" at bounding box center [1405, 356] width 185 height 21
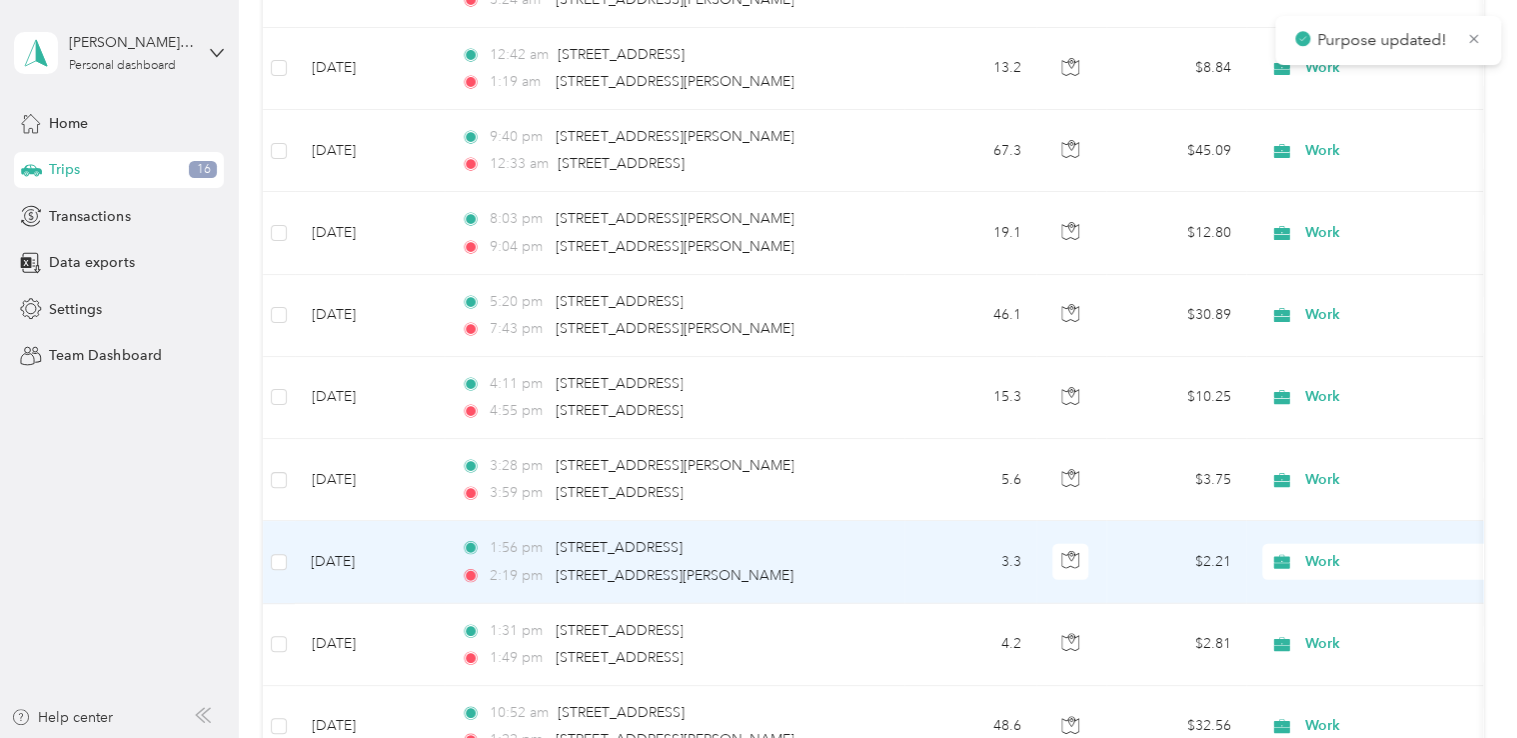
scroll to position [17757, 0]
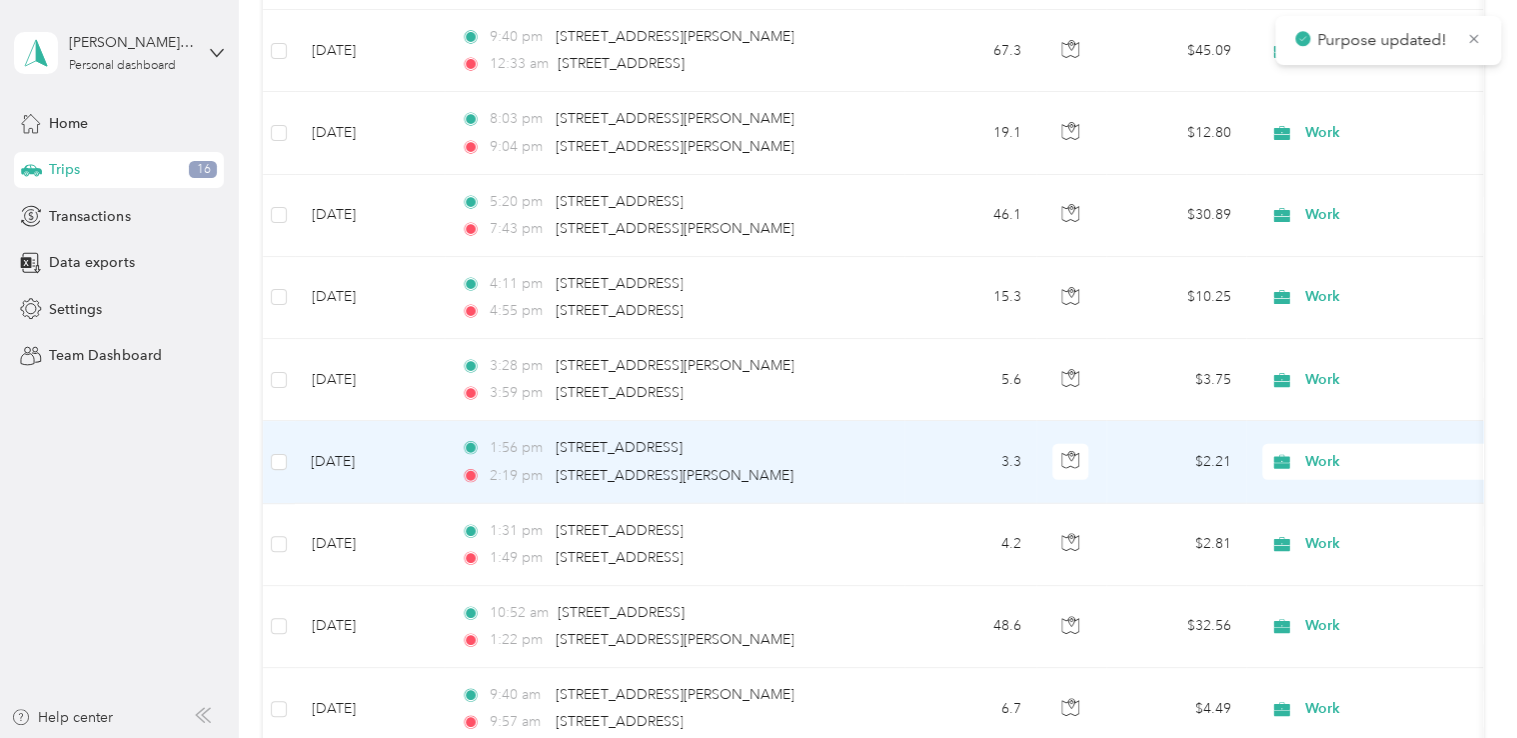
click at [1310, 451] on span "Work" at bounding box center [1397, 462] width 183 height 22
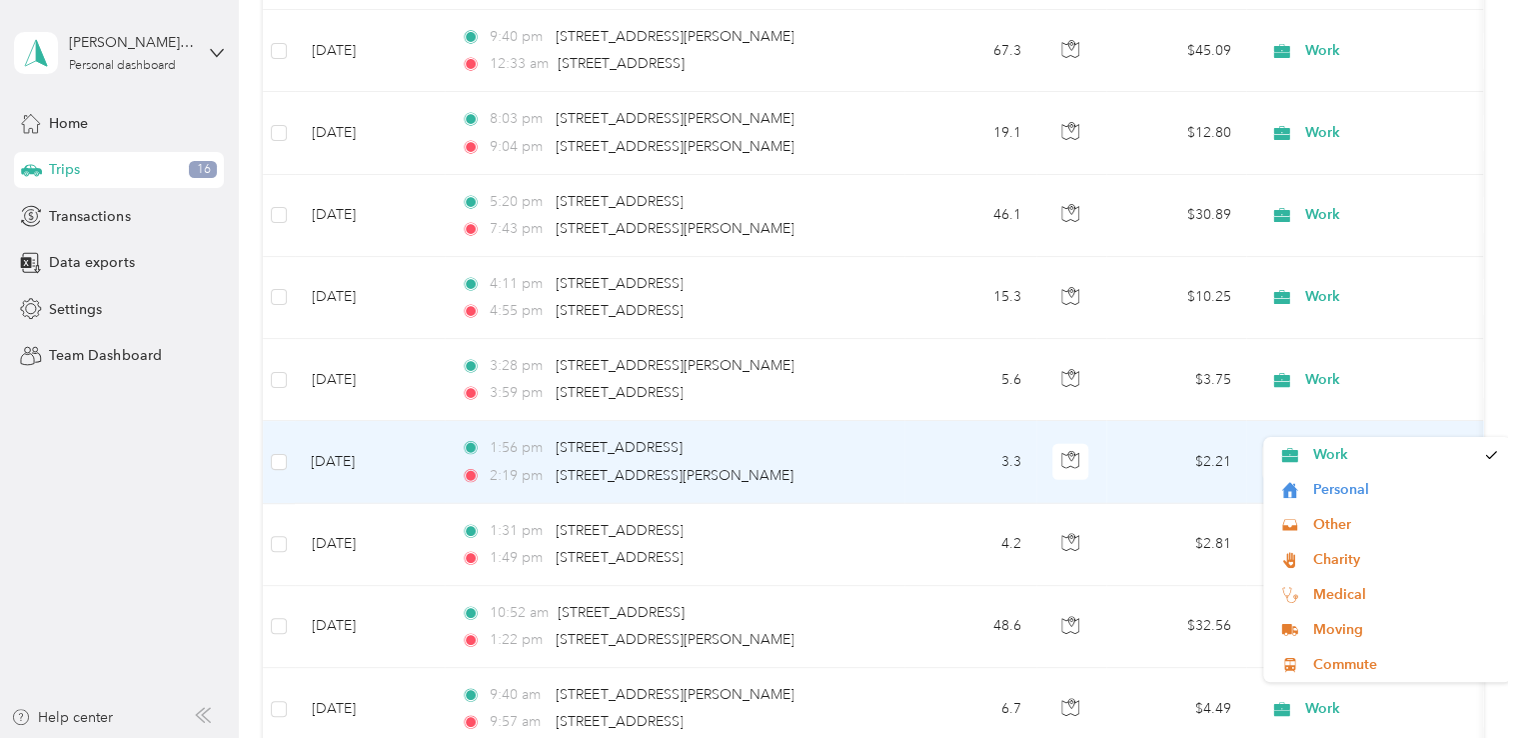
click at [1320, 479] on span "Personal" at bounding box center [1405, 489] width 185 height 21
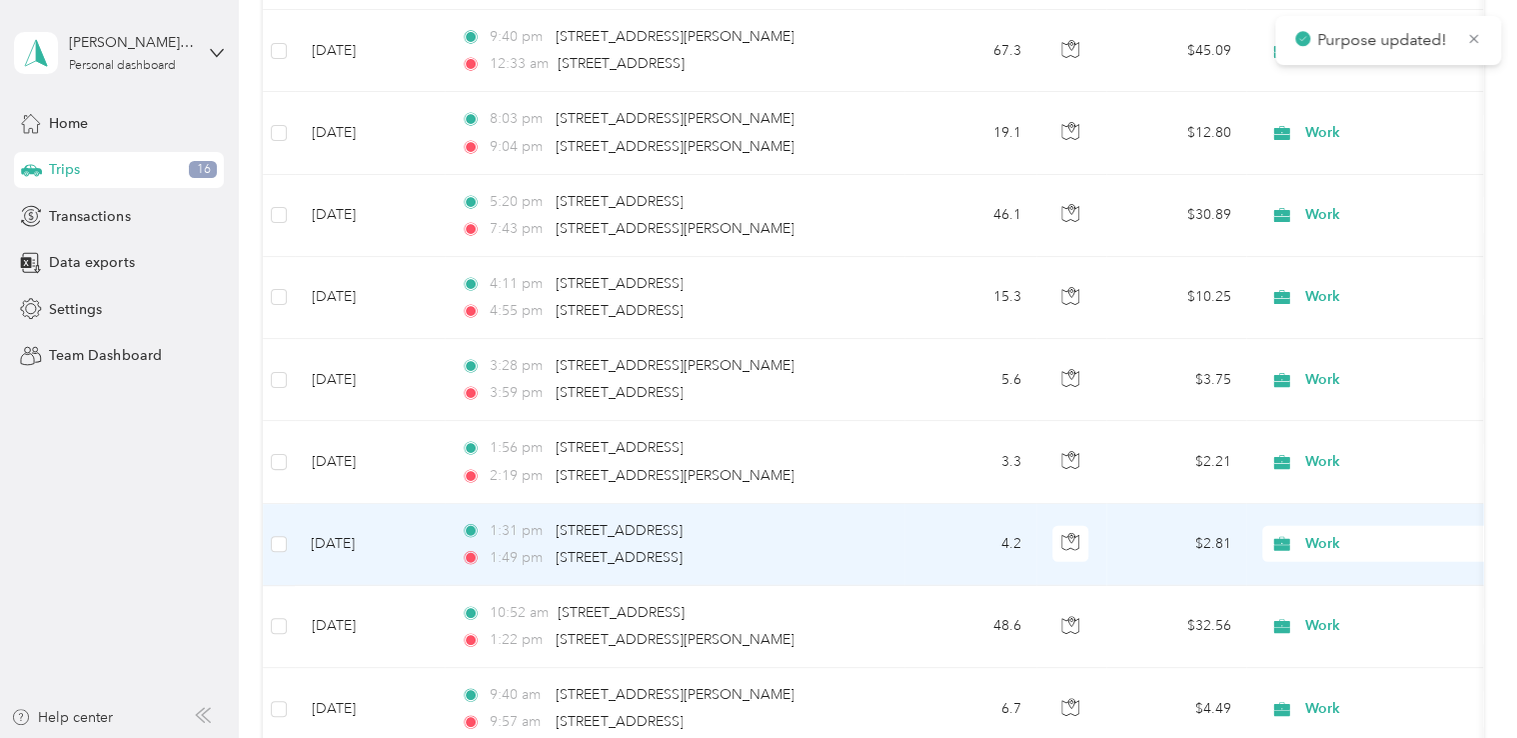
click at [1312, 533] on span "Work" at bounding box center [1397, 544] width 183 height 22
click at [1353, 291] on li "Personal" at bounding box center [1388, 285] width 248 height 35
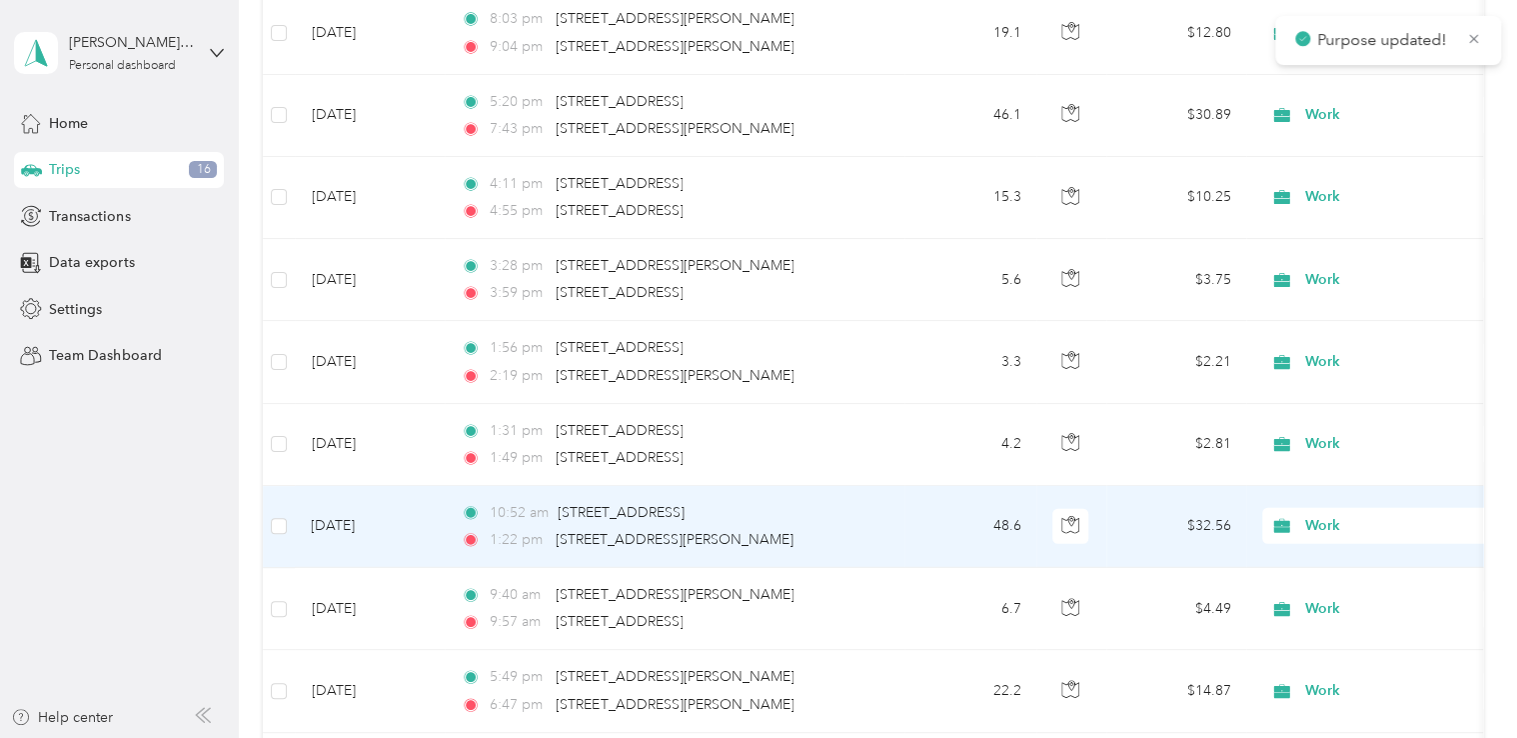
click at [1313, 515] on span "Work" at bounding box center [1397, 526] width 183 height 22
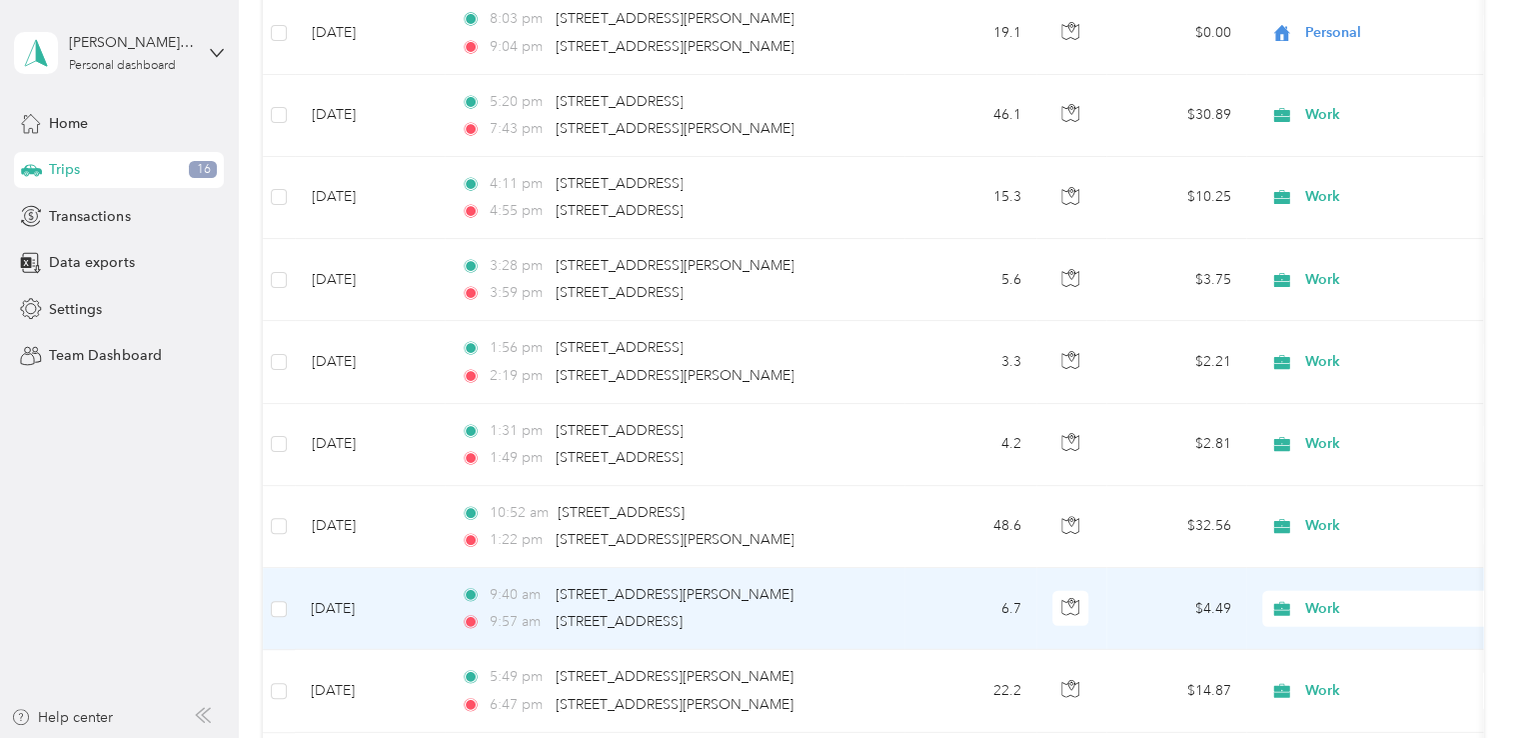
click at [1339, 598] on span "Work" at bounding box center [1397, 609] width 183 height 22
click at [1350, 361] on span "Personal" at bounding box center [1405, 350] width 185 height 21
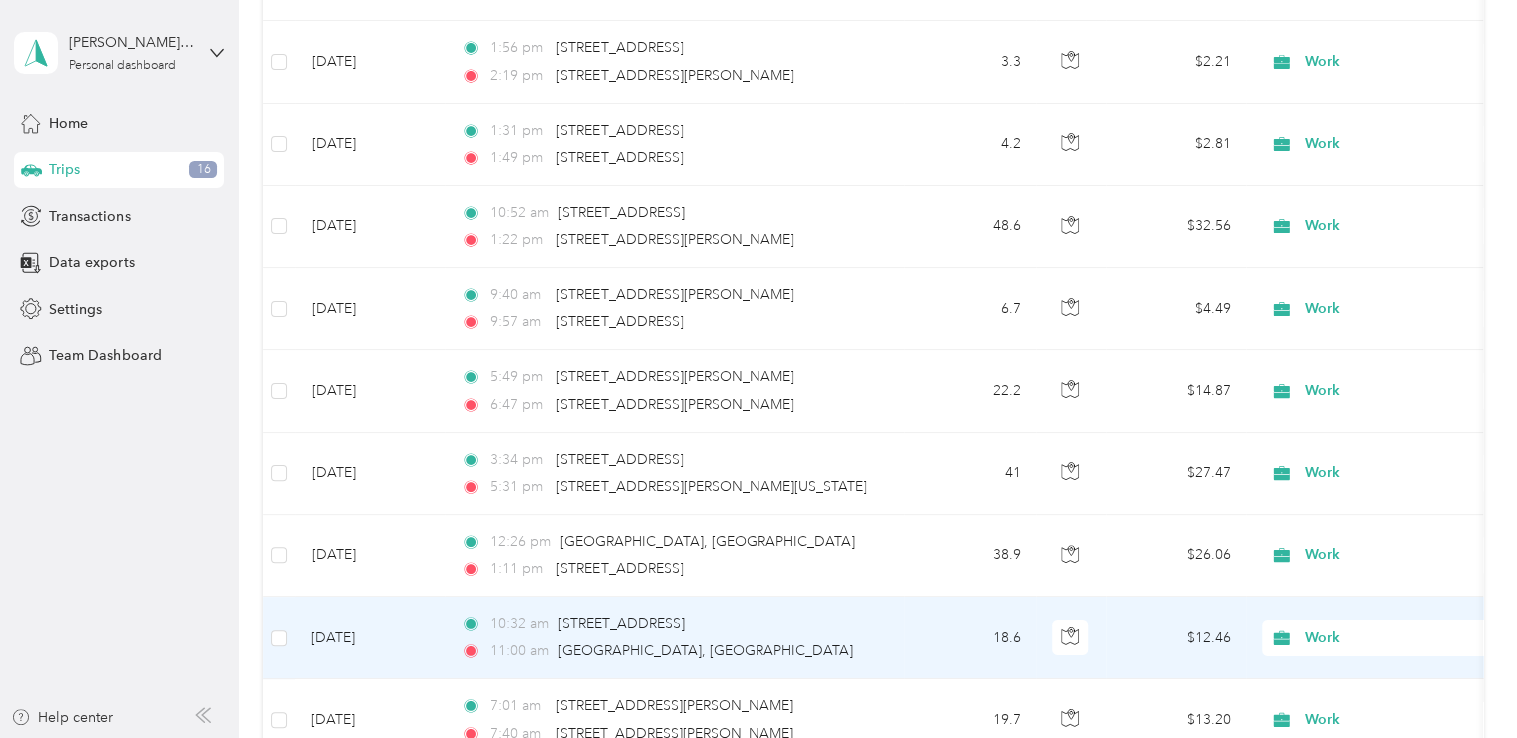
scroll to position [18257, 0]
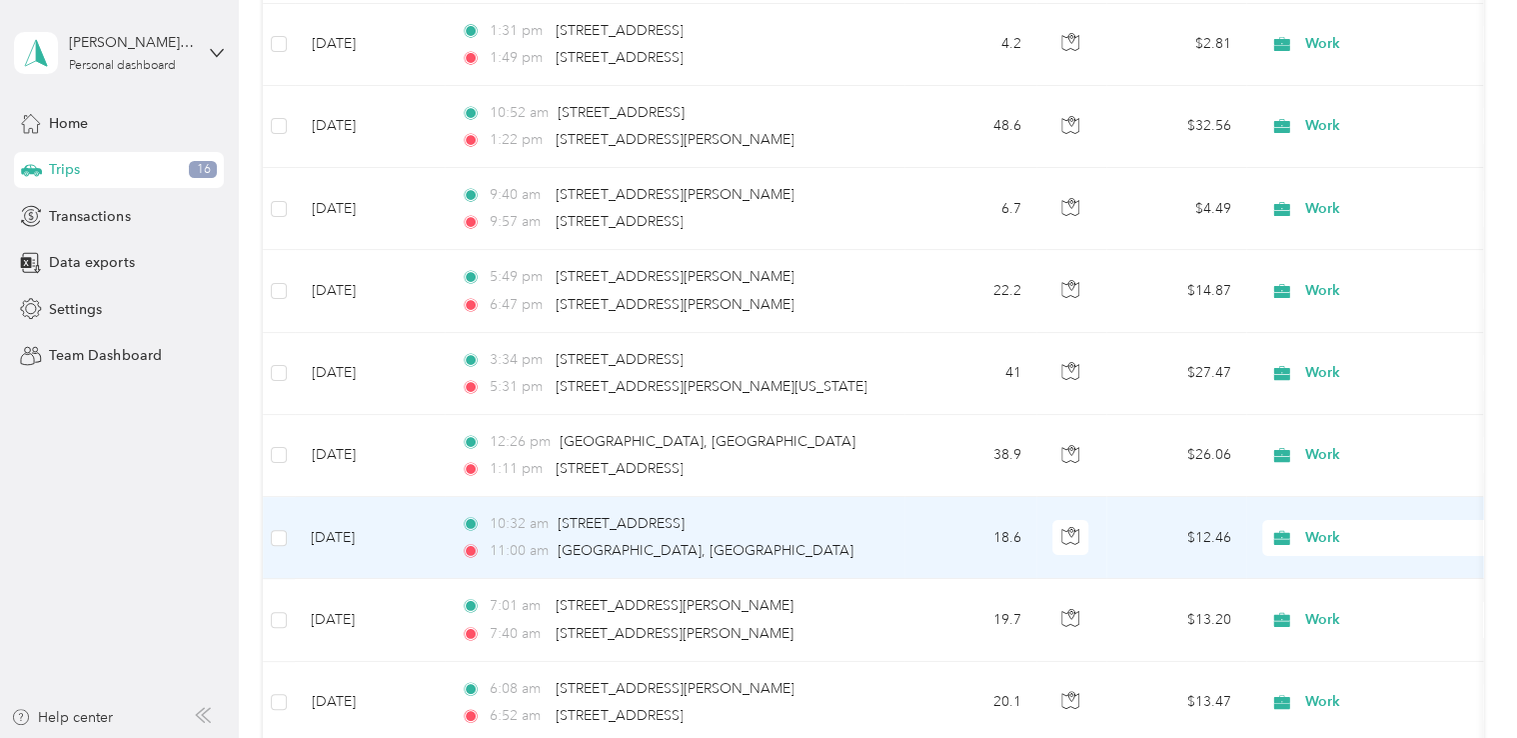
click at [1312, 527] on span "Work" at bounding box center [1397, 538] width 183 height 22
click at [1331, 276] on span "Personal" at bounding box center [1405, 278] width 185 height 21
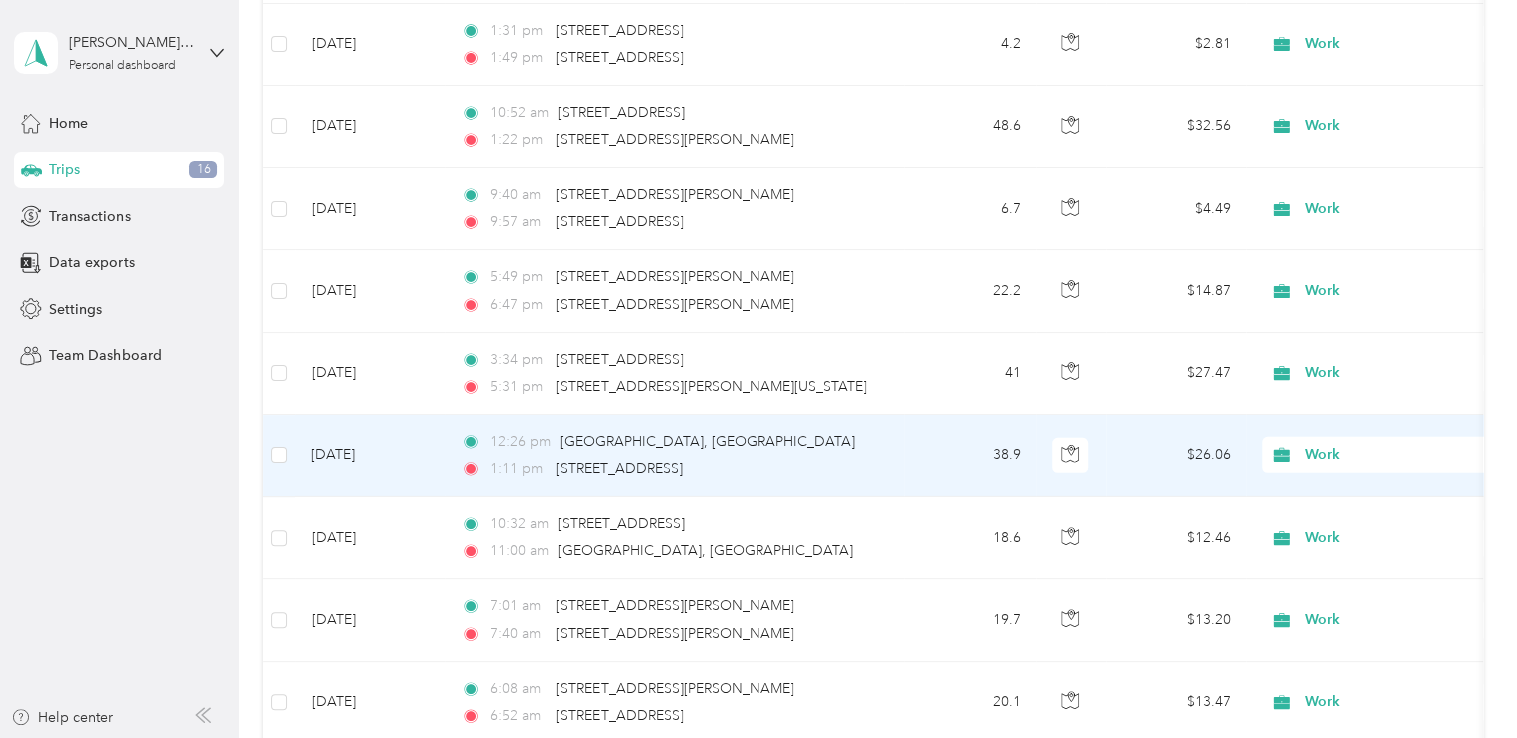
click at [1331, 444] on span "Work" at bounding box center [1397, 455] width 183 height 22
click at [1324, 484] on span "Personal" at bounding box center [1405, 481] width 185 height 21
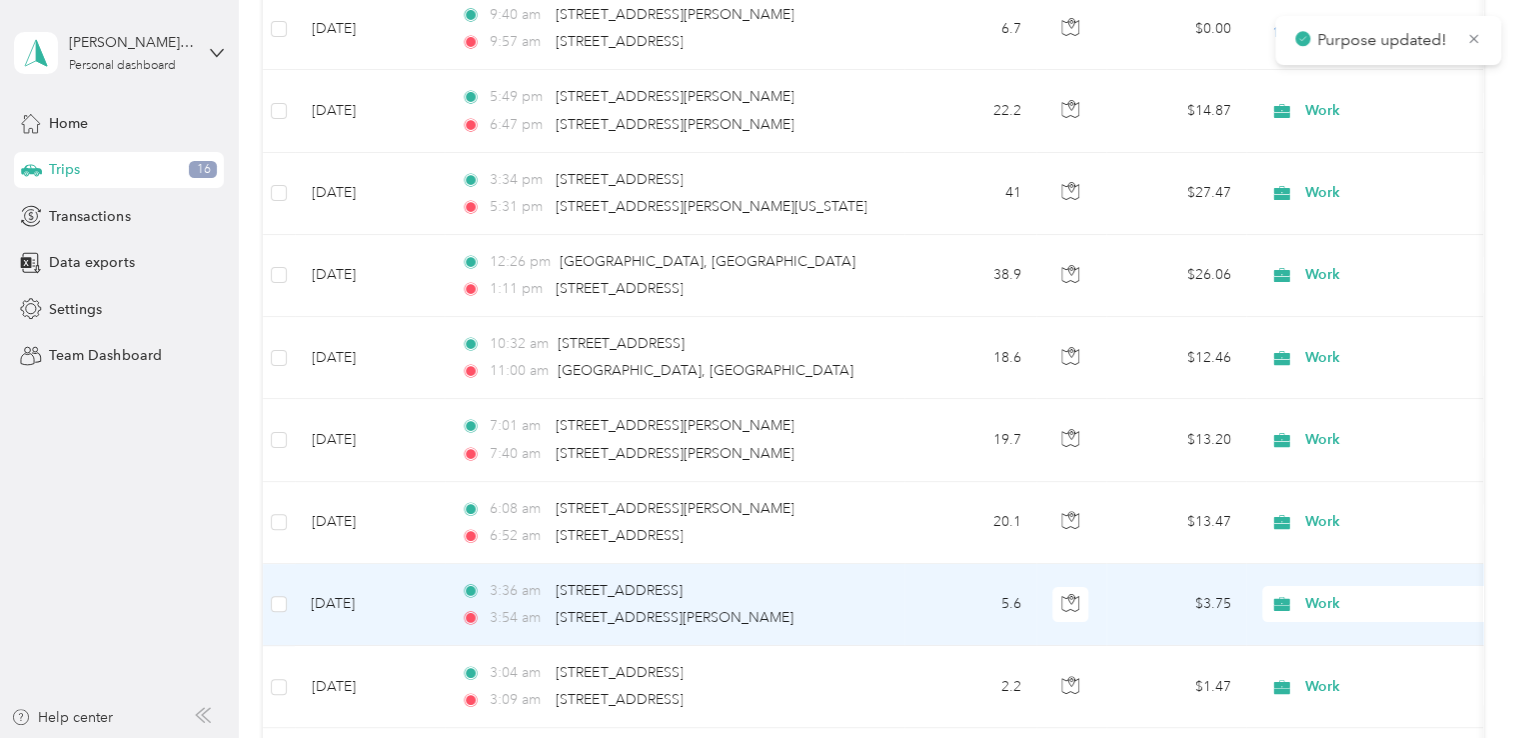
scroll to position [18457, 0]
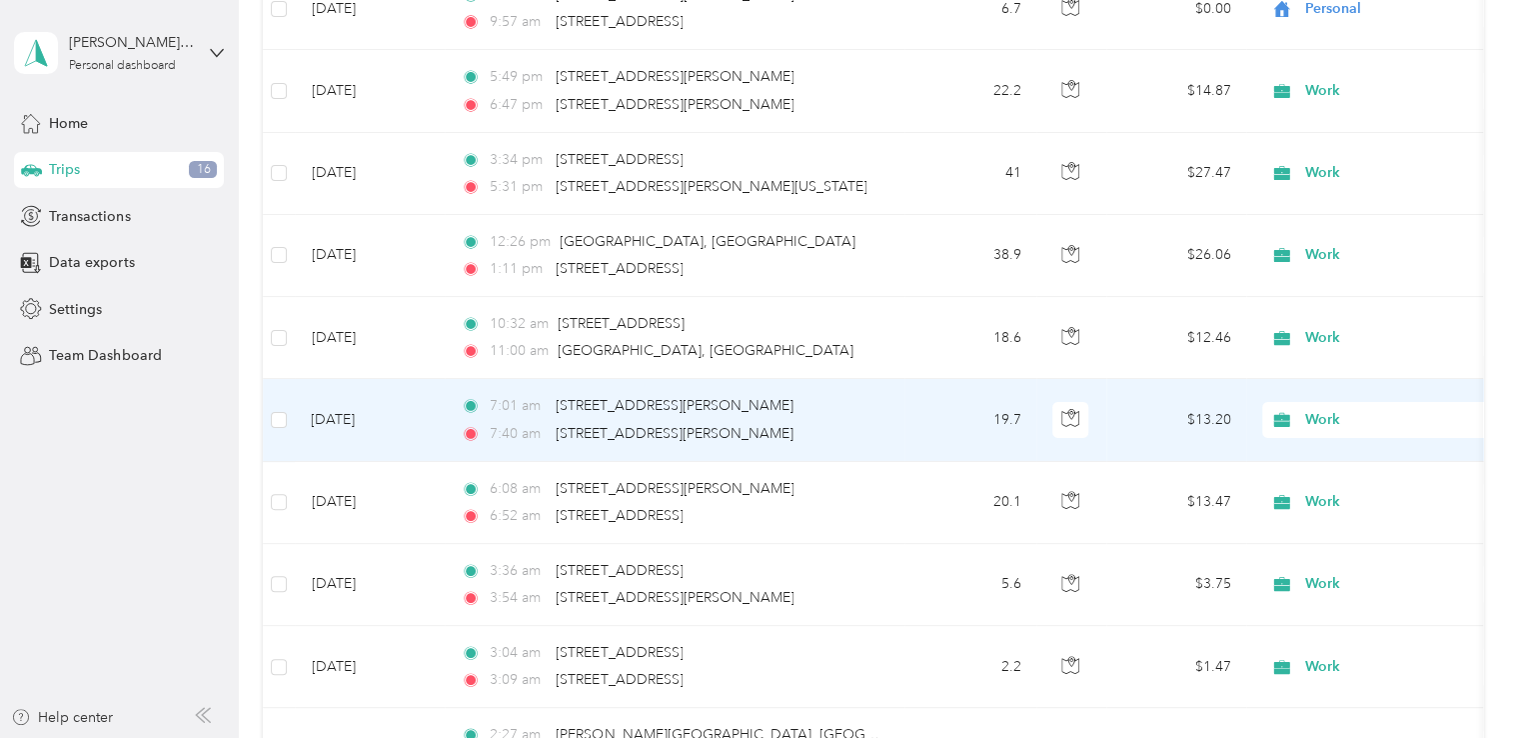
click at [1339, 409] on span "Work" at bounding box center [1397, 420] width 183 height 22
click at [1328, 450] on li "Personal" at bounding box center [1388, 445] width 248 height 35
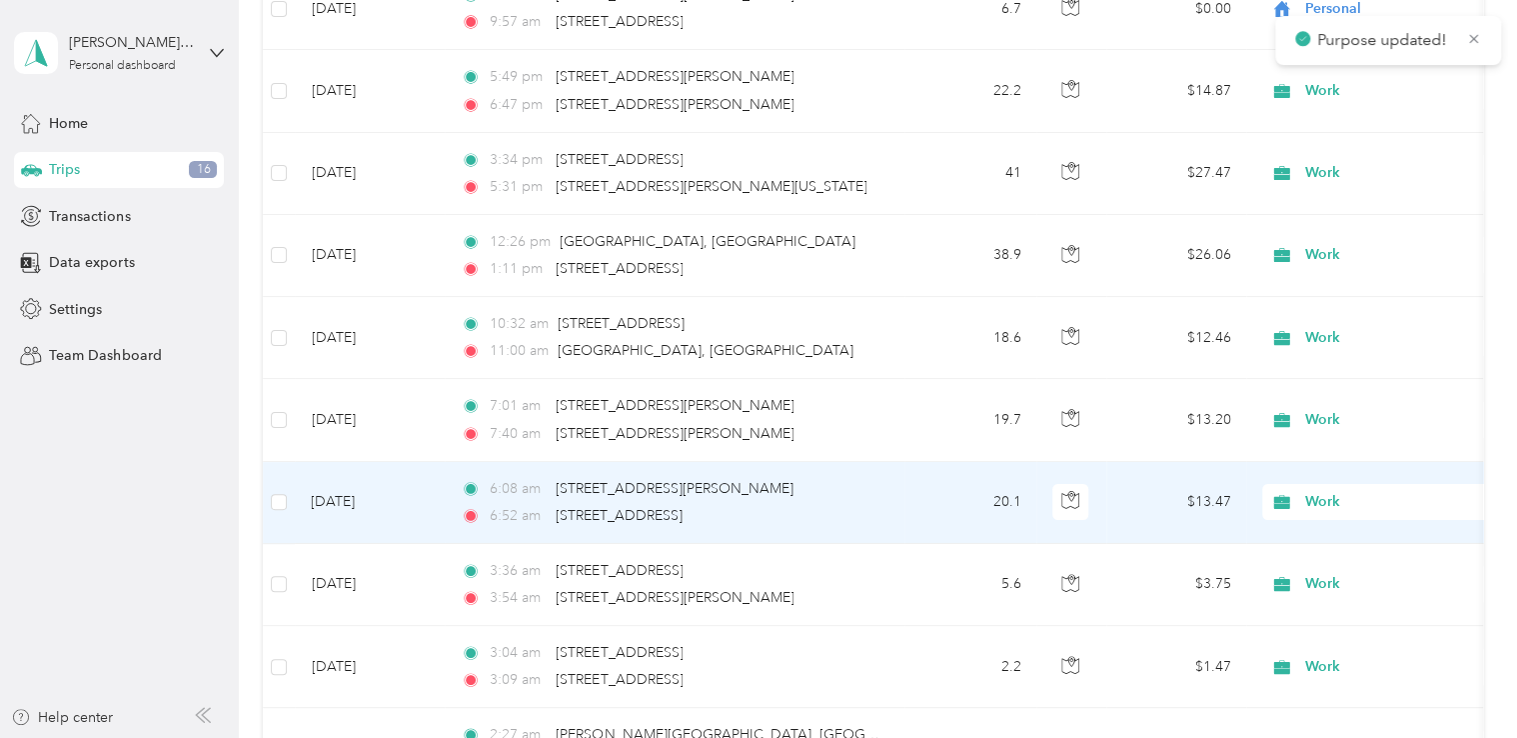
click at [1318, 491] on span "Work" at bounding box center [1397, 502] width 183 height 22
click at [1313, 523] on span "Personal" at bounding box center [1405, 524] width 185 height 21
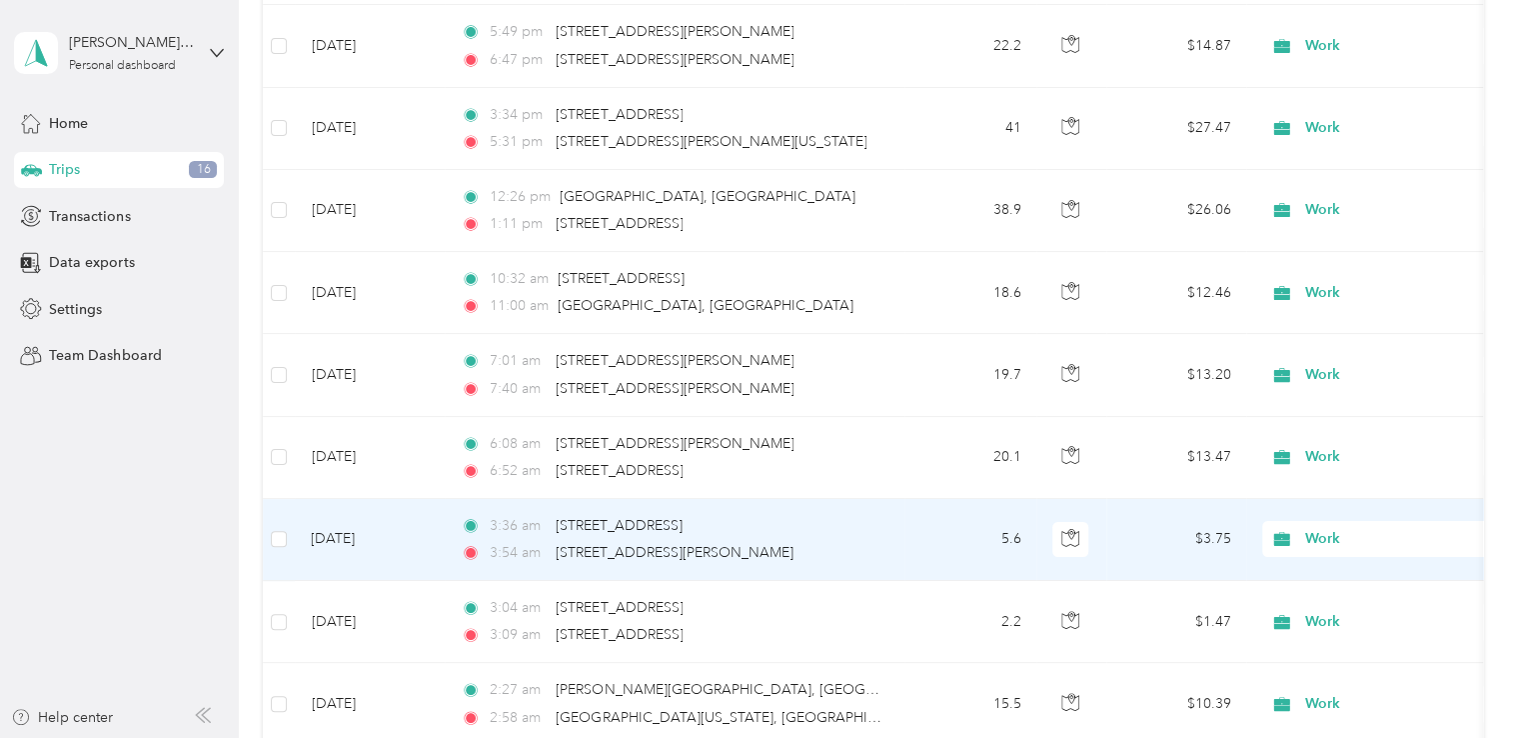
scroll to position [18557, 0]
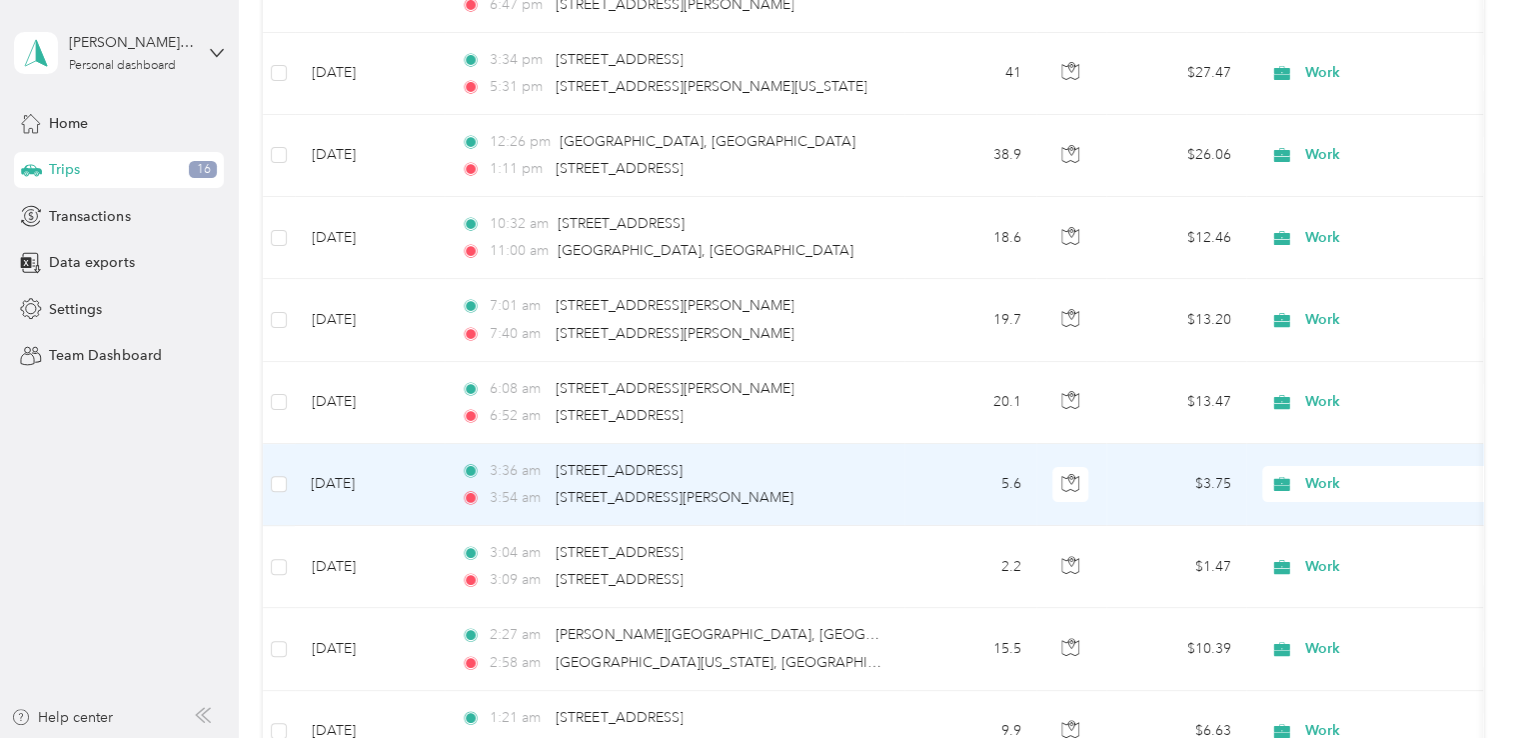
click at [1318, 473] on span "Work" at bounding box center [1397, 484] width 183 height 22
click at [1333, 504] on span "Personal" at bounding box center [1405, 510] width 185 height 21
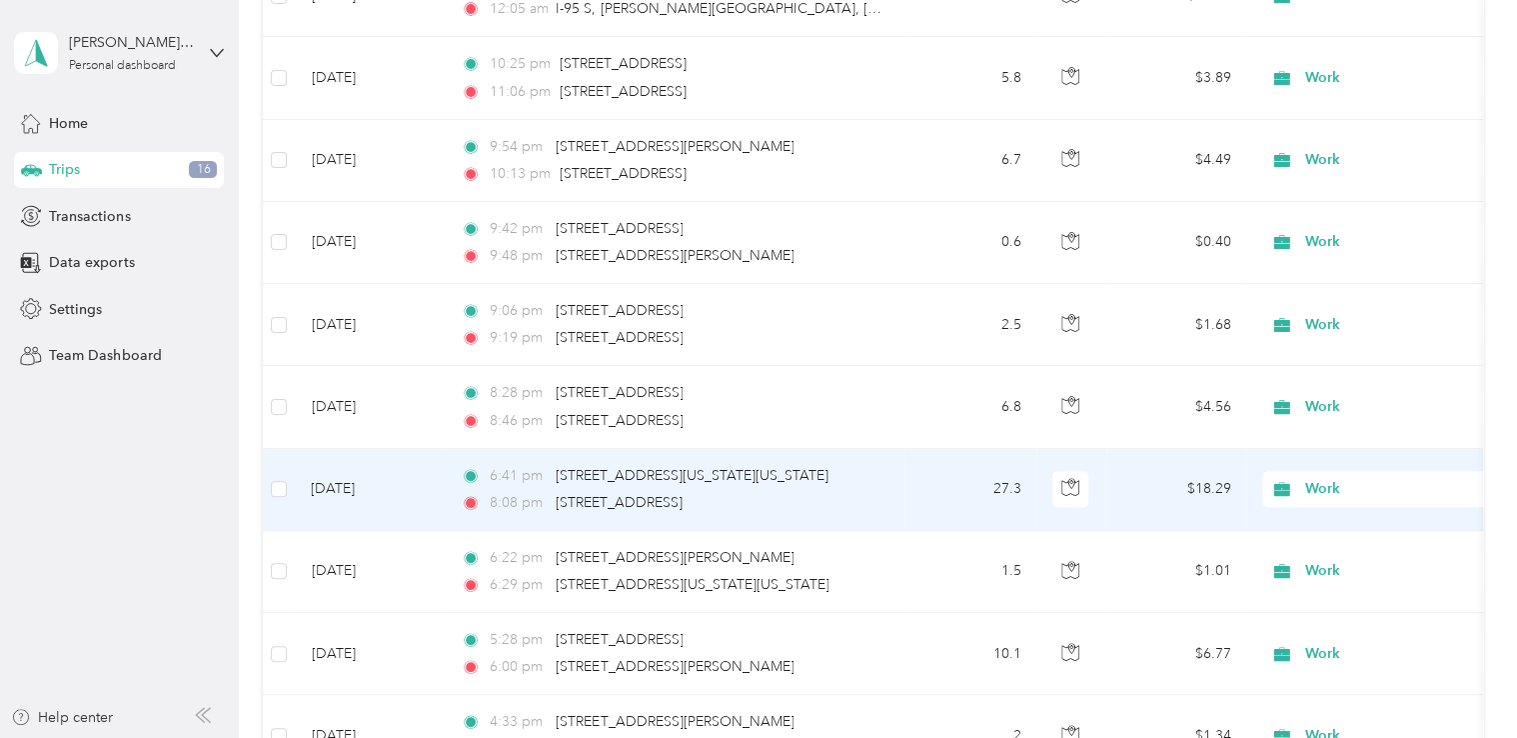
scroll to position [19557, 0]
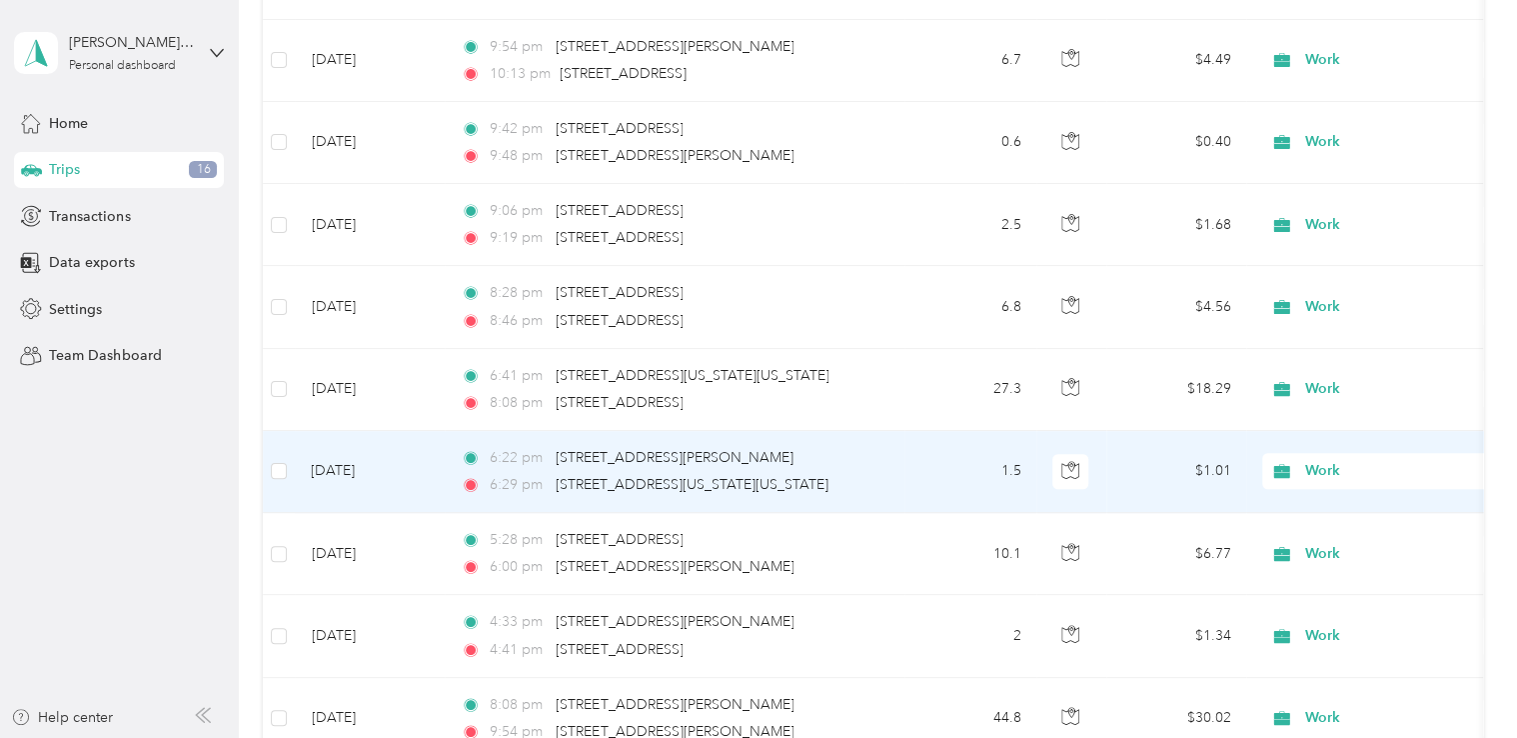
click at [1320, 460] on span "Work" at bounding box center [1397, 471] width 183 height 22
click at [1326, 497] on span "Personal" at bounding box center [1405, 494] width 185 height 21
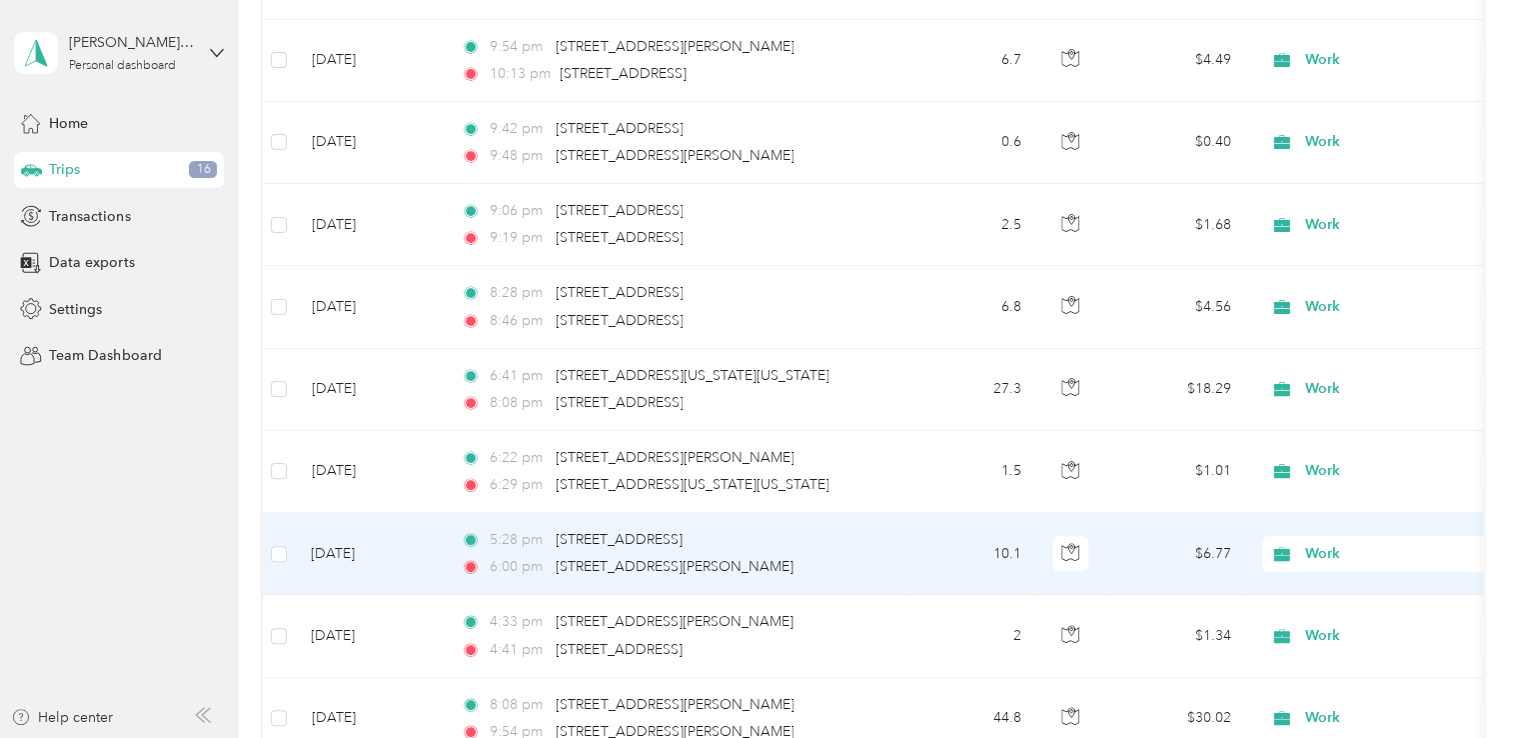
scroll to position [19657, 0]
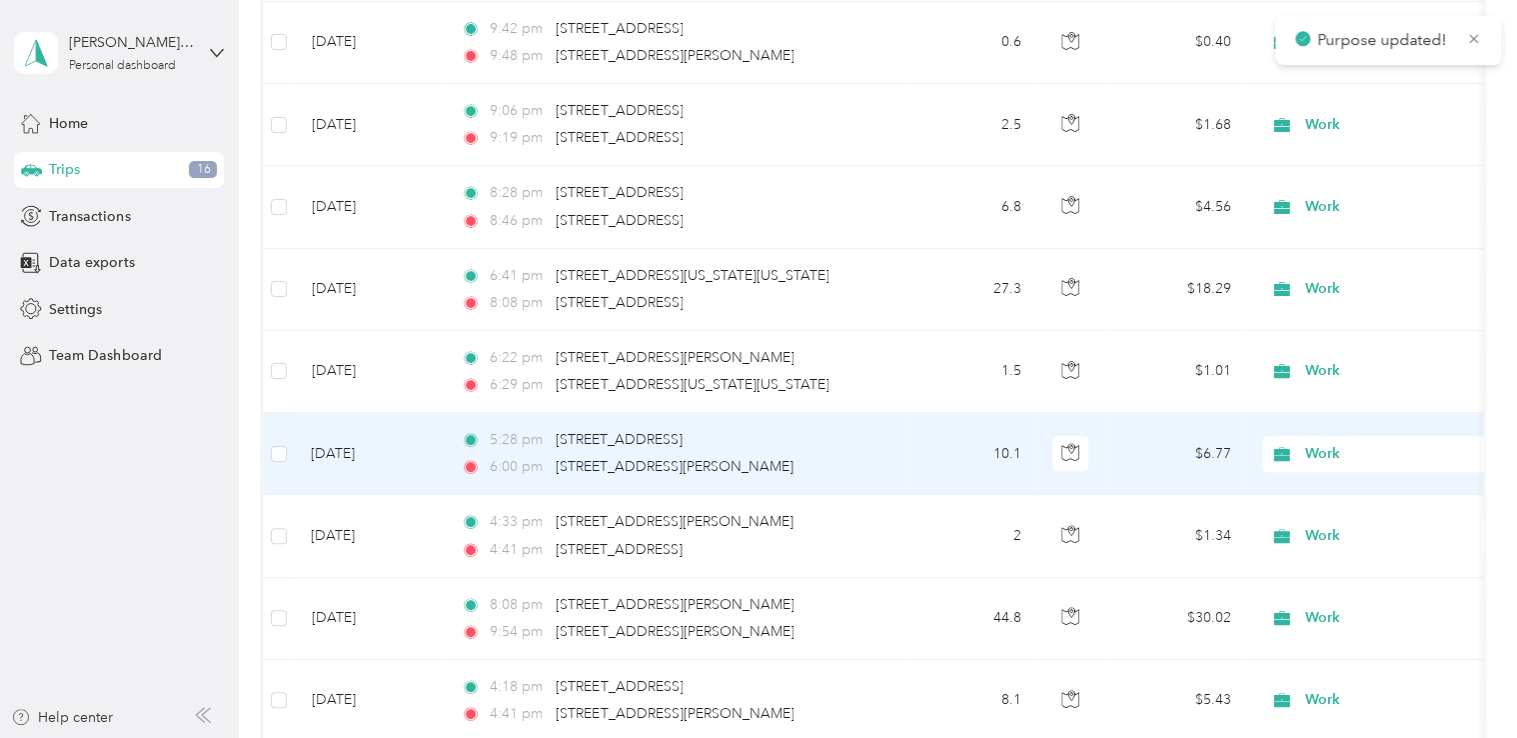
click at [1295, 446] on icon at bounding box center [1282, 454] width 25 height 16
click at [1304, 477] on span "Personal" at bounding box center [1388, 474] width 220 height 21
click at [1324, 443] on span "Work" at bounding box center [1397, 454] width 183 height 22
click at [1342, 447] on li "Work" at bounding box center [1388, 441] width 248 height 35
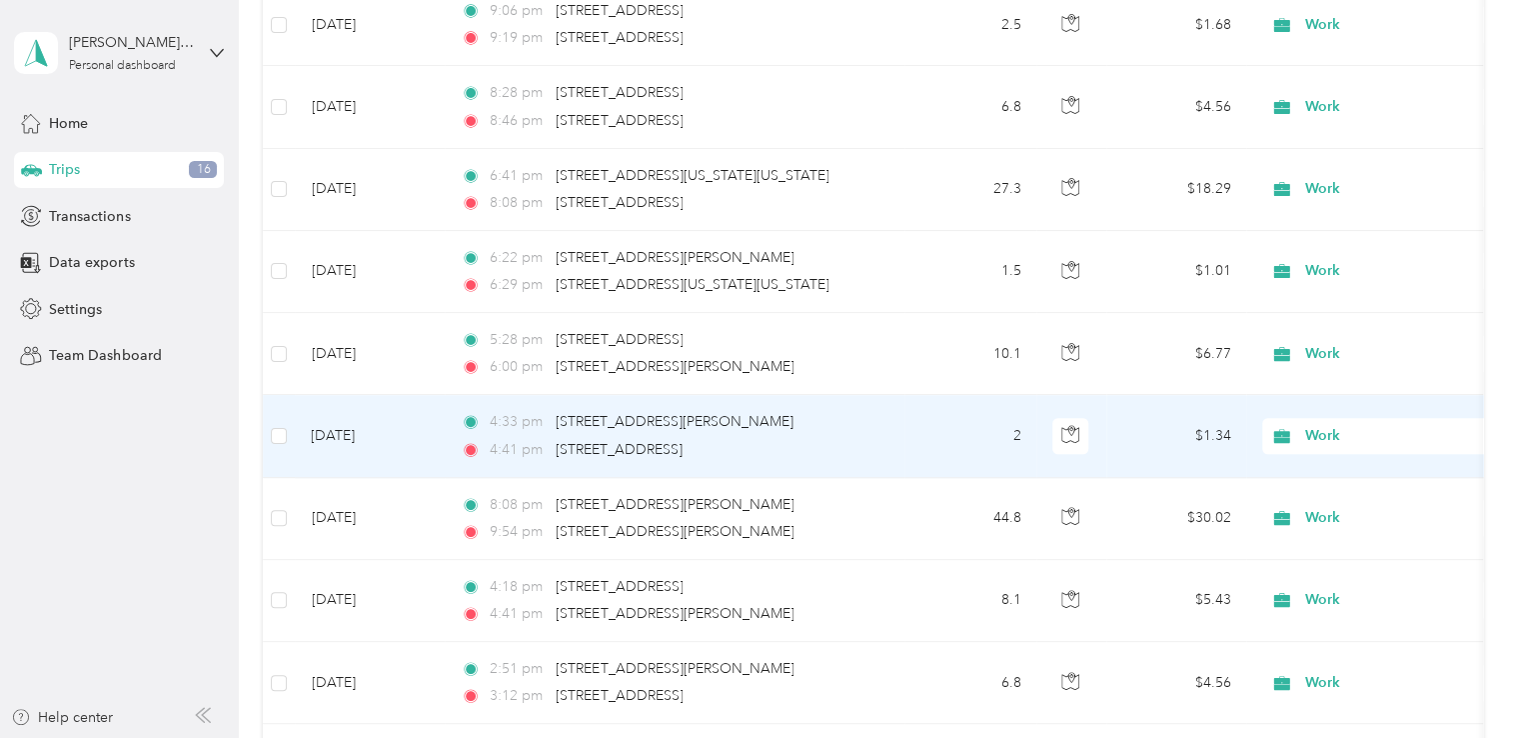
click at [1328, 425] on span "Work" at bounding box center [1397, 436] width 183 height 22
click at [1300, 458] on icon at bounding box center [1290, 459] width 25 height 16
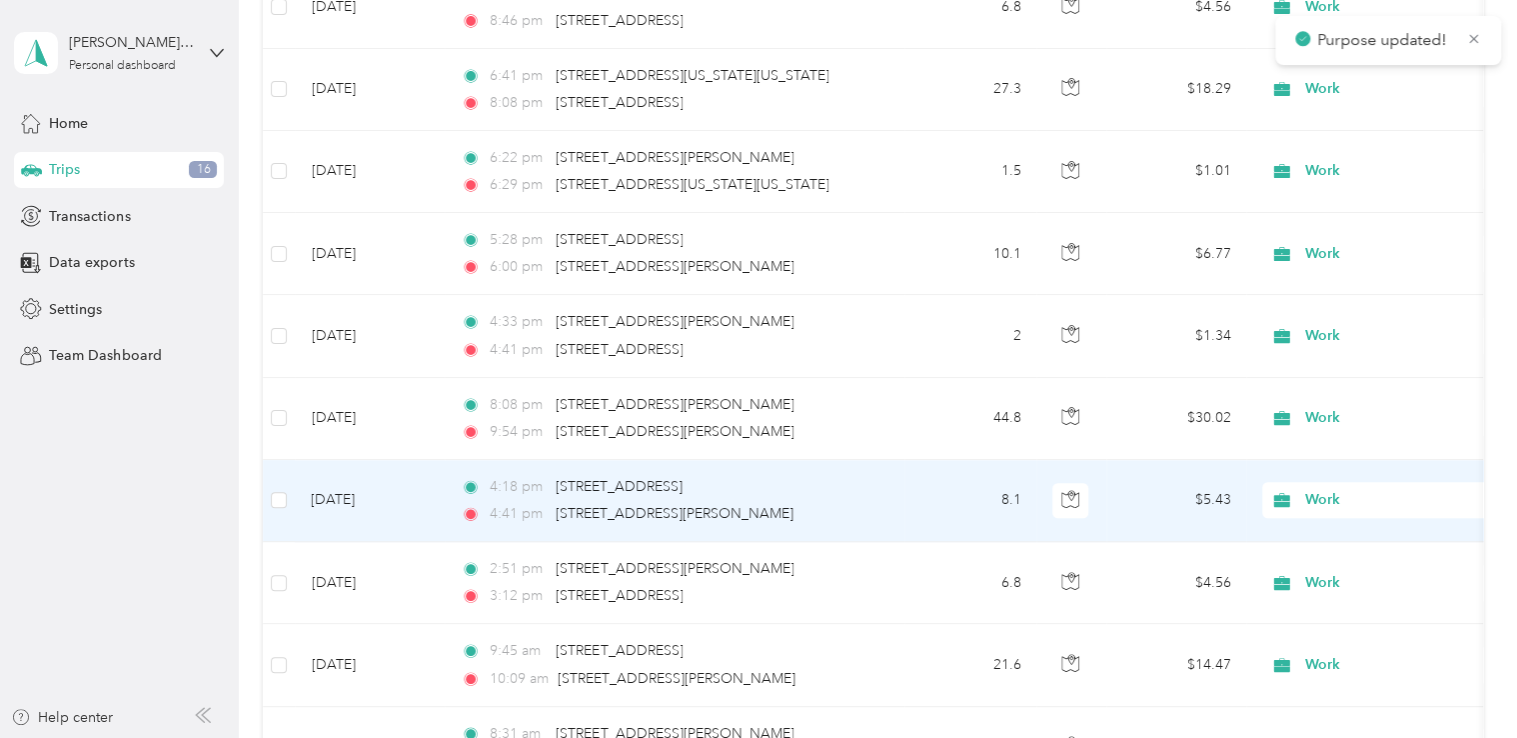
scroll to position [19957, 0]
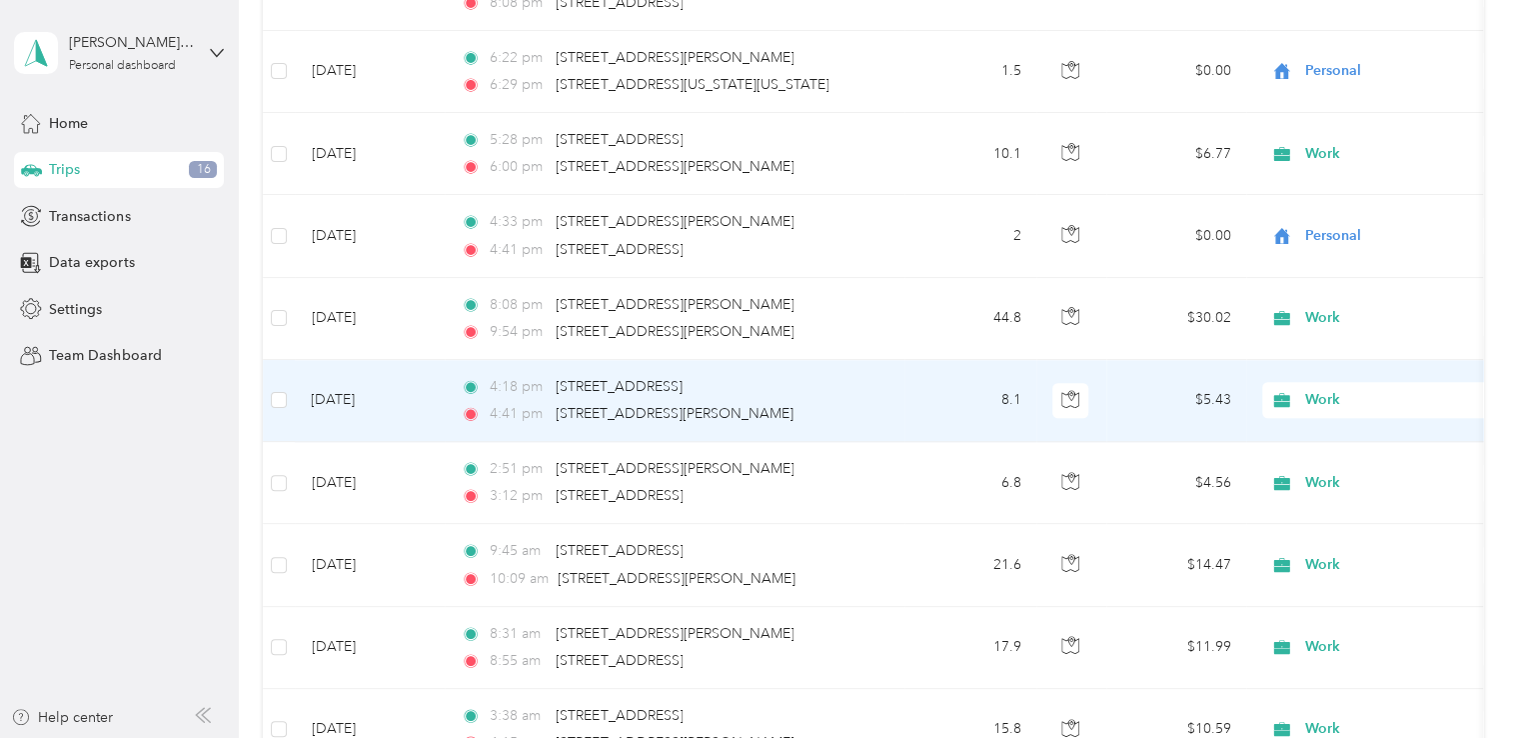
click at [1306, 389] on span "Work" at bounding box center [1397, 400] width 183 height 22
click at [1315, 424] on span "Personal" at bounding box center [1405, 422] width 185 height 21
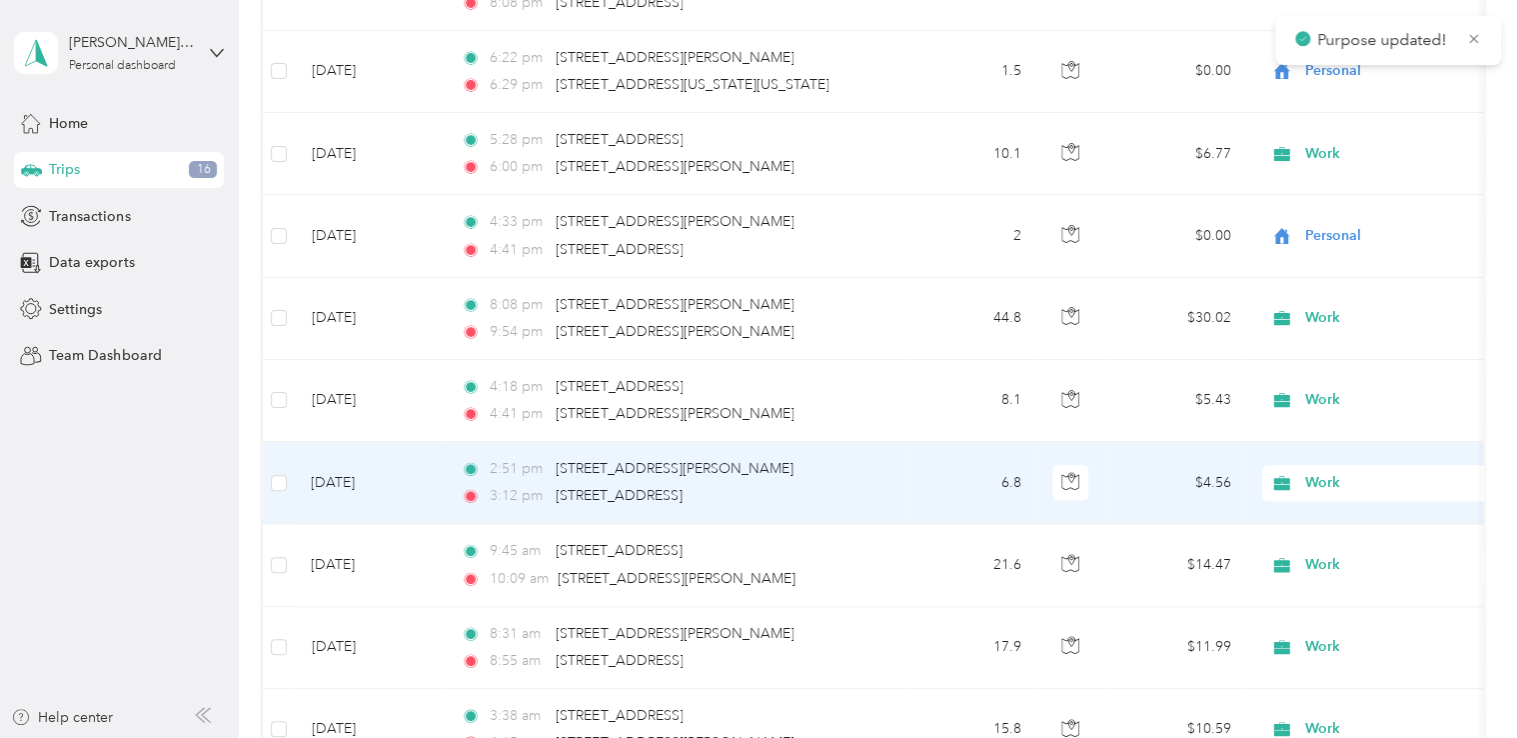
click at [1297, 472] on span "Work" at bounding box center [1379, 483] width 218 height 22
click at [1305, 506] on span "Personal" at bounding box center [1388, 501] width 220 height 21
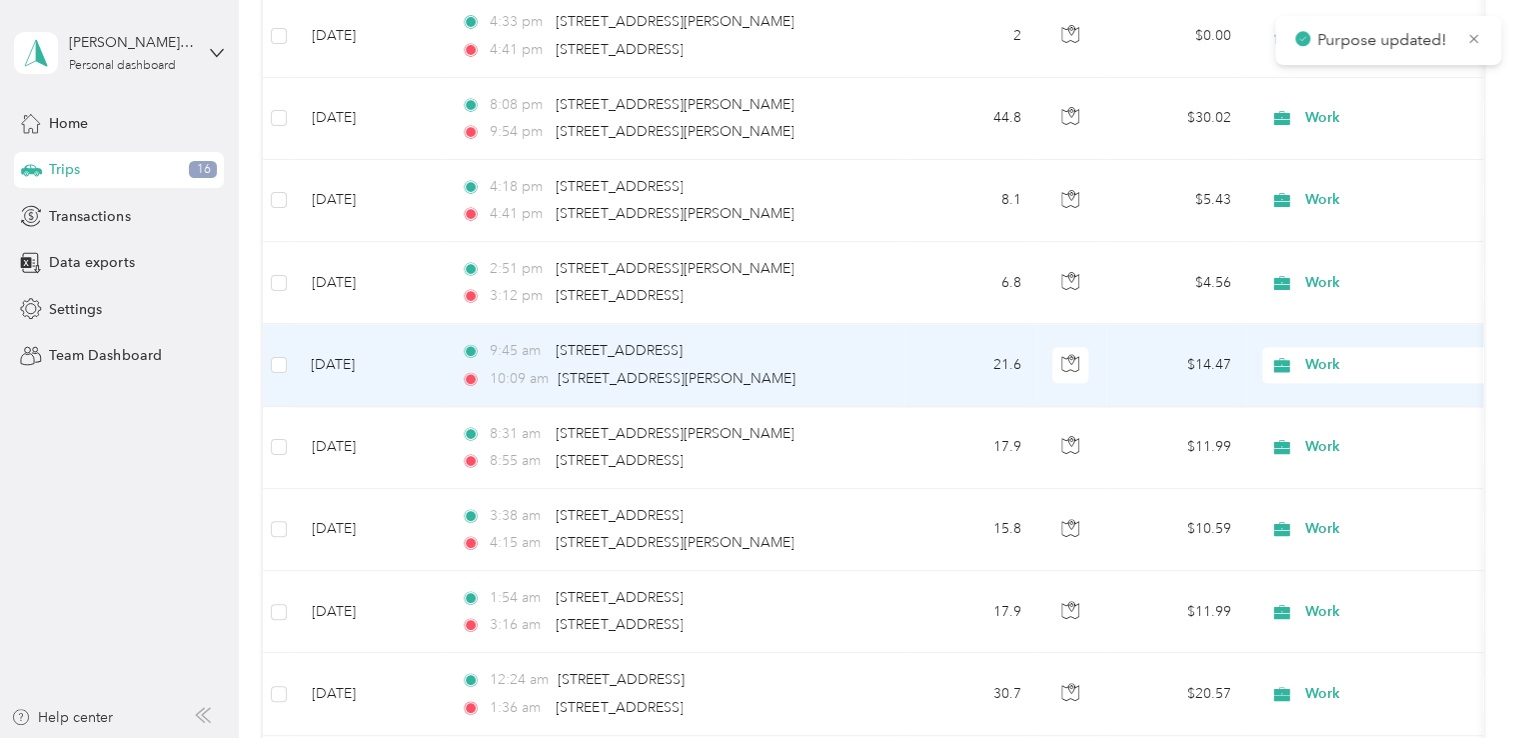
scroll to position [20256, 0]
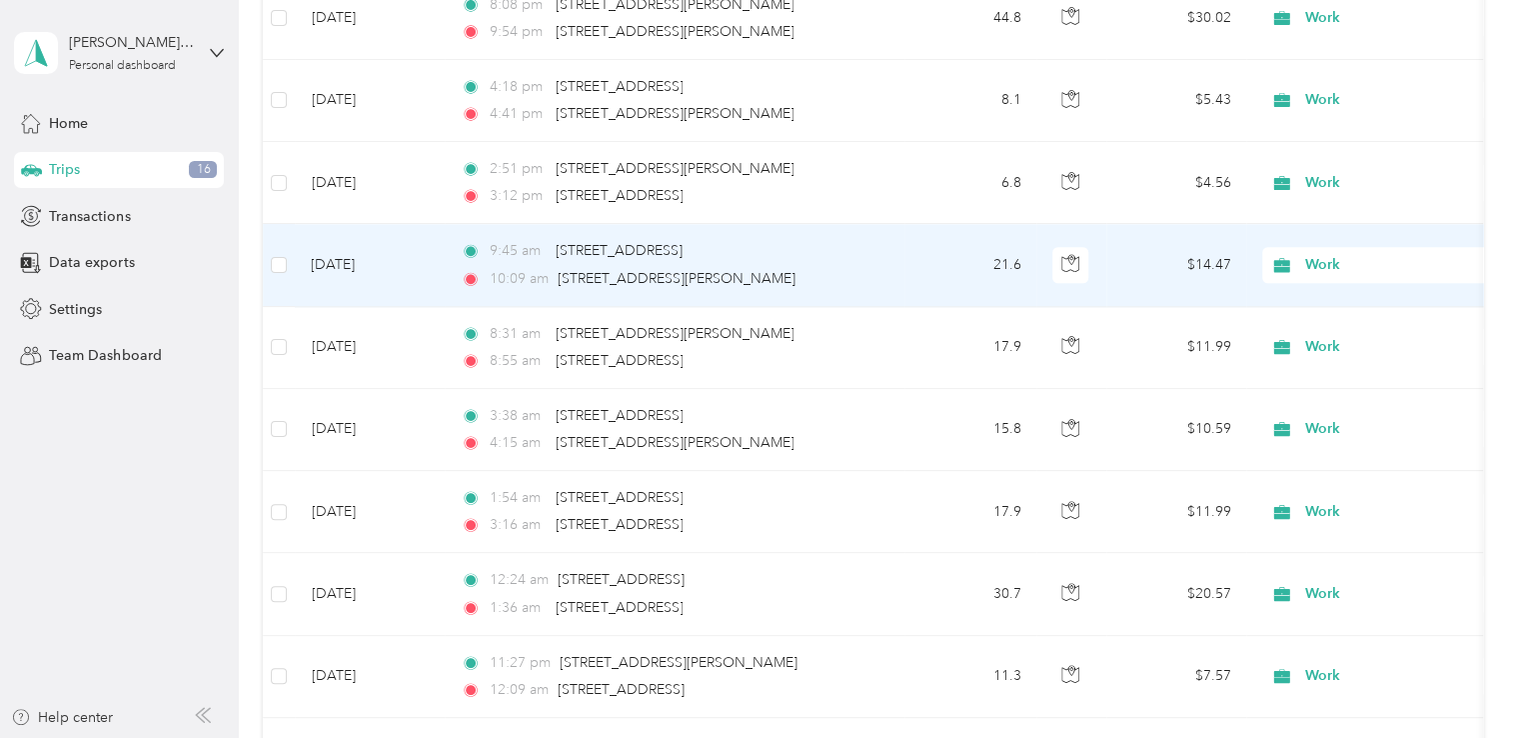
click at [1307, 254] on span "Work" at bounding box center [1397, 265] width 183 height 22
click at [1312, 294] on li "Personal" at bounding box center [1388, 286] width 248 height 35
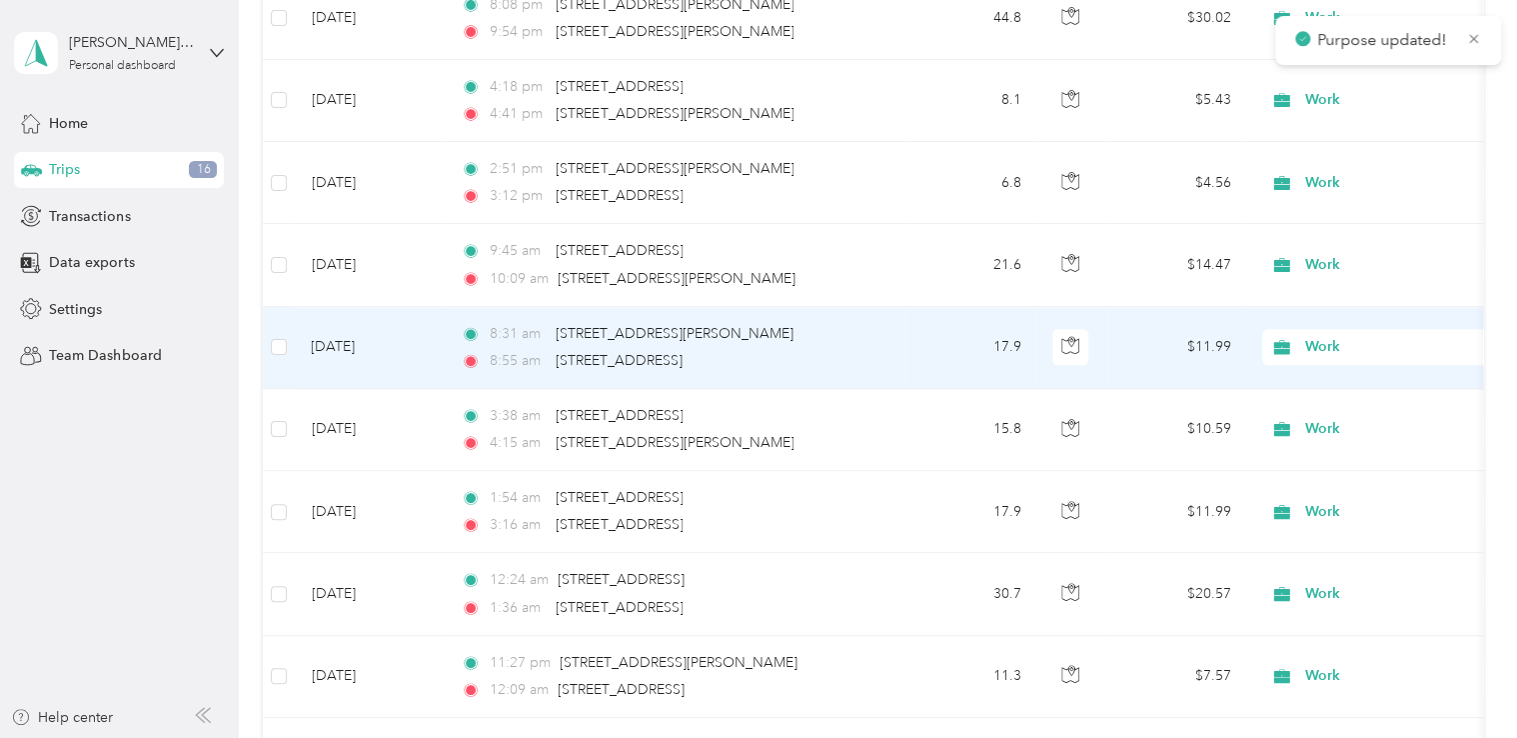
click at [1300, 336] on span "Work" at bounding box center [1379, 347] width 218 height 22
click at [1294, 364] on icon at bounding box center [1290, 365] width 16 height 16
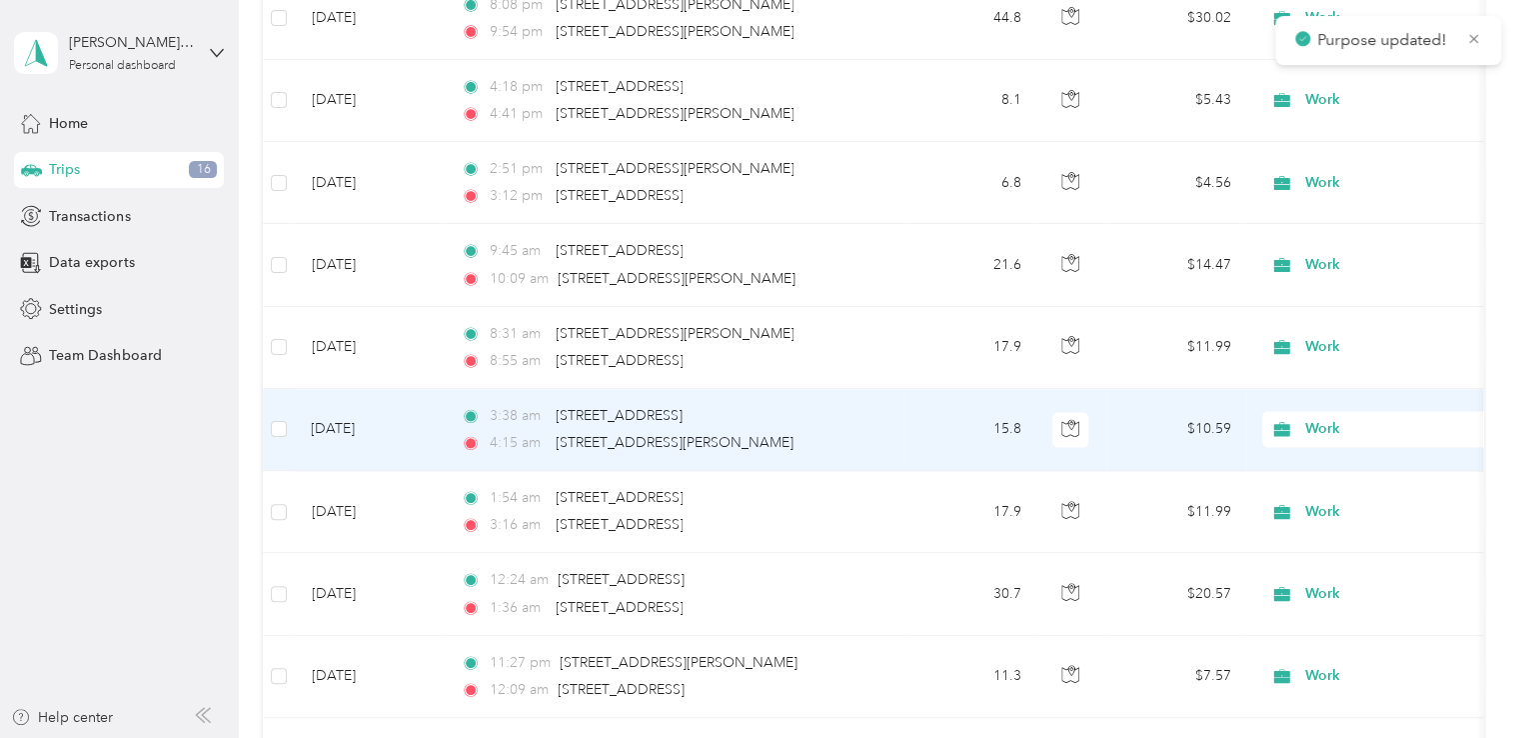
scroll to position [20356, 0]
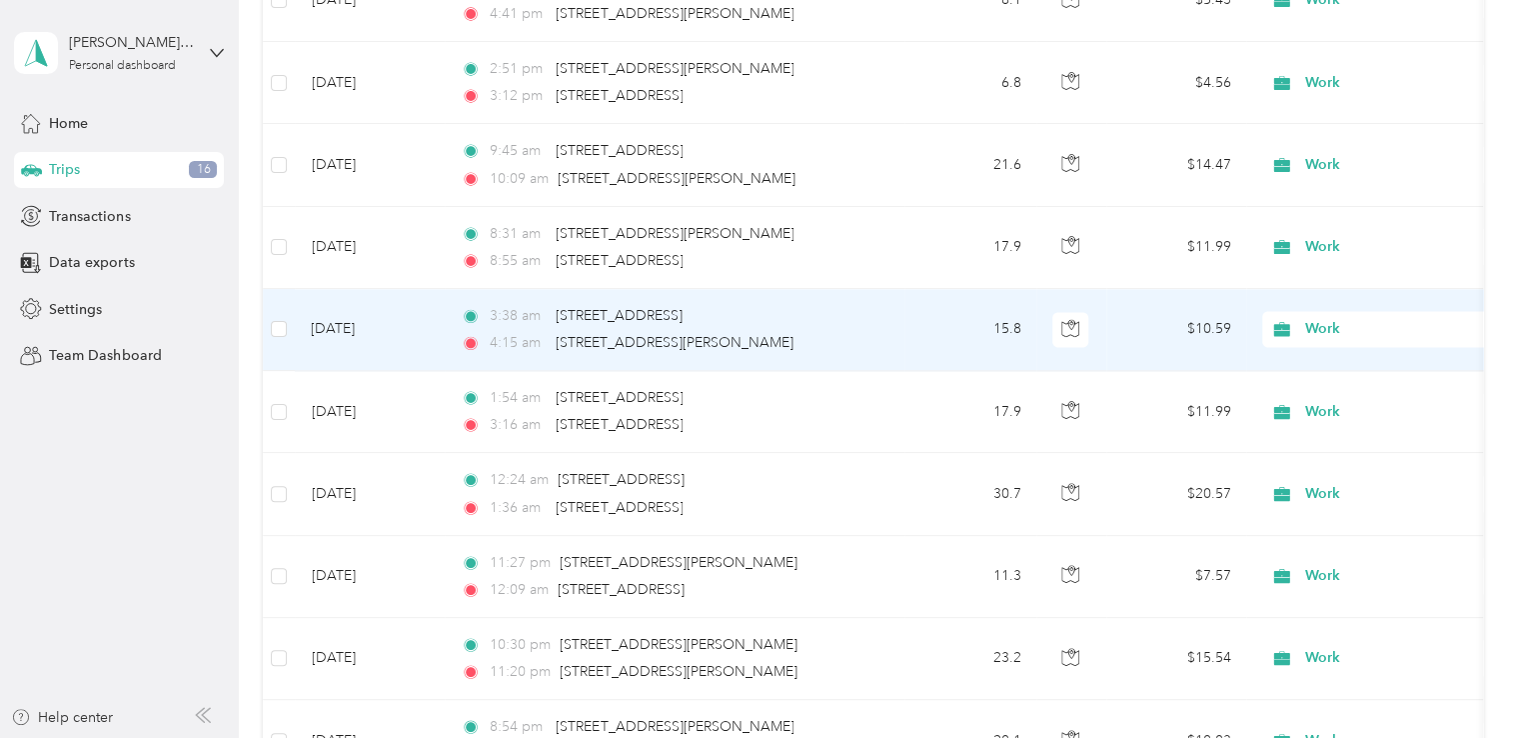
click at [1326, 318] on span "Work" at bounding box center [1397, 329] width 183 height 22
click at [1324, 349] on span "Personal" at bounding box center [1405, 346] width 185 height 21
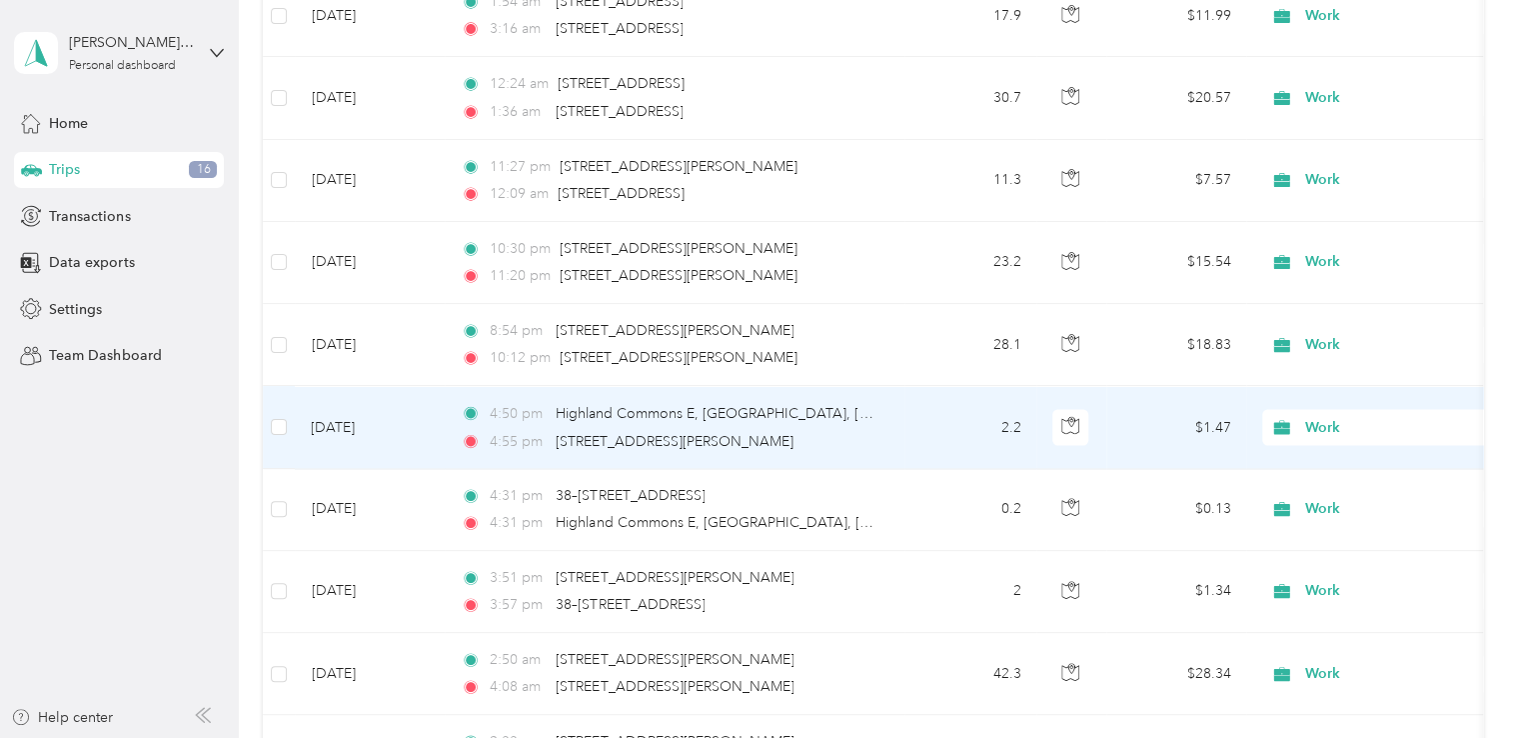
scroll to position [20756, 0]
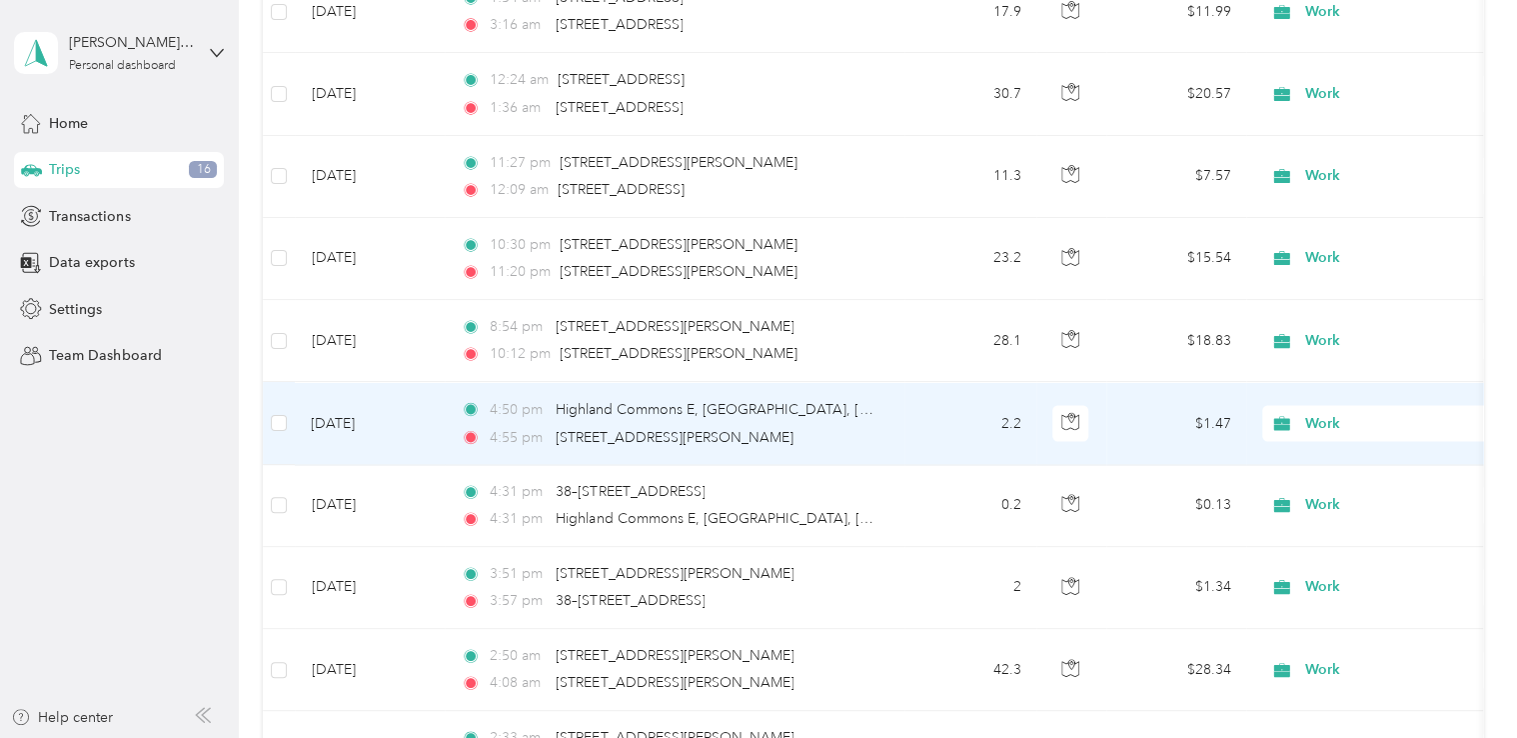
click at [1327, 412] on span "Work" at bounding box center [1397, 423] width 183 height 22
click at [1324, 446] on span "Personal" at bounding box center [1405, 443] width 185 height 21
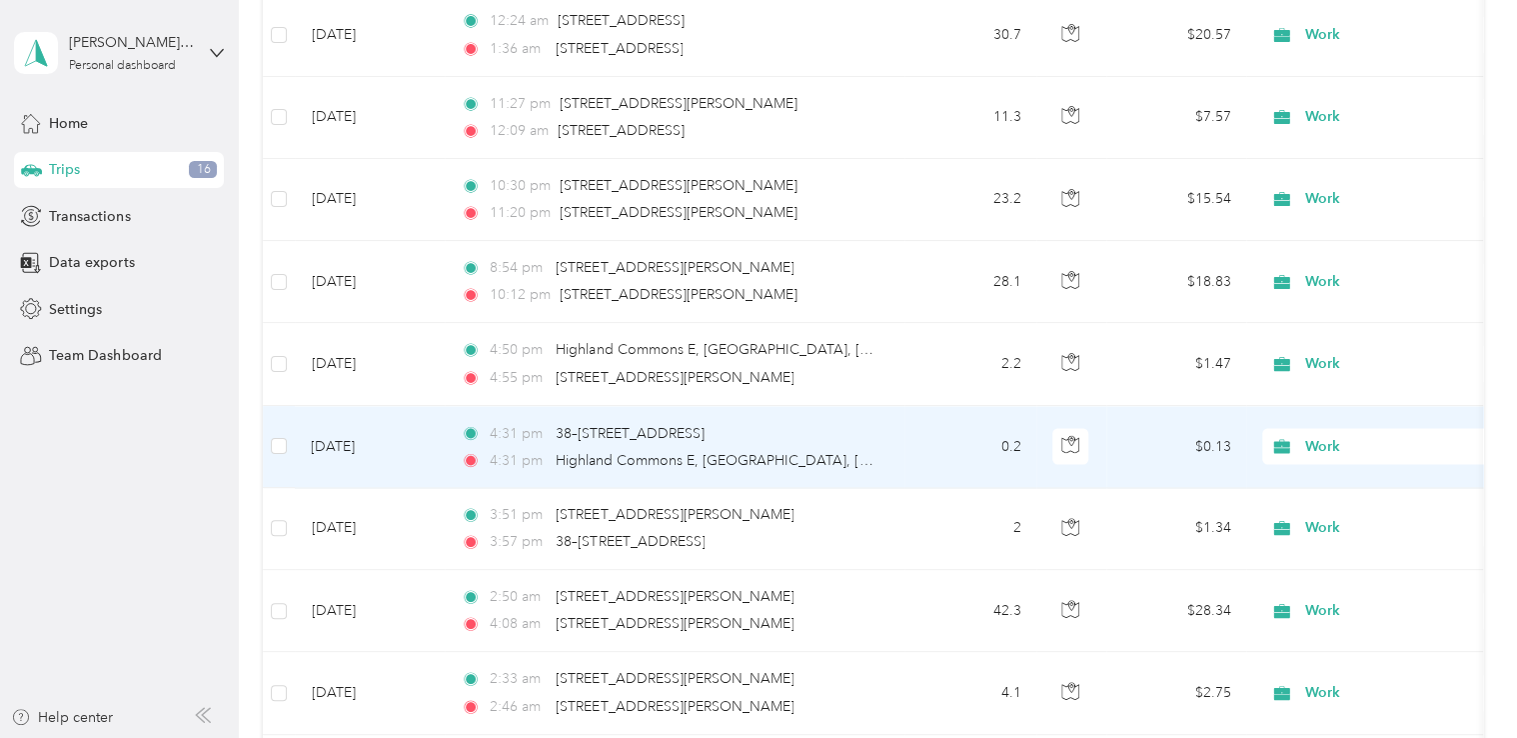
scroll to position [20856, 0]
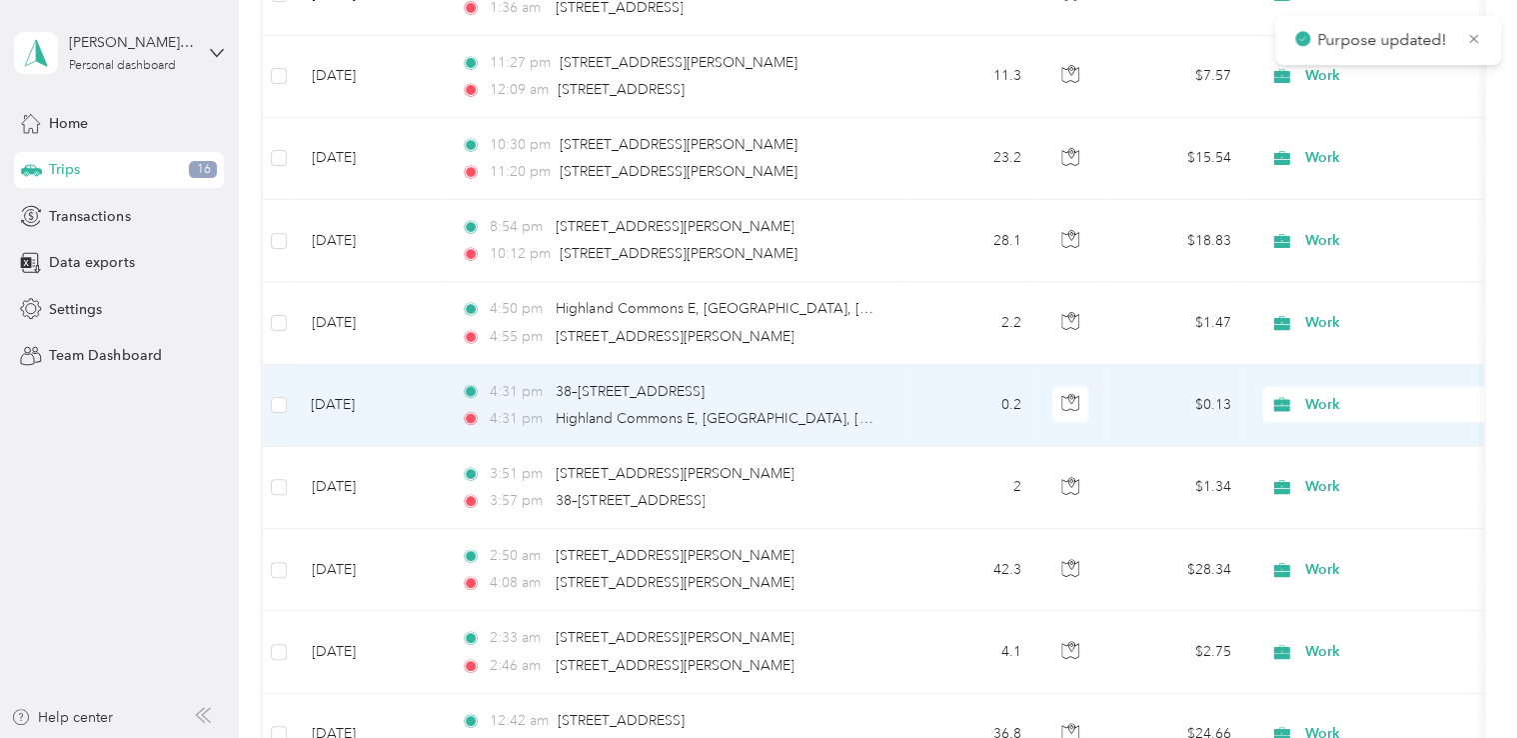
click at [1310, 394] on span "Work" at bounding box center [1397, 405] width 183 height 22
click at [1314, 428] on span "Personal" at bounding box center [1405, 425] width 185 height 21
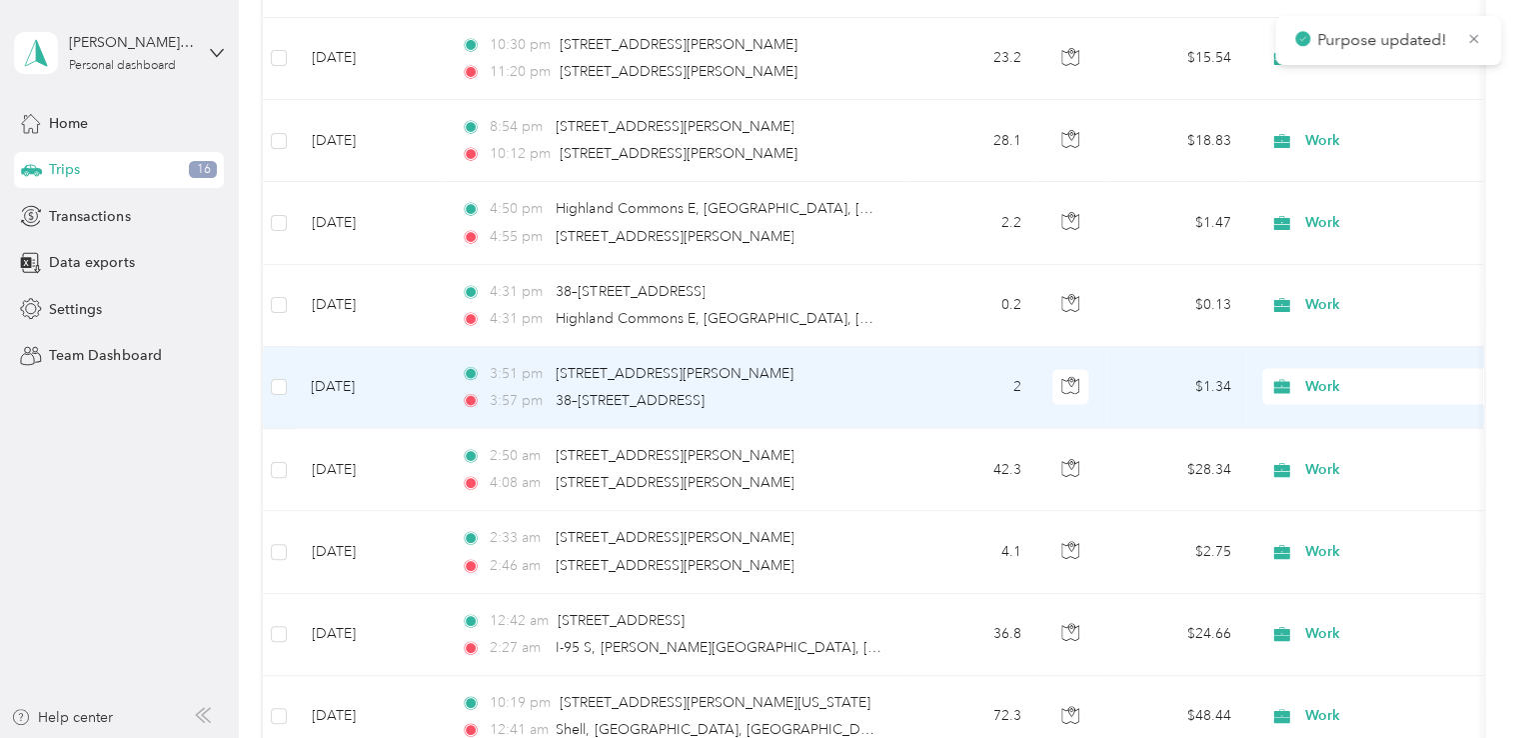
click at [1309, 376] on span "Work" at bounding box center [1397, 387] width 183 height 22
click at [1328, 406] on span "Personal" at bounding box center [1405, 407] width 185 height 21
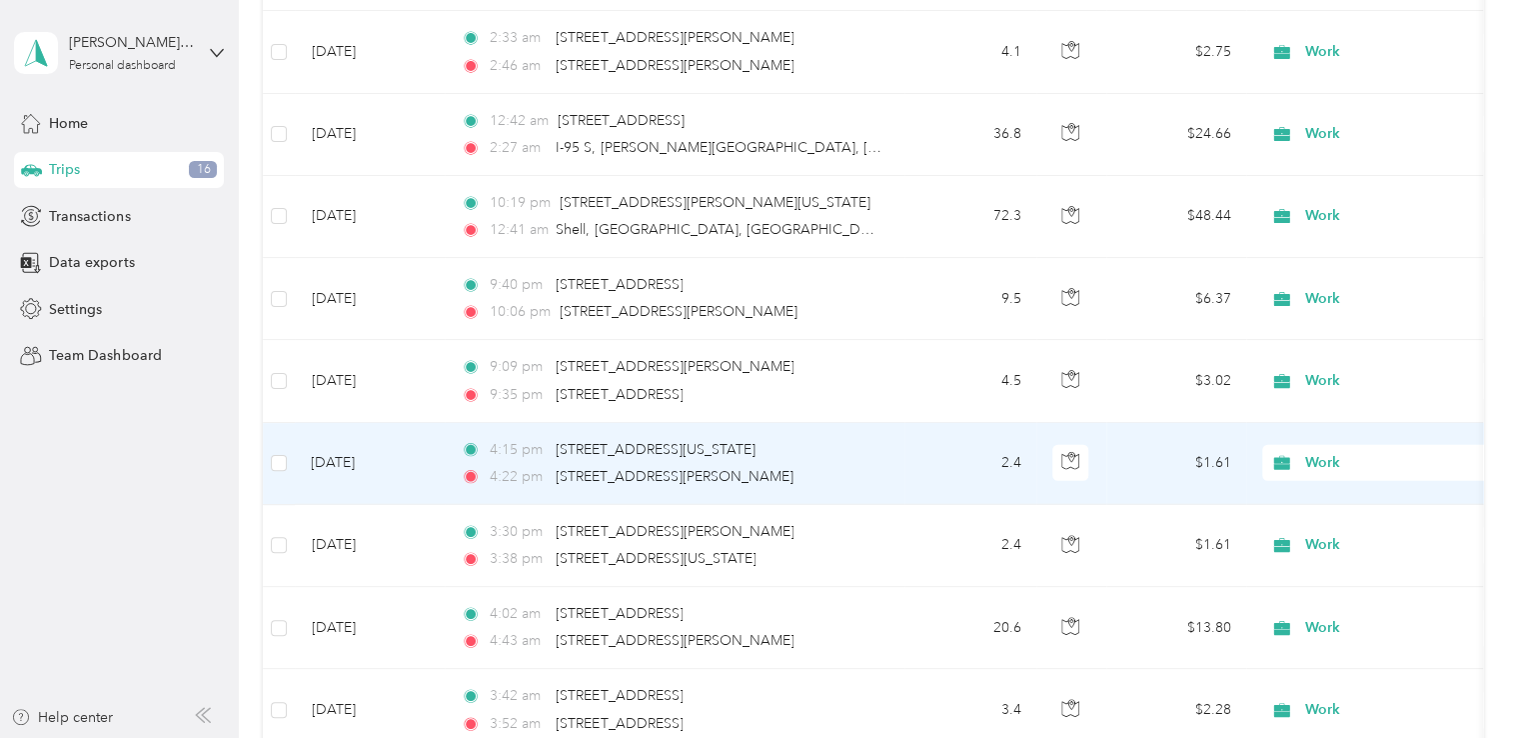
scroll to position [21556, 0]
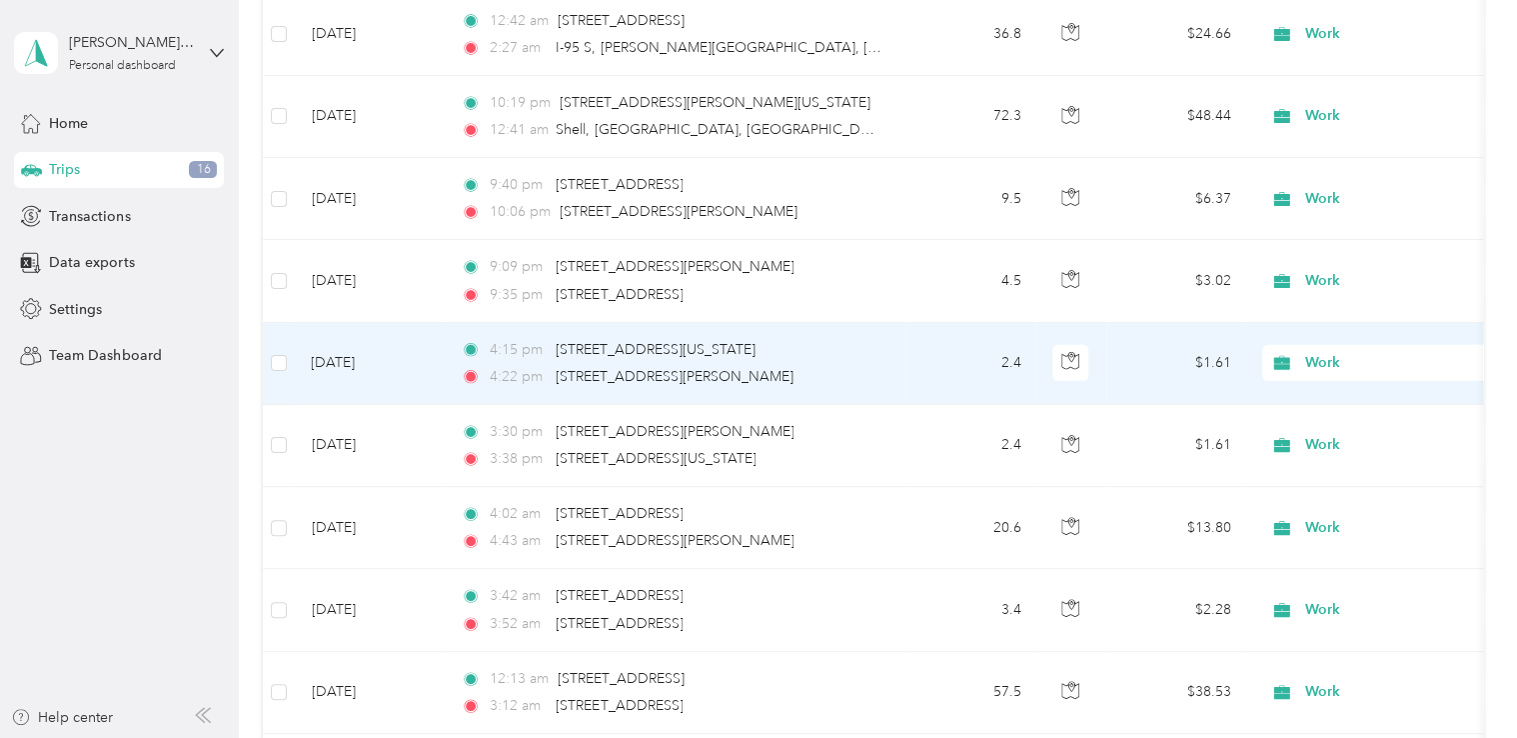
click at [1300, 352] on span "Work" at bounding box center [1379, 363] width 218 height 22
click at [1306, 375] on span "Personal" at bounding box center [1388, 376] width 220 height 21
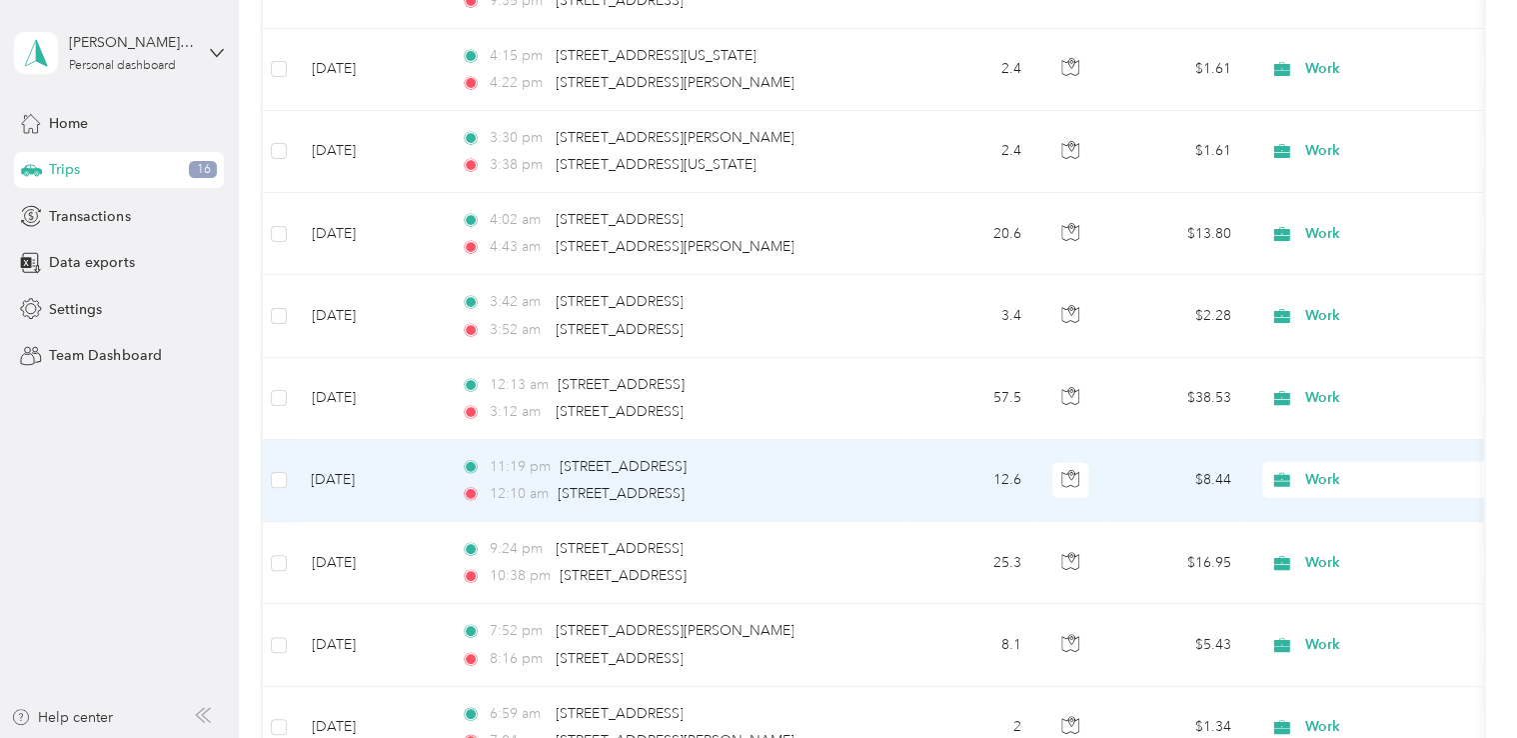
scroll to position [21956, 0]
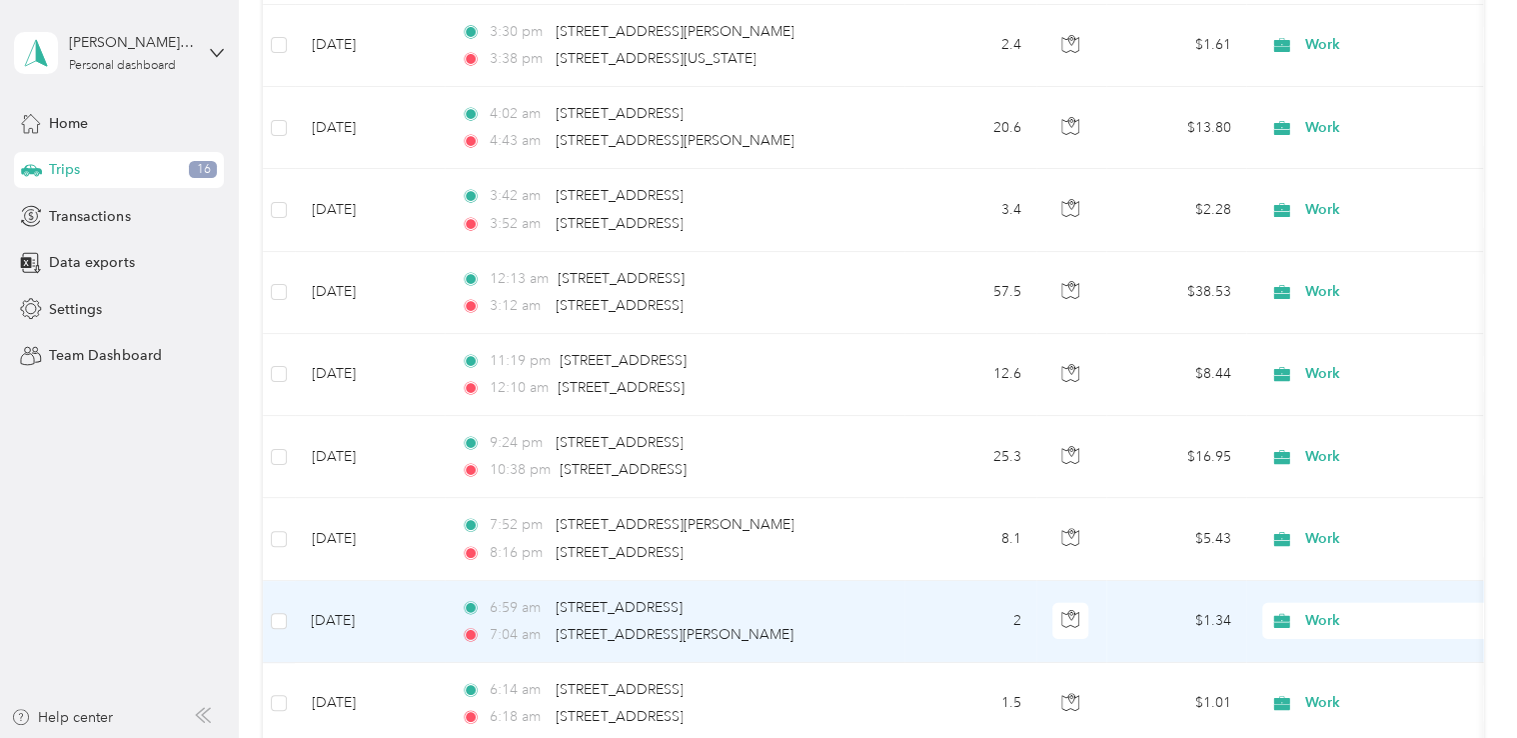
click at [1321, 610] on span "Work" at bounding box center [1397, 621] width 183 height 22
click at [1297, 362] on li "Personal" at bounding box center [1388, 353] width 248 height 35
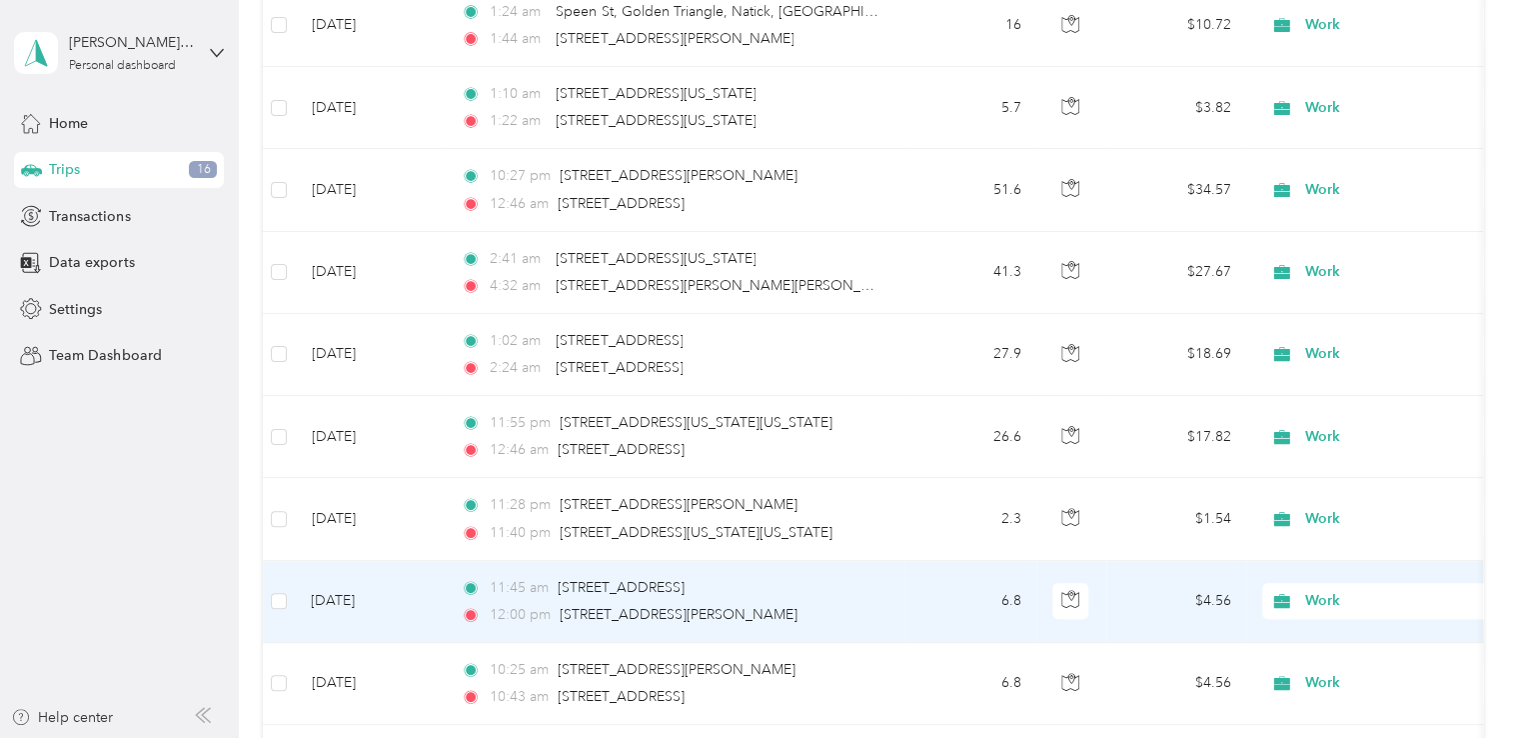
scroll to position [23055, 0]
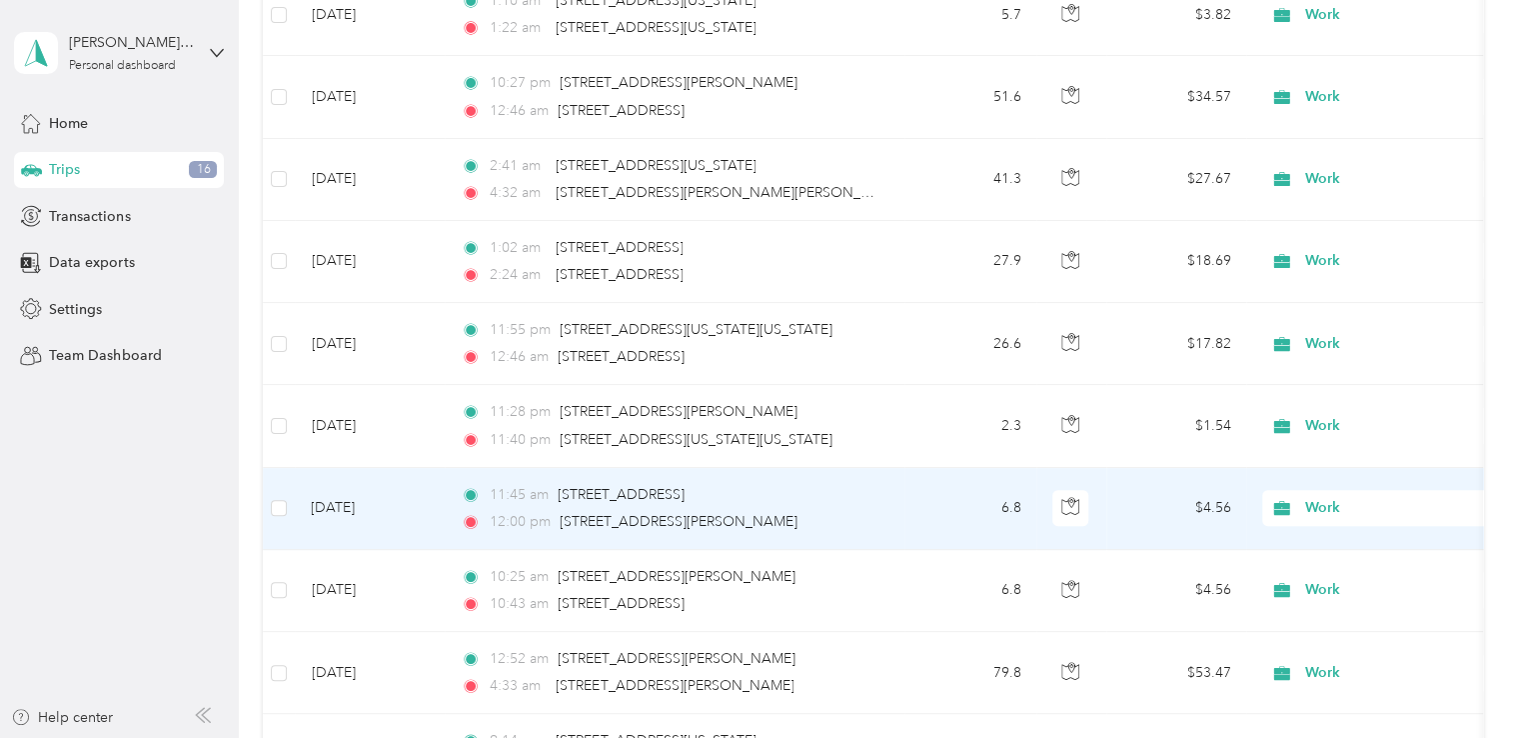
click at [1309, 497] on span "Work" at bounding box center [1397, 508] width 183 height 22
click at [1289, 520] on icon at bounding box center [1290, 517] width 25 height 16
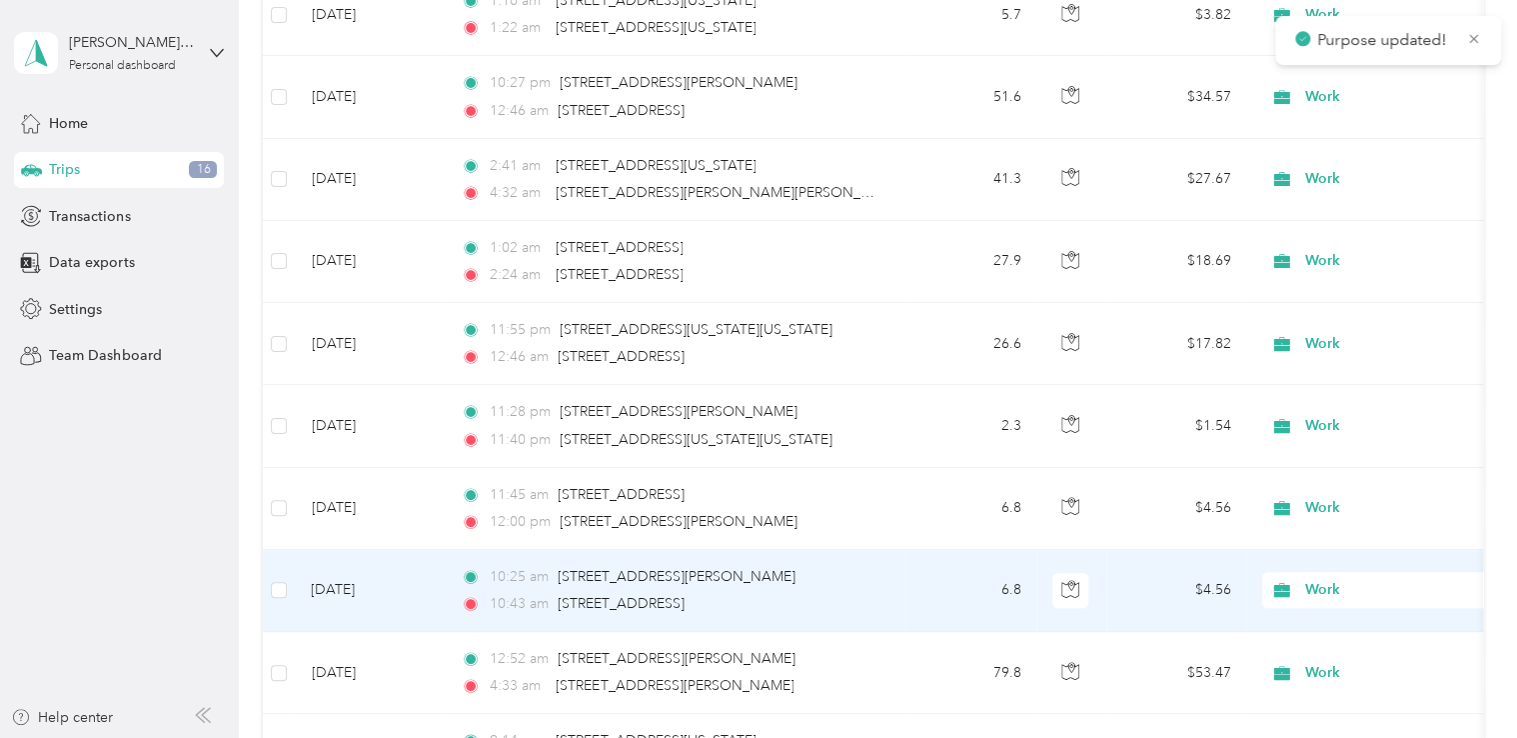
click at [1316, 579] on span "Work" at bounding box center [1397, 590] width 183 height 22
click at [1337, 311] on span "Personal" at bounding box center [1405, 319] width 185 height 21
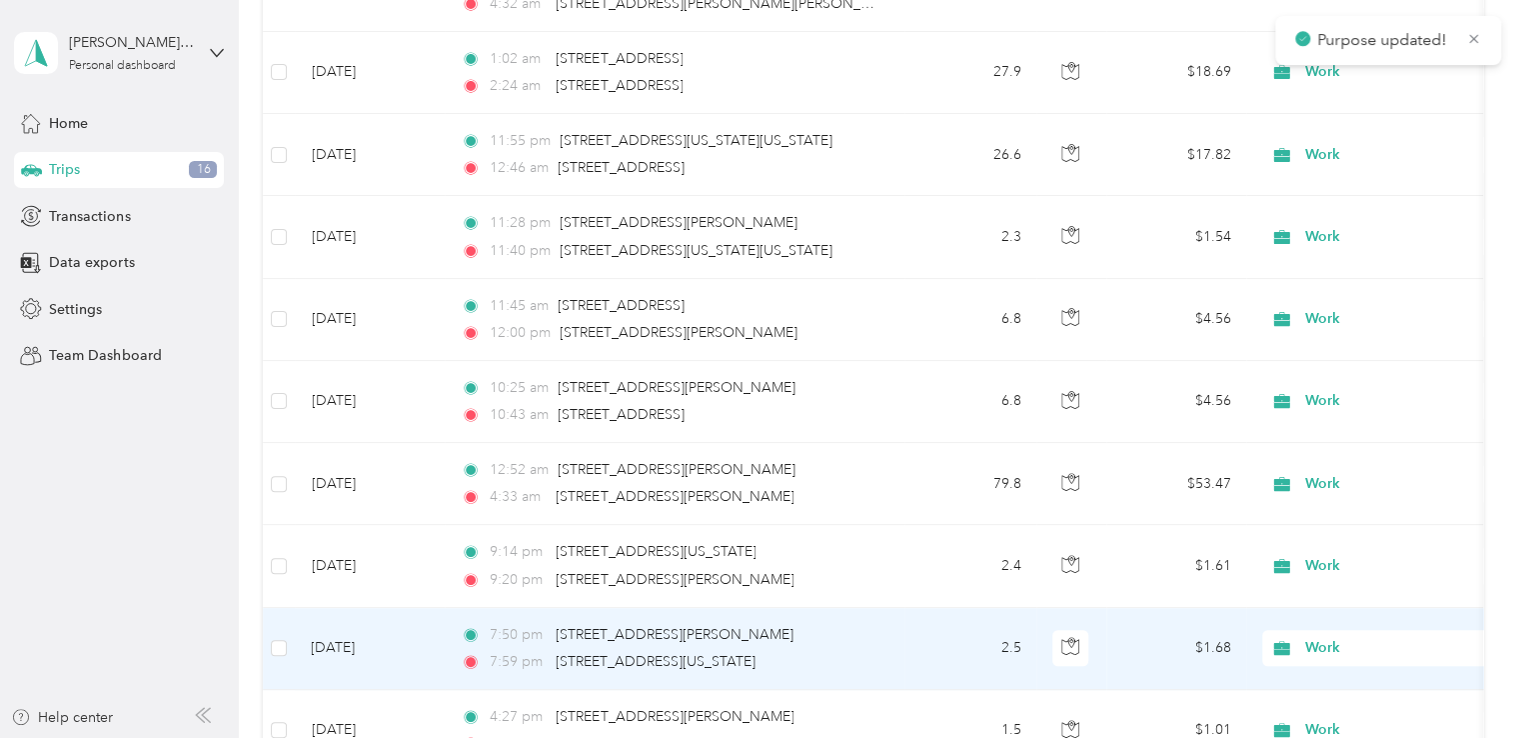
scroll to position [23255, 0]
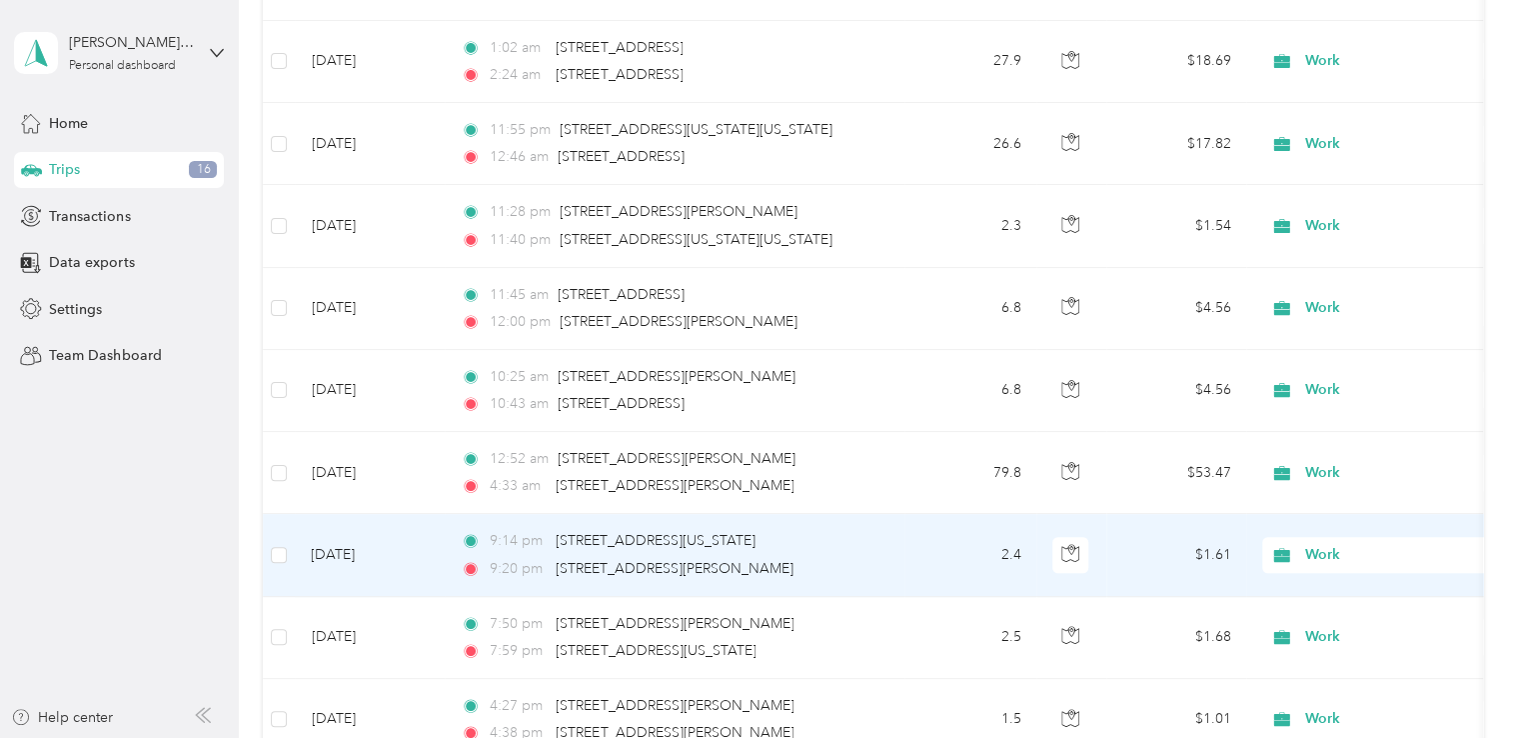
click at [1316, 544] on span "Work" at bounding box center [1397, 555] width 183 height 22
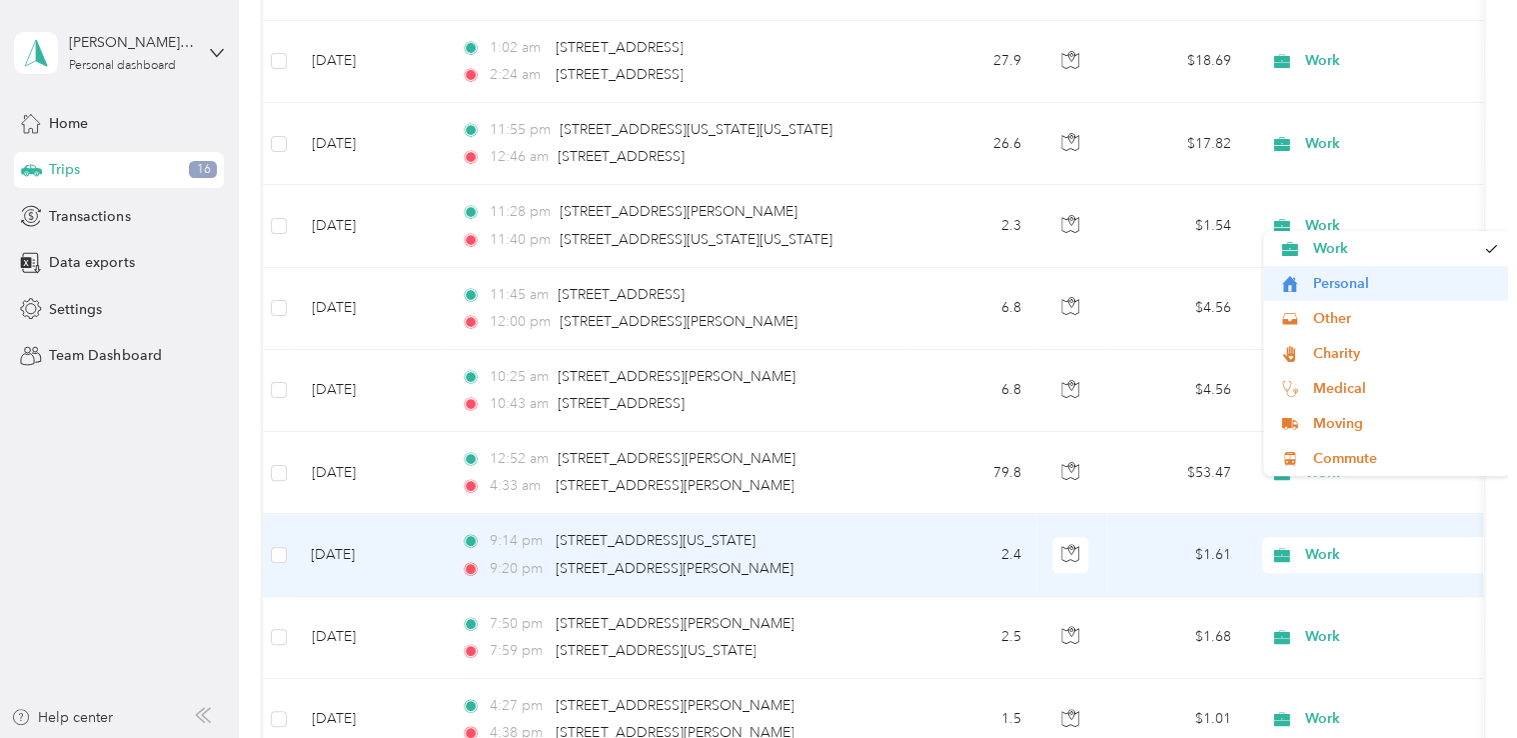
click at [1324, 275] on span "Personal" at bounding box center [1405, 283] width 185 height 21
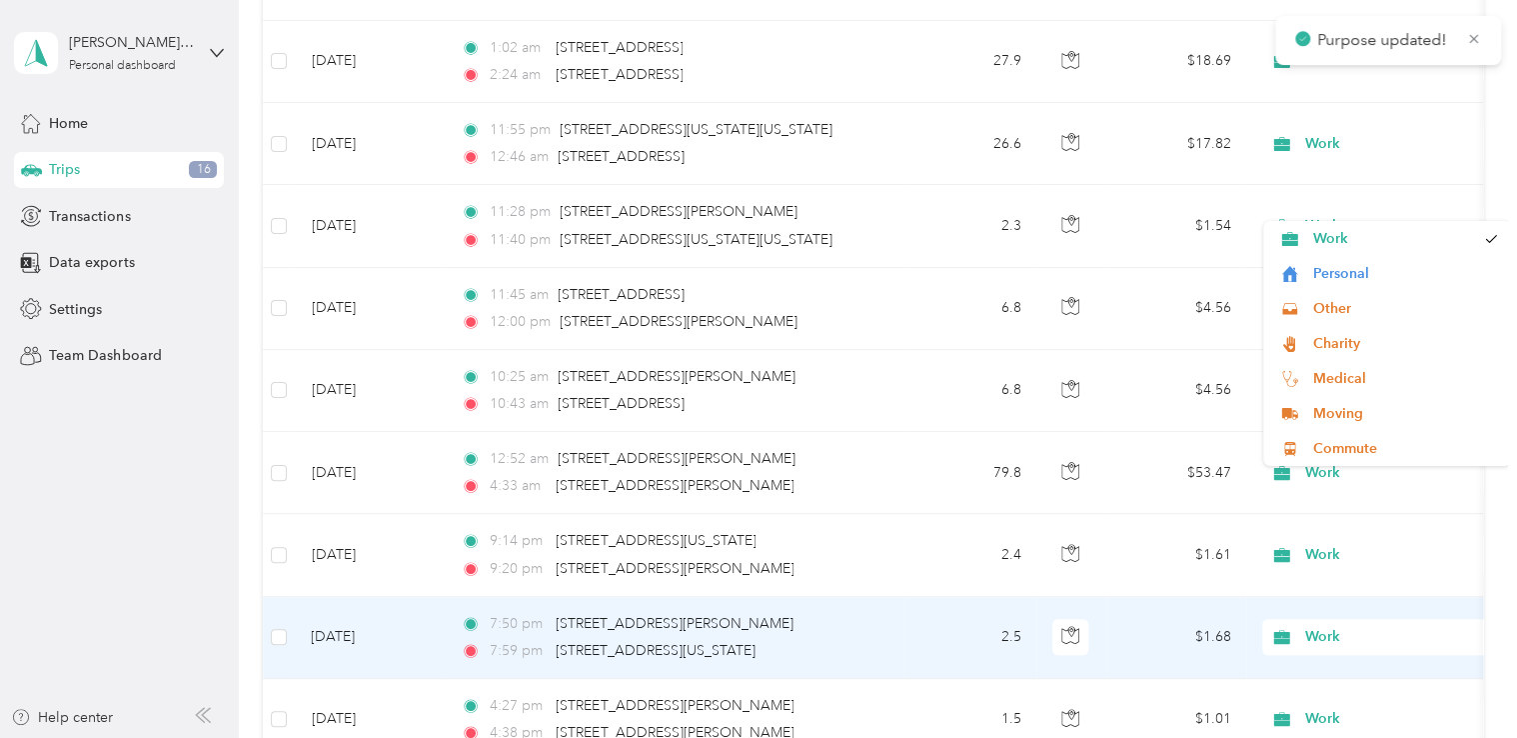
scroll to position [23355, 0]
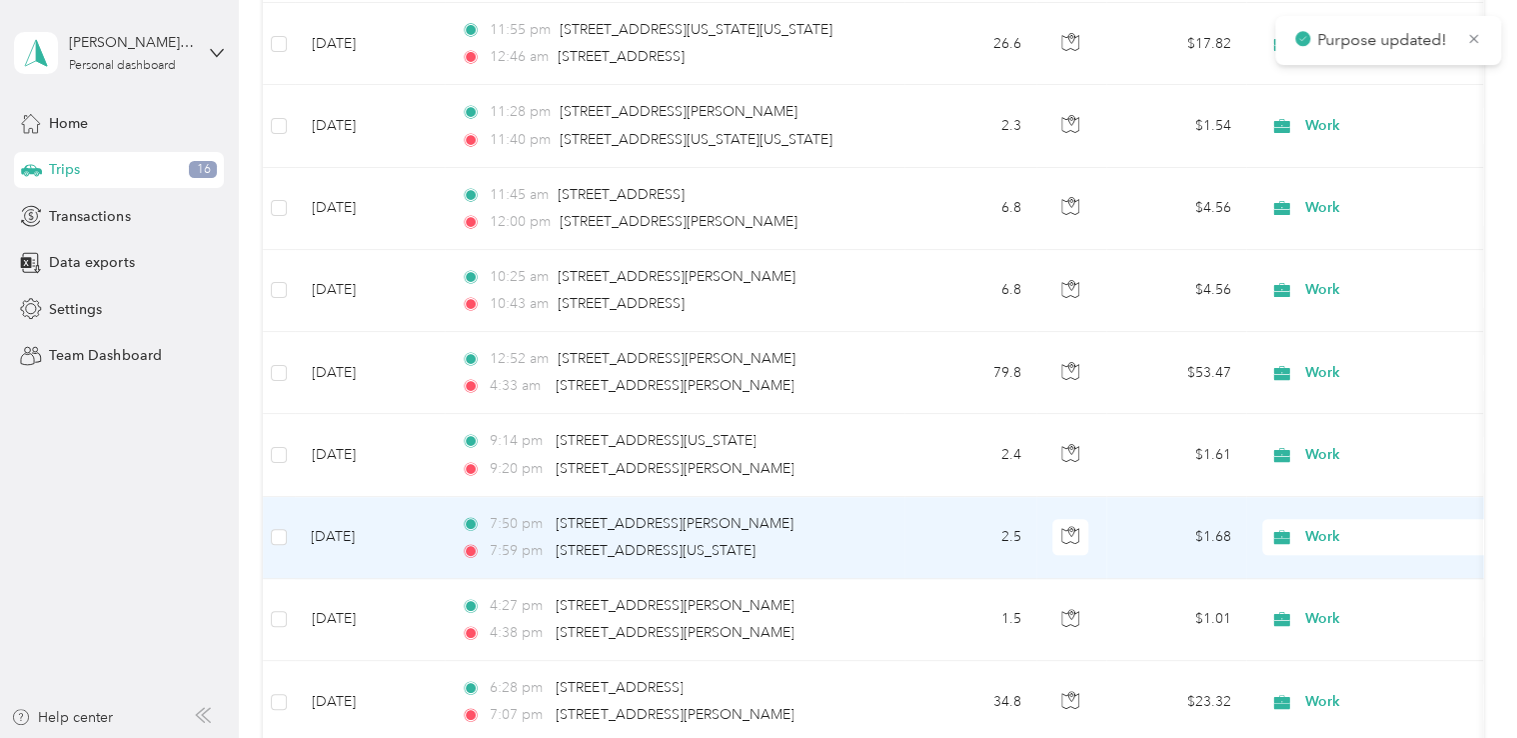
click at [1338, 526] on span "Work" at bounding box center [1397, 537] width 183 height 22
click at [1325, 264] on span "Personal" at bounding box center [1405, 260] width 185 height 21
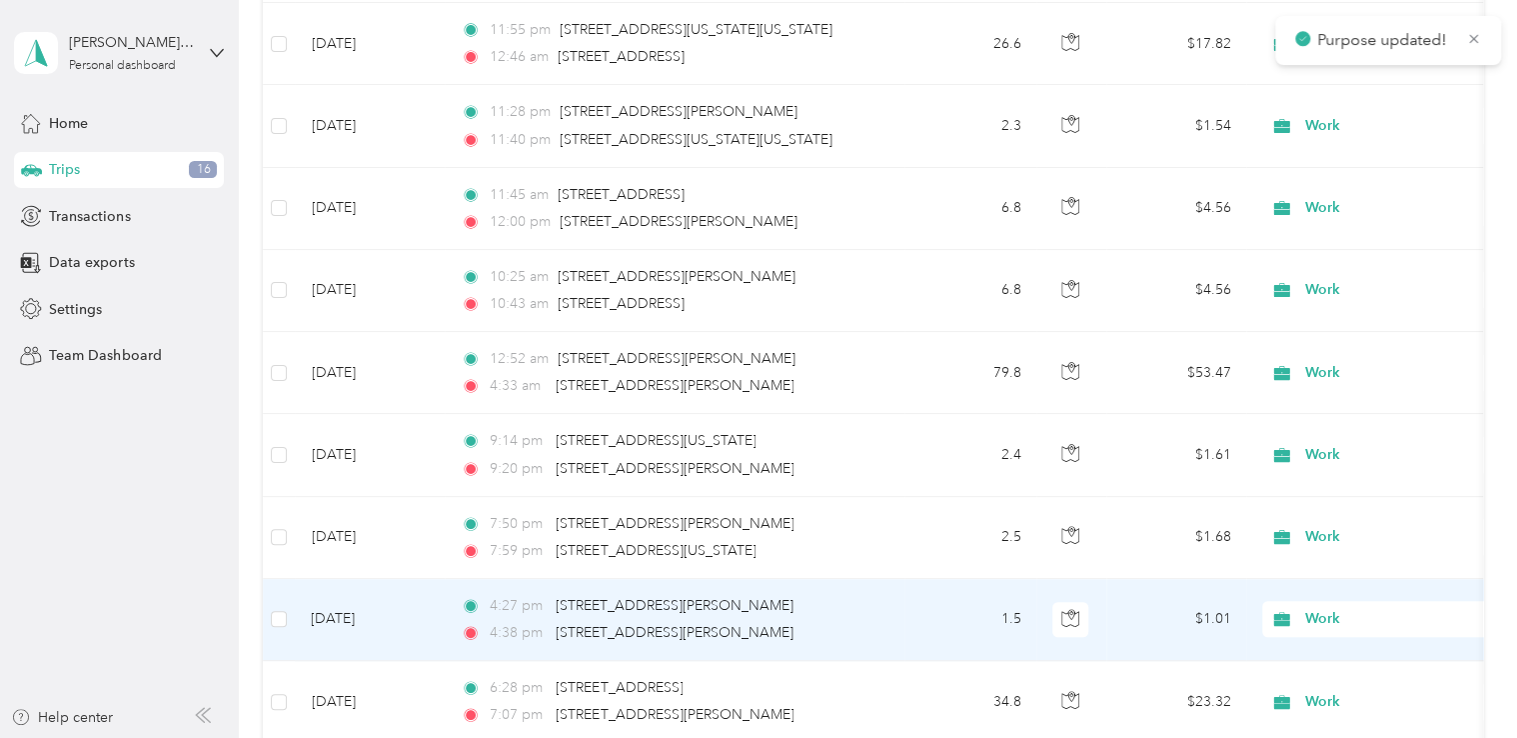
click at [1304, 608] on span "Work" at bounding box center [1379, 619] width 218 height 22
click at [1324, 345] on span "Personal" at bounding box center [1405, 348] width 185 height 21
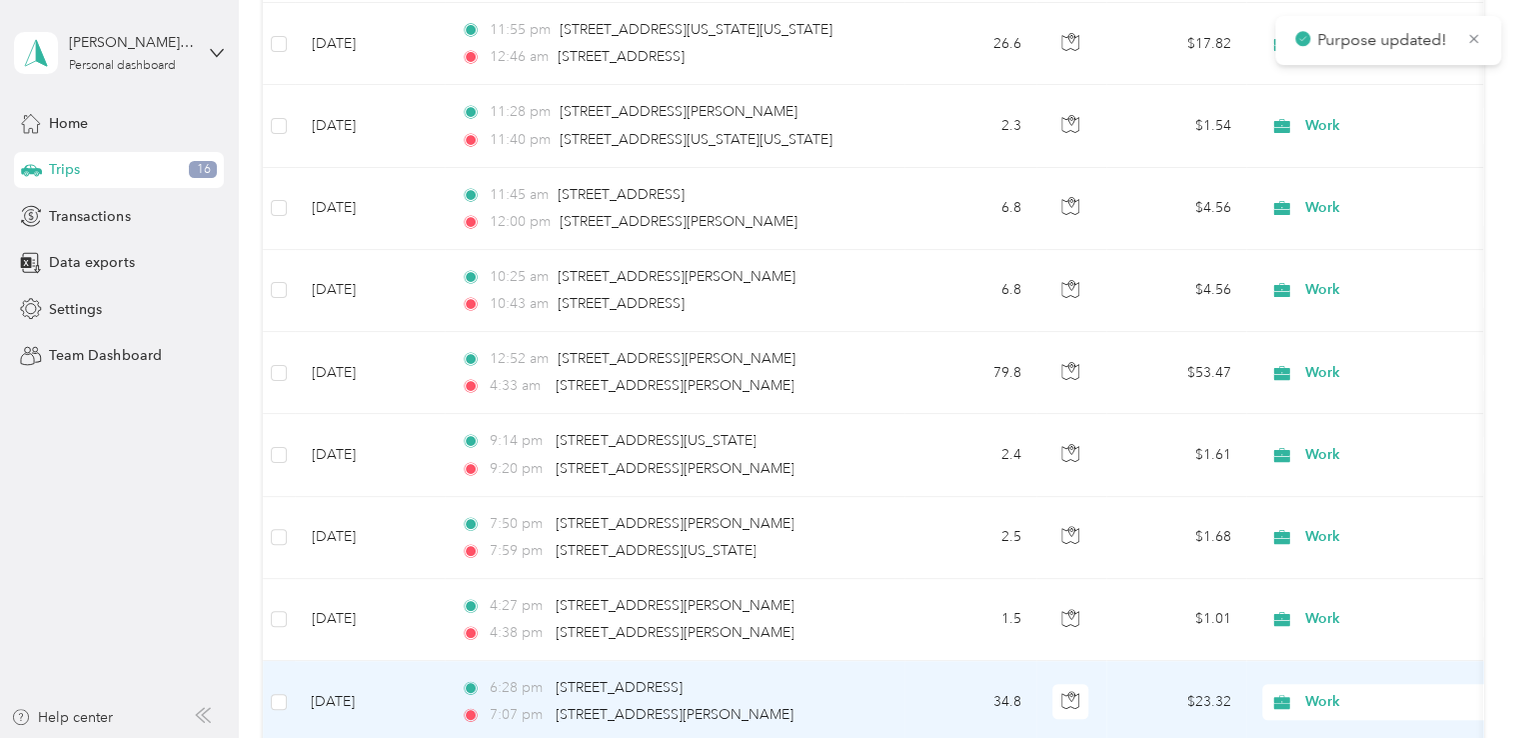
scroll to position [23555, 0]
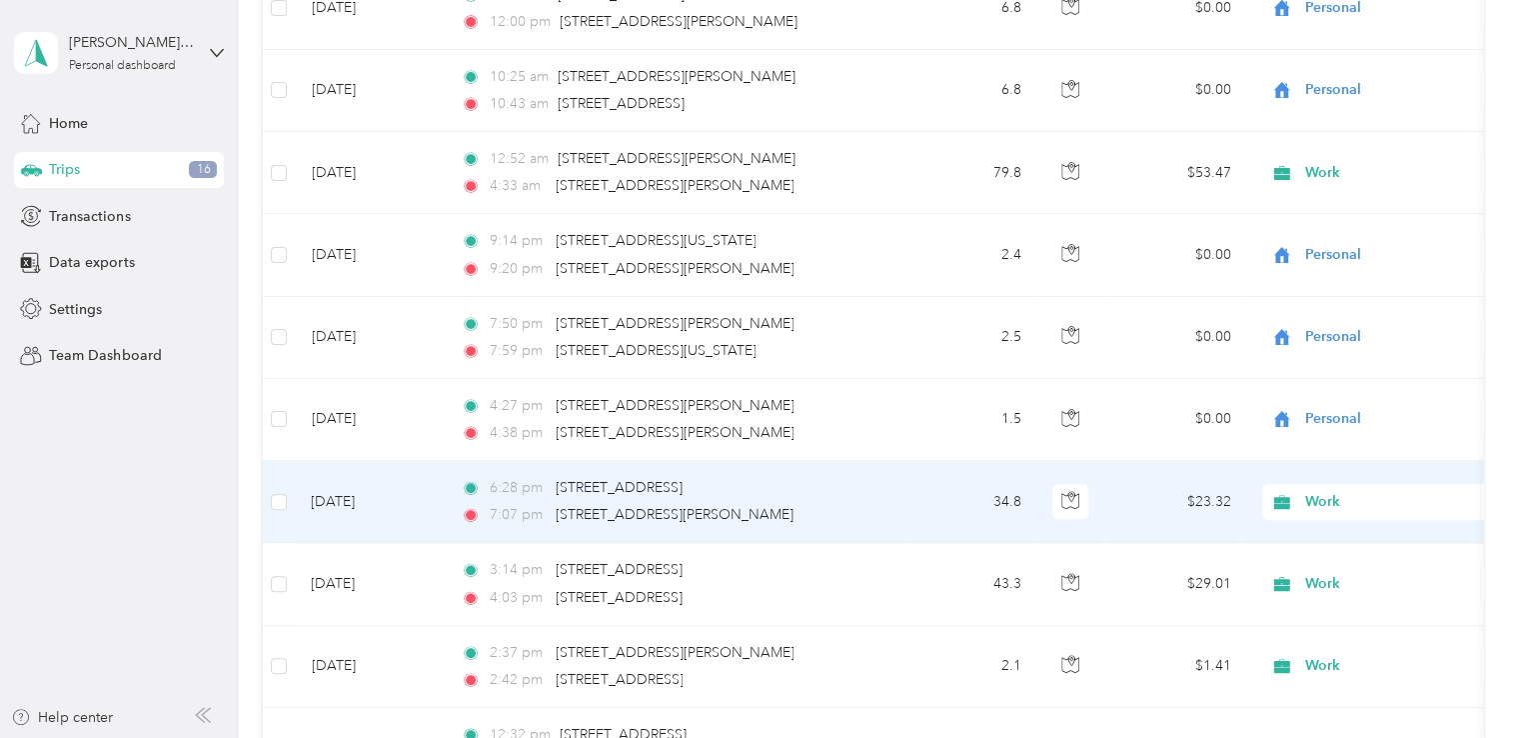
click at [1327, 491] on span "Work" at bounding box center [1397, 502] width 183 height 22
click at [1335, 510] on span "Personal" at bounding box center [1405, 515] width 185 height 21
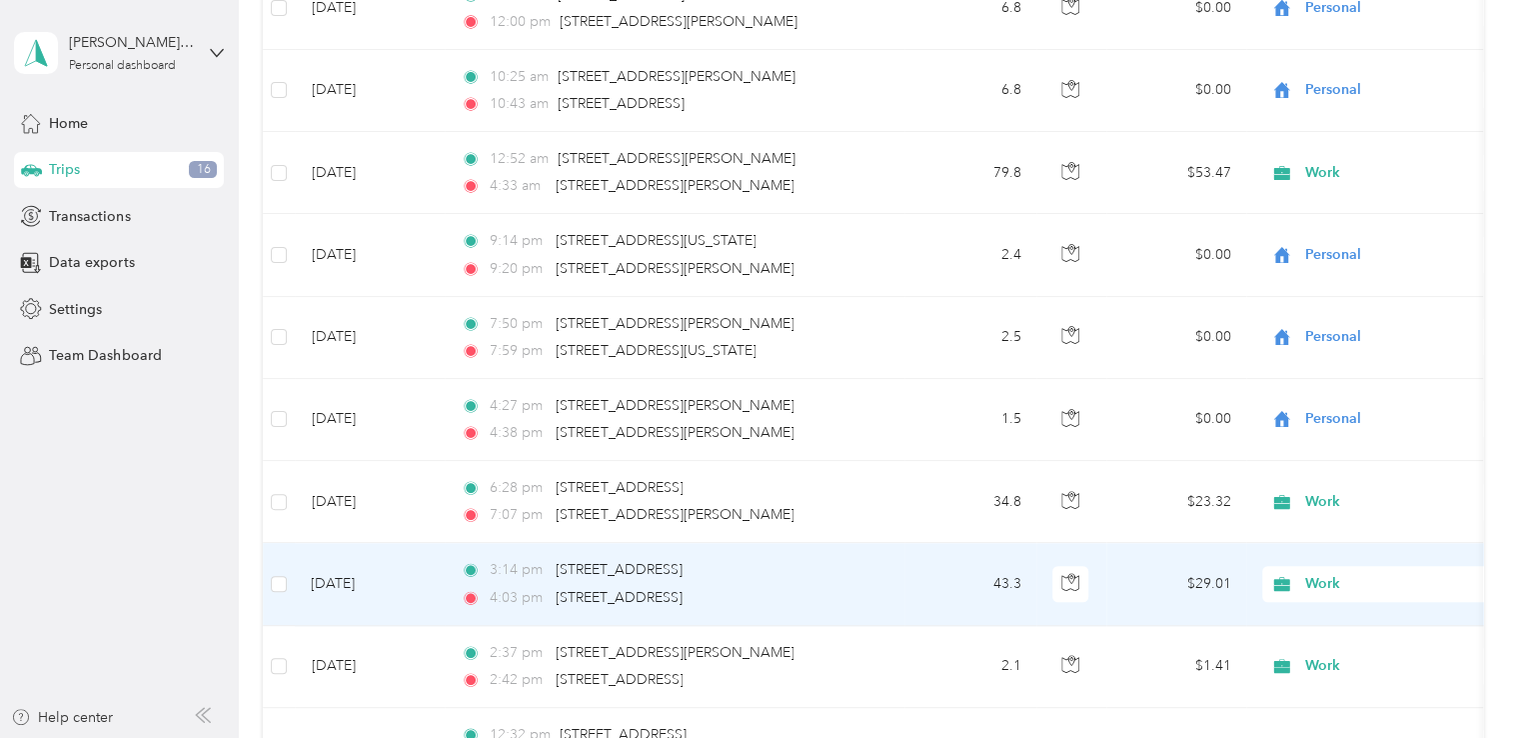
click at [1310, 573] on span "Work" at bounding box center [1397, 584] width 183 height 22
click at [1341, 311] on span "Personal" at bounding box center [1405, 312] width 185 height 21
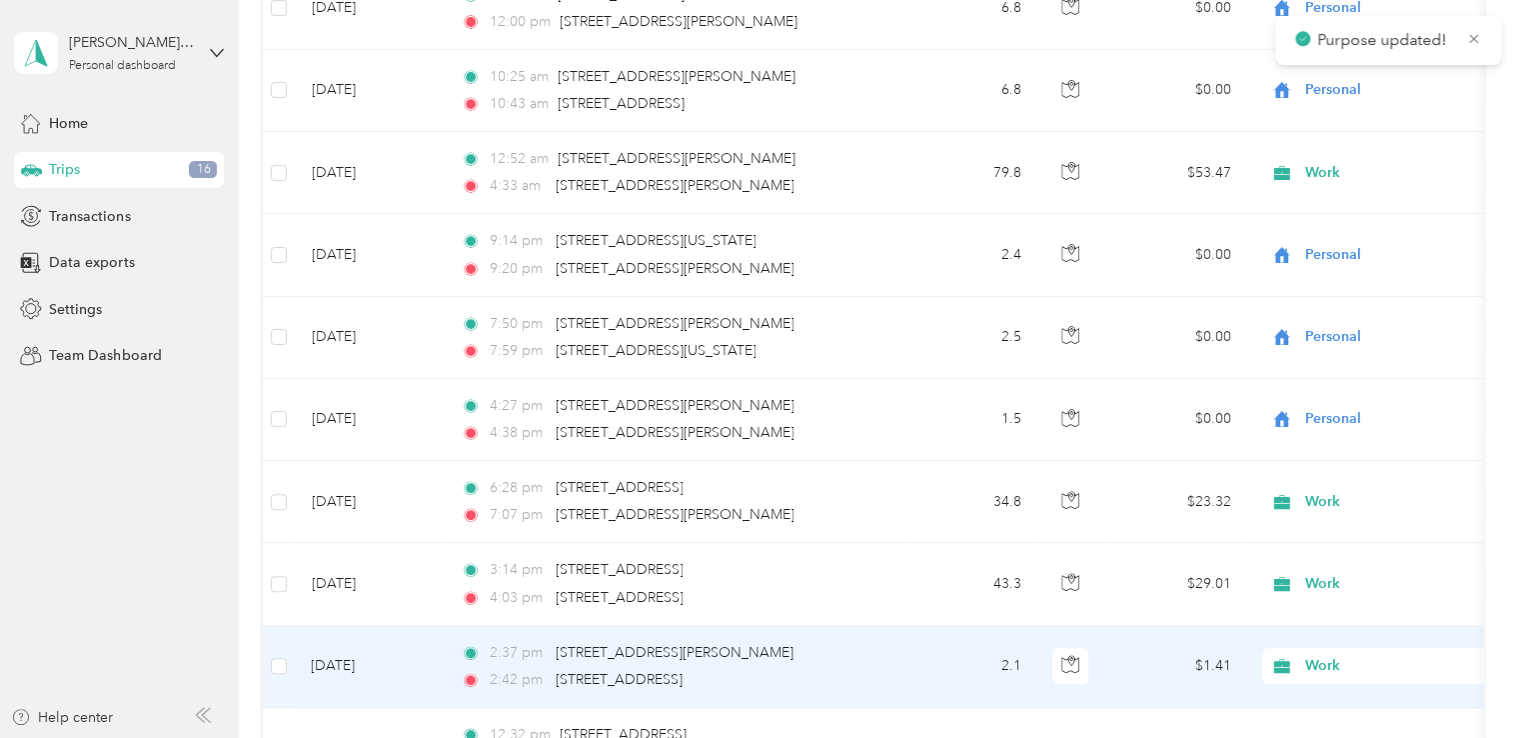
scroll to position [23655, 0]
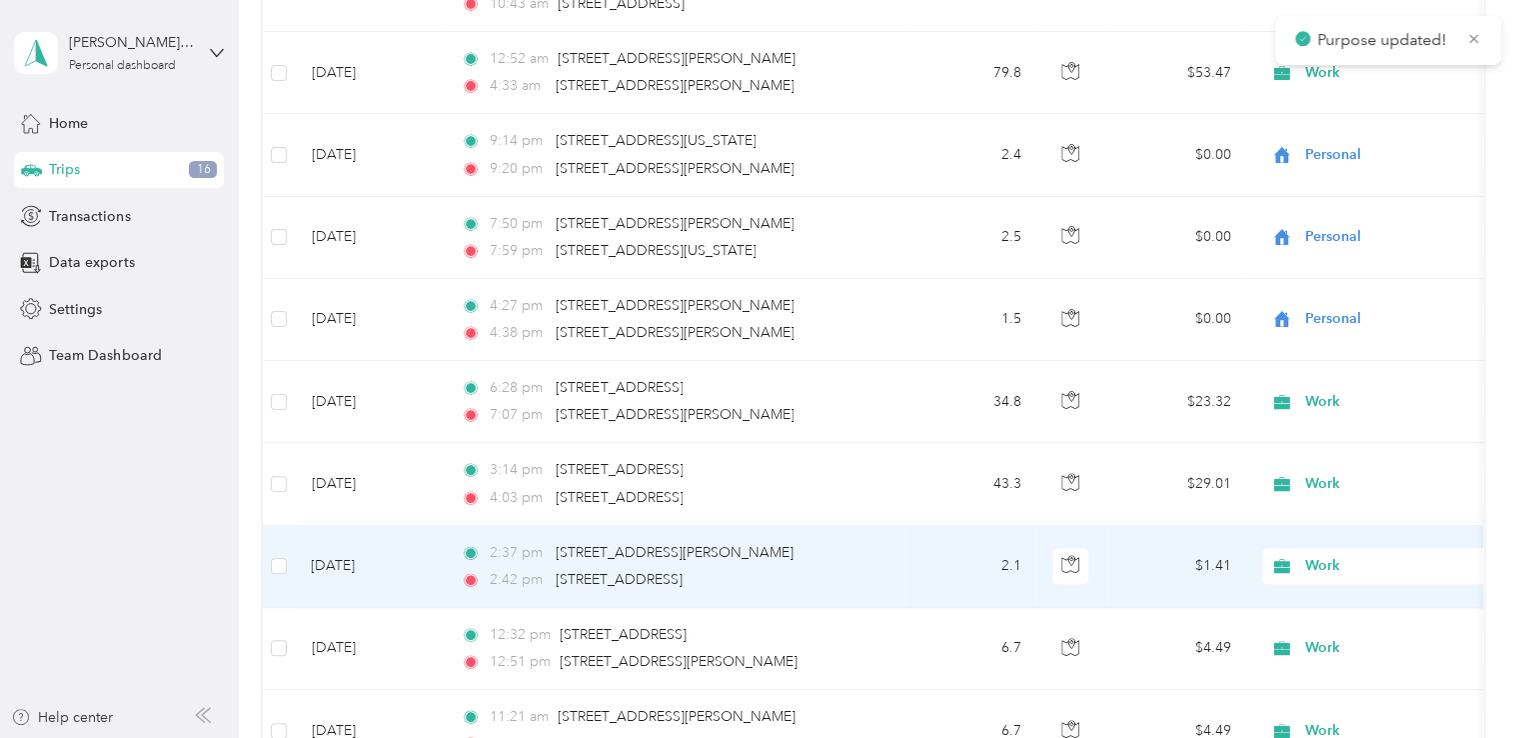
click at [1327, 555] on span "Work" at bounding box center [1397, 566] width 183 height 22
click at [1342, 284] on span "Personal" at bounding box center [1405, 294] width 185 height 21
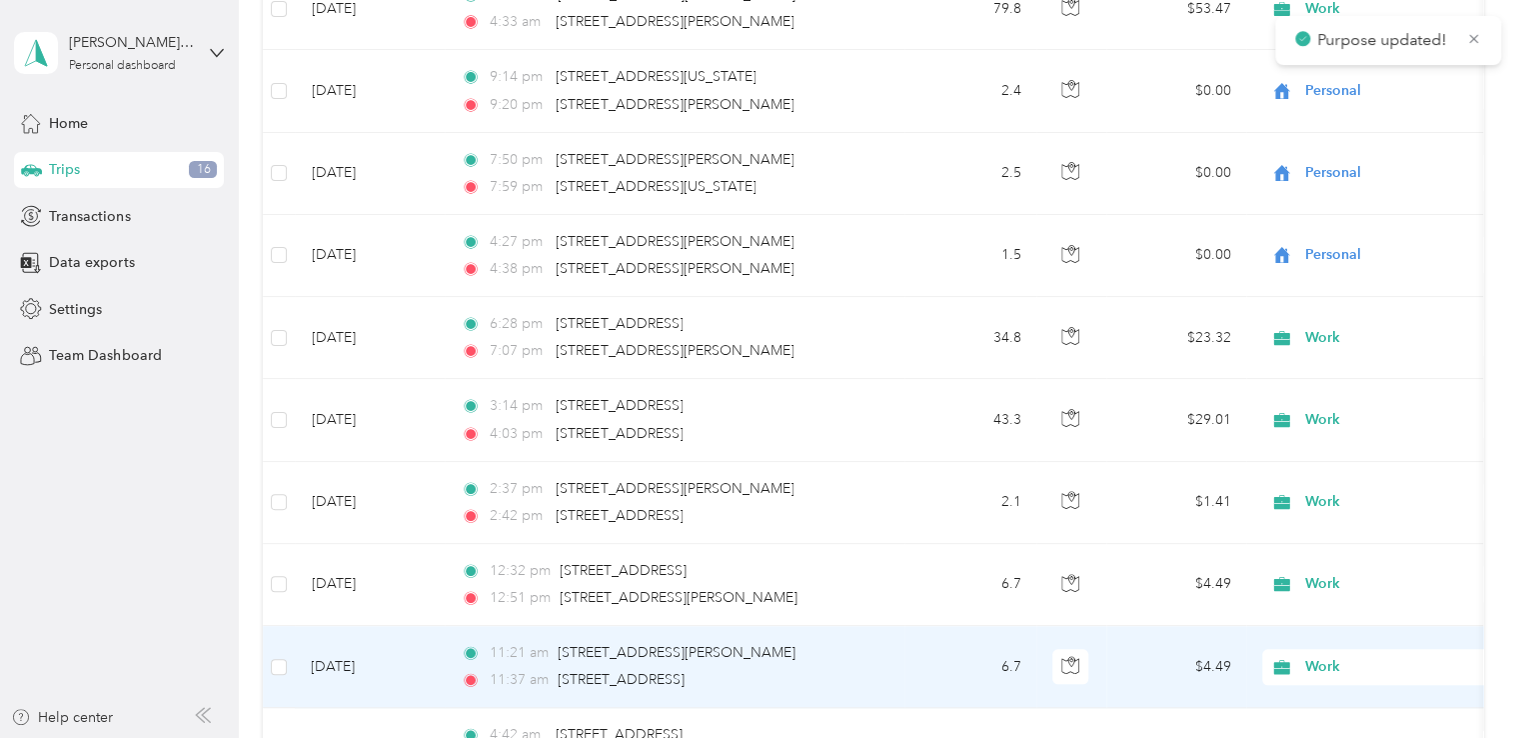
scroll to position [23755, 0]
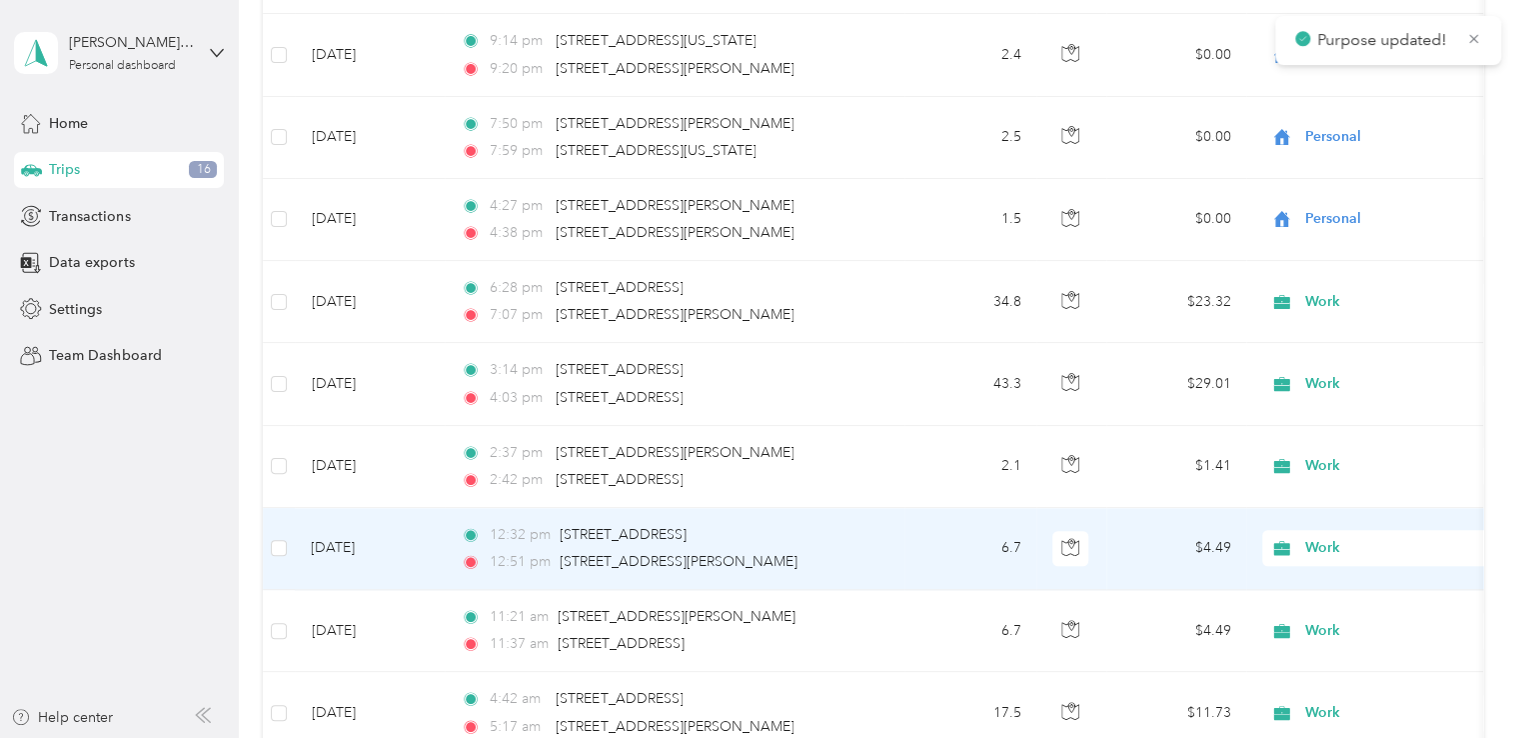
click at [1320, 530] on div "Work" at bounding box center [1387, 548] width 248 height 36
click at [1319, 269] on span "Personal" at bounding box center [1405, 276] width 185 height 21
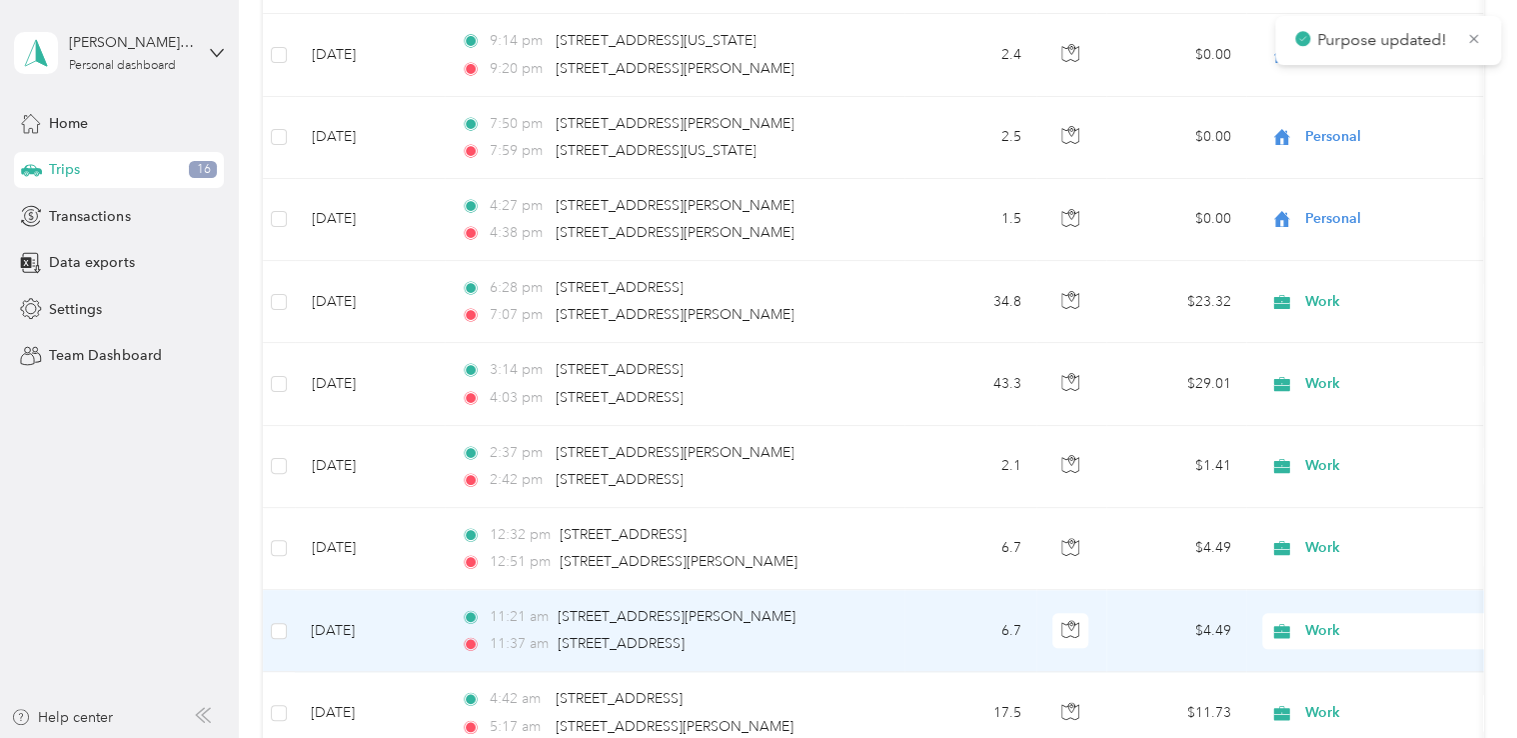
click at [1307, 620] on span "Work" at bounding box center [1397, 631] width 183 height 22
click at [1329, 351] on span "Personal" at bounding box center [1405, 358] width 185 height 21
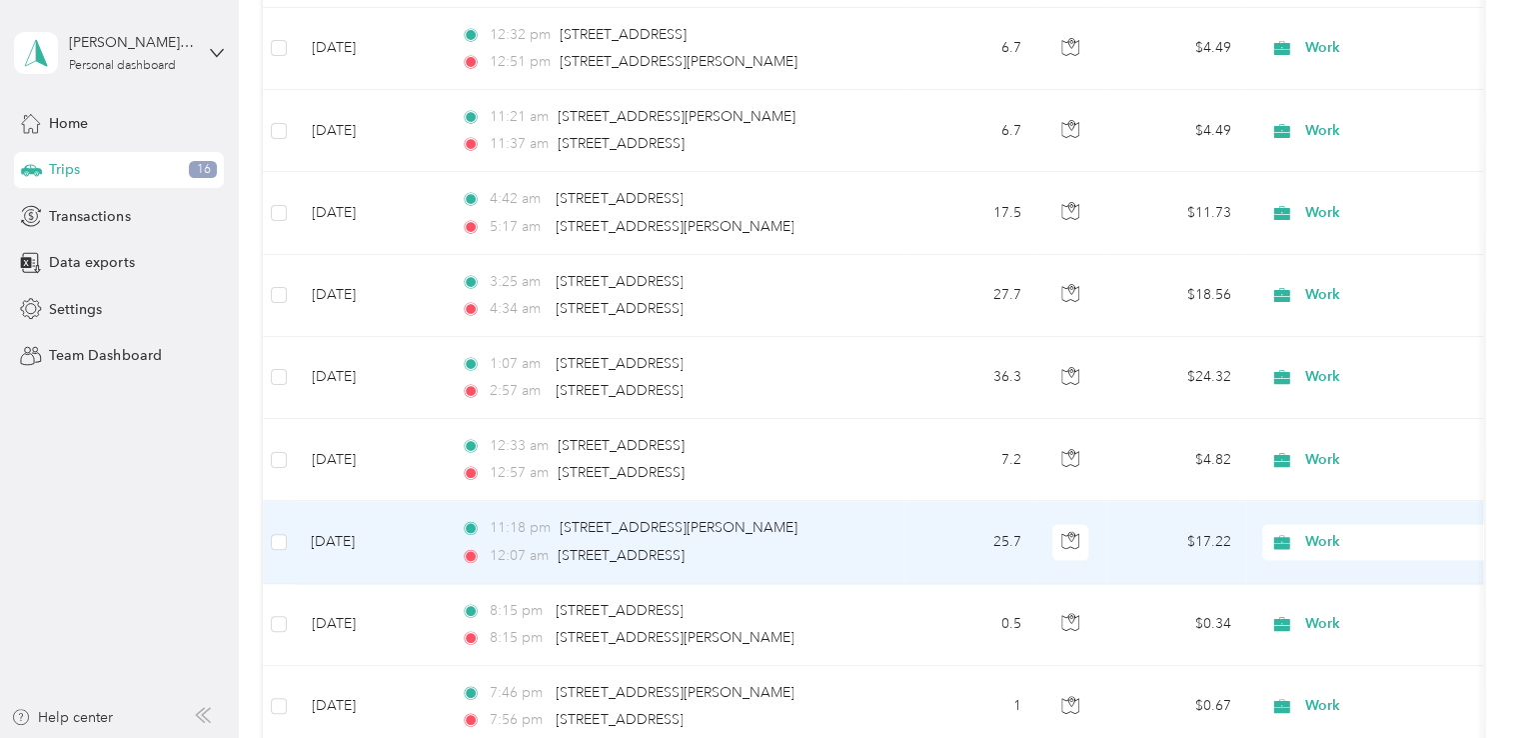
scroll to position [24355, 0]
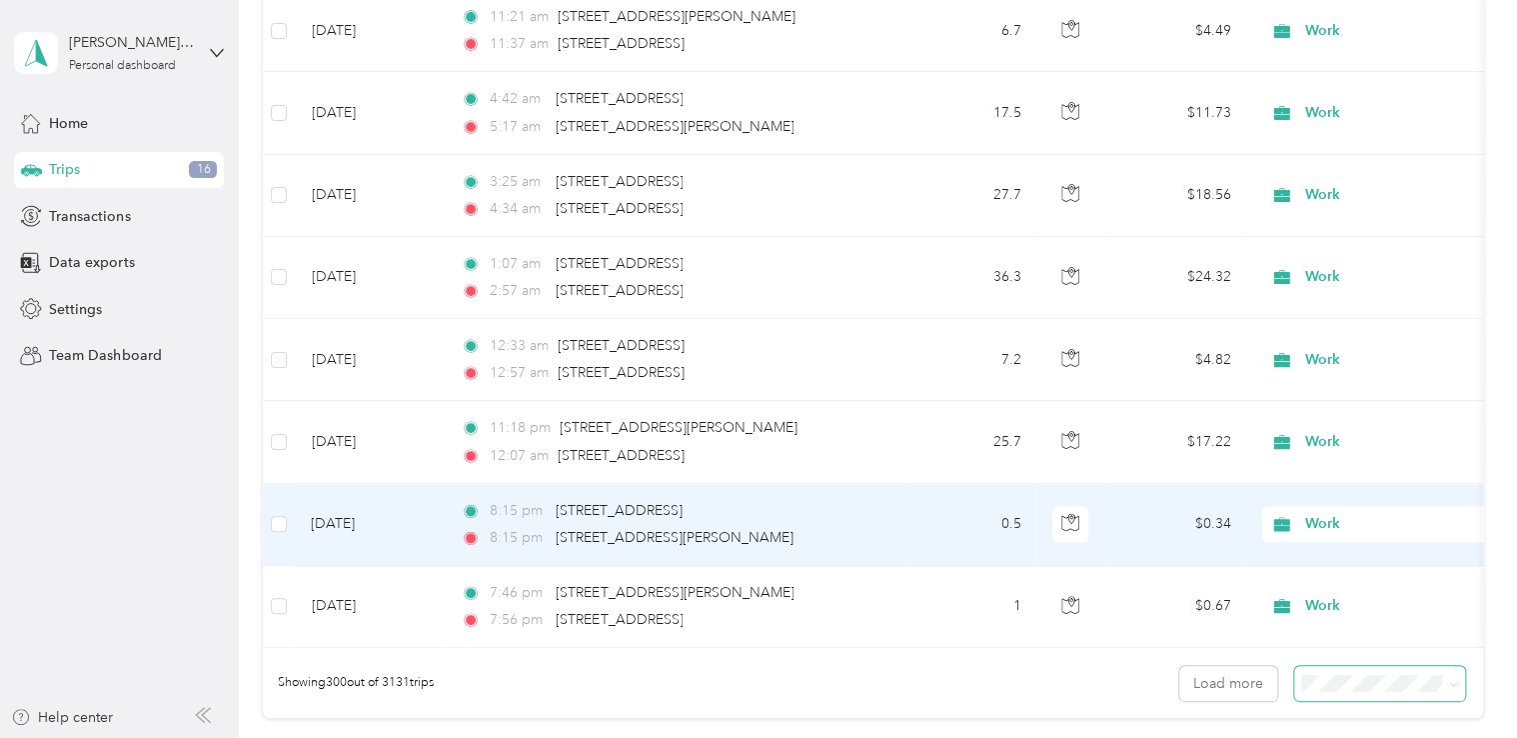
click at [1325, 513] on span "Work" at bounding box center [1397, 524] width 183 height 22
click at [1318, 526] on span "Personal" at bounding box center [1405, 535] width 185 height 21
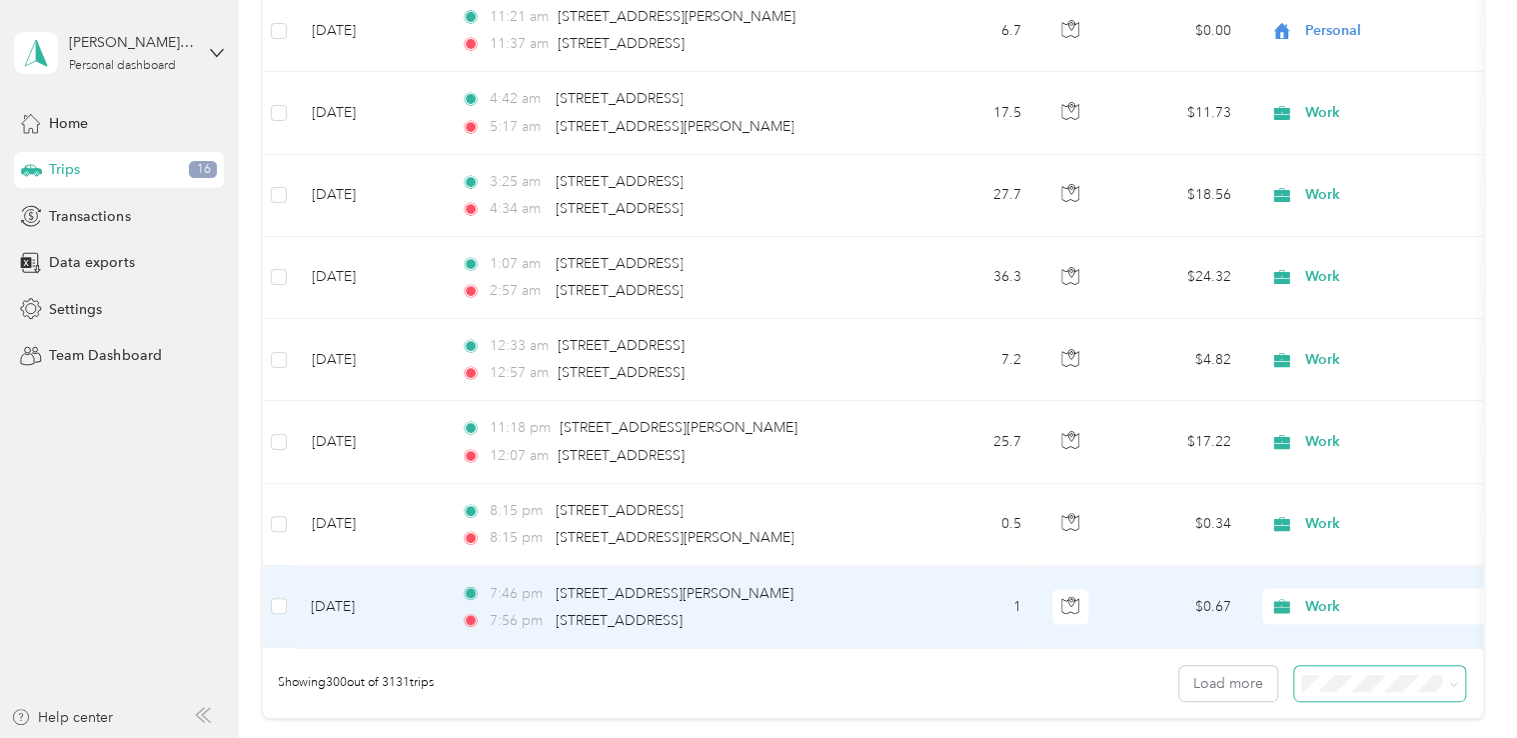
click at [1333, 595] on span "Work" at bounding box center [1397, 606] width 183 height 22
click at [1349, 330] on span "Personal" at bounding box center [1405, 332] width 185 height 21
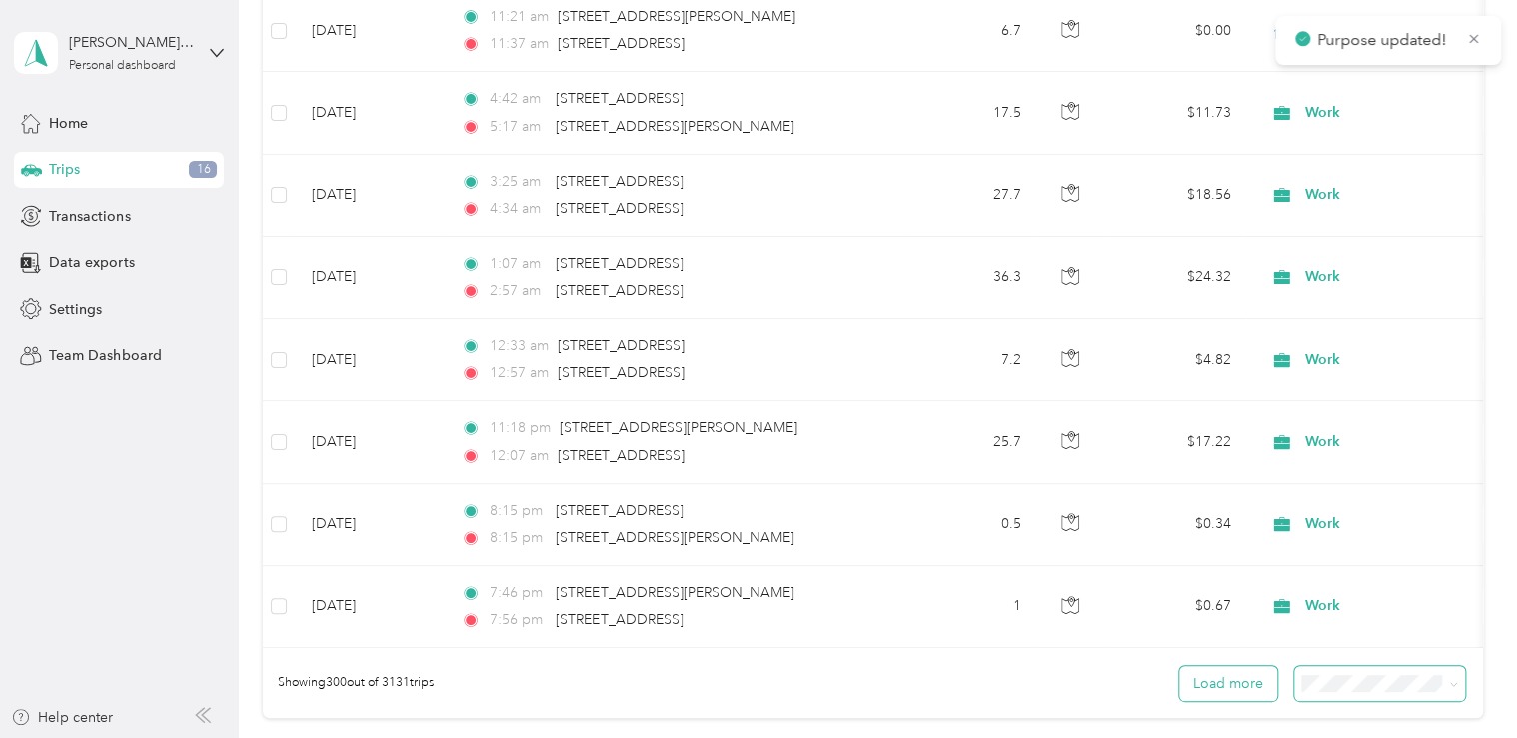
click at [1219, 666] on button "Load more" at bounding box center [1229, 683] width 98 height 35
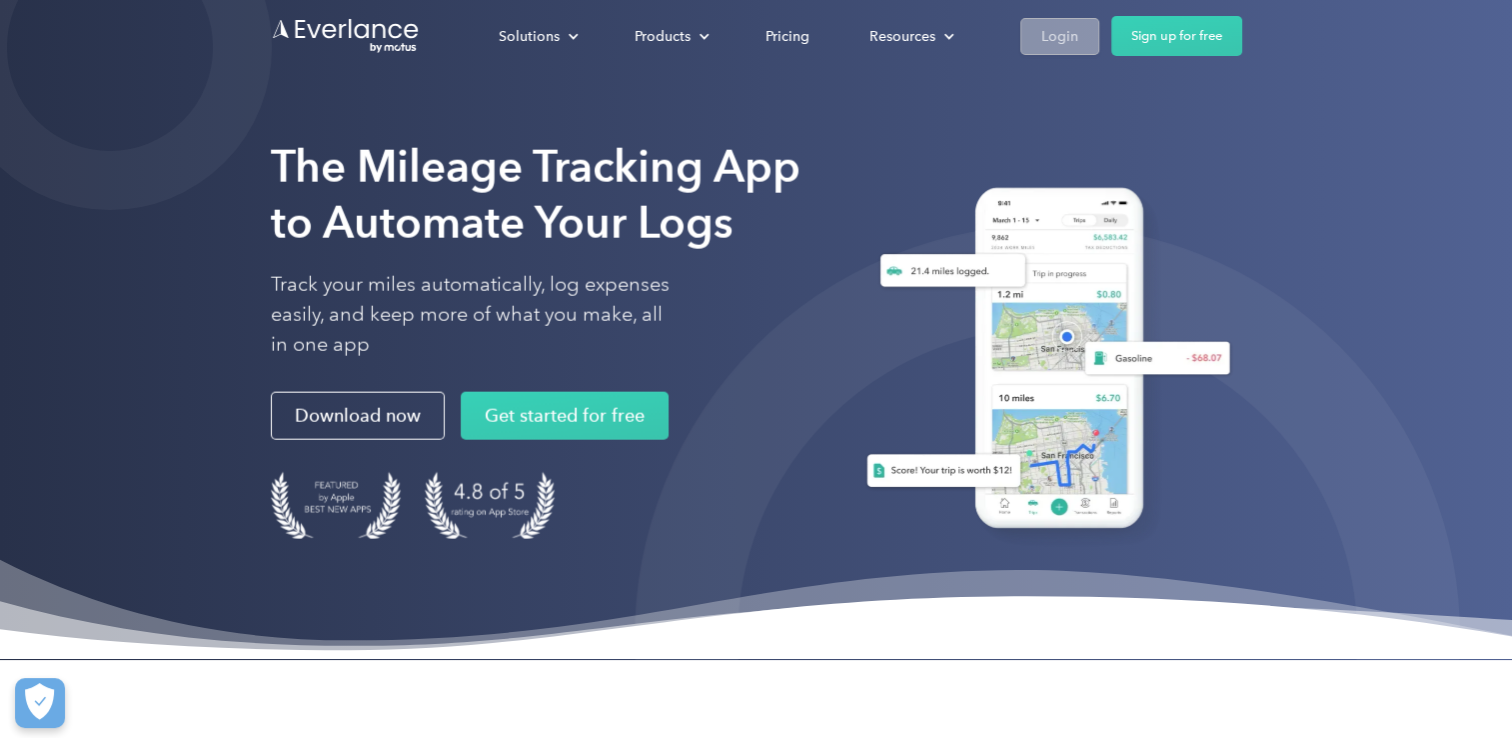
click at [1064, 30] on div "Login" at bounding box center [1060, 36] width 37 height 25
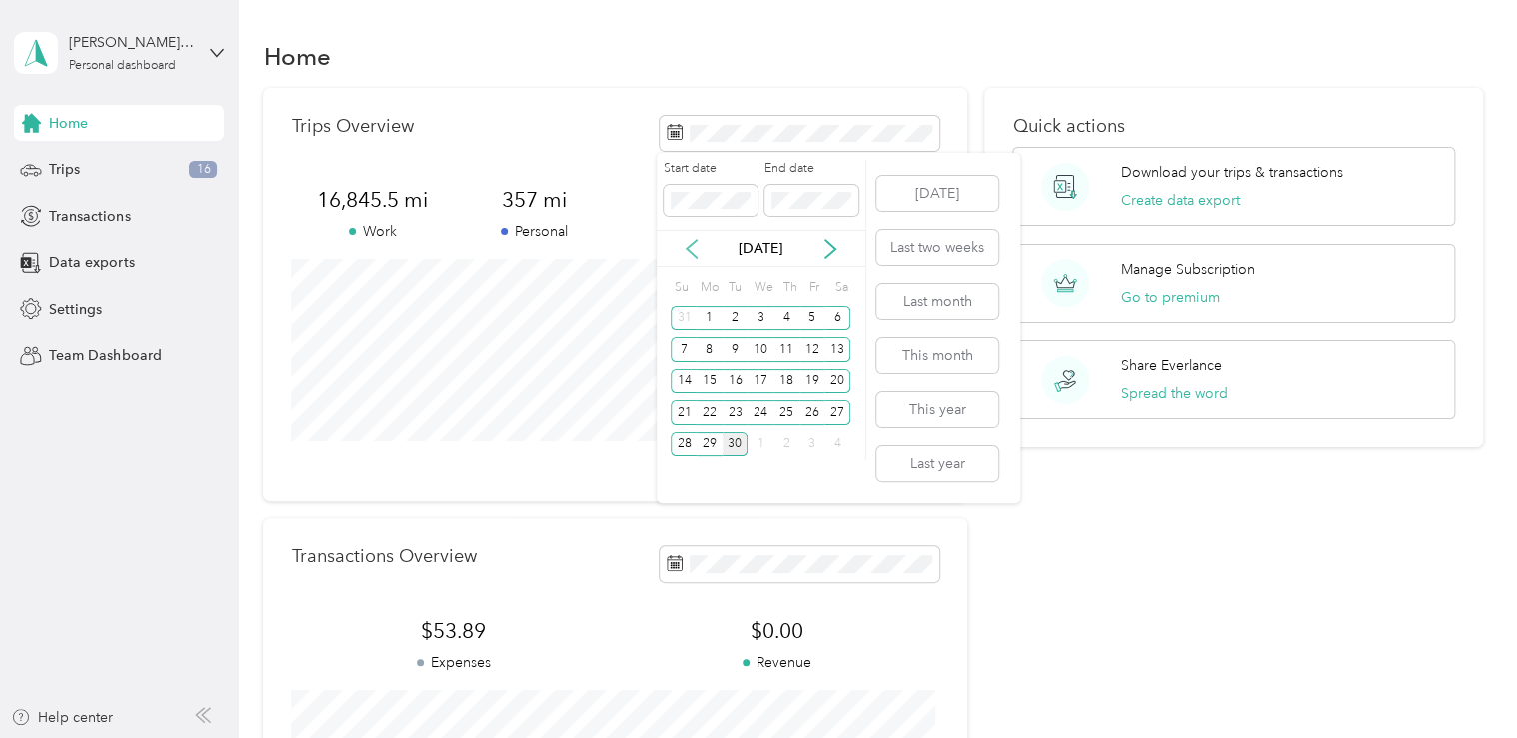
click at [693, 248] on icon at bounding box center [692, 249] width 20 height 20
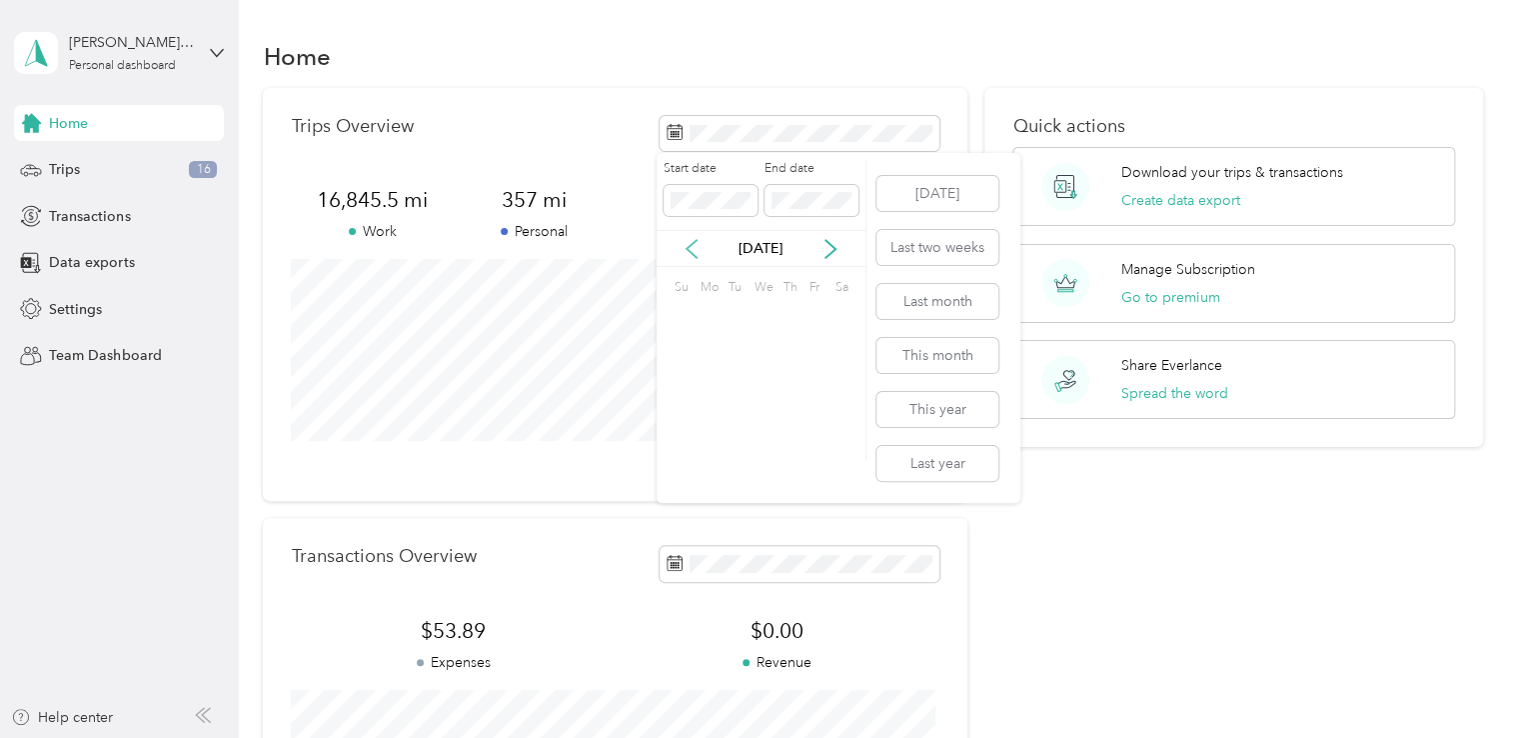
click at [693, 248] on icon at bounding box center [692, 249] width 20 height 20
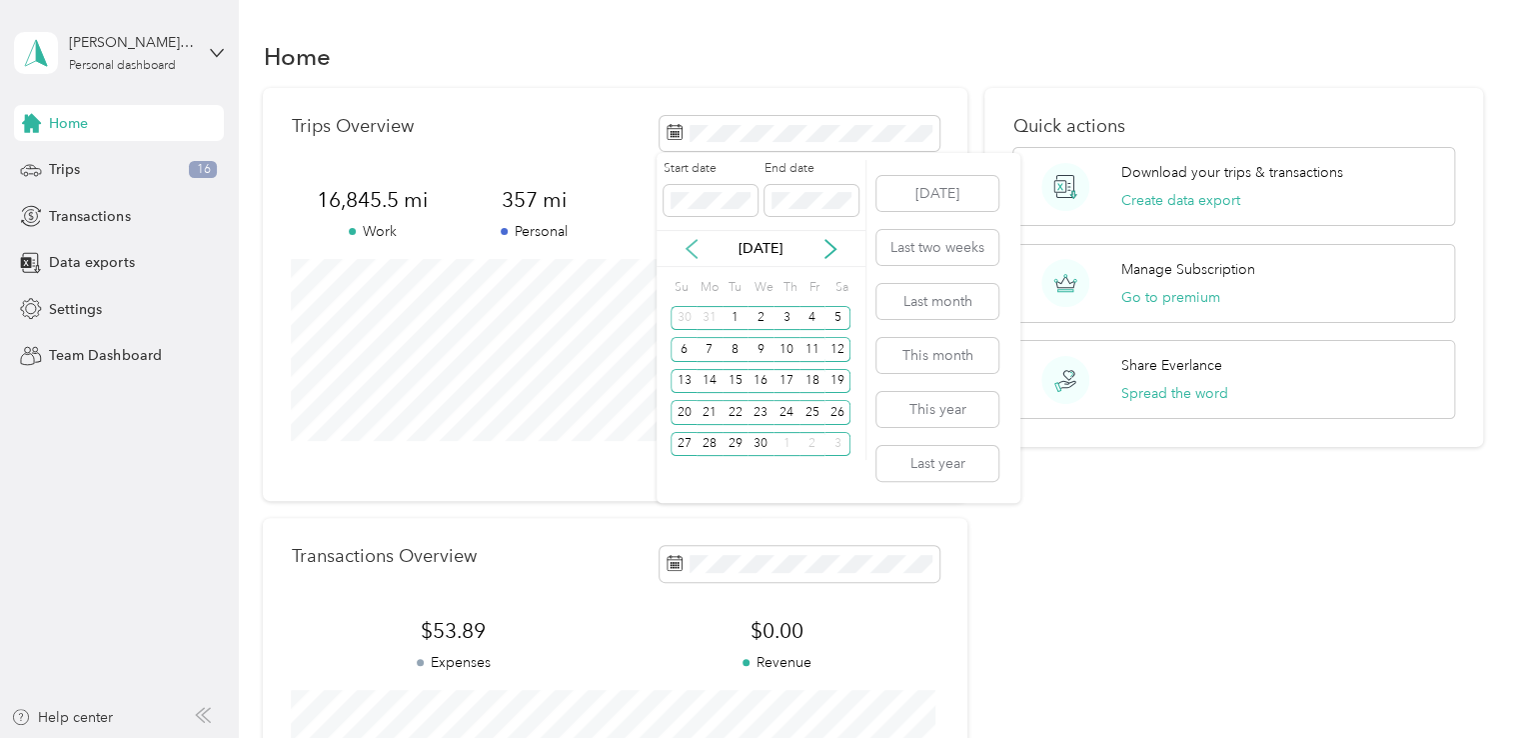
click at [693, 248] on icon at bounding box center [692, 249] width 20 height 20
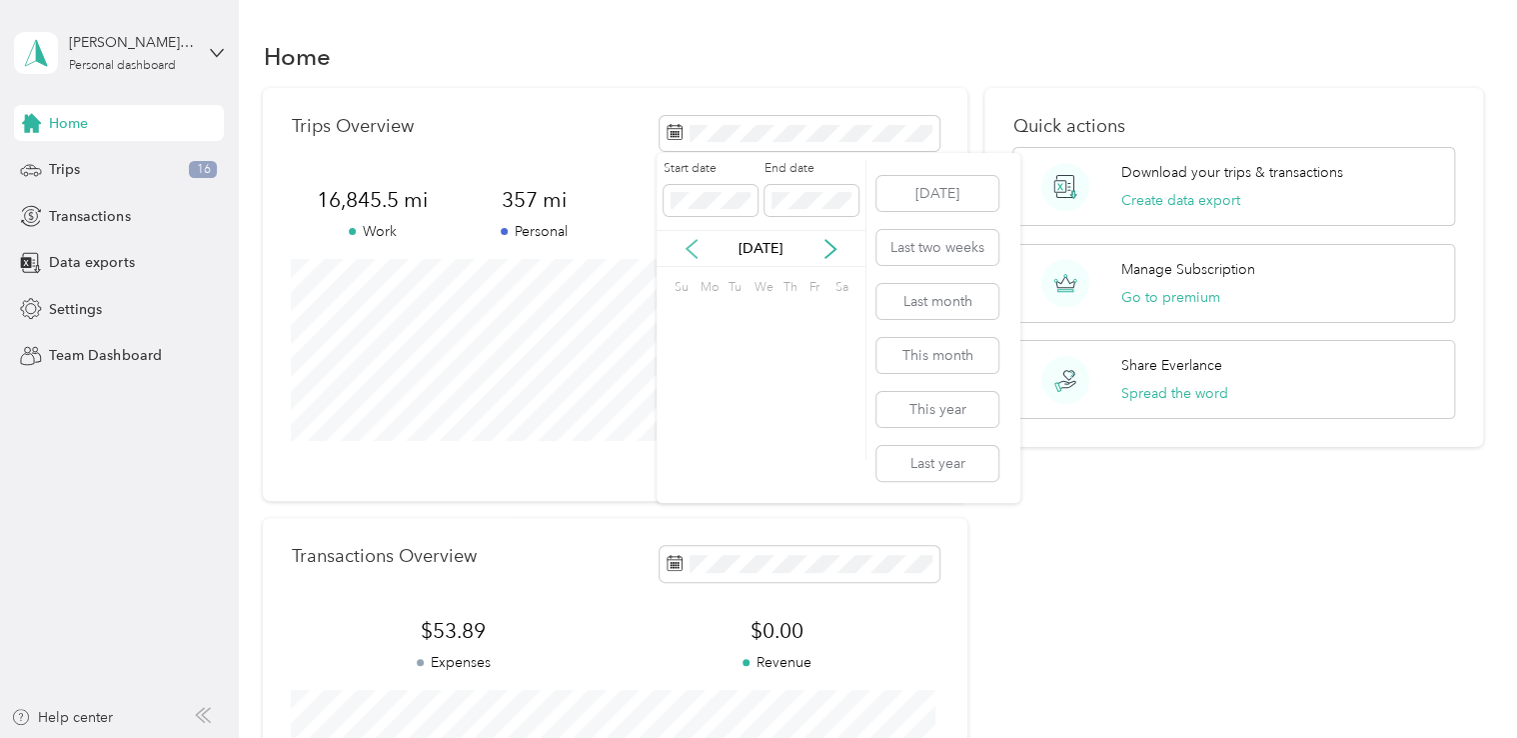
click at [693, 248] on icon at bounding box center [692, 249] width 20 height 20
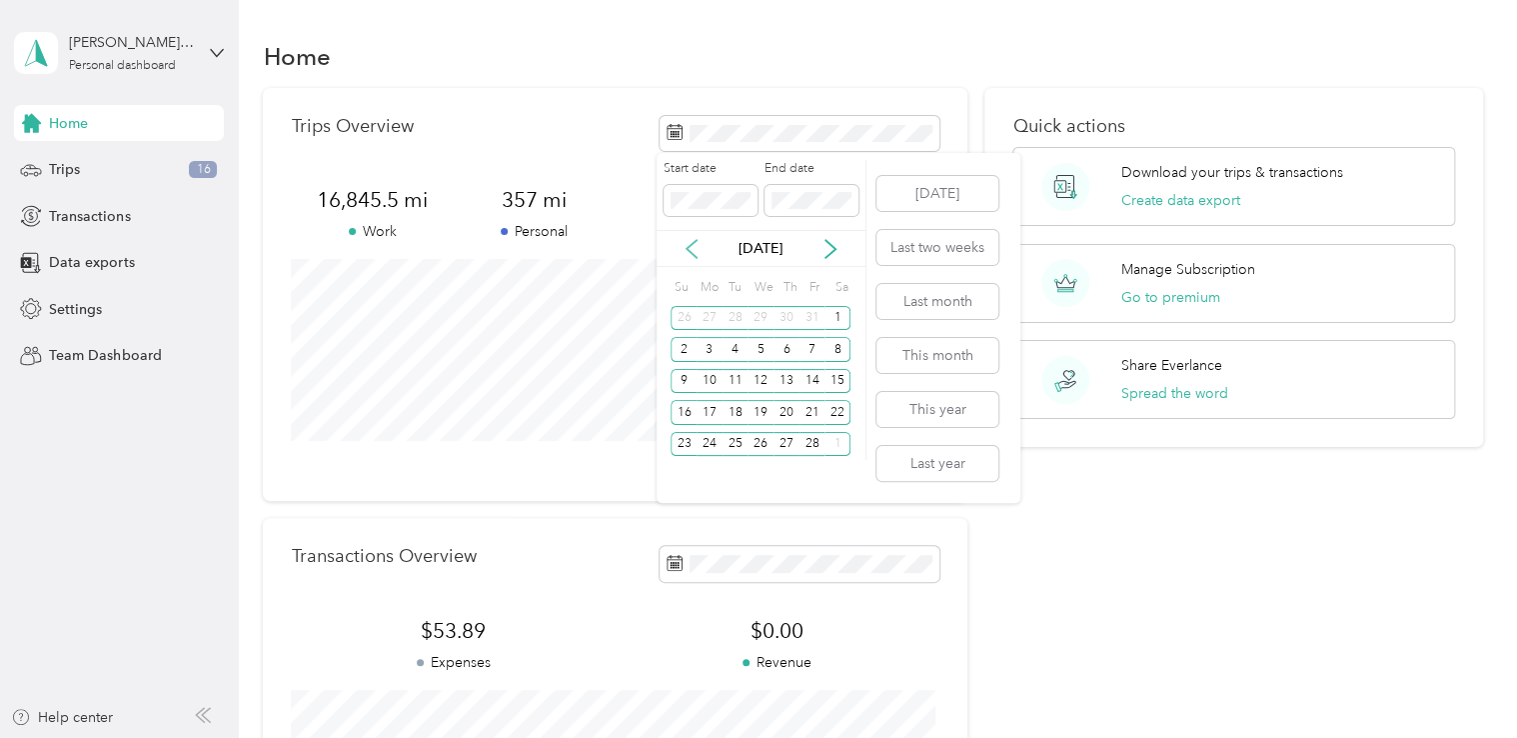
click at [693, 248] on icon at bounding box center [692, 249] width 20 height 20
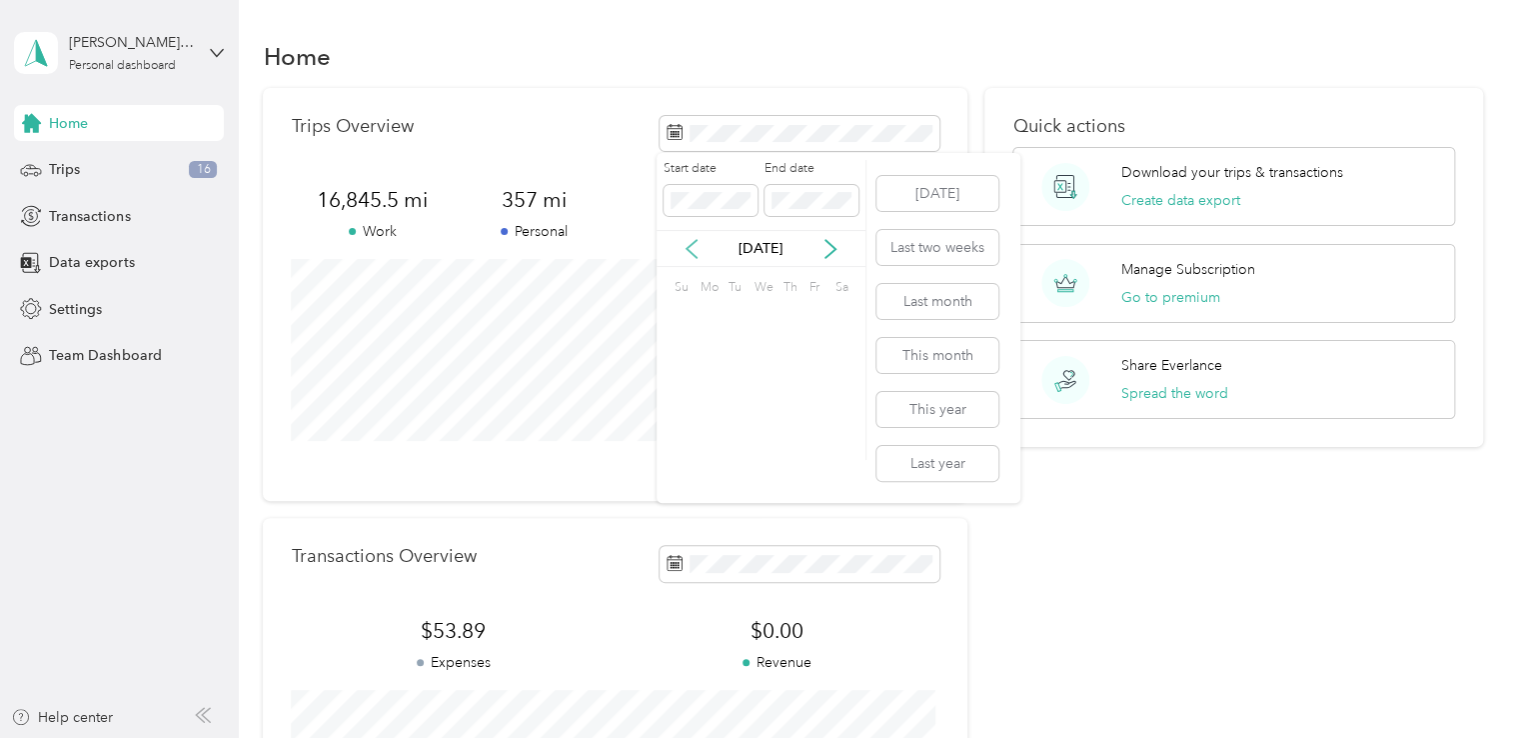
click at [693, 248] on icon at bounding box center [692, 249] width 20 height 20
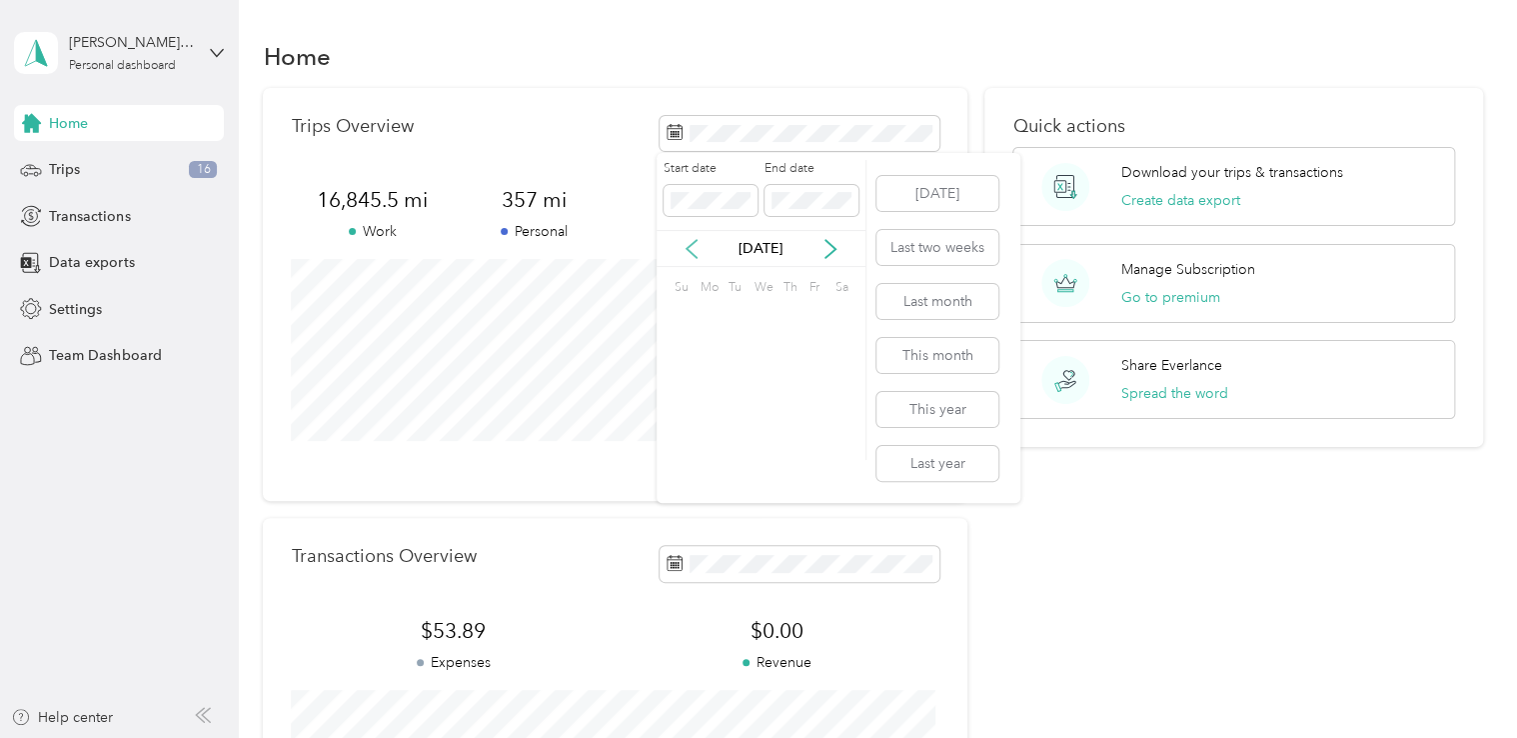
click at [693, 248] on icon at bounding box center [692, 249] width 20 height 20
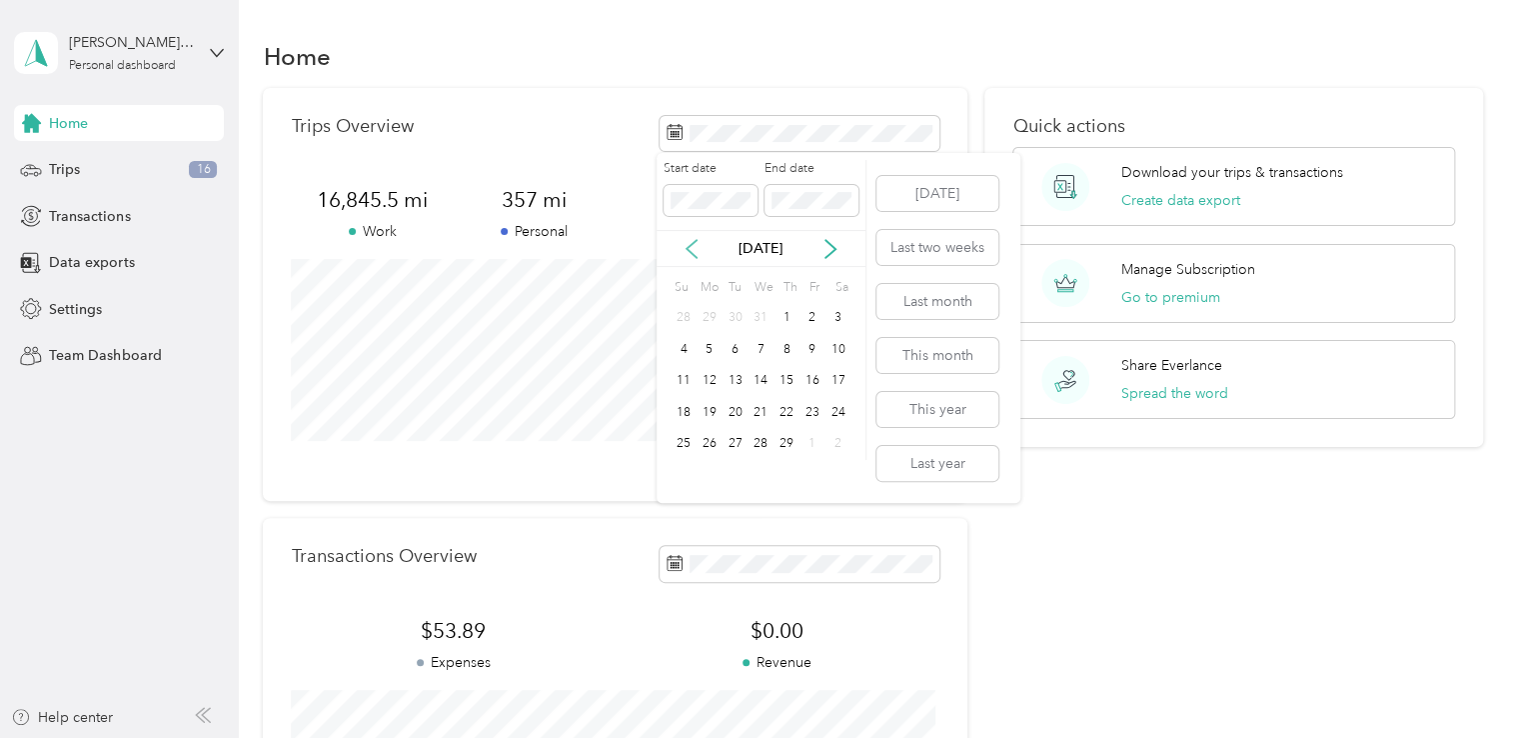
click at [693, 248] on icon at bounding box center [692, 249] width 20 height 20
click at [708, 318] on div "1" at bounding box center [710, 318] width 26 height 25
click at [764, 256] on p "Jan 2024" at bounding box center [761, 248] width 84 height 21
click at [830, 248] on icon at bounding box center [831, 249] width 20 height 20
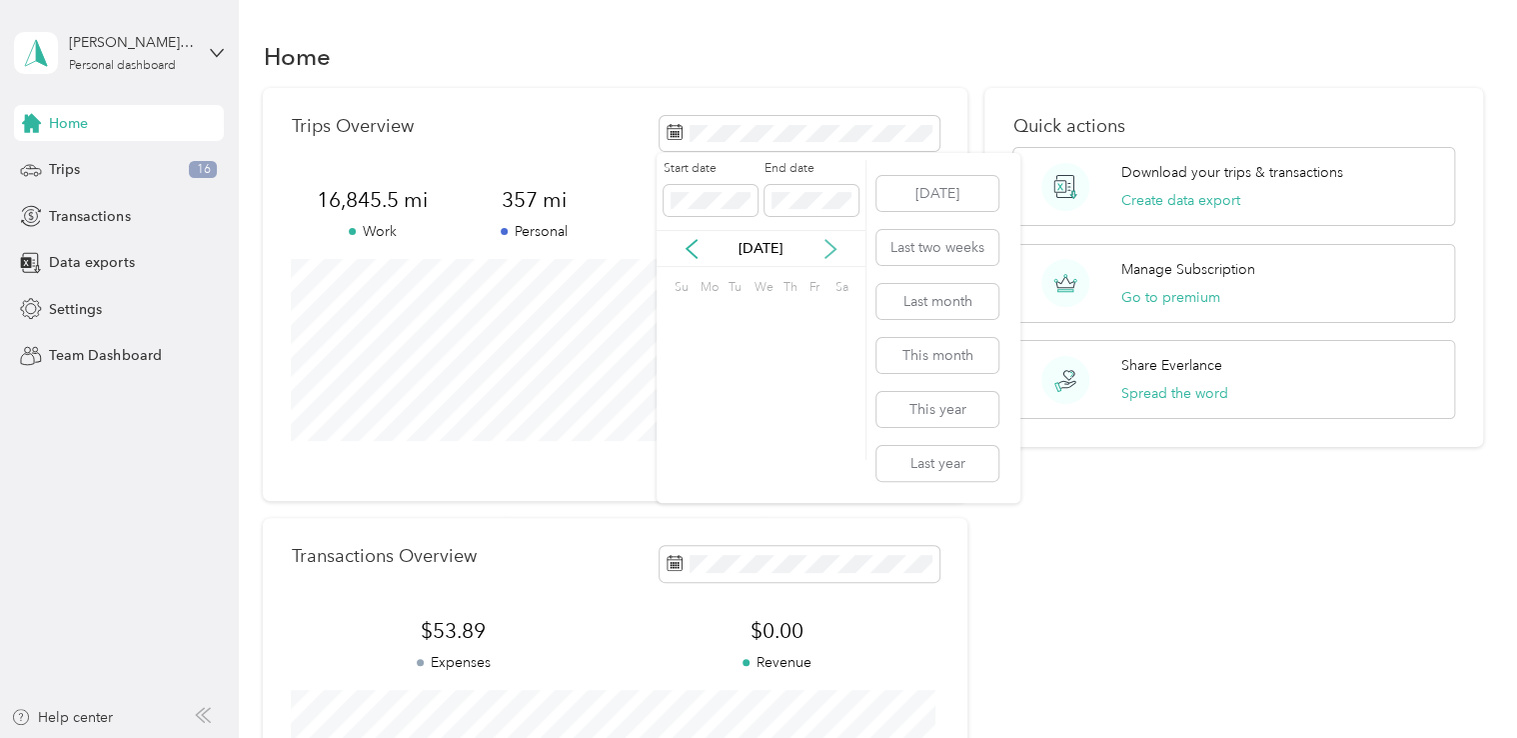
click at [830, 248] on icon at bounding box center [831, 249] width 20 height 20
click at [828, 248] on icon at bounding box center [831, 249] width 20 height 20
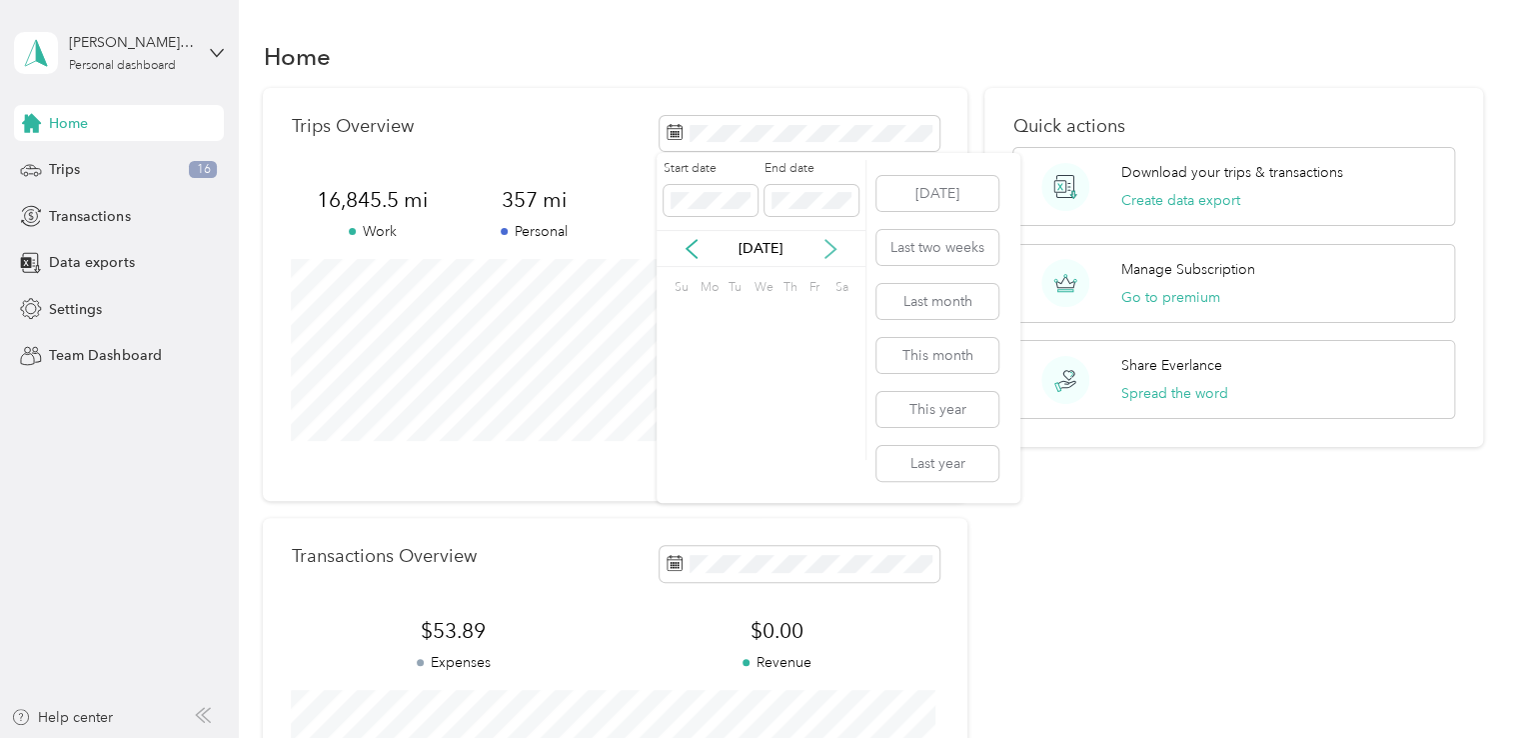
click at [828, 248] on icon at bounding box center [831, 249] width 20 height 20
click at [828, 249] on icon at bounding box center [831, 249] width 20 height 20
click at [728, 436] on div "31" at bounding box center [736, 444] width 26 height 25
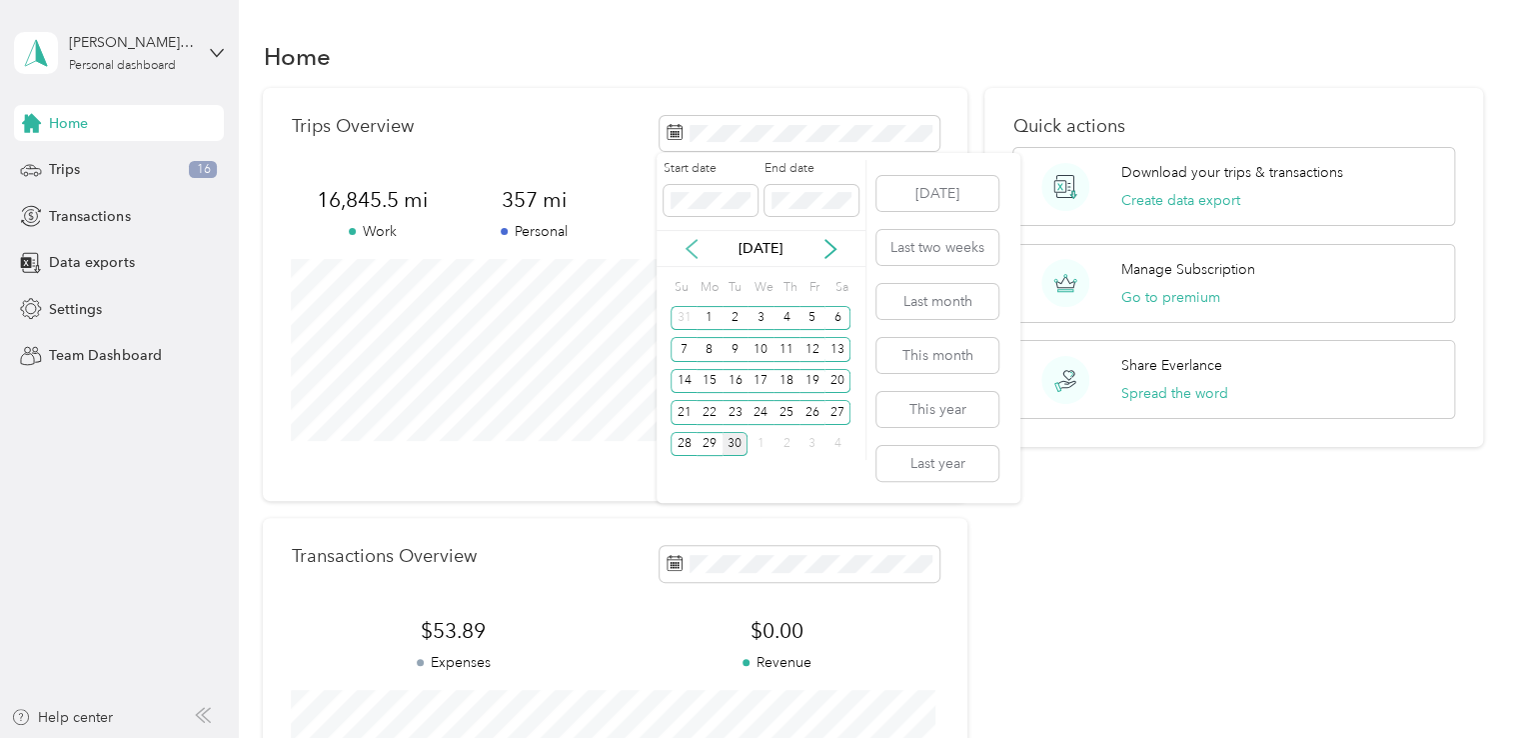
click at [700, 249] on icon at bounding box center [692, 249] width 20 height 20
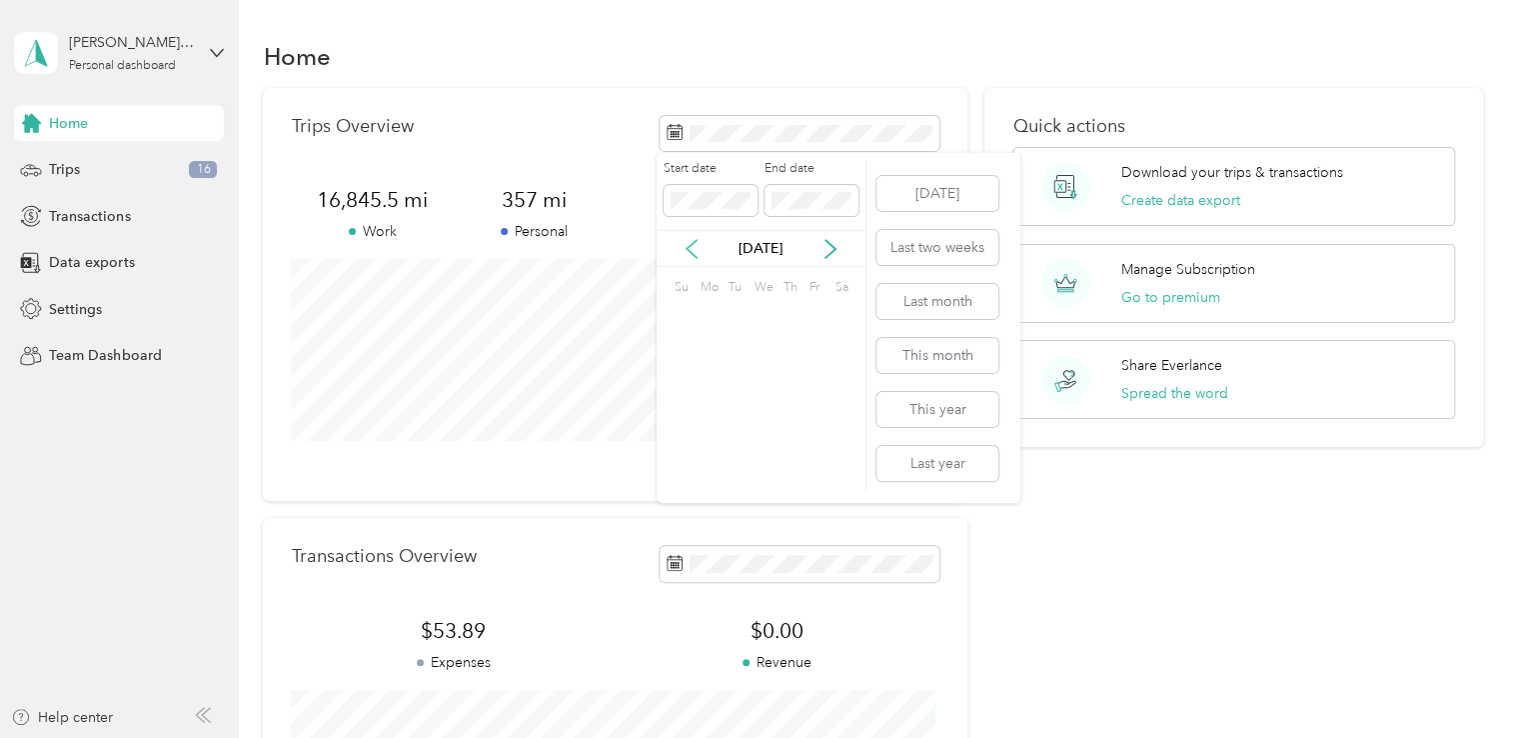
click at [700, 250] on icon at bounding box center [692, 249] width 20 height 20
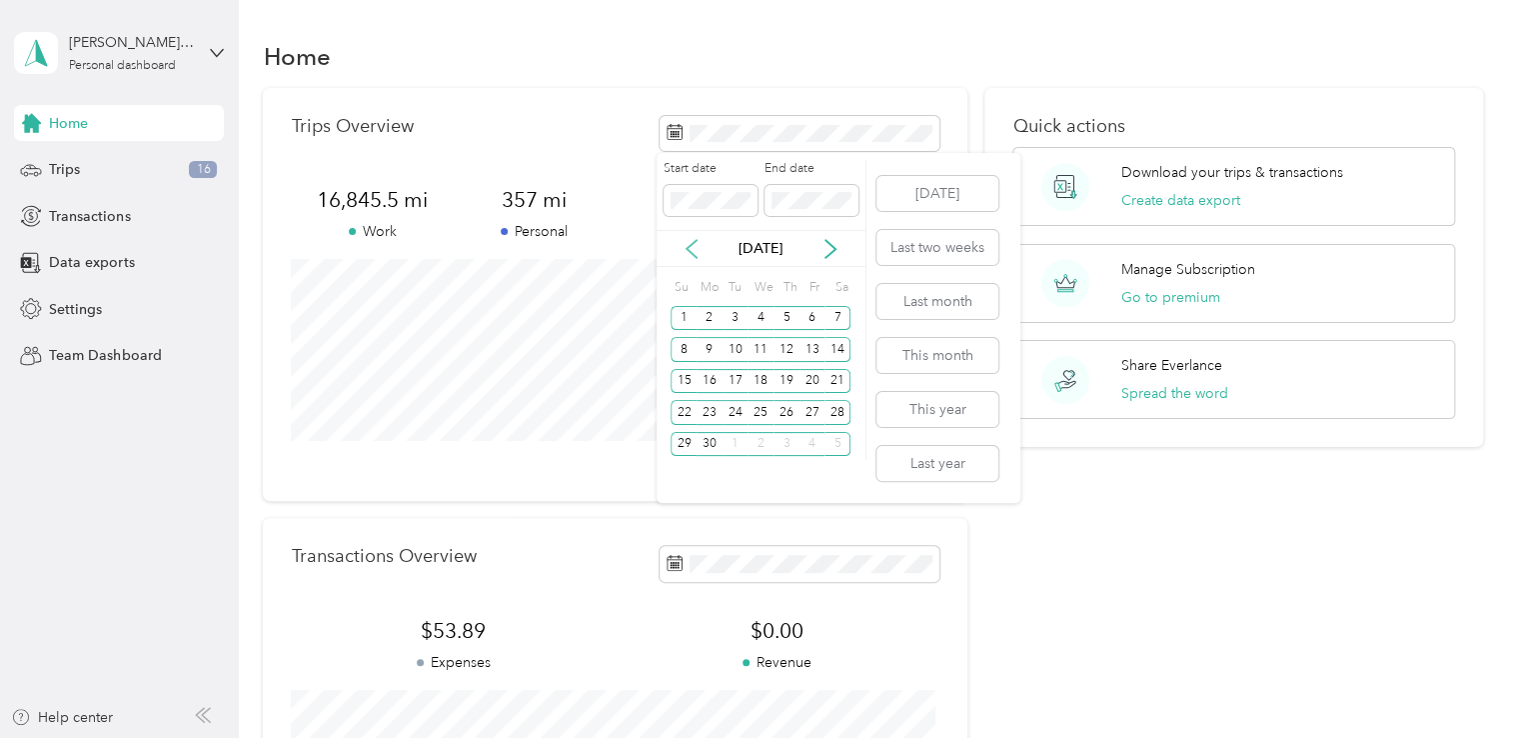
click at [700, 251] on icon at bounding box center [692, 249] width 20 height 20
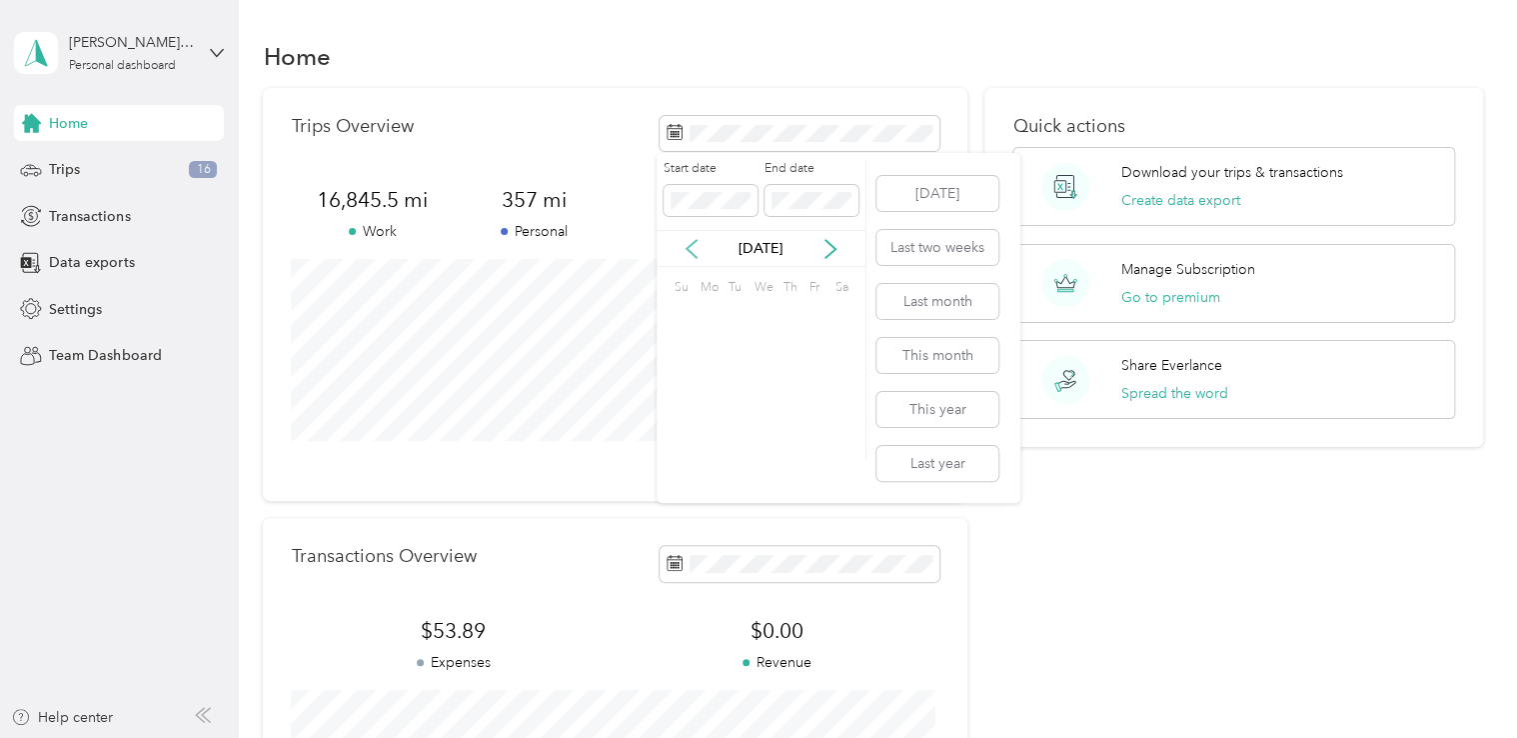
click at [698, 252] on icon at bounding box center [692, 249] width 20 height 20
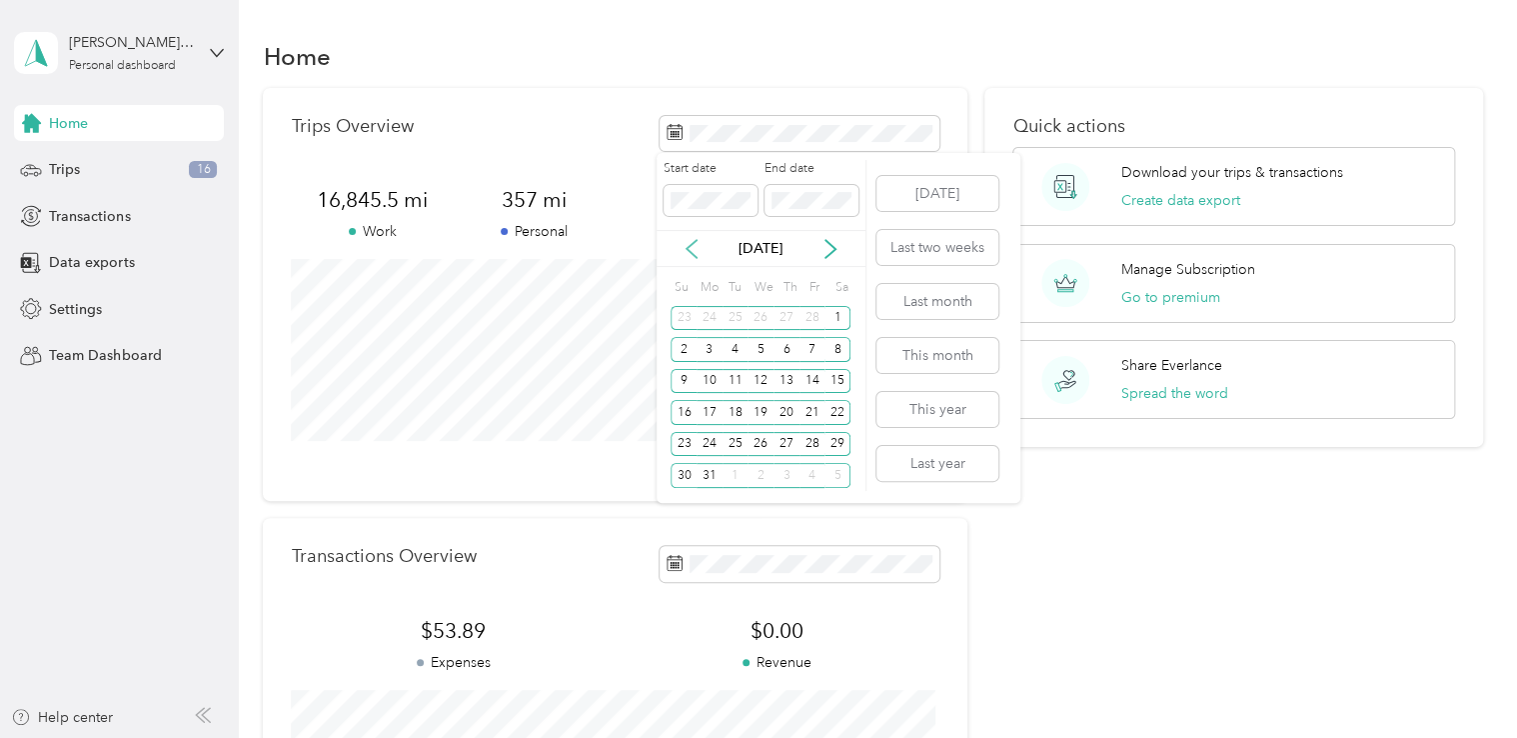
click at [698, 252] on icon at bounding box center [692, 249] width 20 height 20
click at [698, 247] on icon at bounding box center [692, 249] width 20 height 20
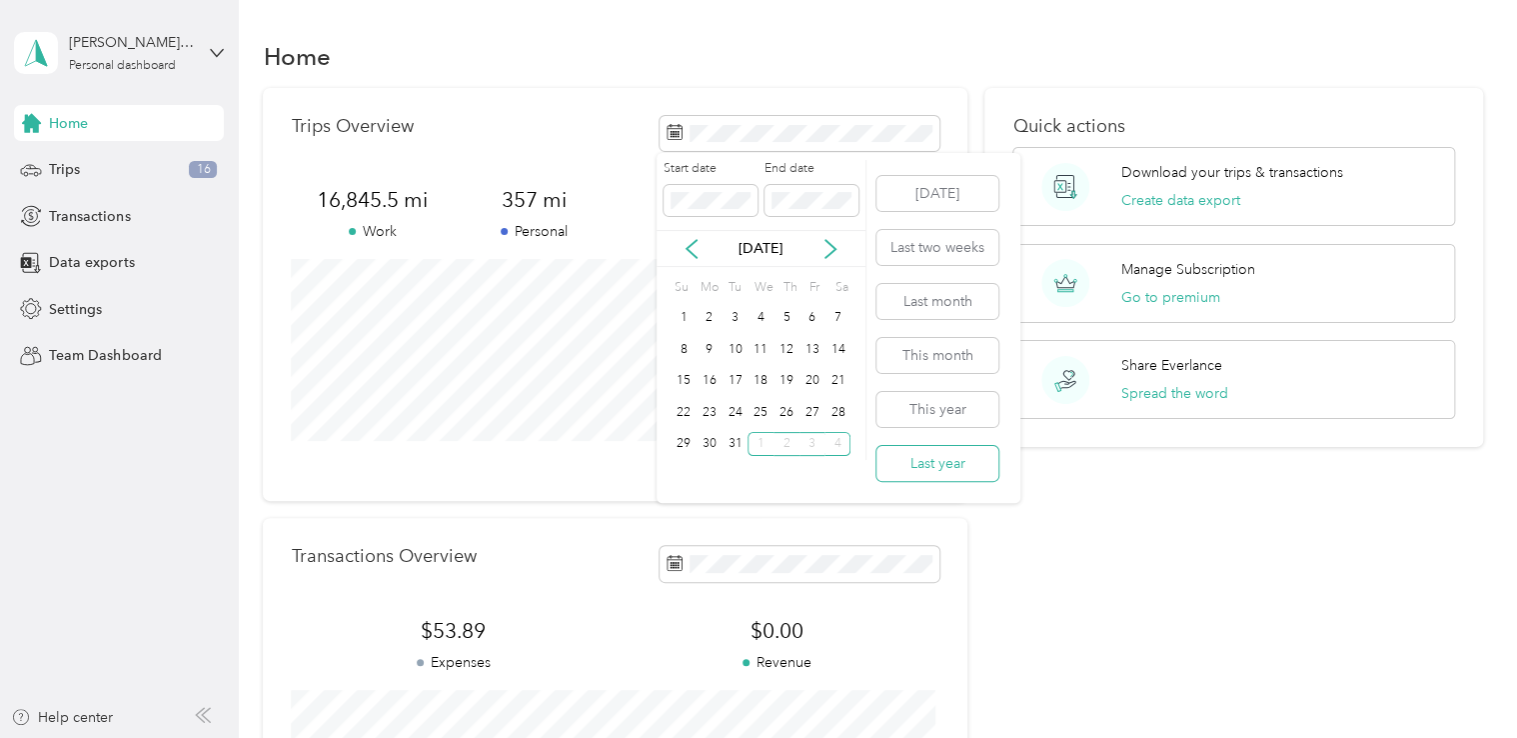
click at [951, 462] on button "Last year" at bounding box center [938, 463] width 122 height 35
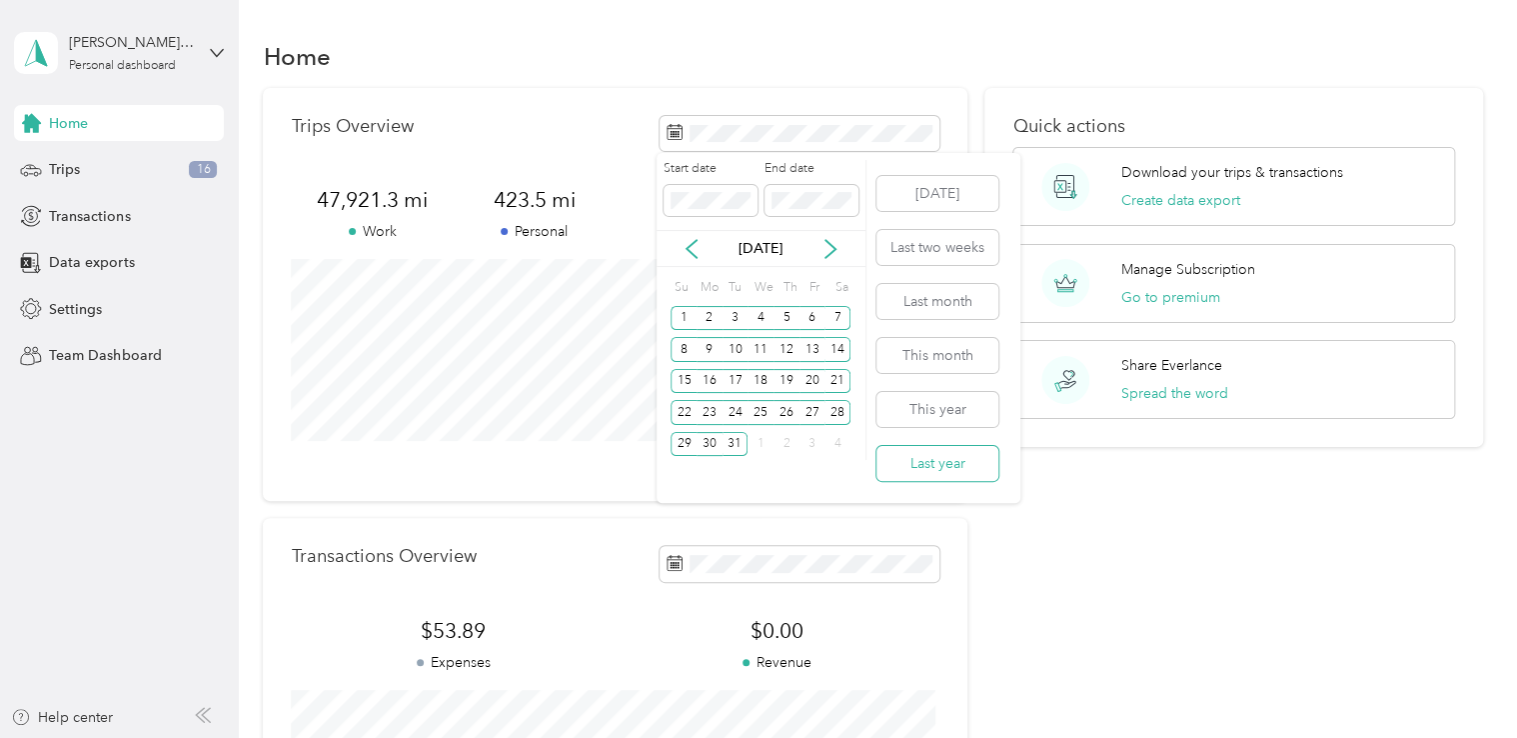
click at [937, 466] on button "Last year" at bounding box center [938, 463] width 122 height 35
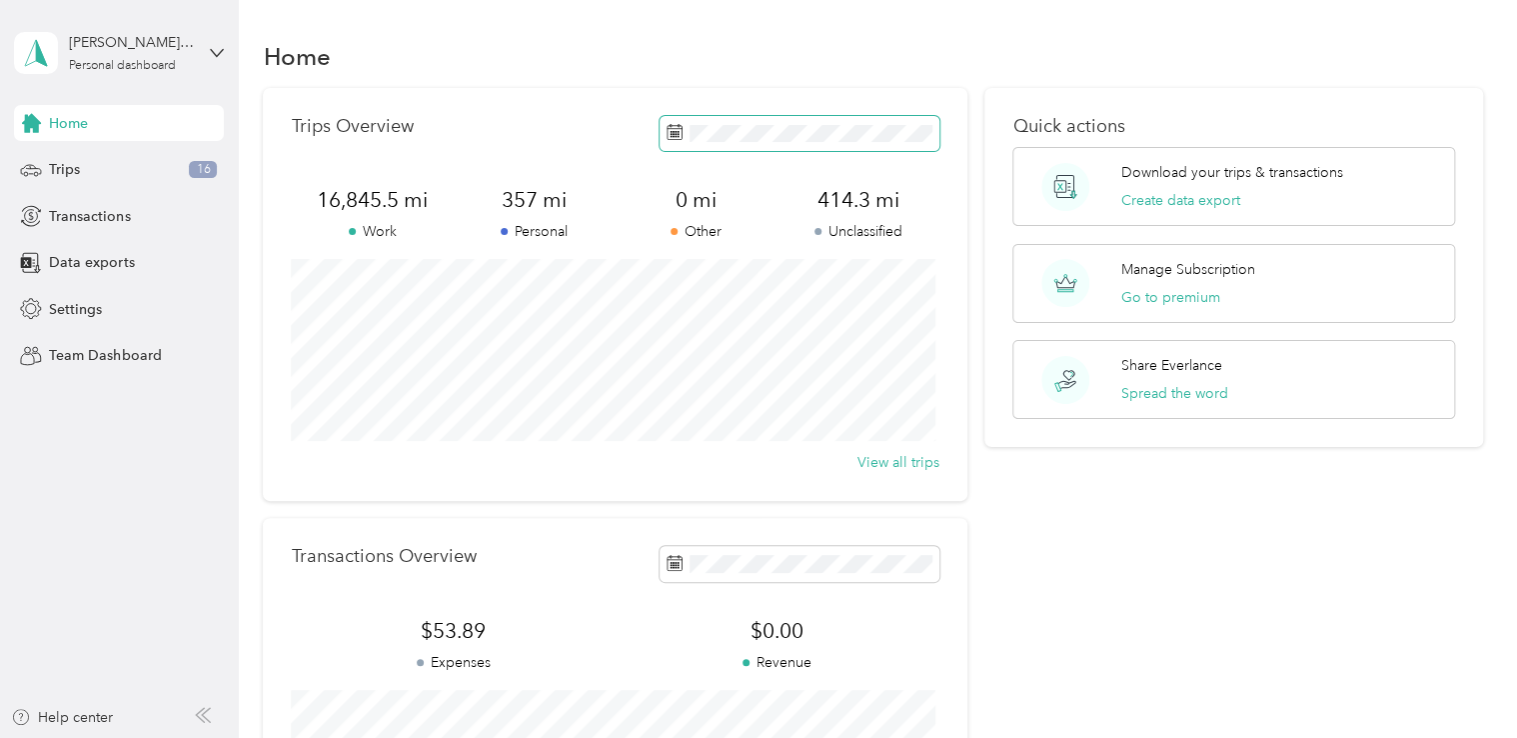
click at [838, 114] on div "Trips Overview 16,845.5 mi Work 357 mi Personal 0 mi Other 414.3 mi Unclassifie…" at bounding box center [615, 294] width 704 height 413
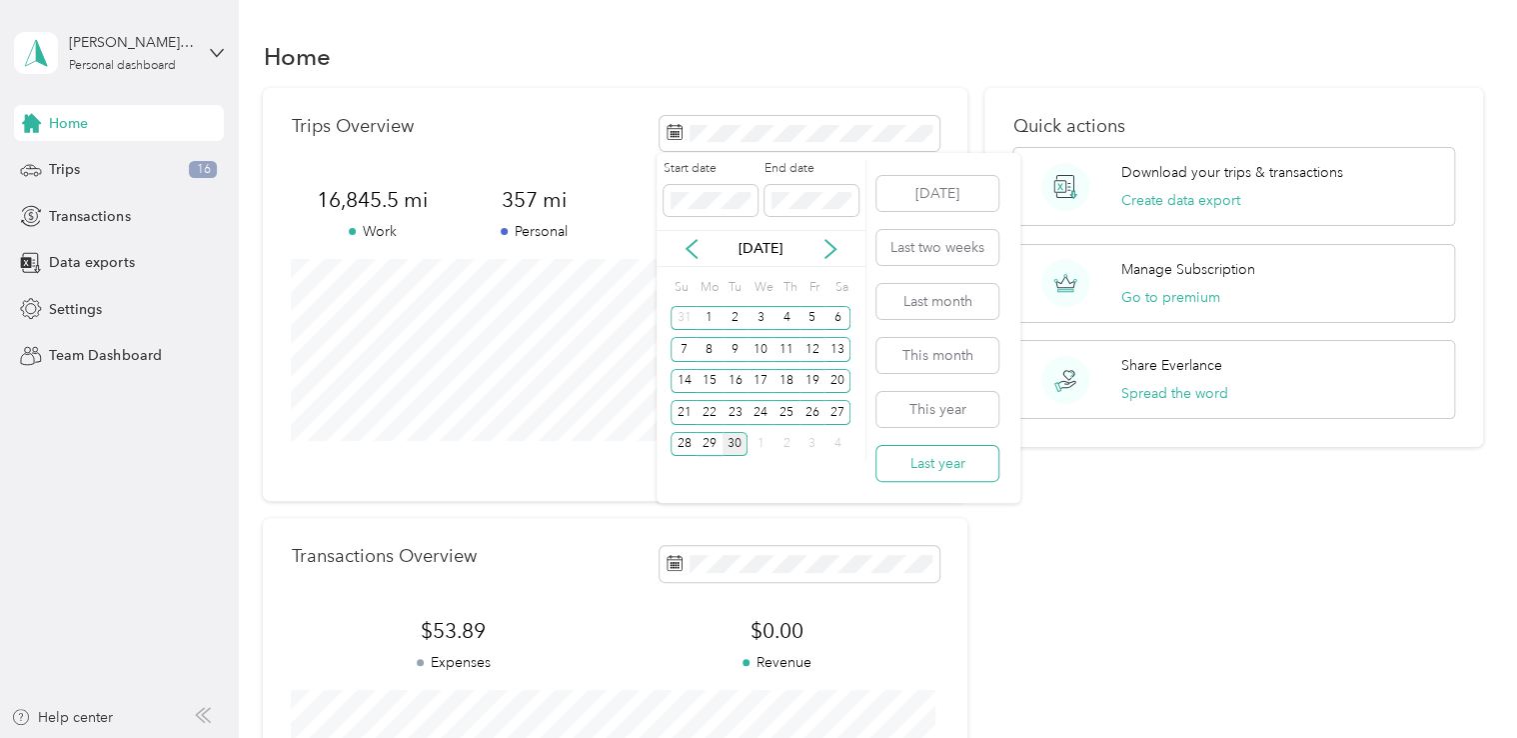
click at [936, 458] on button "Last year" at bounding box center [938, 463] width 122 height 35
